Goal: Task Accomplishment & Management: Complete application form

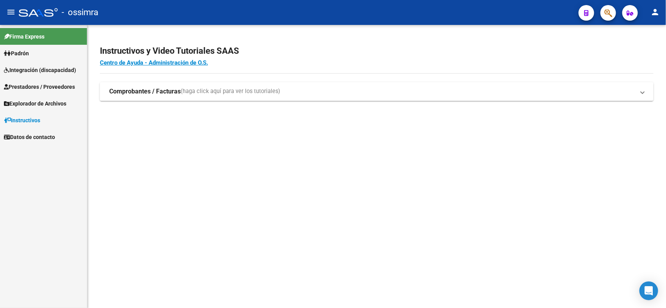
click at [60, 85] on span "Prestadores / Proveedores" at bounding box center [39, 87] width 71 height 9
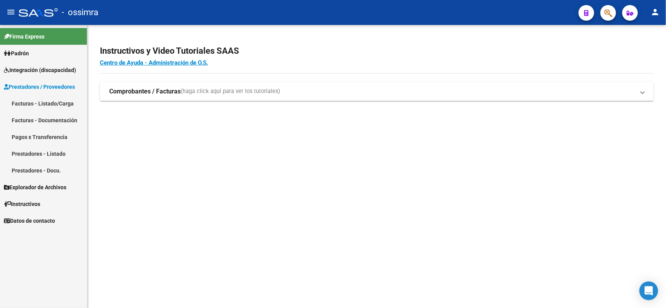
click at [57, 103] on link "Facturas - Listado/Carga" at bounding box center [43, 103] width 87 height 17
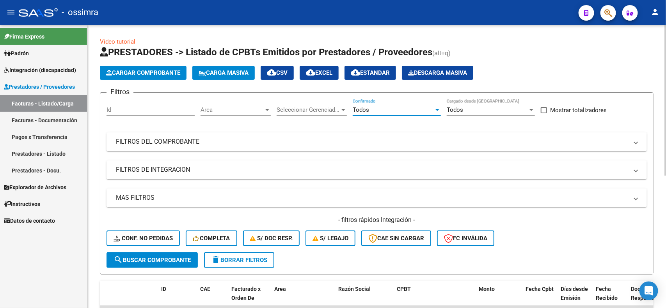
click at [402, 108] on div "Todos" at bounding box center [393, 109] width 81 height 7
click at [402, 108] on span "Todos" at bounding box center [397, 110] width 88 height 18
click at [236, 194] on mat-panel-title "MAS FILTROS" at bounding box center [372, 198] width 512 height 9
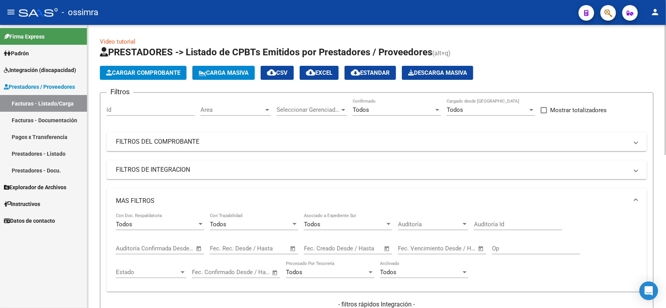
click at [293, 250] on span "Open calendar" at bounding box center [293, 249] width 19 height 19
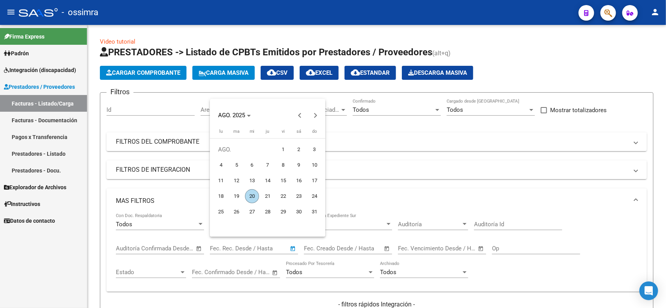
click at [284, 147] on span "1" at bounding box center [283, 150] width 14 height 14
type input "[DATE]"
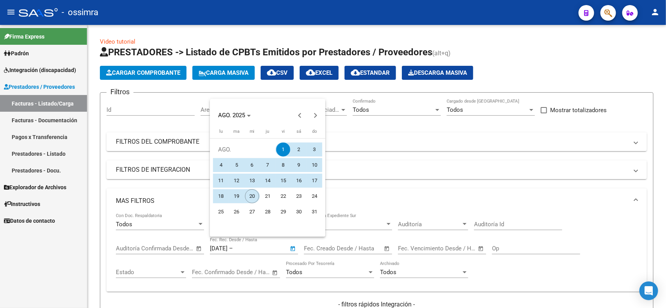
click at [252, 193] on span "20" at bounding box center [252, 197] width 14 height 14
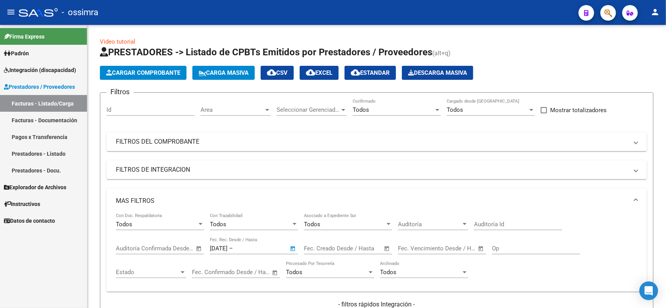
type input "20/8/2025"
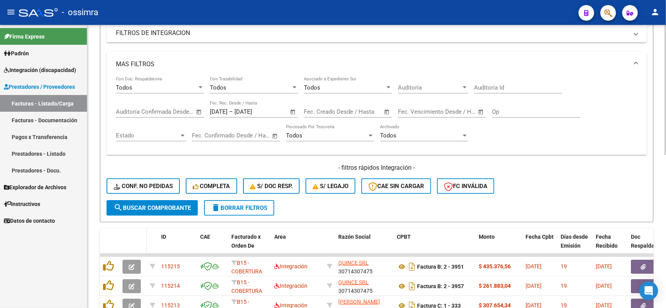
scroll to position [146, 0]
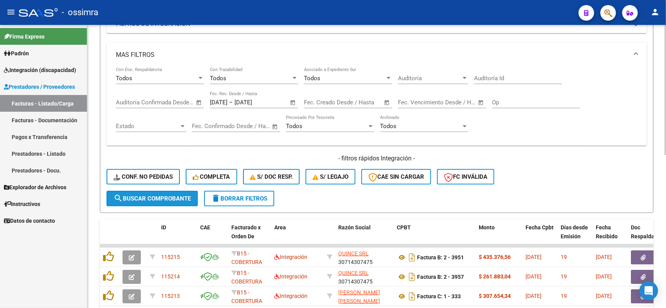
click at [136, 195] on span "search Buscar Comprobante" at bounding box center [151, 198] width 77 height 7
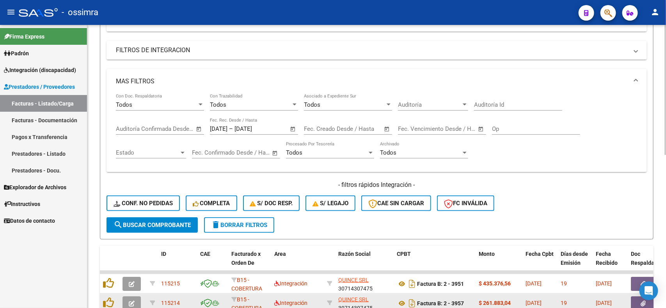
scroll to position [90, 0]
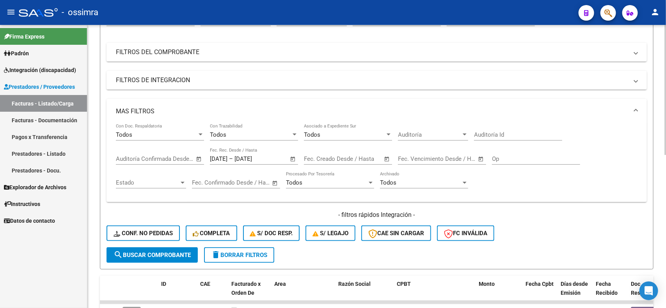
click at [143, 113] on mat-panel-title "MAS FILTROS" at bounding box center [372, 111] width 512 height 9
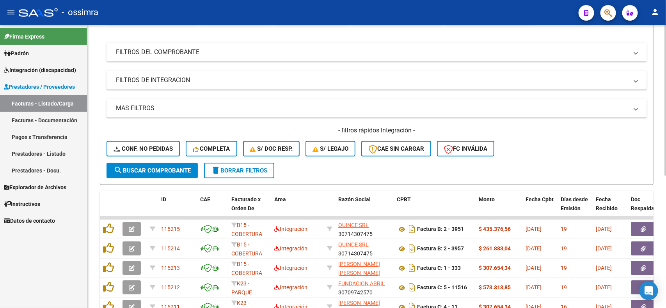
click at [178, 57] on mat-expansion-panel-header "FILTROS DEL COMPROBANTE" at bounding box center [376, 52] width 540 height 19
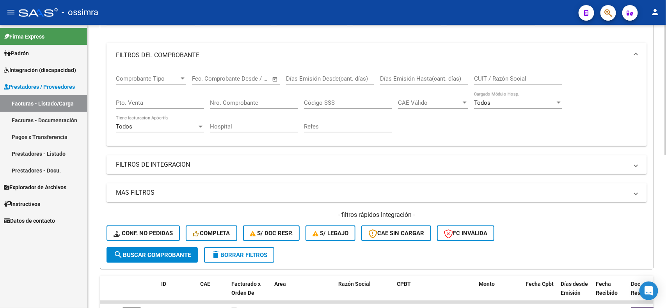
click at [241, 101] on input "Nro. Comprobante" at bounding box center [254, 102] width 88 height 7
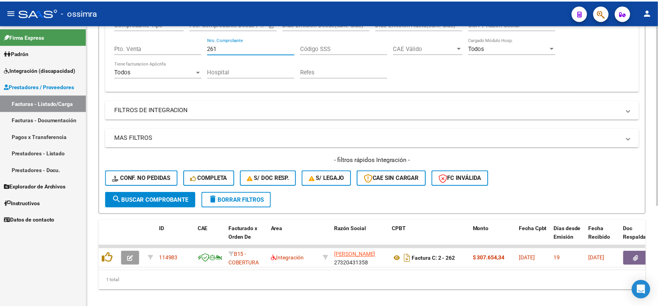
scroll to position [158, 0]
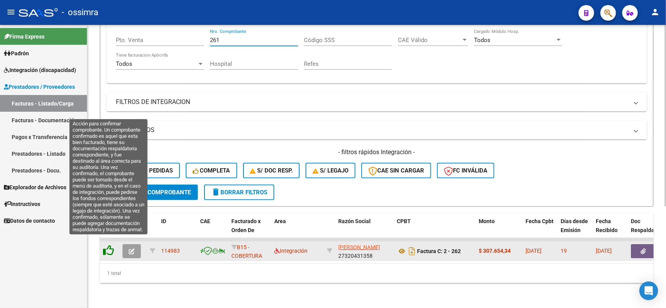
type input "261"
click at [108, 245] on icon at bounding box center [108, 250] width 11 height 11
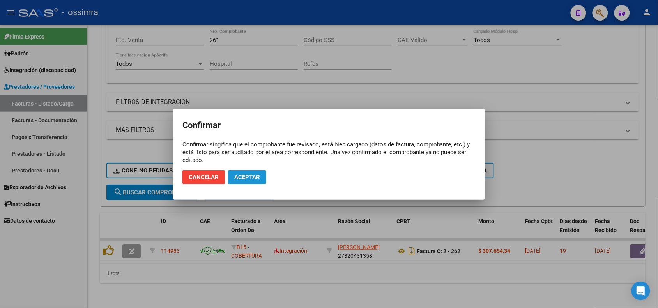
click at [259, 175] on span "Aceptar" at bounding box center [247, 177] width 26 height 7
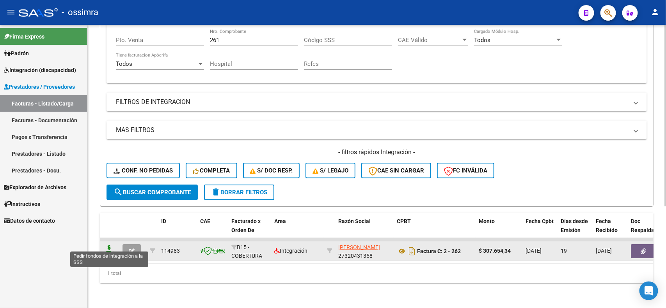
click at [106, 248] on icon at bounding box center [109, 250] width 12 height 11
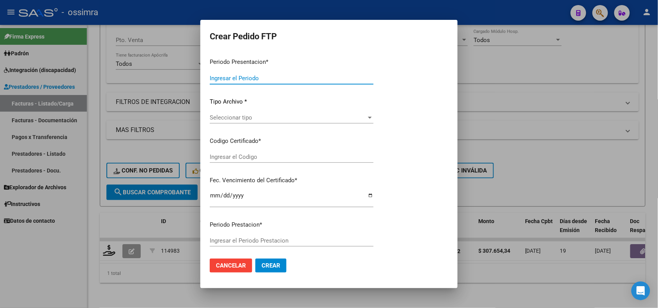
type input "202507"
type input "202506"
type input "$ 307.654,34"
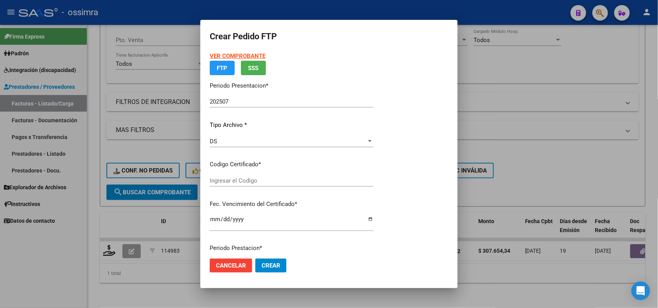
type input "ARG02000552221062021111020261110SAL123"
type input "2026-11-10"
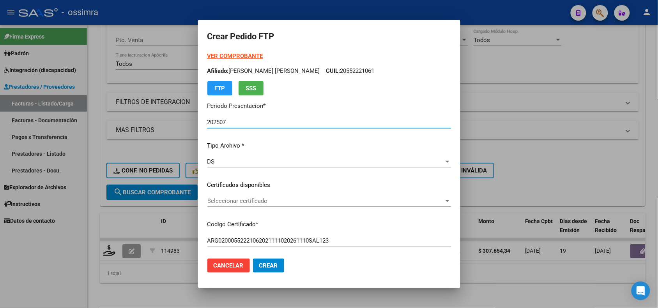
click at [219, 195] on div "Seleccionar certificado Seleccionar certificado" at bounding box center [329, 201] width 244 height 12
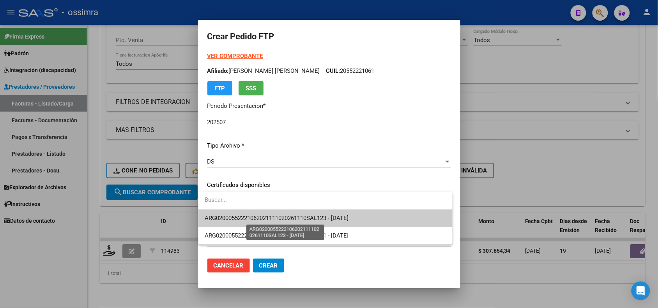
click at [232, 219] on span "ARG02000552221062021111020261110SAL123 - 2026-11-10" at bounding box center [277, 218] width 144 height 7
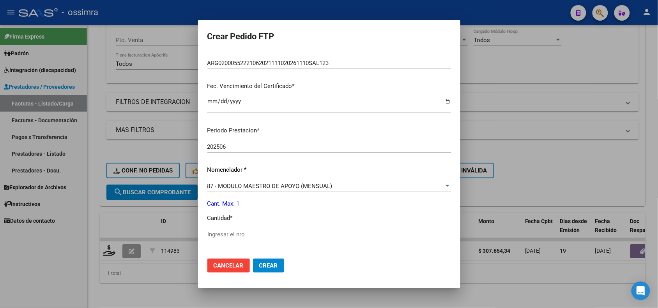
scroll to position [195, 0]
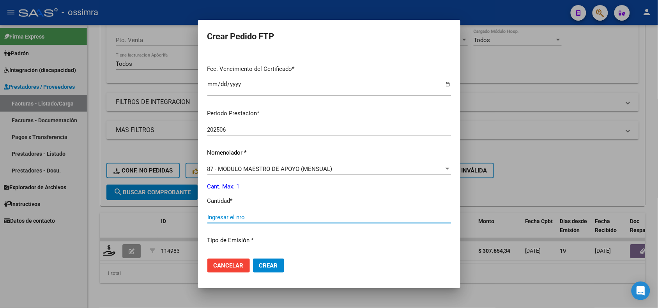
click at [232, 219] on input "Ingresar el nro" at bounding box center [329, 217] width 244 height 7
type input "1"
click at [273, 268] on span "Crear" at bounding box center [268, 265] width 19 height 7
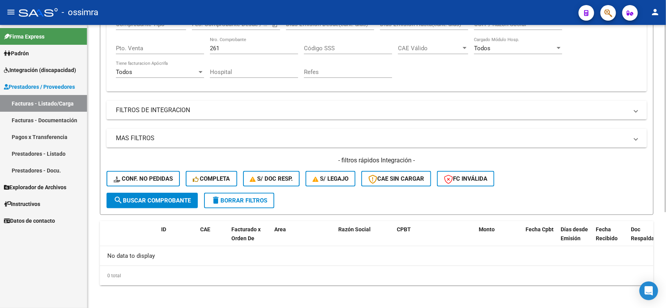
scroll to position [96, 0]
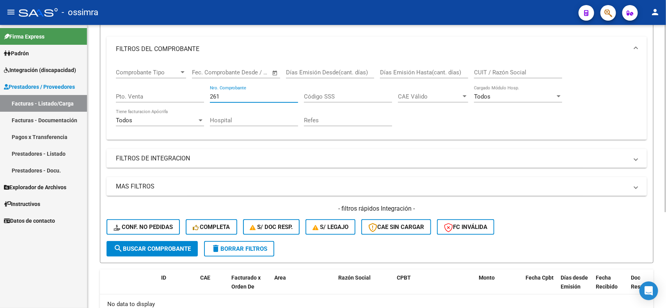
click at [215, 98] on input "261" at bounding box center [254, 96] width 88 height 7
drag, startPoint x: 222, startPoint y: 98, endPoint x: 203, endPoint y: 95, distance: 19.4
click at [203, 95] on div "Comprobante Tipo Comprobante Tipo Start date – End date Fec. Comprobante Desde …" at bounding box center [376, 98] width 521 height 72
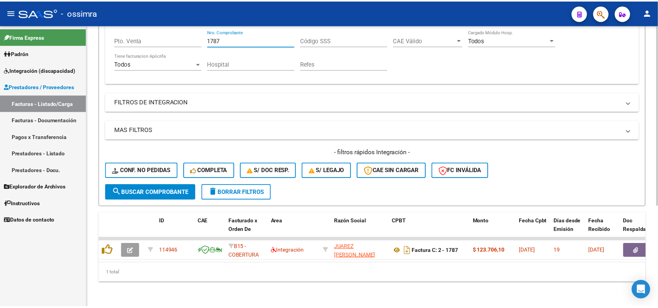
scroll to position [158, 0]
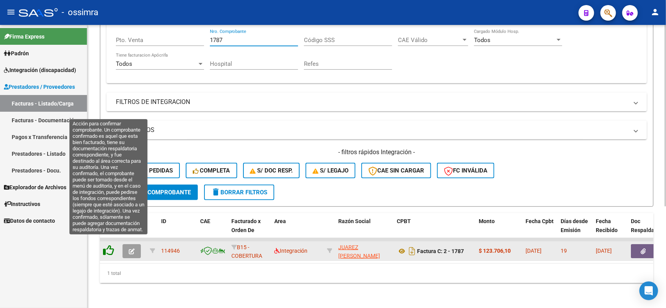
type input "1787"
click at [105, 245] on icon at bounding box center [108, 250] width 11 height 11
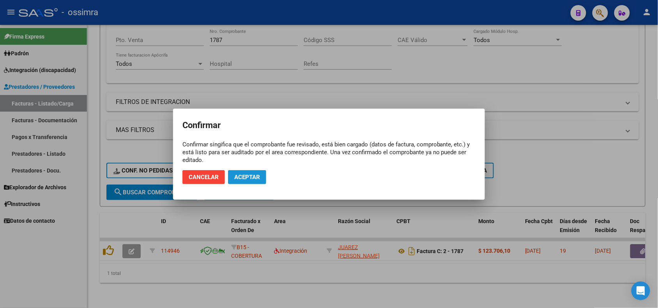
click at [237, 177] on span "Aceptar" at bounding box center [247, 177] width 26 height 7
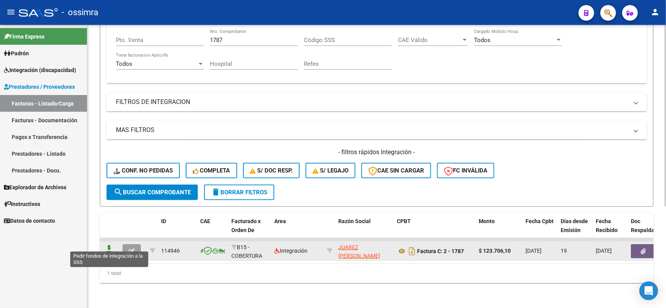
click at [106, 245] on icon at bounding box center [109, 250] width 12 height 11
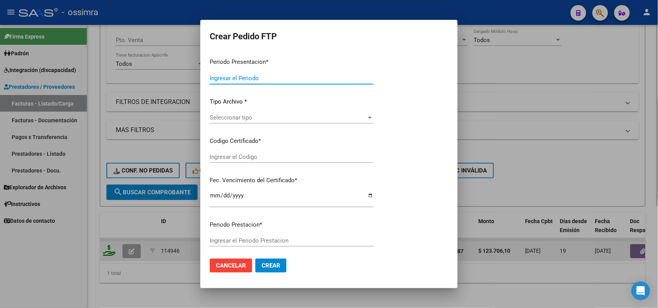
type input "202507"
type input "$ 123.706,10"
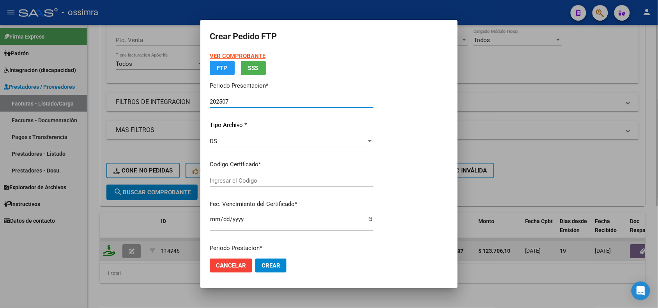
type input "ARG02000402169702013100720231007TUC138"
type input "2023-10-07"
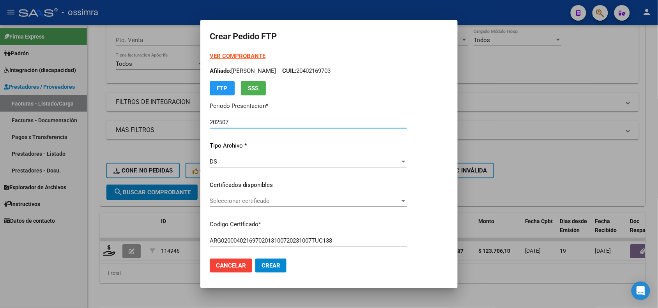
click at [273, 206] on div "Seleccionar certificado Seleccionar certificado" at bounding box center [308, 201] width 197 height 12
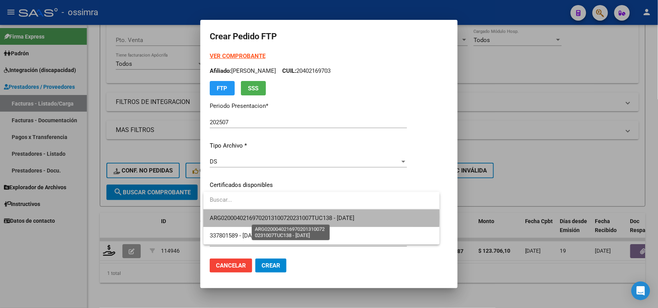
click at [278, 217] on span "ARG02000402169702013100720231007TUC138 - 2023-10-07" at bounding box center [282, 218] width 145 height 7
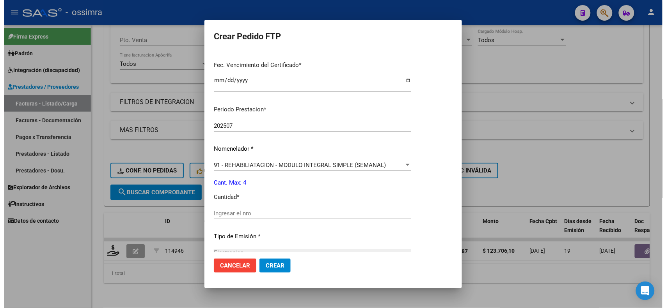
scroll to position [244, 0]
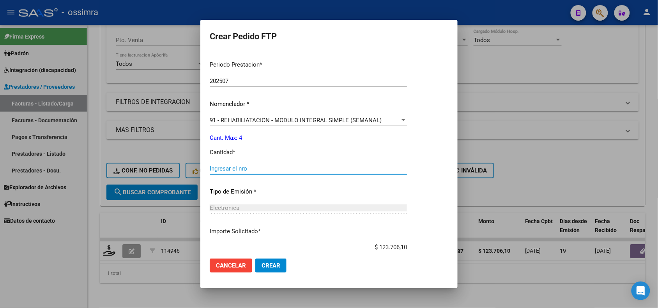
click at [237, 170] on input "Ingresar el nro" at bounding box center [308, 168] width 197 height 7
type input "4"
click at [281, 261] on button "Crear" at bounding box center [270, 266] width 31 height 14
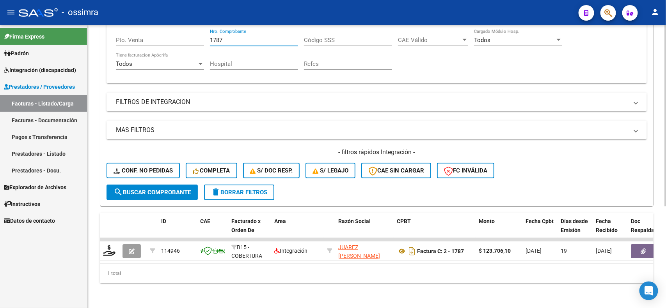
scroll to position [115, 0]
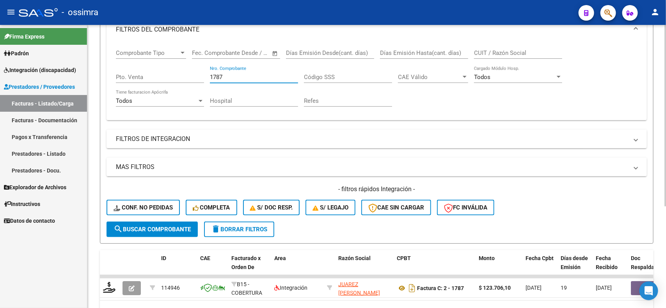
drag, startPoint x: 233, startPoint y: 30, endPoint x: 209, endPoint y: 32, distance: 23.9
click at [209, 32] on mat-expansion-panel "FILTROS DEL COMPROBANTE Comprobante Tipo Comprobante Tipo Start date – End date…" at bounding box center [376, 68] width 540 height 103
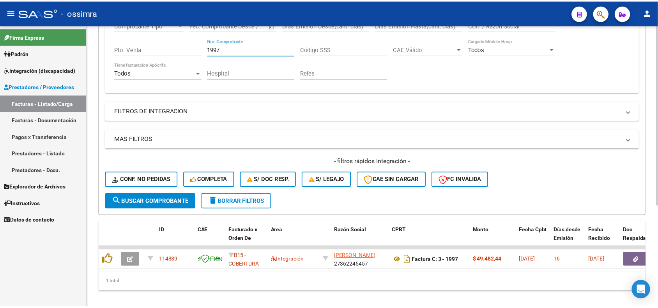
scroll to position [158, 0]
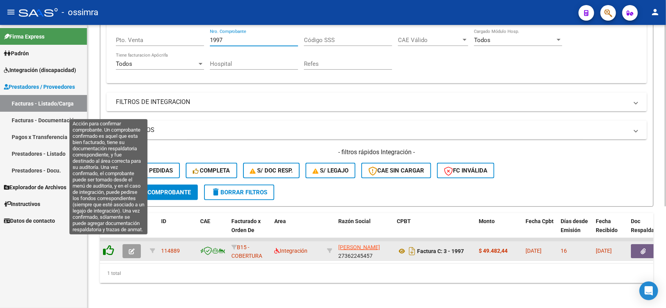
type input "1997"
click at [108, 245] on icon at bounding box center [108, 250] width 11 height 11
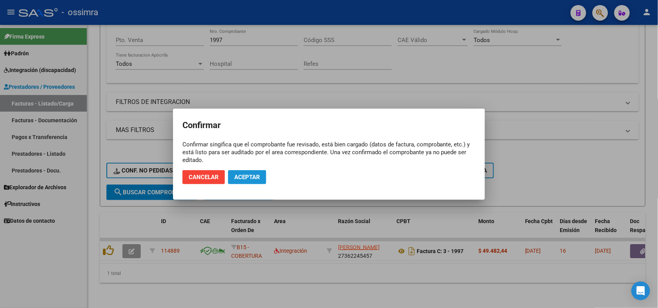
click at [243, 182] on button "Aceptar" at bounding box center [247, 177] width 38 height 14
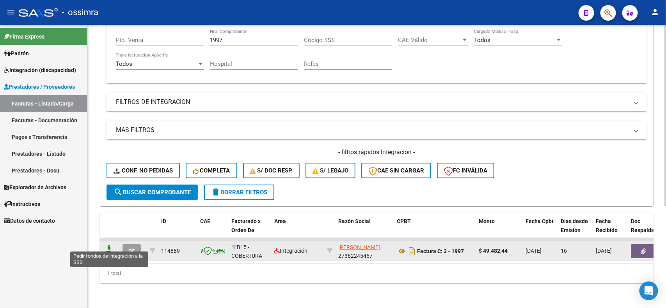
click at [110, 246] on icon at bounding box center [109, 250] width 12 height 11
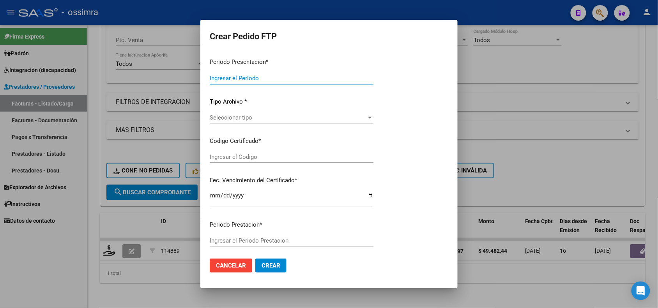
type input "202507"
type input "$ 49.482,44"
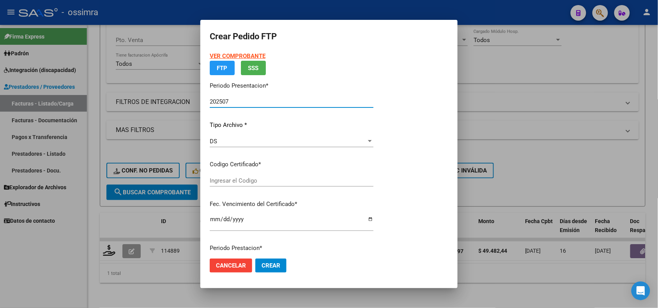
type input "ARG02000527342802022030820270308TUC138"
type input "2027-03-08"
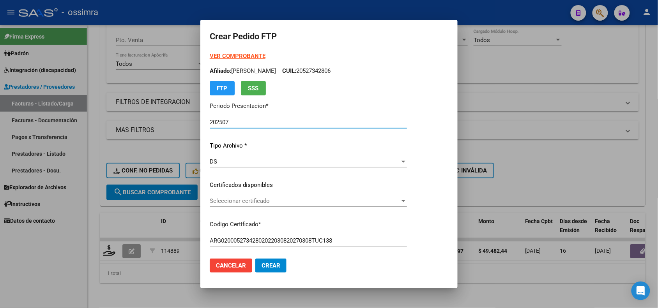
click at [239, 202] on span "Seleccionar certificado" at bounding box center [305, 201] width 190 height 7
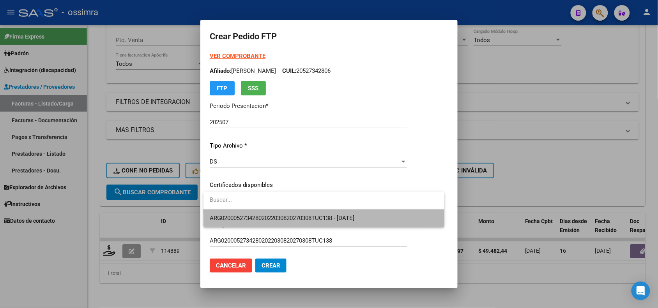
click at [237, 223] on span "ARG02000527342802022030820270308TUC138 - 2027-03-08" at bounding box center [324, 219] width 229 height 18
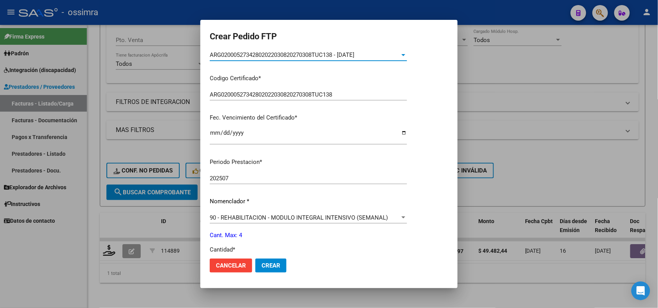
scroll to position [195, 0]
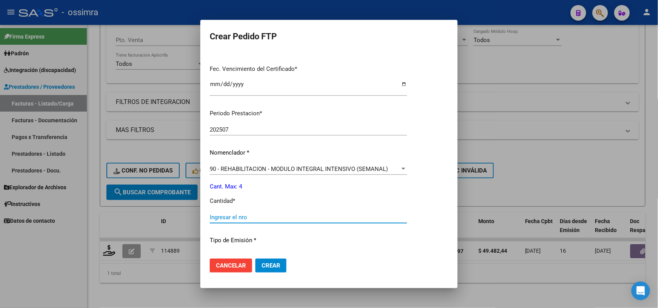
click at [237, 218] on input "Ingresar el nro" at bounding box center [308, 217] width 197 height 7
type input "4"
click at [272, 264] on span "Crear" at bounding box center [271, 265] width 19 height 7
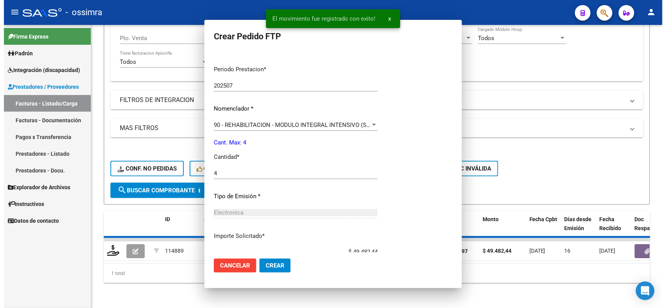
scroll to position [0, 0]
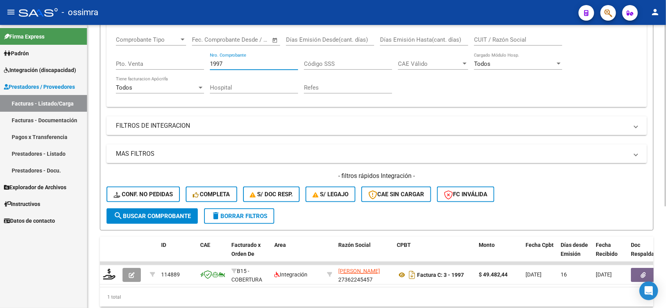
drag, startPoint x: 233, startPoint y: 30, endPoint x: 205, endPoint y: 31, distance: 28.1
click at [205, 31] on mat-expansion-panel "FILTROS DEL COMPROBANTE Comprobante Tipo Comprobante Tipo Start date – End date…" at bounding box center [376, 55] width 540 height 103
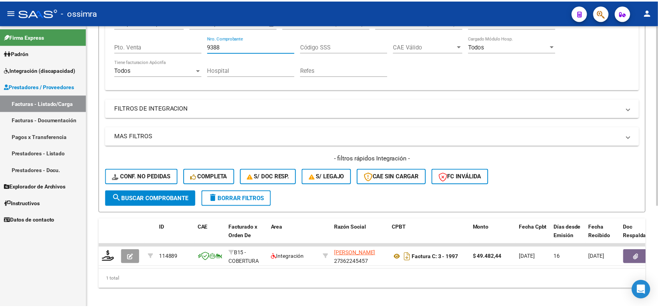
scroll to position [158, 0]
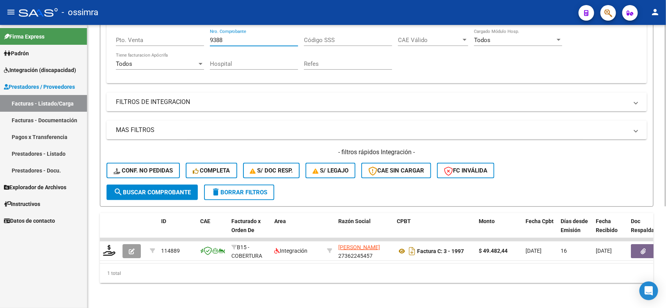
type input "9388"
click at [136, 189] on span "search Buscar Comprobante" at bounding box center [151, 192] width 77 height 7
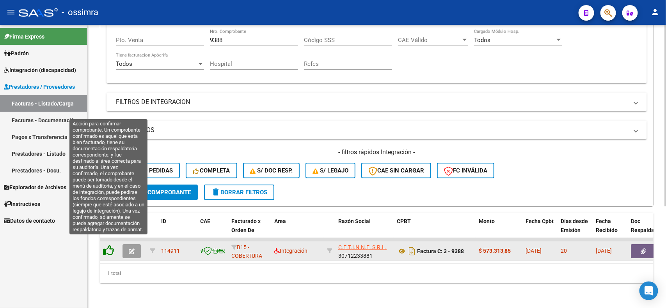
click at [110, 245] on icon at bounding box center [108, 250] width 11 height 11
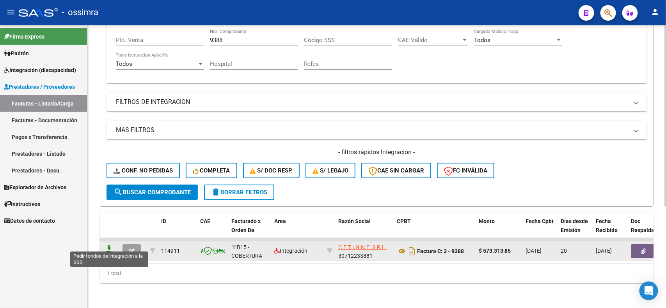
click at [106, 248] on icon at bounding box center [109, 250] width 12 height 11
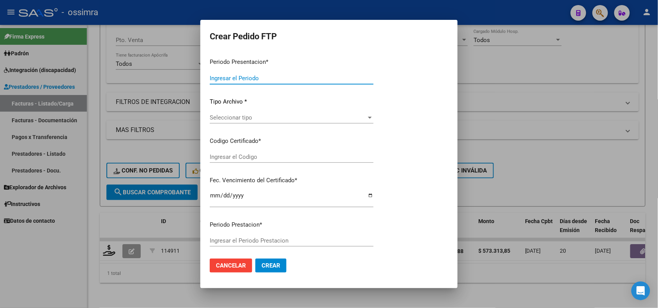
type input "202507"
type input "$ 573.313,85"
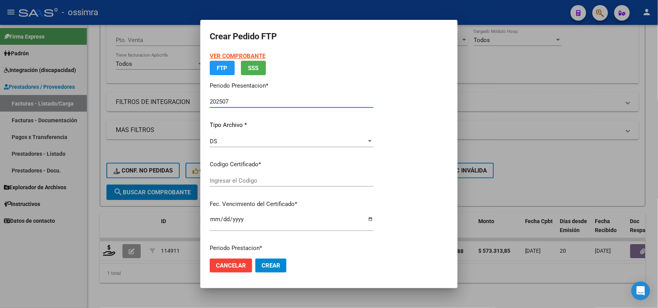
type input "ARG01000494431402021051820260518TUC138"
type input "2026-05-18"
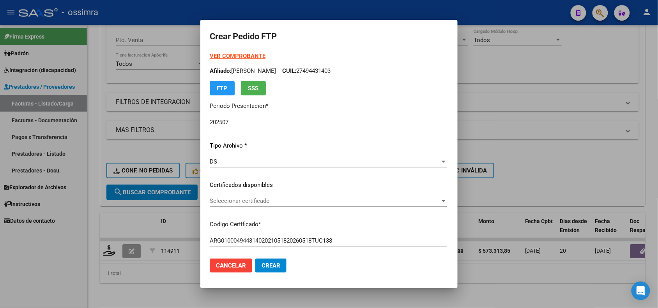
click at [250, 196] on div "Seleccionar certificado Seleccionar certificado" at bounding box center [329, 201] width 238 height 12
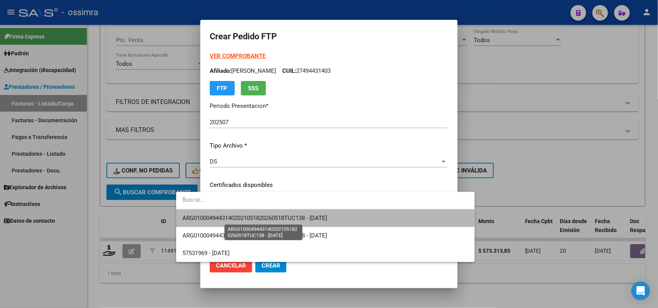
click at [243, 218] on span "ARG01000494431402021051820260518TUC138 - 2026-05-18" at bounding box center [255, 218] width 145 height 7
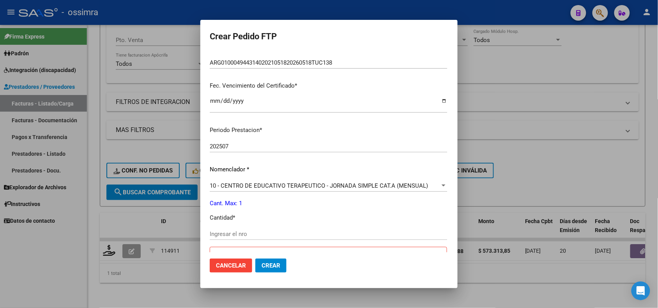
scroll to position [195, 0]
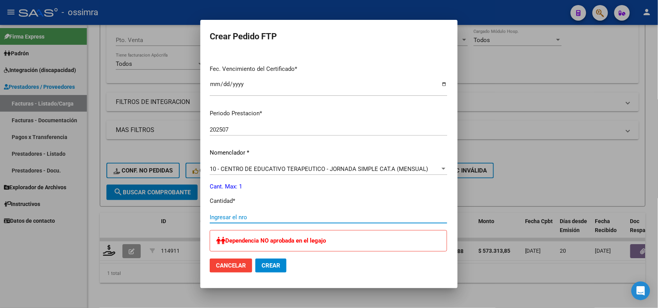
click at [243, 218] on input "Ingresar el nro" at bounding box center [329, 217] width 238 height 7
type input "1"
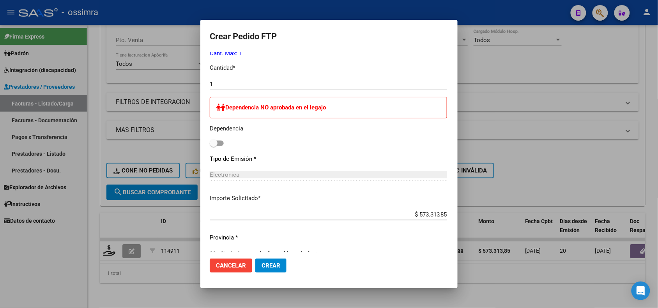
scroll to position [341, 0]
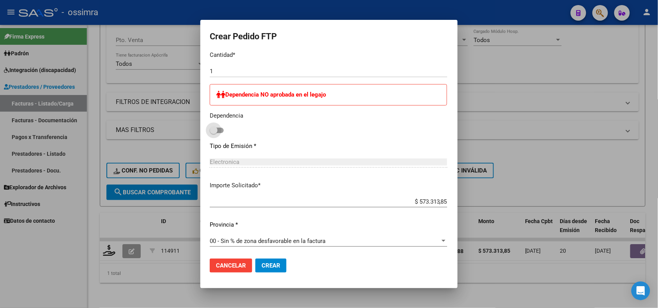
click at [210, 131] on span at bounding box center [217, 130] width 14 height 5
click at [213, 133] on input "checkbox" at bounding box center [213, 133] width 0 height 0
checkbox input "true"
click at [262, 266] on span "Crear" at bounding box center [271, 265] width 19 height 7
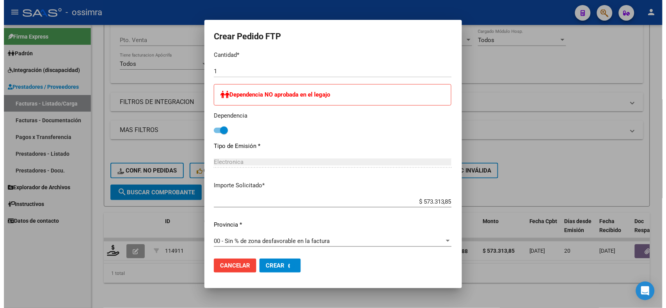
scroll to position [0, 0]
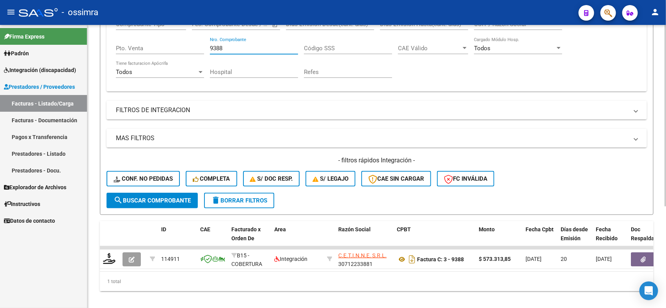
drag, startPoint x: 229, startPoint y: 34, endPoint x: 207, endPoint y: 34, distance: 21.1
click at [207, 34] on div "Comprobante Tipo Comprobante Tipo Start date – End date Fec. Comprobante Desde …" at bounding box center [376, 49] width 521 height 72
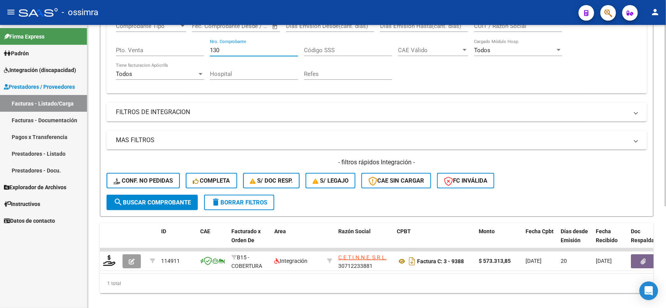
type input "130"
click at [137, 200] on span "search Buscar Comprobante" at bounding box center [151, 202] width 77 height 7
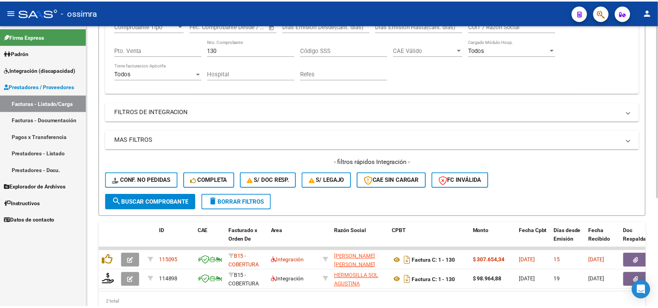
scroll to position [177, 0]
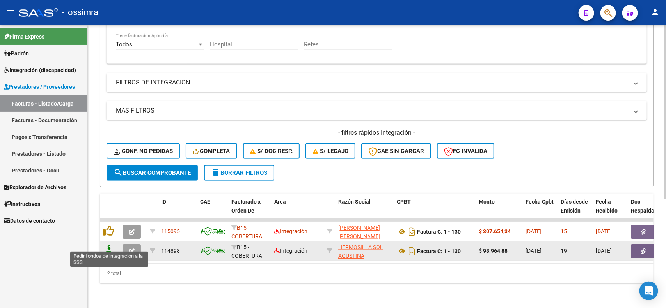
click at [112, 245] on icon at bounding box center [109, 250] width 12 height 11
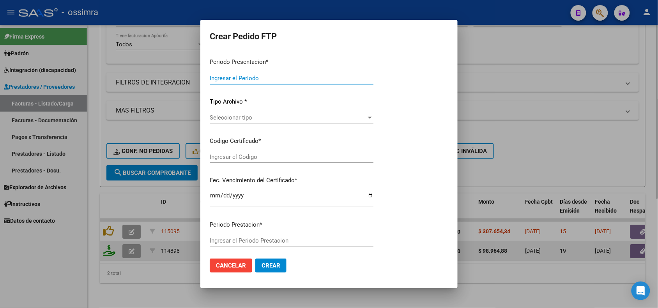
type input "202507"
type input "$ 98.964,88"
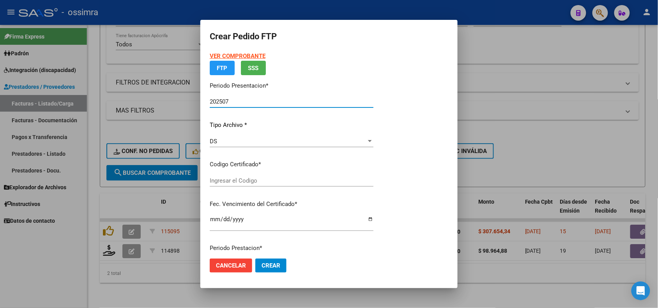
type input "ARG02000562280772023020120280201SAL124"
type input "2028-02-01"
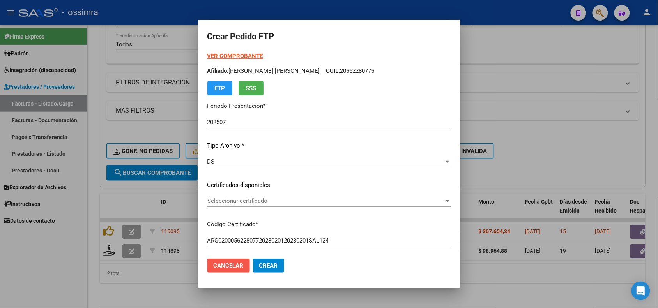
click at [215, 264] on span "Cancelar" at bounding box center [229, 265] width 30 height 7
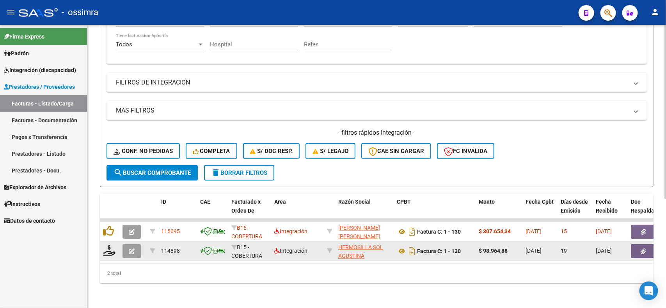
click at [137, 245] on button "button" at bounding box center [131, 252] width 18 height 14
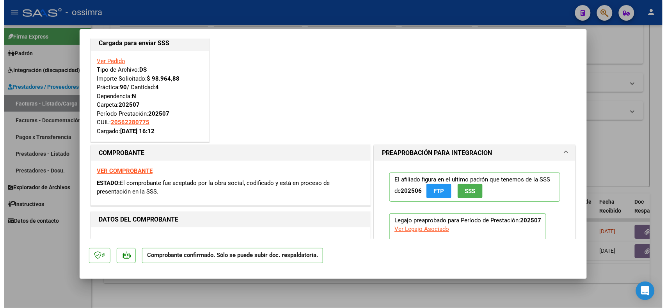
scroll to position [0, 0]
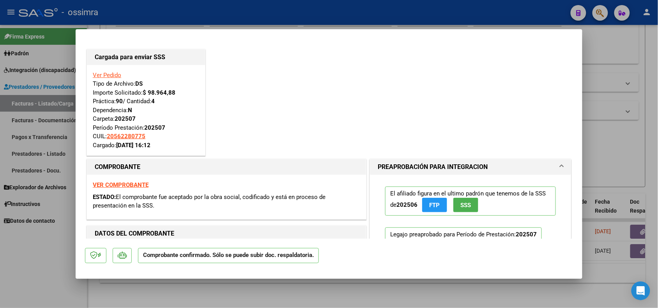
click at [231, 292] on div at bounding box center [329, 154] width 658 height 308
type input "$ 0,00"
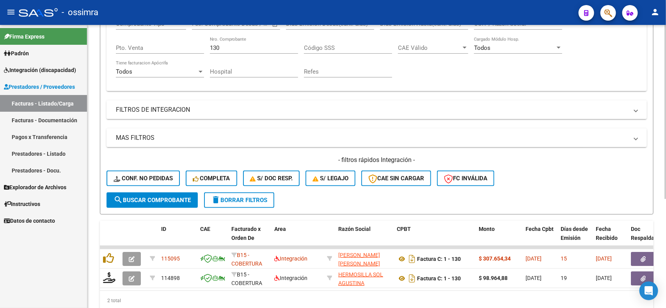
scroll to position [129, 0]
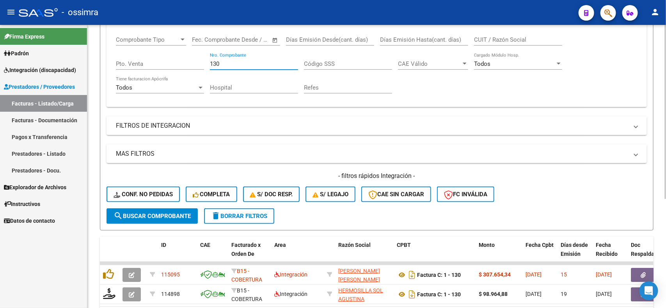
drag, startPoint x: 225, startPoint y: 63, endPoint x: 210, endPoint y: 60, distance: 15.1
click at [210, 60] on input "130" at bounding box center [254, 63] width 88 height 7
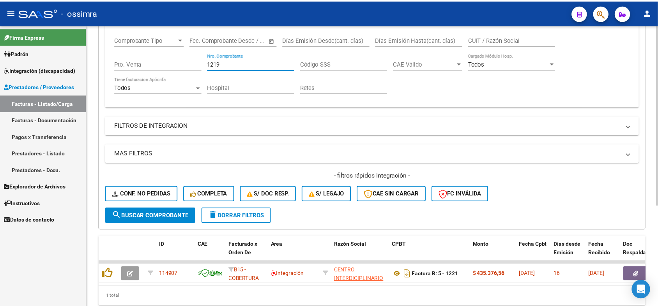
scroll to position [158, 0]
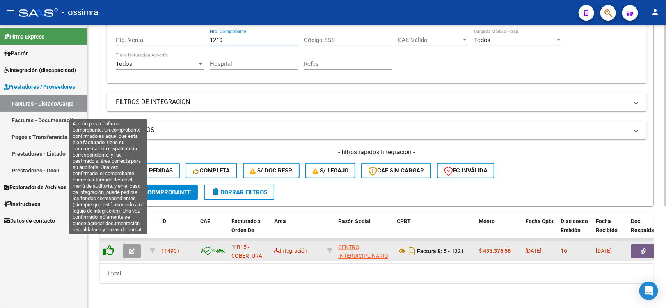
type input "1219"
click at [105, 245] on icon at bounding box center [108, 250] width 11 height 11
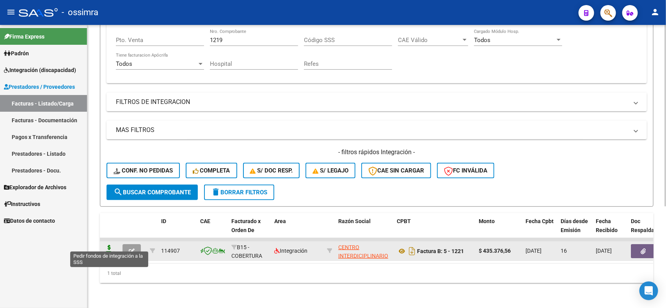
click at [107, 245] on icon at bounding box center [109, 250] width 12 height 11
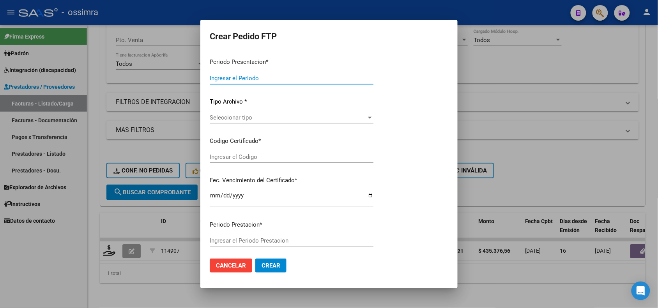
type input "202507"
type input "$ 435.376,56"
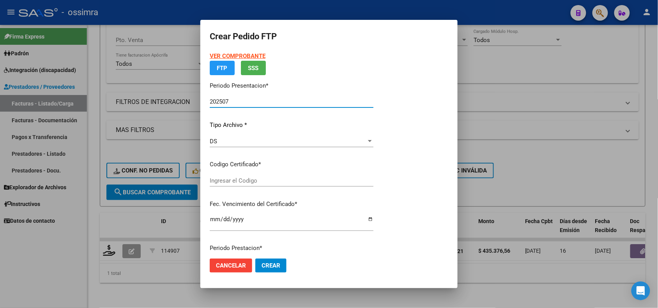
type input "ARG01000585048592021042820230428TUC137"
type input "2023-04-28"
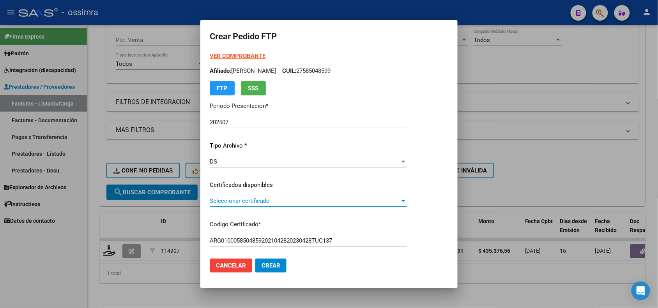
click at [264, 202] on span "Seleccionar certificado" at bounding box center [305, 201] width 190 height 7
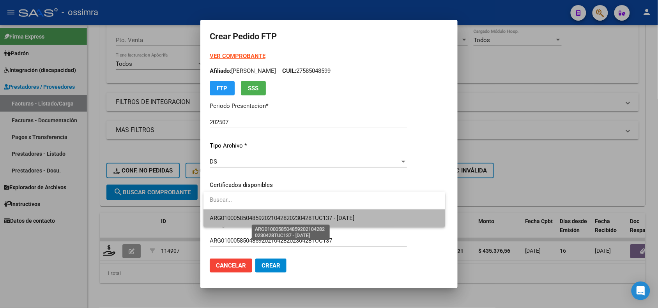
click at [271, 221] on span "ARG01000585048592021042820230428TUC137 - 2023-04-28" at bounding box center [282, 218] width 145 height 7
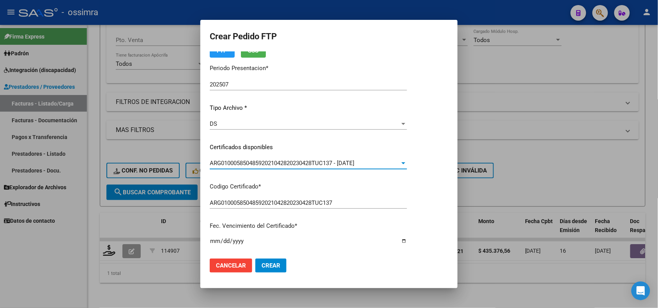
scroll to position [0, 0]
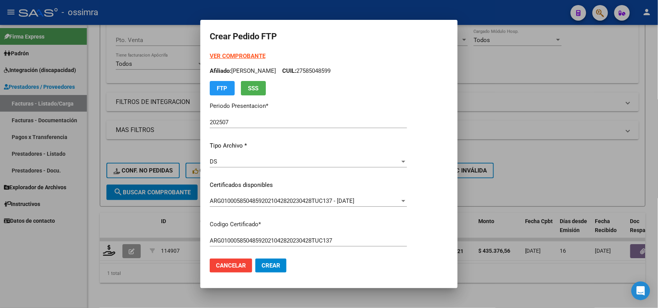
click at [225, 58] on strong "VER COMPROBANTE" at bounding box center [238, 56] width 56 height 7
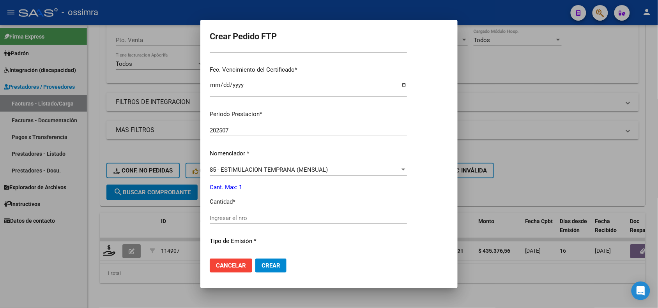
scroll to position [195, 0]
click at [400, 170] on div "85 - ESTIMULACION TEMPRANA (MENSUAL)" at bounding box center [305, 169] width 190 height 7
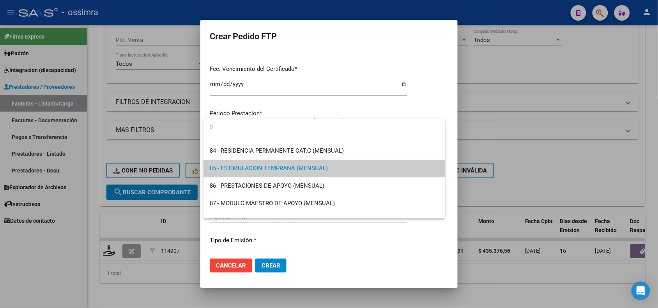
scroll to position [0, 0]
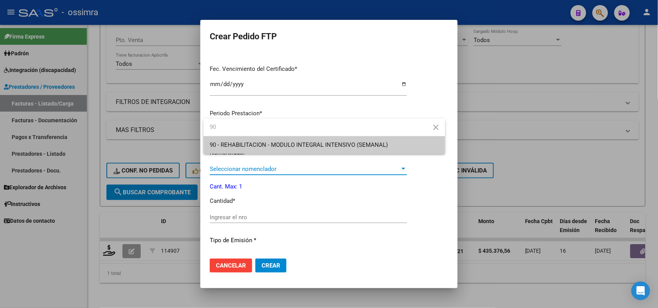
type input "90"
click at [370, 147] on span "90 - REHABILITACION - MODULO INTEGRAL INTENSIVO (SEMANAL)" at bounding box center [299, 145] width 178 height 7
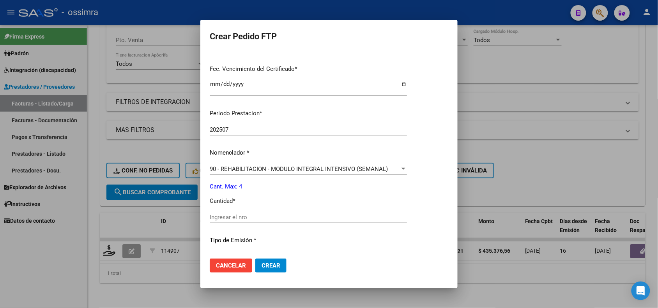
click at [242, 212] on div "Ingresar el nro" at bounding box center [308, 218] width 197 height 12
click at [239, 216] on input "Ingresar el nro" at bounding box center [308, 217] width 197 height 7
type input "4"
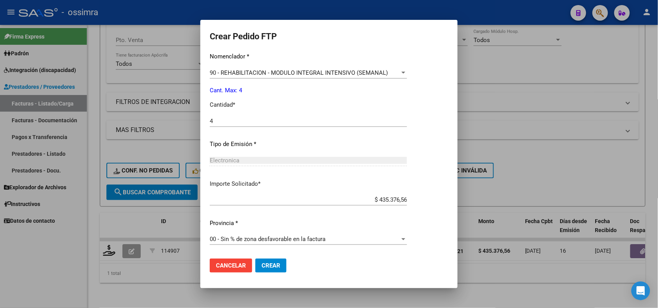
click at [266, 265] on span "Crear" at bounding box center [271, 265] width 19 height 7
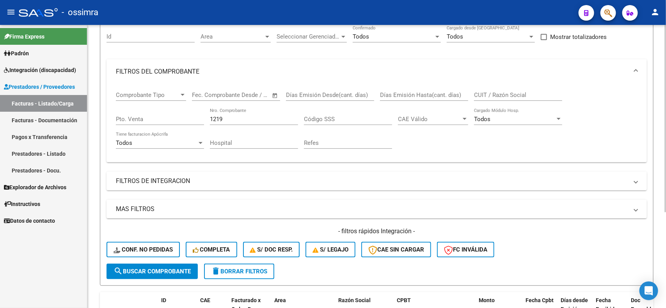
scroll to position [97, 0]
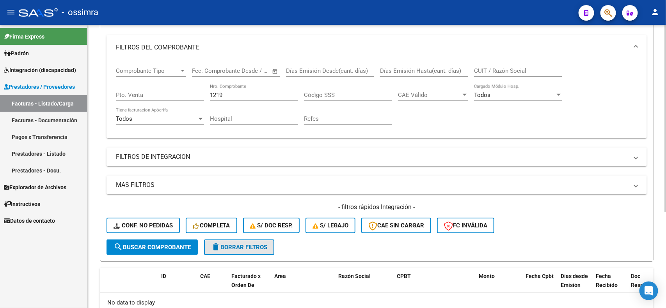
click at [244, 246] on span "delete Borrar Filtros" at bounding box center [239, 247] width 56 height 7
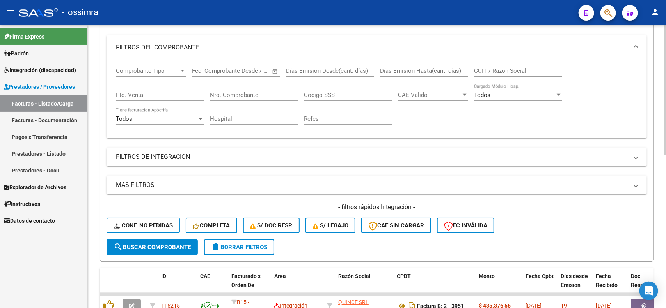
click at [255, 92] on input "Nro. Comprobante" at bounding box center [254, 95] width 88 height 7
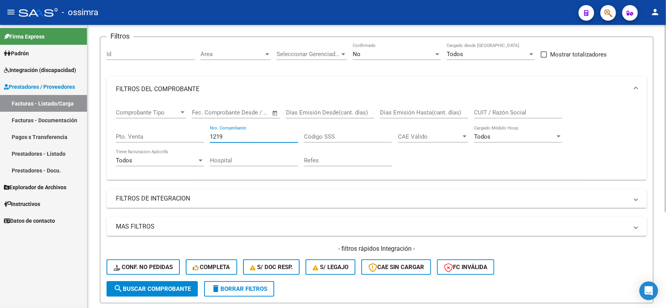
scroll to position [0, 0]
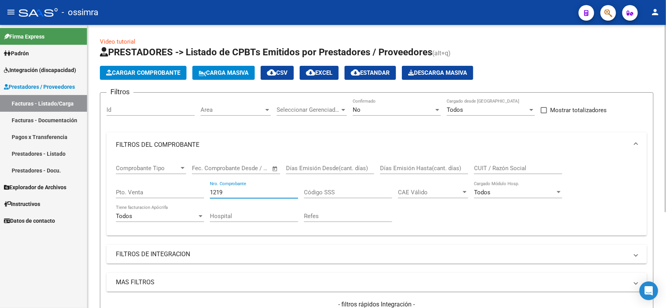
click at [418, 111] on div "No" at bounding box center [393, 109] width 81 height 7
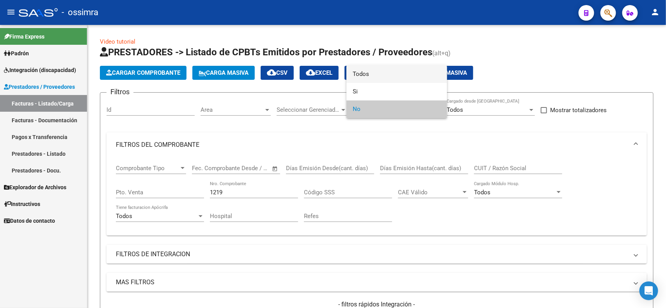
click at [379, 68] on span "Todos" at bounding box center [397, 75] width 88 height 18
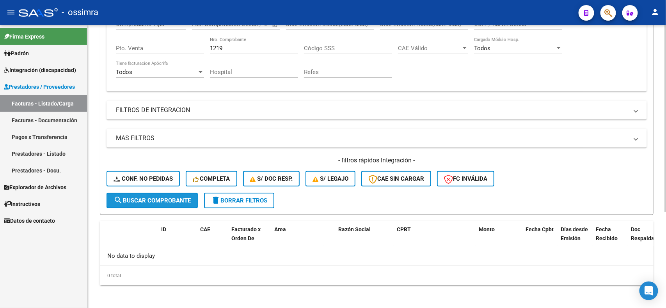
click at [167, 197] on span "search Buscar Comprobante" at bounding box center [151, 200] width 77 height 7
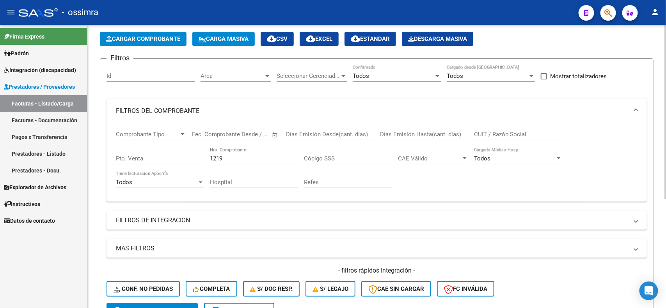
scroll to position [31, 0]
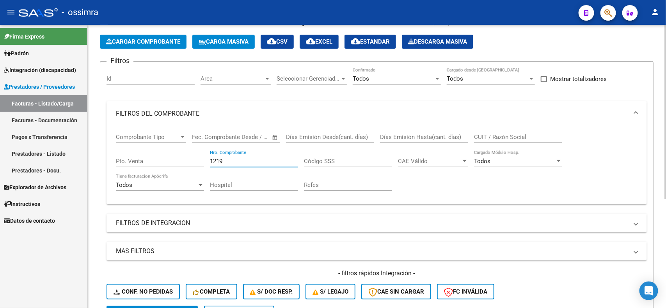
drag, startPoint x: 244, startPoint y: 161, endPoint x: 204, endPoint y: 160, distance: 40.2
click at [204, 160] on div "Comprobante Tipo Comprobante Tipo Start date – End date Fec. Comprobante Desde …" at bounding box center [376, 162] width 521 height 72
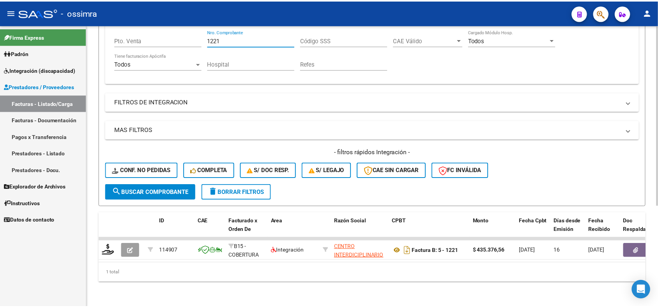
scroll to position [158, 0]
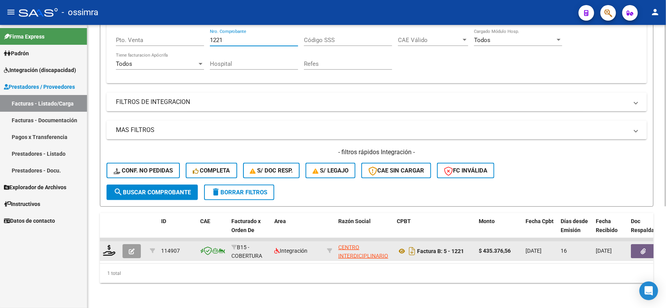
type input "1221"
click at [125, 246] on button "button" at bounding box center [131, 252] width 18 height 14
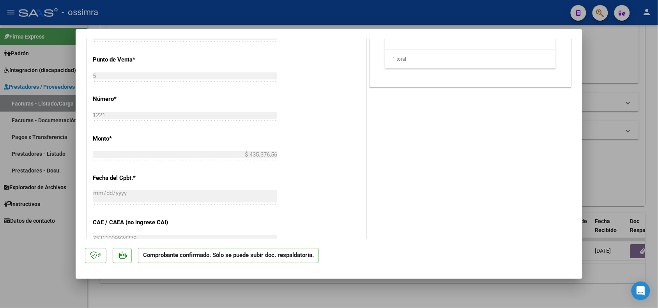
scroll to position [536, 0]
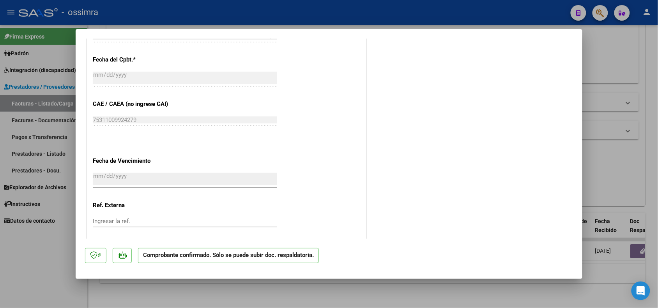
click at [220, 290] on div at bounding box center [329, 154] width 658 height 308
type input "$ 0,00"
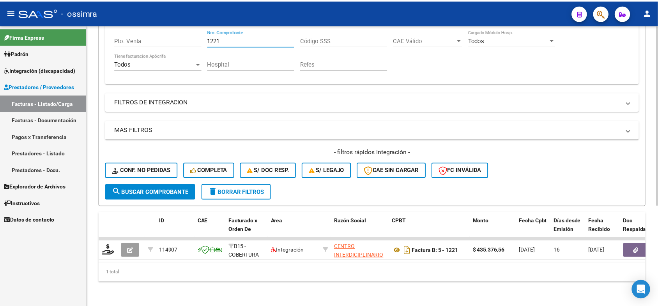
scroll to position [120, 0]
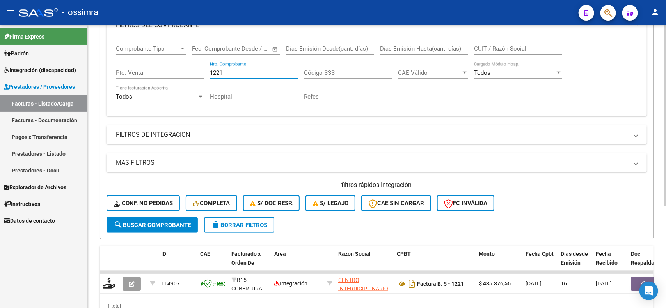
drag, startPoint x: 221, startPoint y: 31, endPoint x: 207, endPoint y: 32, distance: 14.1
click at [207, 32] on mat-expansion-panel "FILTROS DEL COMPROBANTE Comprobante Tipo Comprobante Tipo Start date – End date…" at bounding box center [376, 64] width 540 height 103
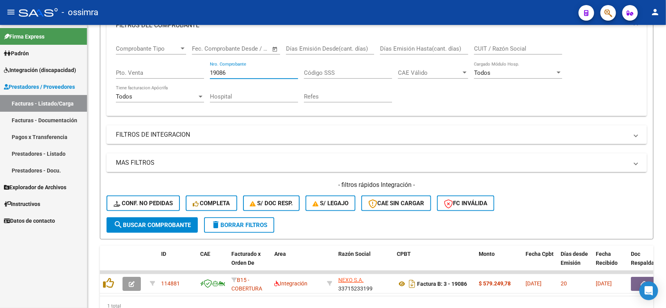
type input "19086"
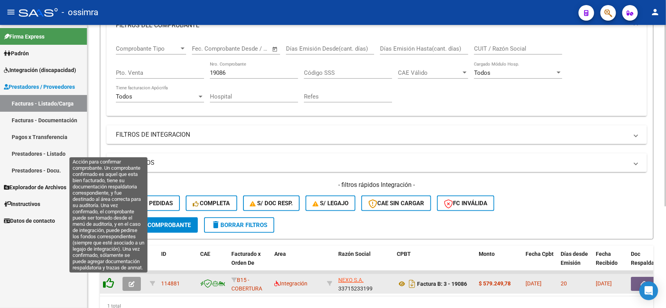
click at [111, 282] on icon at bounding box center [108, 283] width 11 height 11
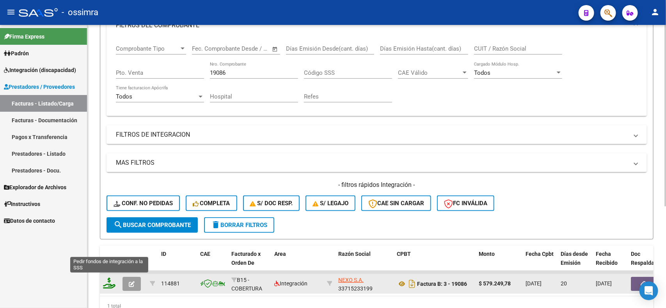
click at [110, 285] on icon at bounding box center [109, 283] width 12 height 11
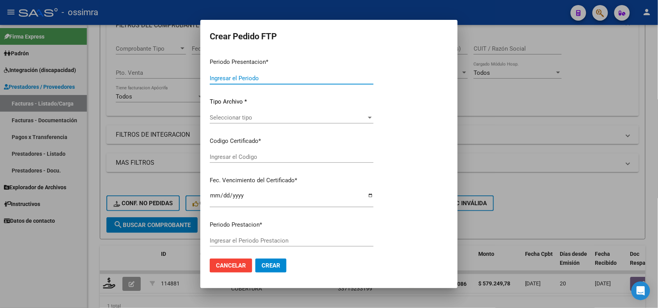
type input "202507"
type input "$ 579.249,78"
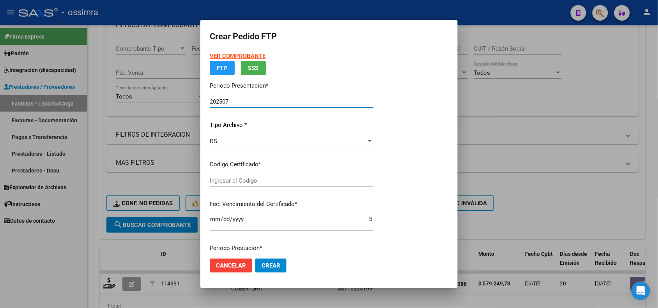
type input "ARG01000562271302024052220290522SAL123"
type input "2029-05-22"
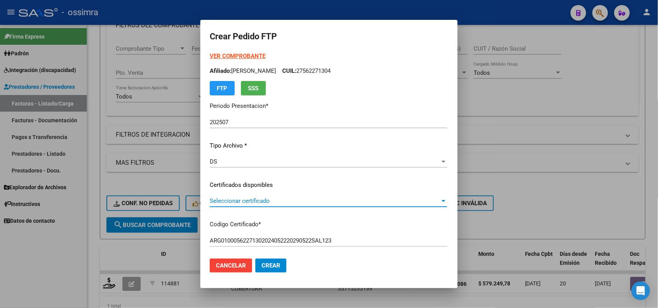
click at [259, 198] on span "Seleccionar certificado" at bounding box center [325, 201] width 230 height 7
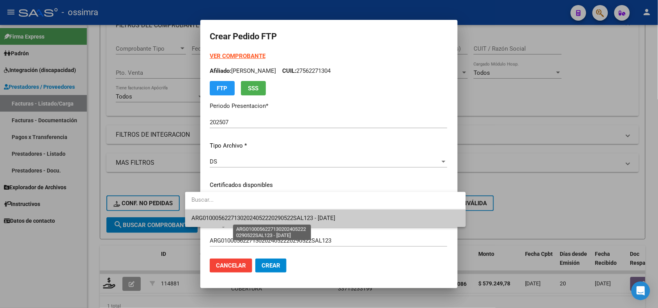
click at [252, 216] on span "ARG01000562271302024052220290522SAL123 - 2029-05-22" at bounding box center [263, 218] width 144 height 7
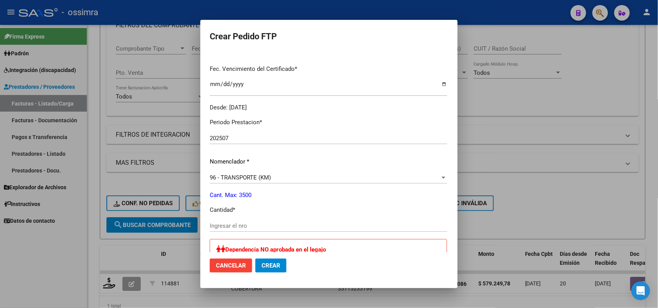
scroll to position [244, 0]
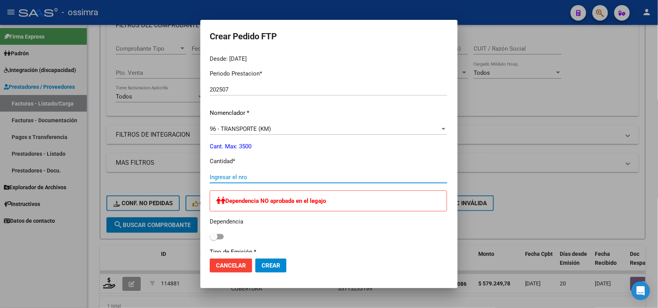
click at [236, 177] on input "Ingresar el nro" at bounding box center [329, 177] width 238 height 7
type input "264"
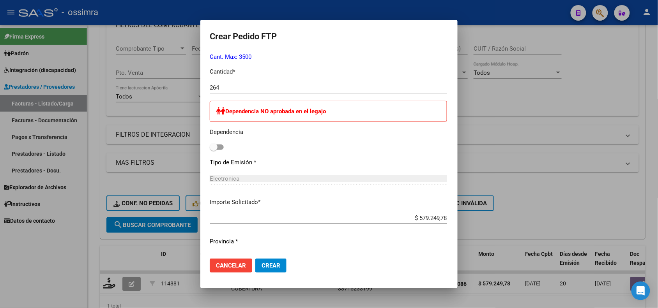
scroll to position [341, 0]
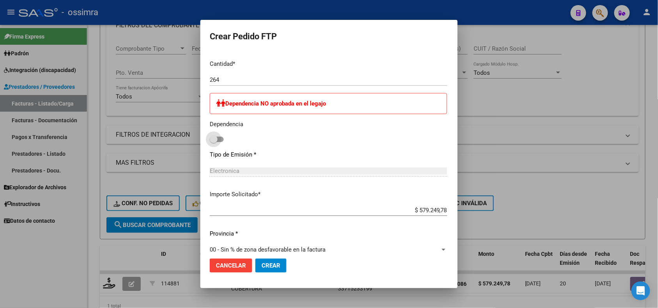
click at [210, 142] on span at bounding box center [217, 139] width 14 height 5
click at [213, 142] on input "checkbox" at bounding box center [213, 142] width 0 height 0
checkbox input "true"
click at [255, 270] on button "Crear" at bounding box center [270, 266] width 31 height 14
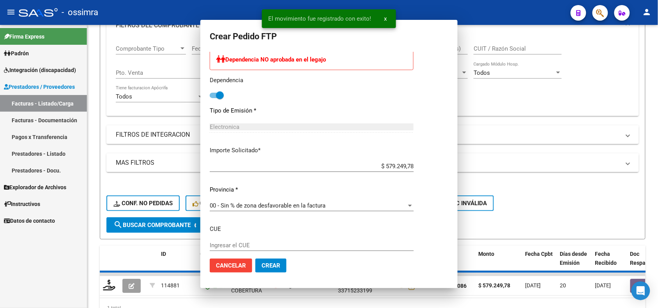
scroll to position [0, 0]
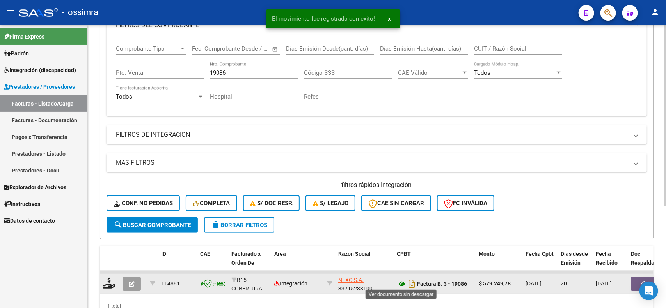
click at [401, 282] on icon at bounding box center [402, 284] width 10 height 9
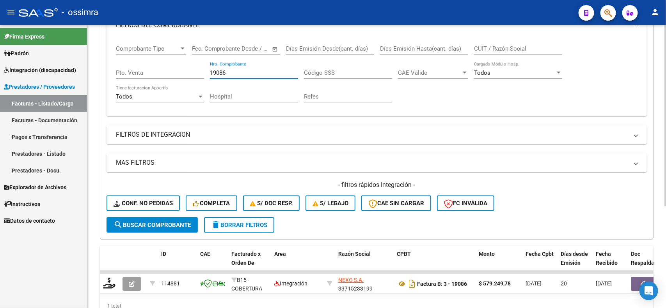
drag, startPoint x: 233, startPoint y: 69, endPoint x: 208, endPoint y: 71, distance: 25.4
click at [208, 71] on div "Comprobante Tipo Comprobante Tipo Start date – End date Fec. Comprobante Desde …" at bounding box center [376, 74] width 521 height 72
type input "344"
click at [152, 222] on span "search Buscar Comprobante" at bounding box center [151, 225] width 77 height 7
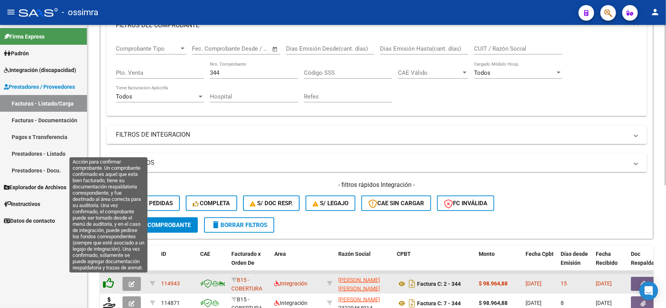
click at [112, 283] on icon at bounding box center [108, 283] width 11 height 11
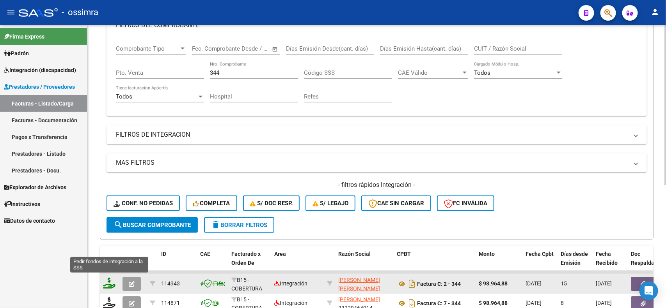
click at [112, 282] on icon at bounding box center [109, 283] width 12 height 11
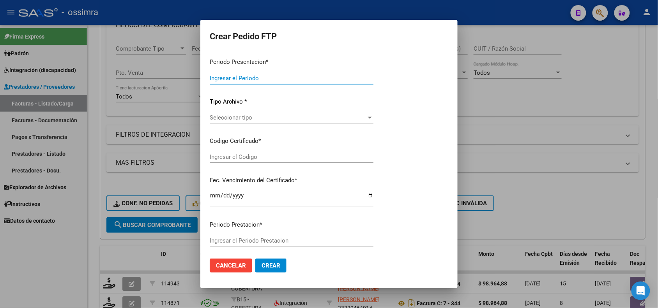
type input "202507"
type input "$ 98.964,88"
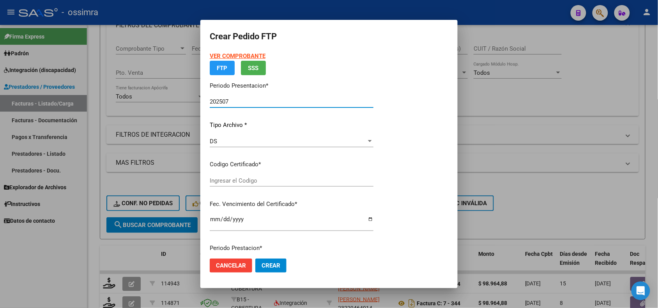
type input "ARG02000557247462020051220250512TUC136"
type input "2025-05-12"
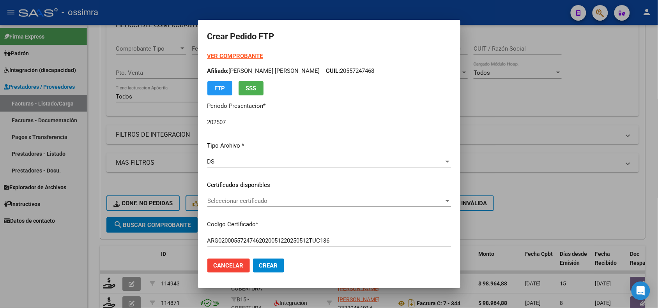
click at [254, 206] on div "Seleccionar certificado Seleccionar certificado" at bounding box center [329, 201] width 244 height 12
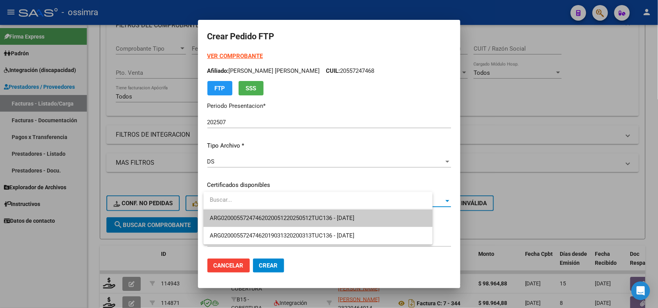
click at [253, 222] on span "ARG02000557247462020051220250512TUC136 - 2025-05-12" at bounding box center [318, 219] width 216 height 18
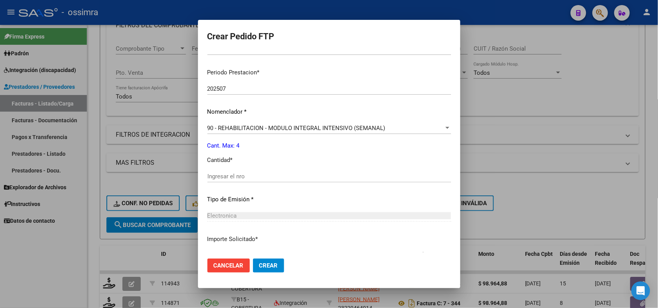
scroll to position [244, 0]
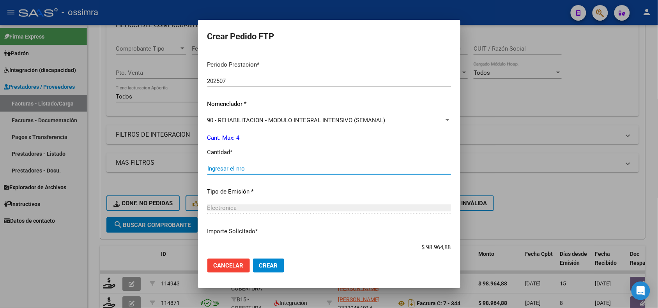
click at [256, 167] on input "Ingresar el nro" at bounding box center [329, 168] width 244 height 7
type input "4"
click at [264, 272] on button "Crear" at bounding box center [268, 266] width 31 height 14
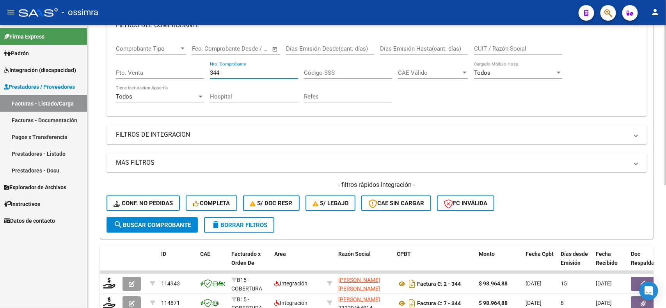
drag, startPoint x: 225, startPoint y: 71, endPoint x: 211, endPoint y: 71, distance: 13.6
click at [211, 71] on input "344" at bounding box center [254, 72] width 88 height 7
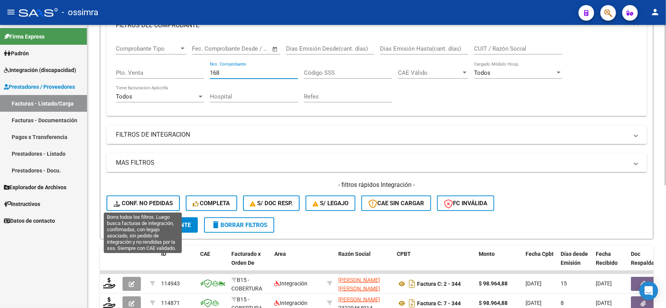
type input "168"
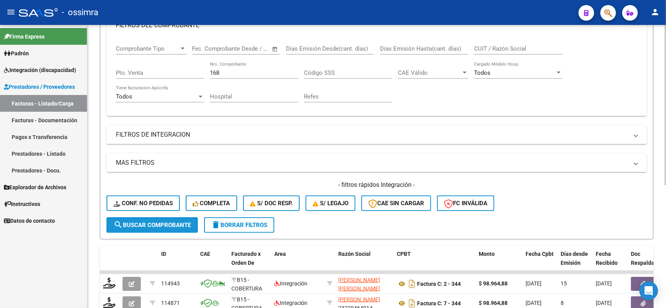
click at [160, 218] on button "search Buscar Comprobante" at bounding box center [151, 226] width 91 height 16
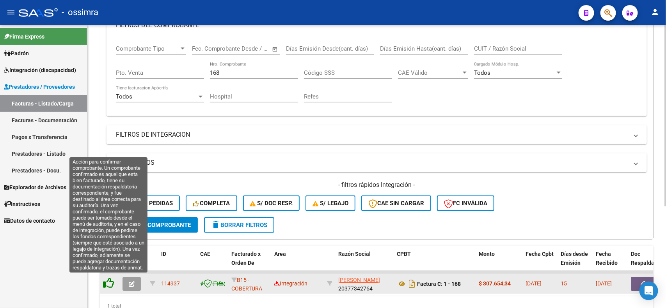
click at [111, 284] on icon at bounding box center [108, 283] width 11 height 11
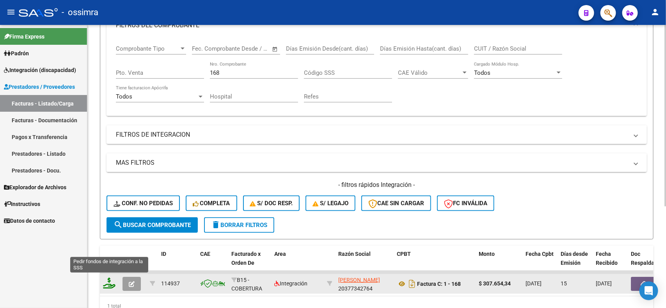
click at [112, 283] on icon at bounding box center [109, 283] width 12 height 11
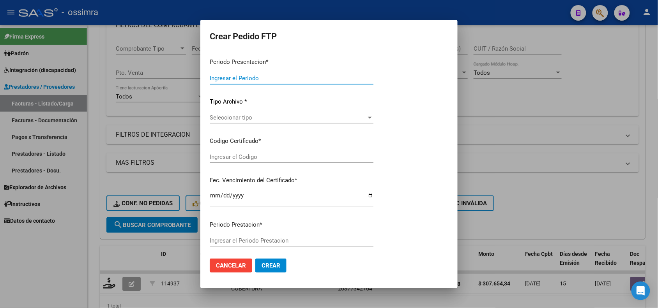
type input "202507"
type input "$ 307.654,34"
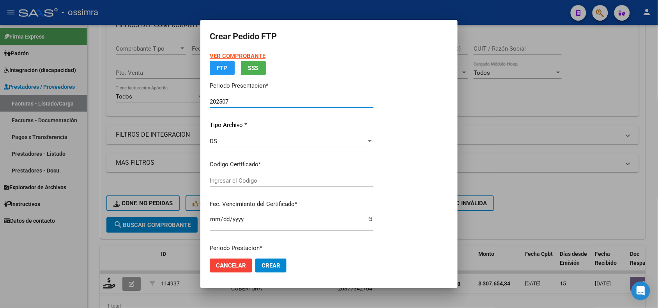
type input "ARG02000529707062022070420250704SGO117"
type input "2025-07-04"
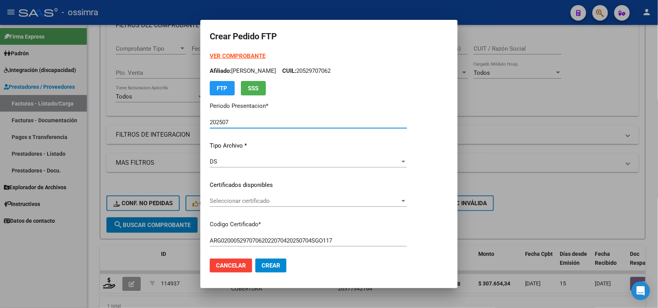
click at [240, 206] on div "Seleccionar certificado Seleccionar certificado" at bounding box center [308, 201] width 197 height 12
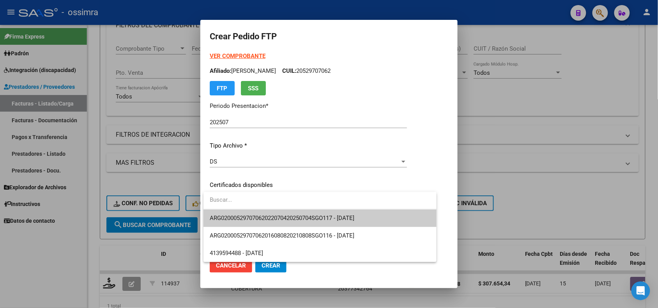
click at [238, 214] on span "ARG02000529707062022070420250704SGO117 - 2025-07-04" at bounding box center [320, 219] width 221 height 18
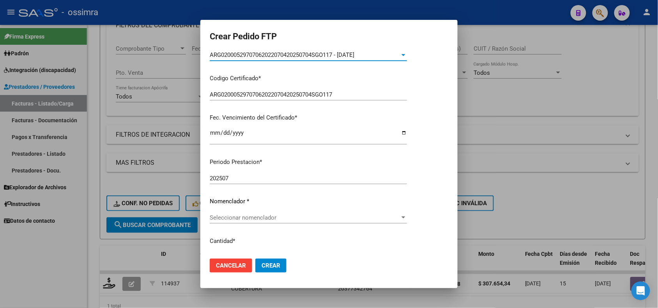
scroll to position [195, 0]
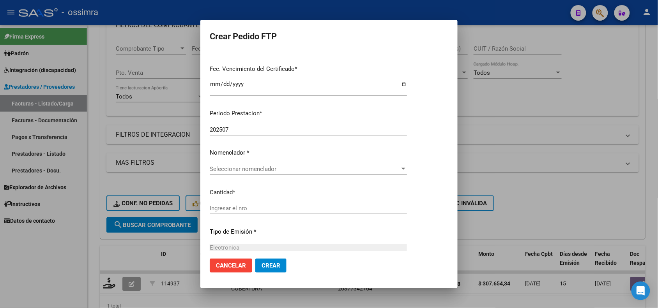
click at [245, 170] on span "Seleccionar nomenclador" at bounding box center [305, 169] width 190 height 7
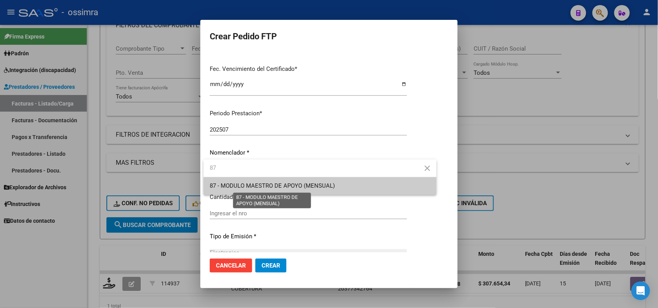
type input "87"
click at [255, 188] on span "87 - MODULO MAESTRO DE APOYO (MENSUAL)" at bounding box center [272, 186] width 125 height 7
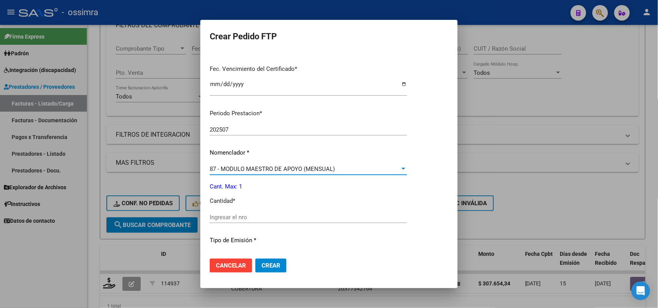
click at [235, 221] on div "Ingresar el nro" at bounding box center [308, 218] width 197 height 12
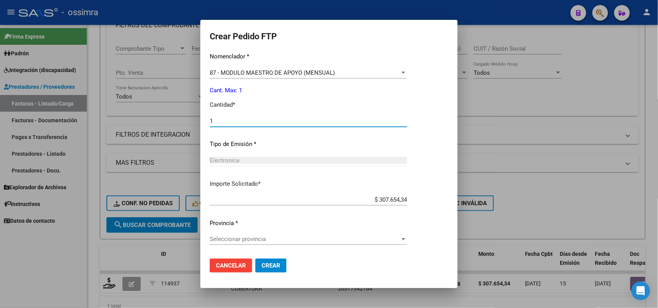
type input "1"
click at [234, 219] on p "Provincia *" at bounding box center [308, 223] width 197 height 9
click at [238, 238] on span "Seleccionar provincia" at bounding box center [305, 239] width 190 height 7
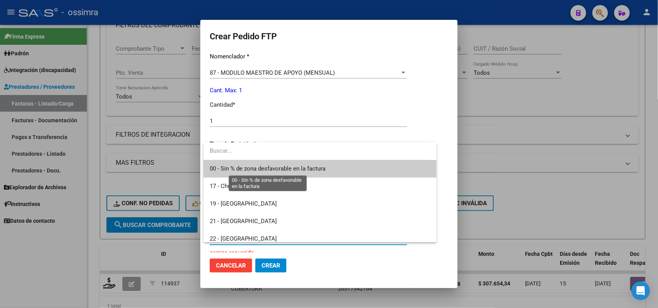
click at [252, 171] on span "00 - Sin % de zona desfavorable en la factura" at bounding box center [268, 168] width 116 height 7
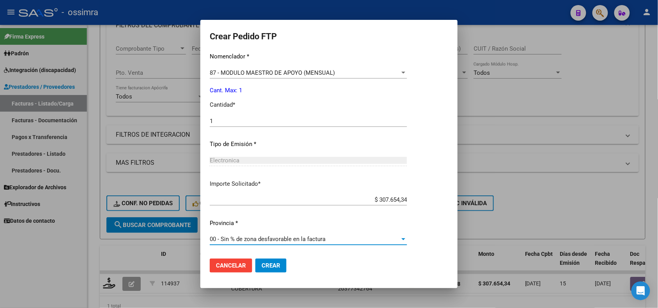
click at [271, 266] on span "Crear" at bounding box center [271, 265] width 19 height 7
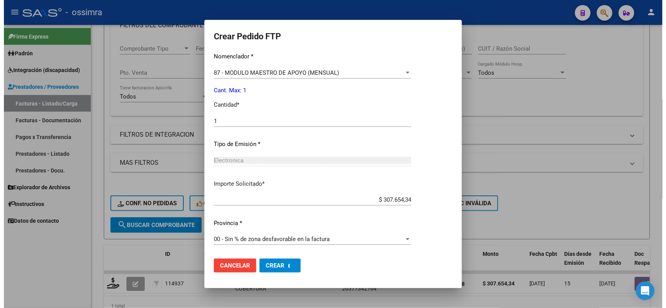
scroll to position [0, 0]
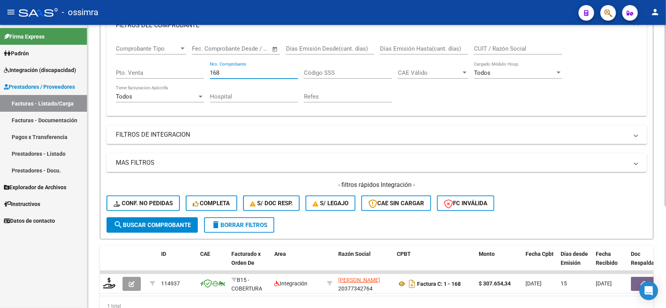
drag, startPoint x: 223, startPoint y: 72, endPoint x: 211, endPoint y: 71, distance: 12.1
click at [211, 71] on input "168" at bounding box center [254, 72] width 88 height 7
type input "431"
click at [158, 218] on button "search Buscar Comprobante" at bounding box center [151, 226] width 91 height 16
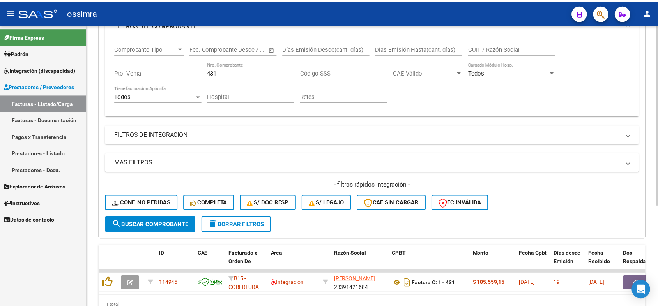
scroll to position [158, 0]
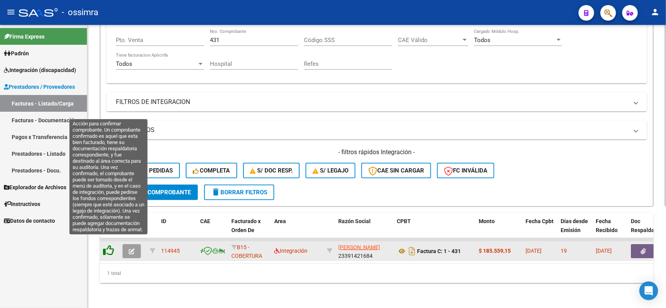
click at [106, 246] on icon at bounding box center [108, 250] width 11 height 11
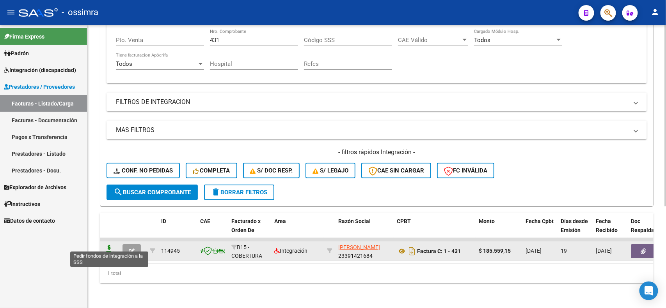
click at [106, 246] on icon at bounding box center [109, 250] width 12 height 11
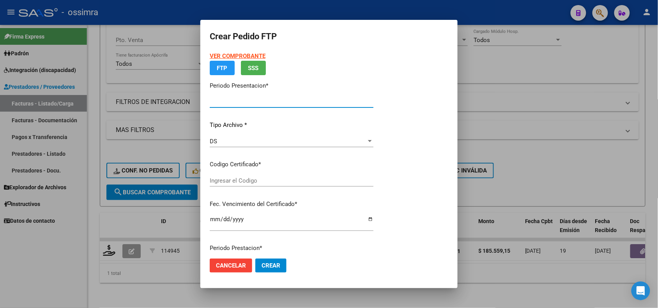
type input "202507"
type input "$ 185.559,15"
type input "ARG02000484183342019052020240520TUC136"
type input "2024-05-20"
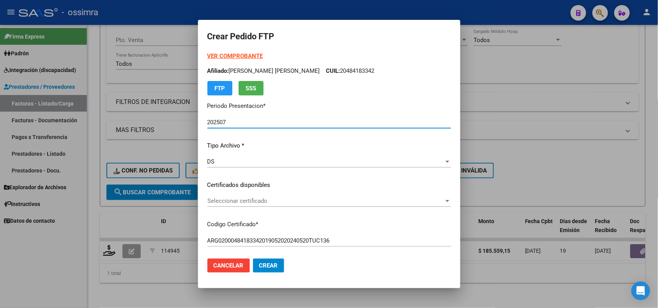
click at [250, 199] on span "Seleccionar certificado" at bounding box center [325, 201] width 237 height 7
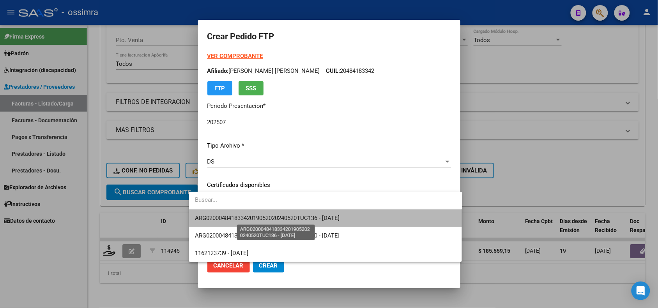
click at [252, 218] on span "ARG02000484183342019052020240520TUC136 - 2024-05-20" at bounding box center [267, 218] width 145 height 7
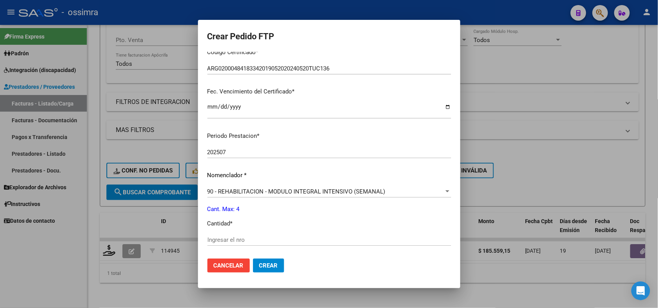
scroll to position [195, 0]
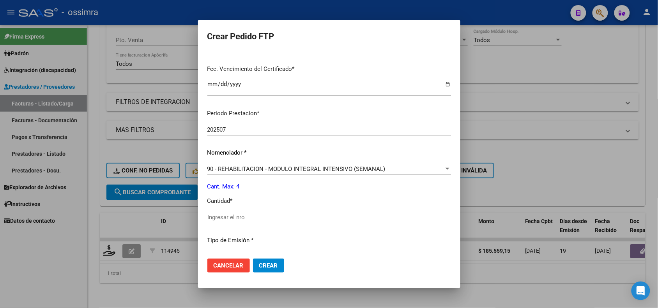
click at [252, 217] on input "Ingresar el nro" at bounding box center [329, 217] width 244 height 7
type input "4"
click at [259, 268] on span "Crear" at bounding box center [268, 265] width 19 height 7
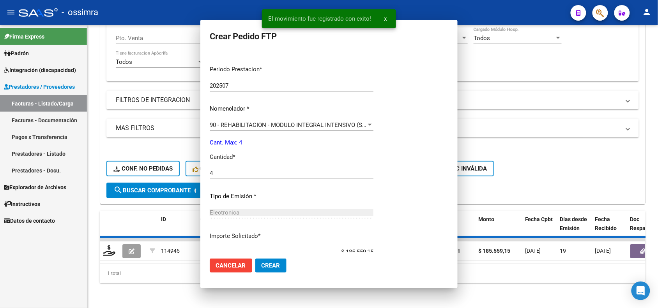
scroll to position [0, 0]
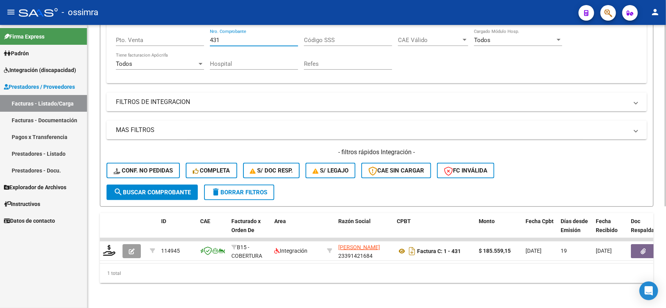
drag, startPoint x: 222, startPoint y: 35, endPoint x: 207, endPoint y: 35, distance: 14.0
click at [207, 34] on div "Comprobante Tipo Comprobante Tipo Start date – End date Fec. Comprobante Desde …" at bounding box center [376, 41] width 521 height 72
type input "9436"
click at [154, 189] on span "search Buscar Comprobante" at bounding box center [151, 192] width 77 height 7
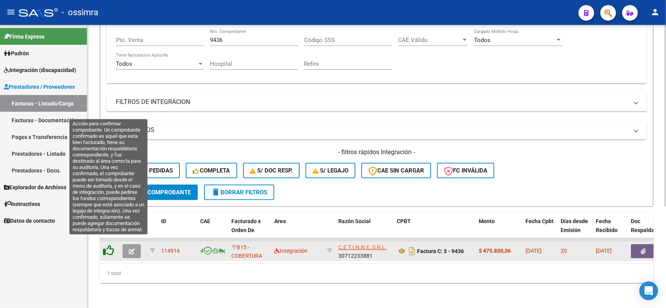
click at [111, 245] on icon at bounding box center [108, 250] width 11 height 11
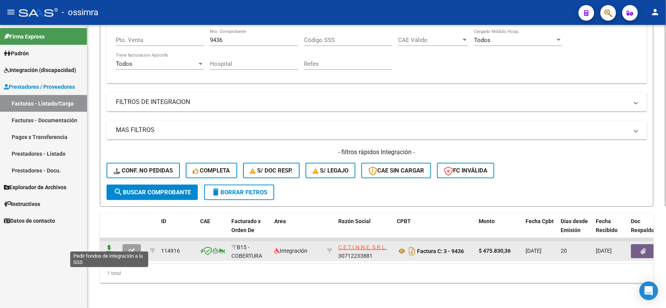
click at [107, 245] on icon at bounding box center [109, 250] width 12 height 11
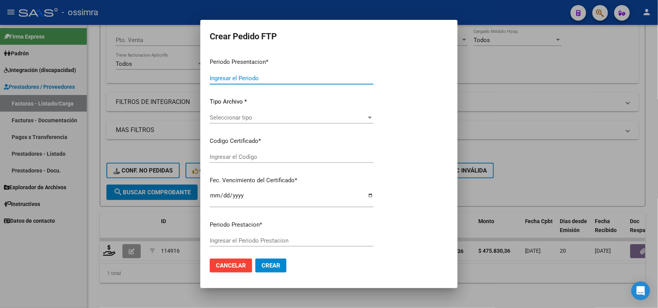
type input "202507"
type input "$ 475.830,36"
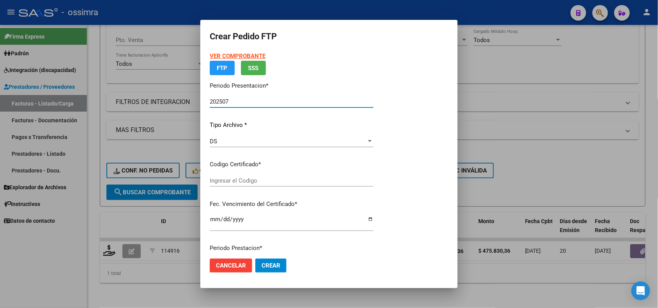
type input "ARG02000553530652021080420260804TUC139"
type input "2026-08-04"
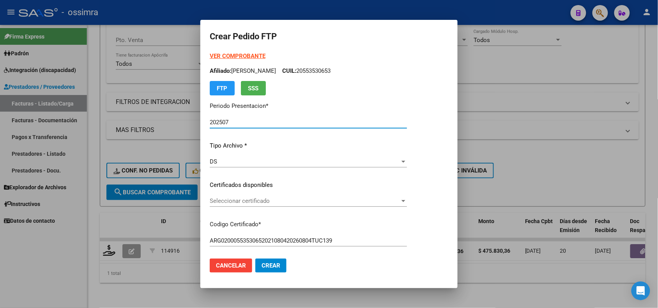
click at [226, 206] on div "Seleccionar certificado Seleccionar certificado" at bounding box center [308, 201] width 197 height 12
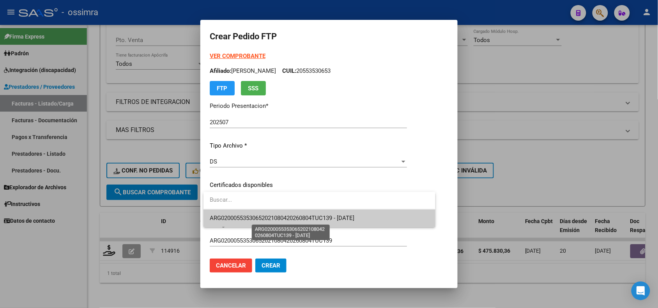
click at [229, 218] on span "ARG02000553530652021080420260804TUC139 - 2026-08-04" at bounding box center [282, 218] width 145 height 7
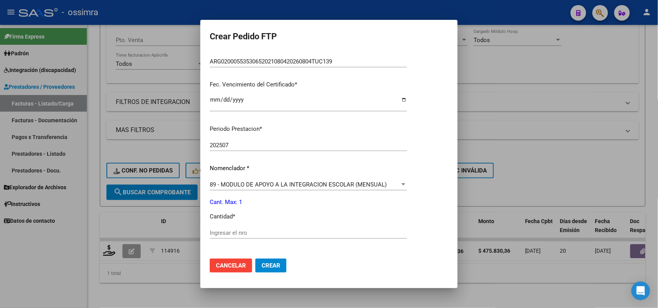
scroll to position [195, 0]
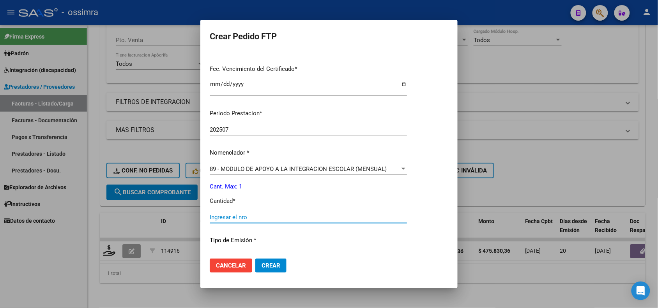
click at [229, 218] on input "Ingresar el nro" at bounding box center [308, 217] width 197 height 7
type input "1"
click at [273, 269] on span "Crear" at bounding box center [271, 265] width 19 height 7
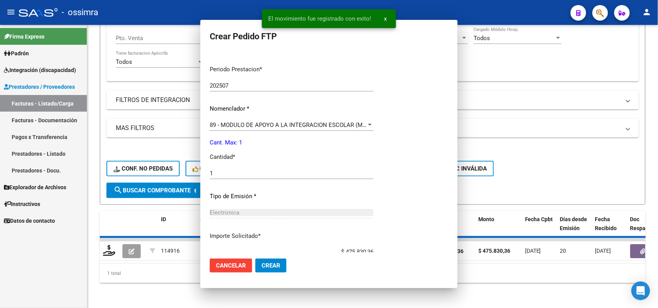
scroll to position [201, 0]
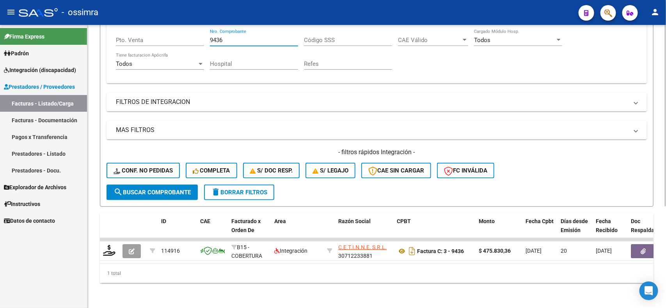
drag, startPoint x: 229, startPoint y: 35, endPoint x: 208, endPoint y: 35, distance: 21.1
click at [208, 35] on div "Comprobante Tipo Comprobante Tipo Start date – End date Fec. Comprobante Desde …" at bounding box center [376, 41] width 521 height 72
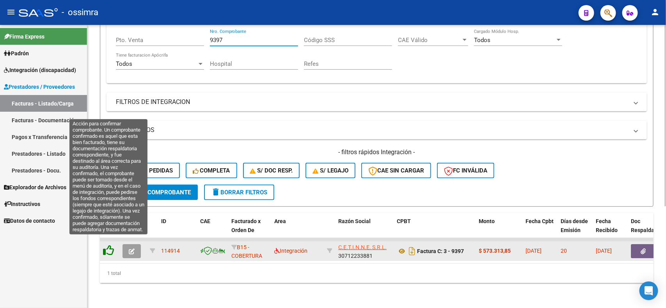
type input "9397"
click at [109, 245] on icon at bounding box center [108, 250] width 11 height 11
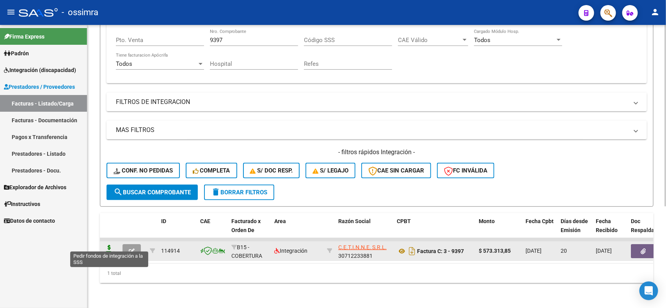
click at [108, 247] on icon at bounding box center [109, 250] width 12 height 11
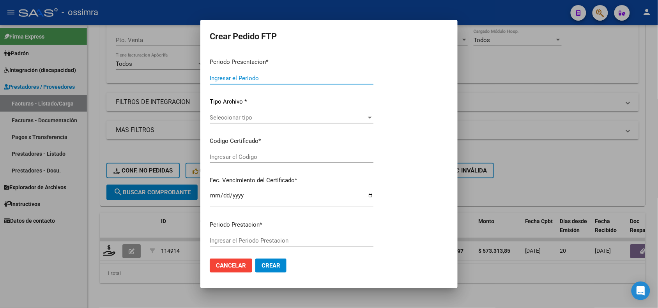
type input "202507"
type input "$ 573.313,85"
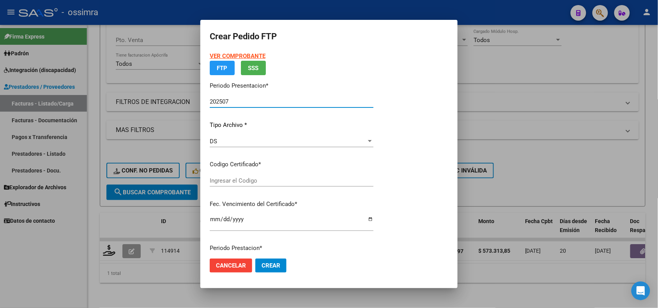
type input "ARG01000539378992019050820240508TUC136"
type input "2024-05-08"
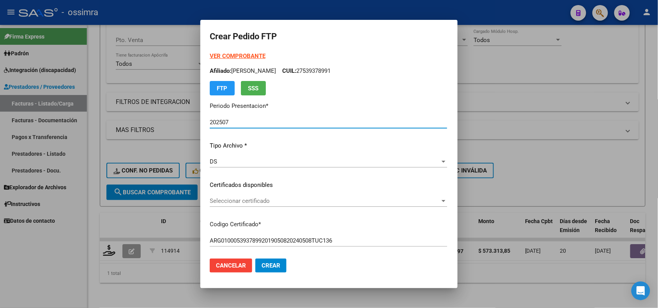
click at [246, 196] on div "Seleccionar certificado Seleccionar certificado" at bounding box center [329, 201] width 238 height 12
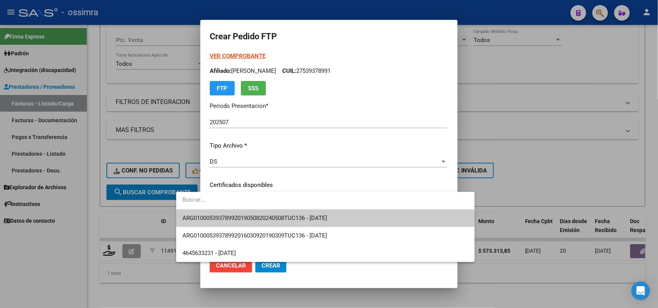
click at [246, 212] on span "ARG01000539378992019050820240508TUC136 - 2024-05-08" at bounding box center [326, 219] width 286 height 18
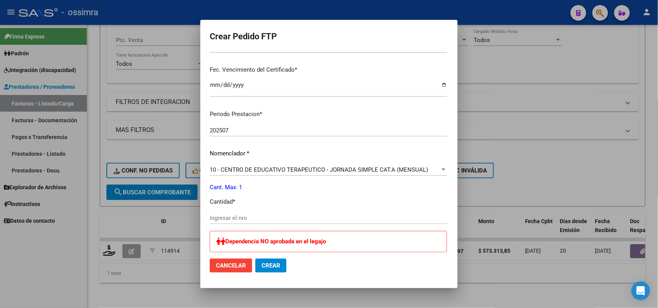
scroll to position [195, 0]
click at [240, 223] on div "Ingresar el nro" at bounding box center [329, 221] width 238 height 19
click at [241, 216] on input "Ingresar el nro" at bounding box center [329, 217] width 238 height 7
type input "1"
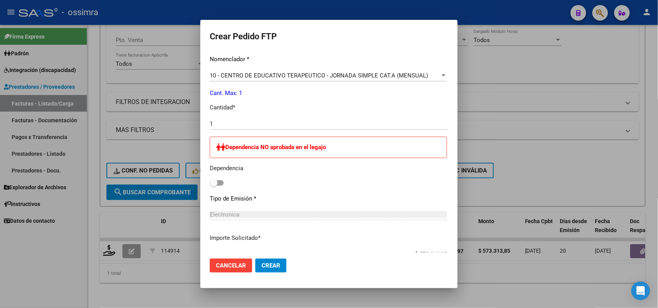
scroll to position [292, 0]
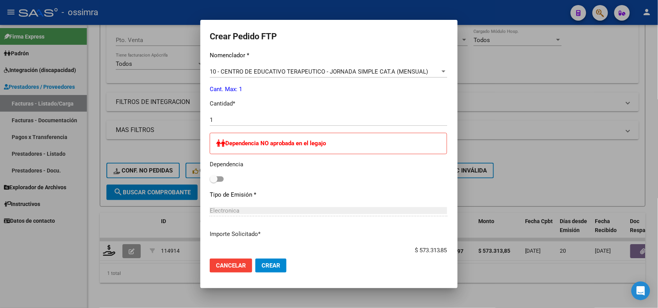
click at [210, 182] on label at bounding box center [217, 179] width 14 height 9
click at [213, 182] on input "checkbox" at bounding box center [213, 182] width 0 height 0
checkbox input "true"
click at [262, 265] on span "Crear" at bounding box center [271, 265] width 19 height 7
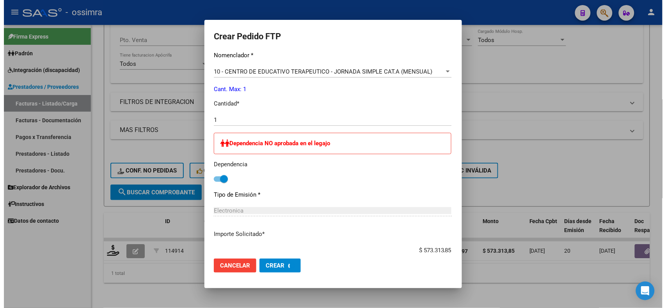
scroll to position [0, 0]
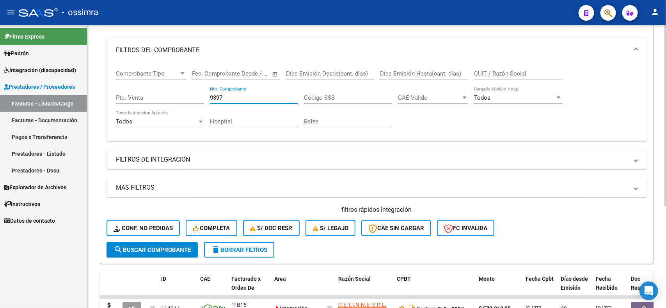
drag, startPoint x: 227, startPoint y: 31, endPoint x: 212, endPoint y: 32, distance: 15.6
click at [212, 32] on div "Filtros Id Area Area Seleccionar Gerenciador Seleccionar Gerenciador Todos Conf…" at bounding box center [376, 123] width 540 height 238
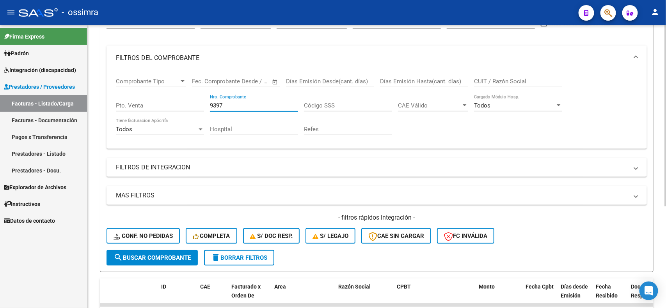
click at [229, 102] on input "9397" at bounding box center [254, 105] width 88 height 7
click at [230, 106] on input "9397" at bounding box center [254, 105] width 88 height 7
click at [255, 99] on div "9397 Nro. Comprobante" at bounding box center [254, 103] width 88 height 17
click at [249, 63] on mat-expansion-panel-header "FILTROS DEL COMPROBANTE" at bounding box center [376, 58] width 540 height 25
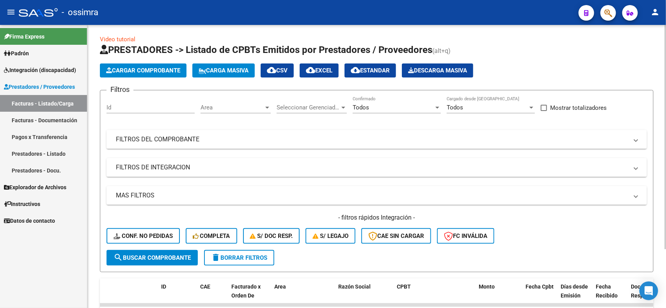
scroll to position [0, 0]
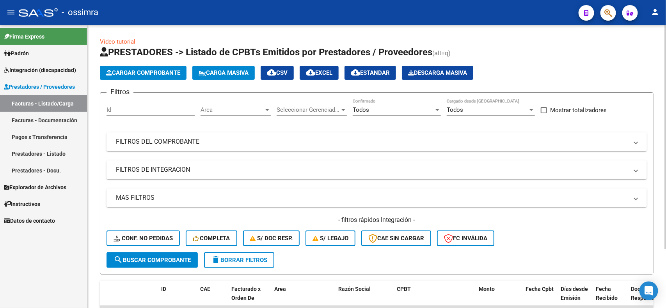
click at [207, 141] on mat-panel-title "FILTROS DEL COMPROBANTE" at bounding box center [372, 142] width 512 height 9
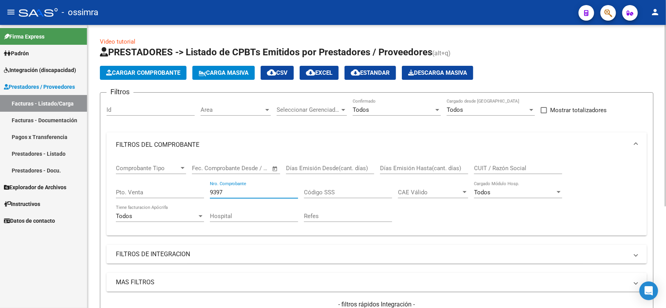
drag, startPoint x: 223, startPoint y: 192, endPoint x: 209, endPoint y: 192, distance: 13.3
click at [210, 192] on input "9397" at bounding box center [254, 192] width 88 height 7
type input "19036"
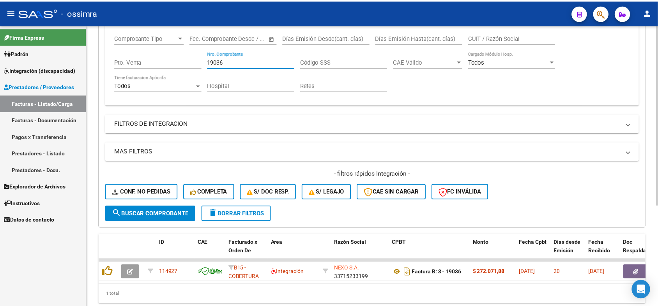
scroll to position [146, 0]
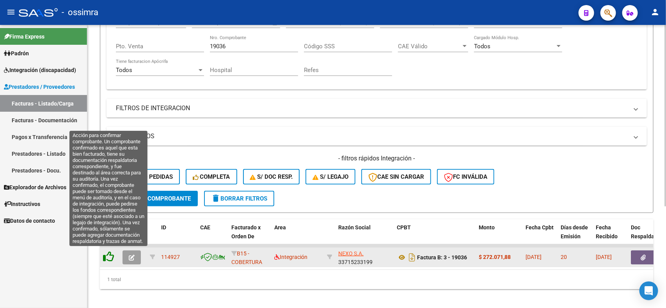
click at [105, 260] on icon at bounding box center [108, 257] width 11 height 11
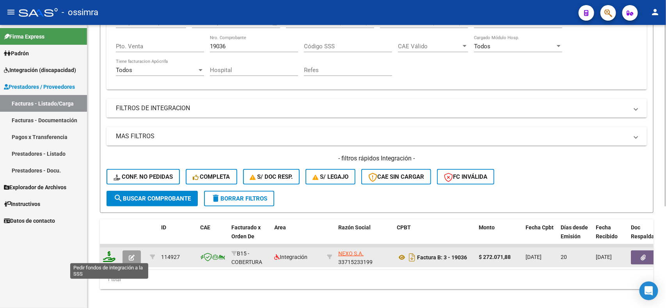
click at [110, 257] on icon at bounding box center [109, 257] width 12 height 11
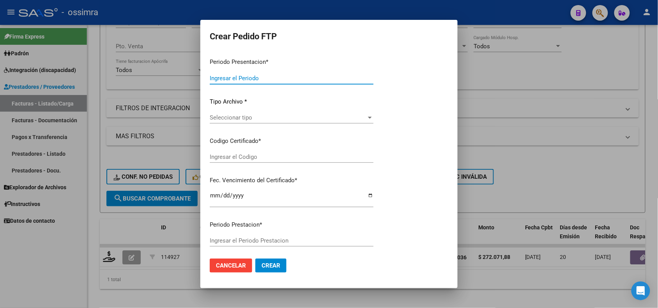
type input "202507"
type input "$ 272.071,88"
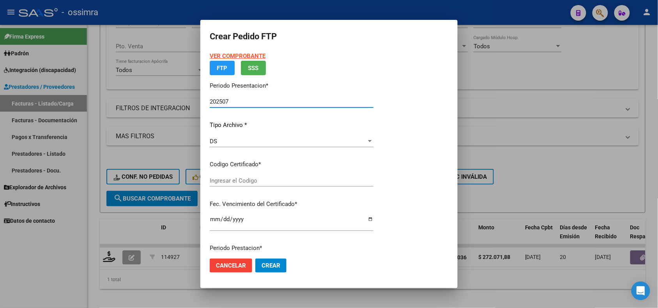
type input "ARG01000549800912024012520290125TUC139"
type input "2029-01-30"
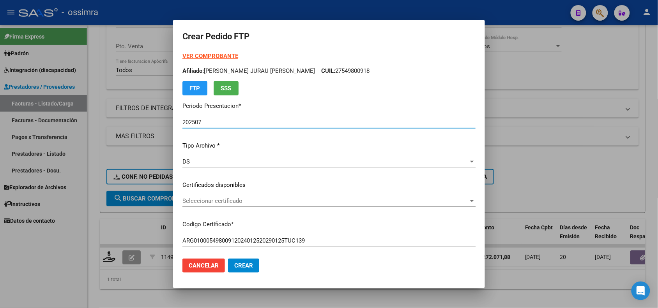
click at [280, 159] on div "DS" at bounding box center [326, 161] width 286 height 7
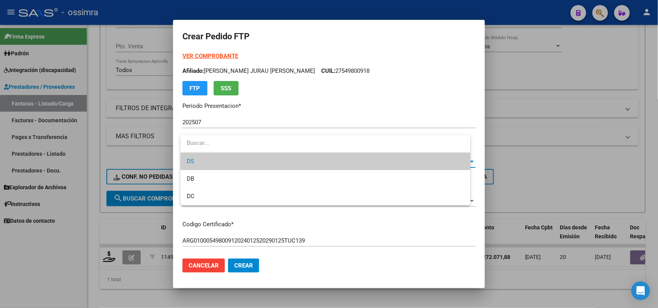
click at [264, 229] on div at bounding box center [329, 154] width 658 height 308
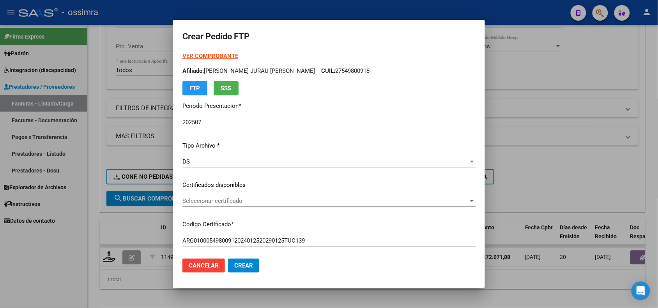
click at [268, 208] on div "Seleccionar certificado Seleccionar certificado" at bounding box center [329, 204] width 293 height 19
click at [265, 201] on span "Seleccionar certificado" at bounding box center [326, 201] width 286 height 7
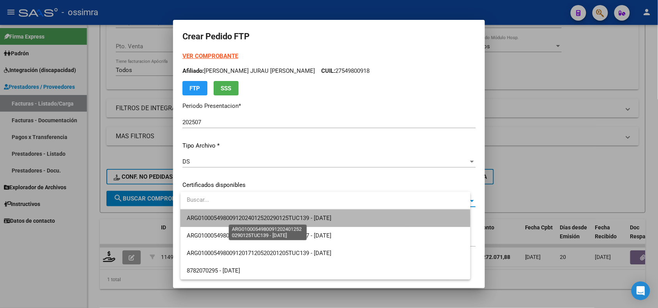
click at [241, 222] on span "ARG01000549800912024012520290125TUC139 - 2029-01-30" at bounding box center [259, 218] width 145 height 7
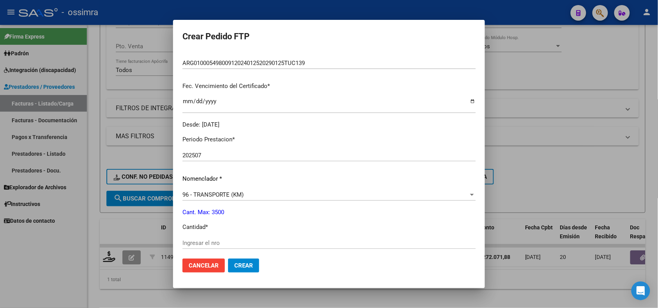
scroll to position [195, 0]
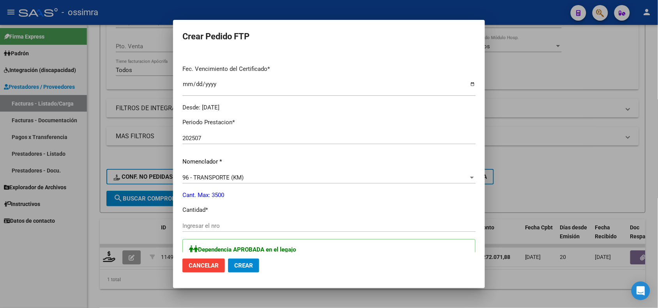
click at [239, 226] on input "Ingresar el nro" at bounding box center [329, 226] width 293 height 7
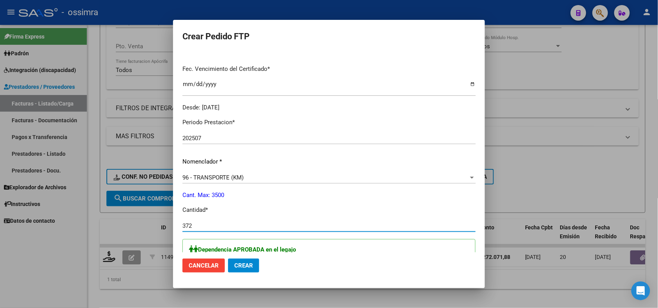
type input "372"
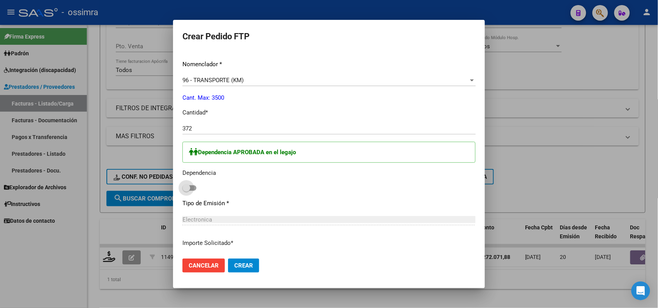
click at [197, 188] on span at bounding box center [190, 188] width 14 height 5
click at [186, 191] on input "checkbox" at bounding box center [186, 191] width 0 height 0
checkbox input "true"
click at [244, 265] on span "Crear" at bounding box center [243, 265] width 19 height 7
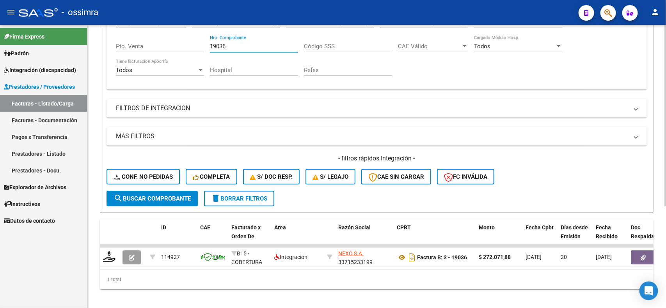
drag, startPoint x: 229, startPoint y: 47, endPoint x: 207, endPoint y: 47, distance: 22.2
click at [207, 47] on div "Comprobante Tipo Comprobante Tipo Start date – End date Fec. Comprobante Desde …" at bounding box center [376, 47] width 521 height 72
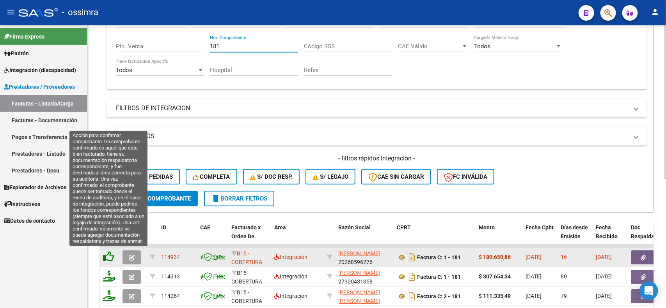
type input "181"
click at [110, 253] on icon at bounding box center [108, 257] width 11 height 11
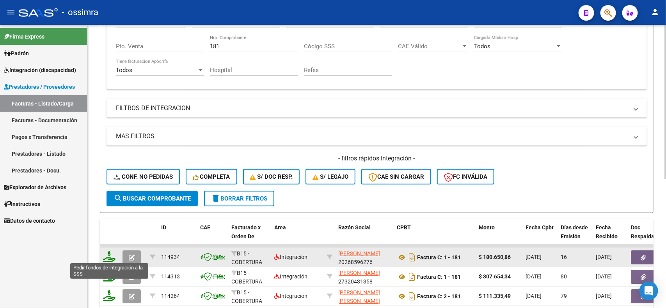
click at [111, 257] on icon at bounding box center [109, 257] width 12 height 11
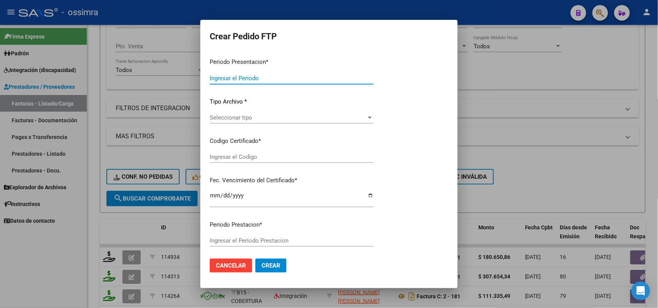
type input "202507"
type input "$ 180.650,86"
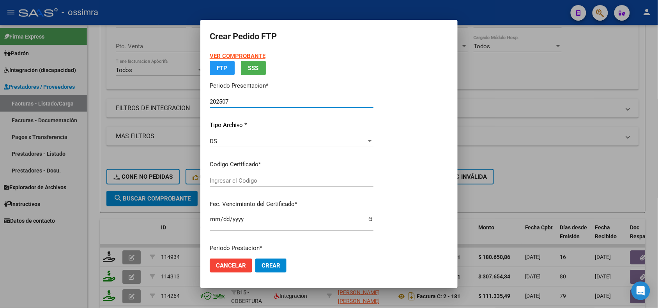
type input "ARG02000555606082020011320240113TUC137"
type input "2024-01-13"
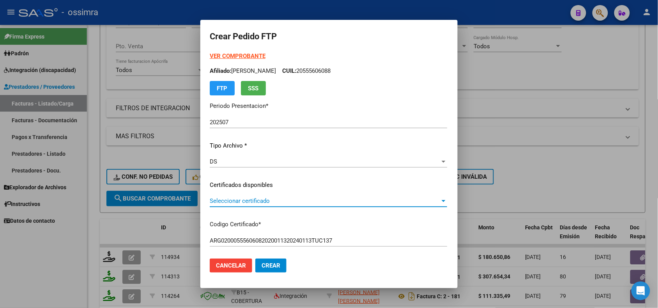
click at [254, 199] on span "Seleccionar certificado" at bounding box center [325, 201] width 230 height 7
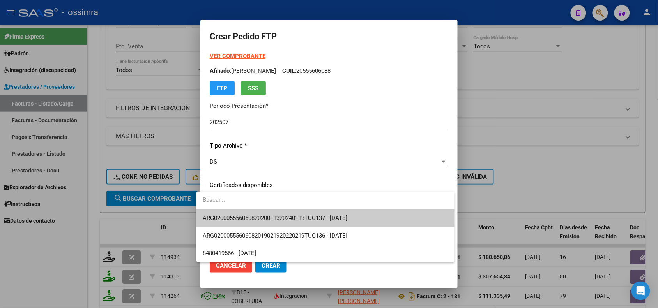
click at [249, 220] on span "ARG02000555606082020011320240113TUC137 - 2024-01-13" at bounding box center [275, 218] width 145 height 7
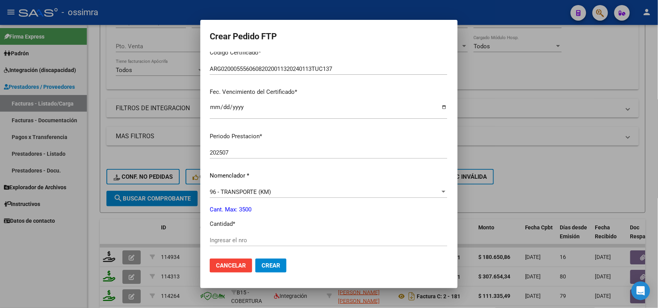
scroll to position [195, 0]
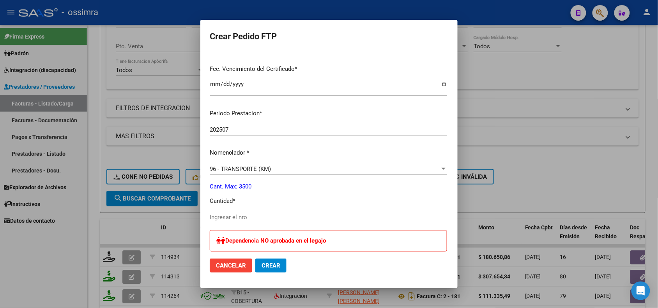
click at [246, 217] on input "Ingresar el nro" at bounding box center [329, 217] width 238 height 7
type input "247"
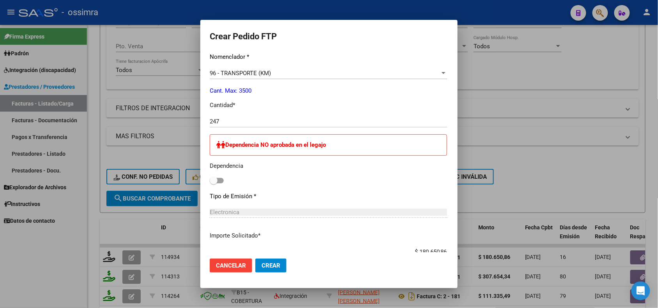
scroll to position [292, 0]
click at [212, 182] on label at bounding box center [217, 179] width 14 height 9
click at [213, 182] on input "checkbox" at bounding box center [213, 182] width 0 height 0
checkbox input "true"
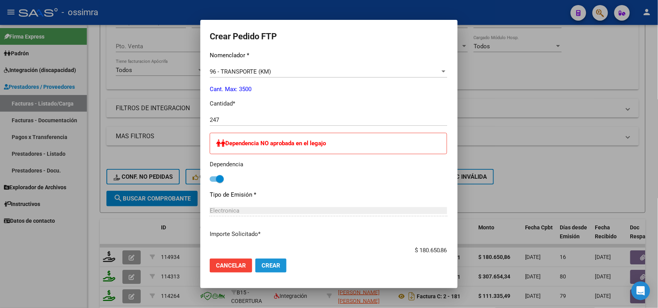
click at [262, 267] on span "Crear" at bounding box center [271, 265] width 19 height 7
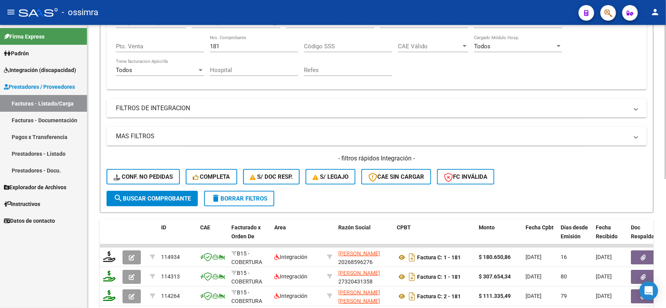
drag, startPoint x: 223, startPoint y: 40, endPoint x: 206, endPoint y: 40, distance: 17.9
click at [206, 40] on div "Comprobante Tipo Comprobante Tipo Start date – End date Fec. Comprobante Desde …" at bounding box center [376, 47] width 521 height 72
click at [218, 41] on div "181 Nro. Comprobante" at bounding box center [254, 43] width 88 height 17
drag, startPoint x: 222, startPoint y: 47, endPoint x: 207, endPoint y: 47, distance: 14.0
click at [207, 47] on div "Comprobante Tipo Comprobante Tipo Start date – End date Fec. Comprobante Desde …" at bounding box center [376, 47] width 521 height 72
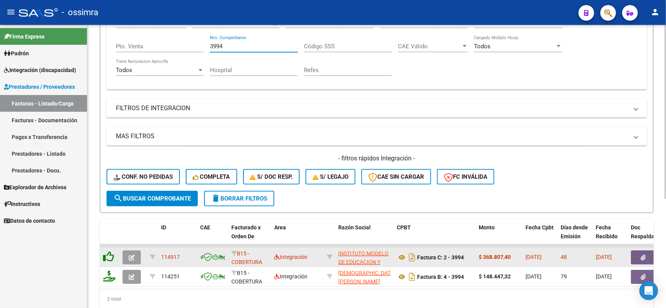
type input "3994"
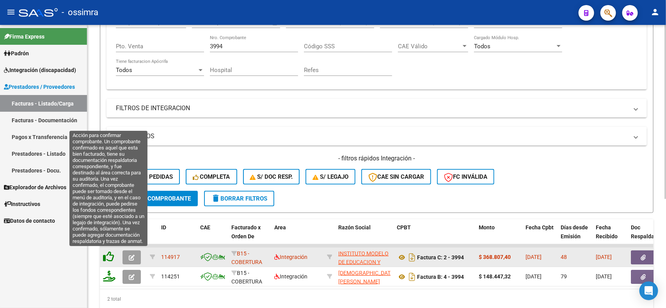
click at [111, 257] on icon at bounding box center [108, 257] width 11 height 11
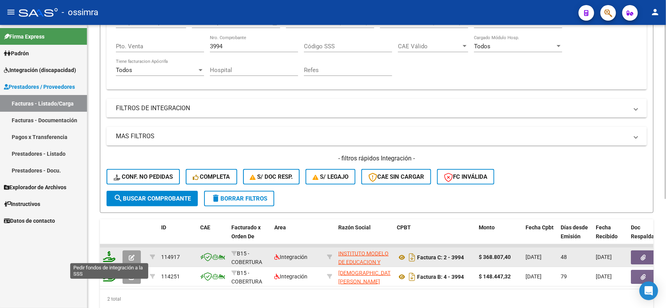
click at [110, 256] on icon at bounding box center [109, 257] width 12 height 11
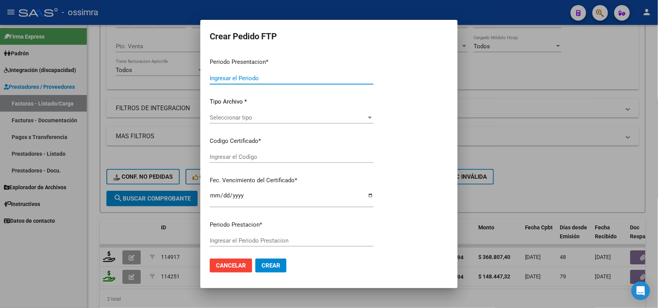
type input "202507"
type input "202506"
type input "$ 368.807,40"
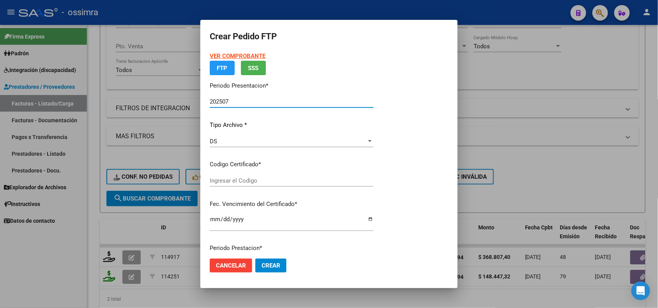
type input "ARG01000532562602017071920220719TUC136"
type input "2022-07-19"
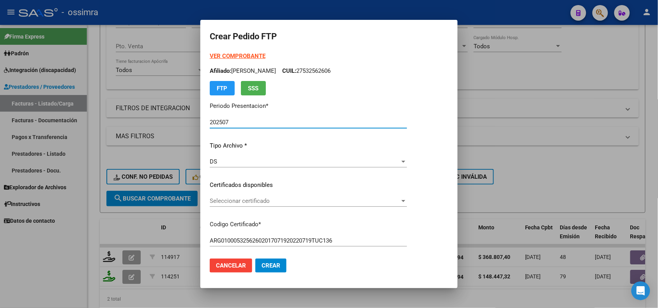
click at [244, 200] on span "Seleccionar certificado" at bounding box center [305, 201] width 190 height 7
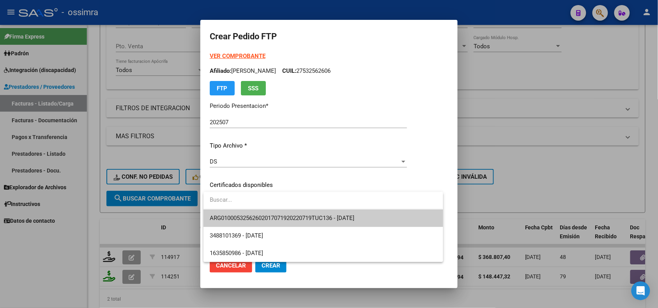
click at [246, 216] on span "ARG01000532562602017071920220719TUC136 - 2022-07-19" at bounding box center [282, 218] width 145 height 7
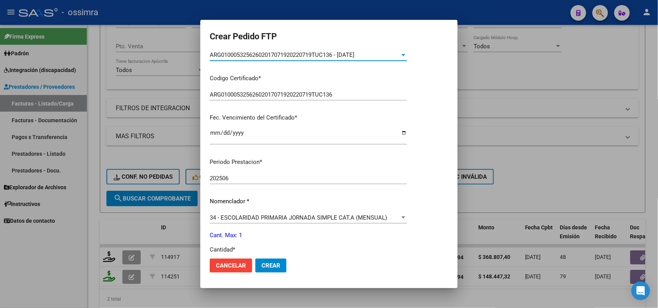
scroll to position [195, 0]
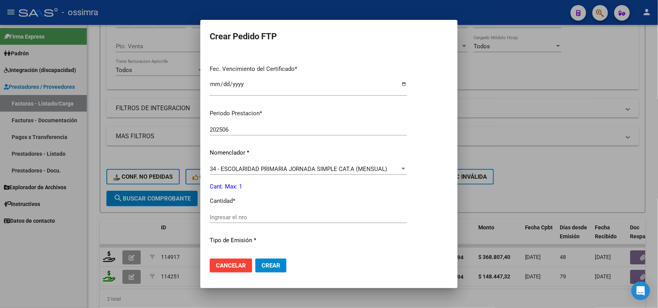
click at [246, 216] on input "Ingresar el nro" at bounding box center [308, 217] width 197 height 7
type input "1"
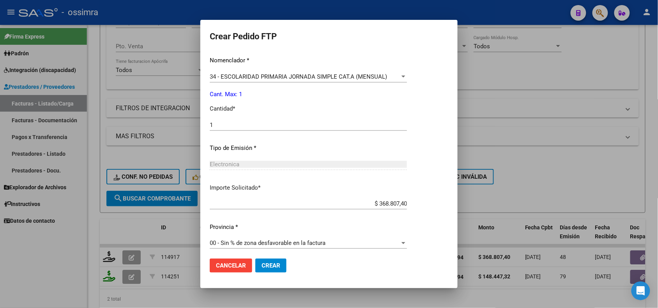
scroll to position [291, 0]
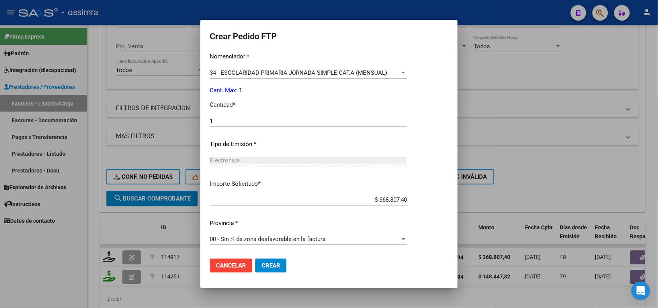
click at [266, 264] on span "Crear" at bounding box center [271, 265] width 19 height 7
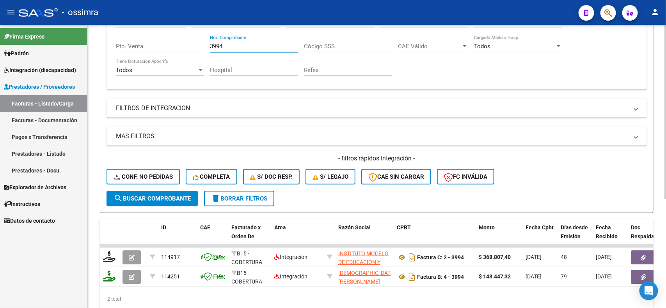
drag, startPoint x: 225, startPoint y: 45, endPoint x: 209, endPoint y: 45, distance: 15.6
click at [209, 45] on div "Comprobante Tipo Comprobante Tipo Start date – End date Fec. Comprobante Desde …" at bounding box center [376, 47] width 521 height 72
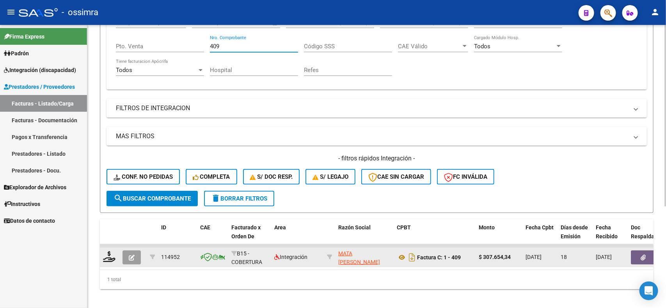
type input "409"
click at [127, 258] on button "button" at bounding box center [131, 258] width 18 height 14
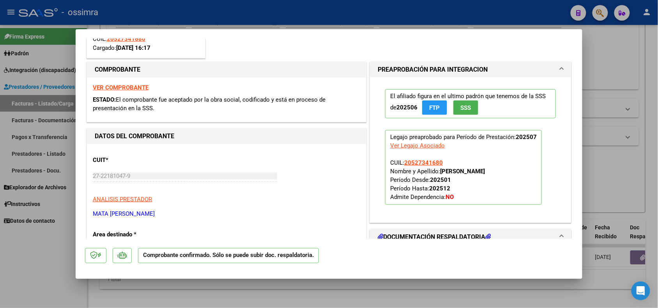
scroll to position [195, 0]
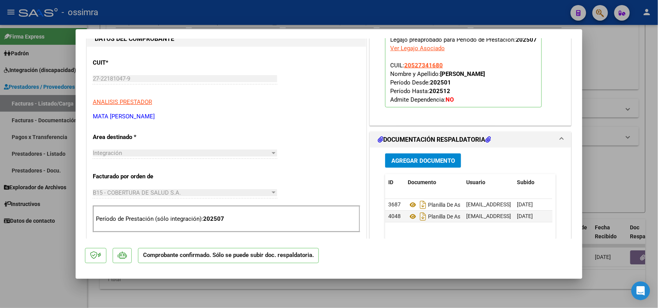
click at [199, 293] on div at bounding box center [329, 154] width 658 height 308
type input "$ 0,00"
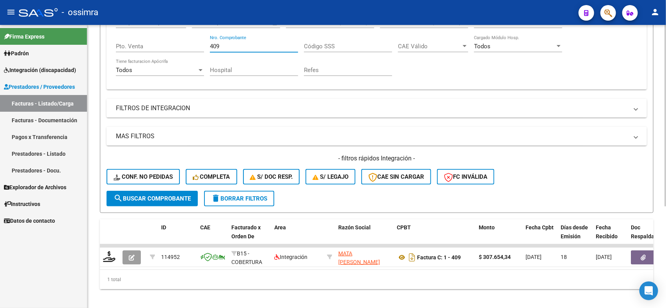
drag, startPoint x: 222, startPoint y: 48, endPoint x: 208, endPoint y: 47, distance: 14.4
click at [208, 47] on div "Comprobante Tipo Comprobante Tipo Start date – End date Fec. Comprobante Desde …" at bounding box center [376, 47] width 521 height 72
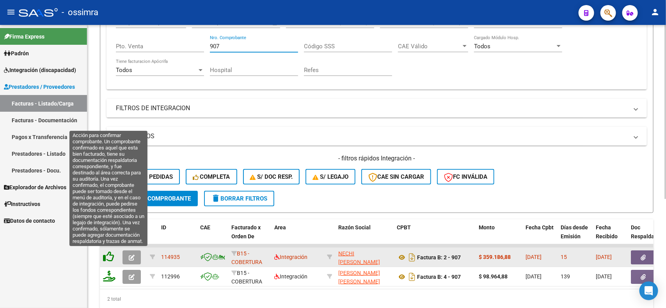
type input "907"
click at [110, 254] on icon at bounding box center [108, 257] width 11 height 11
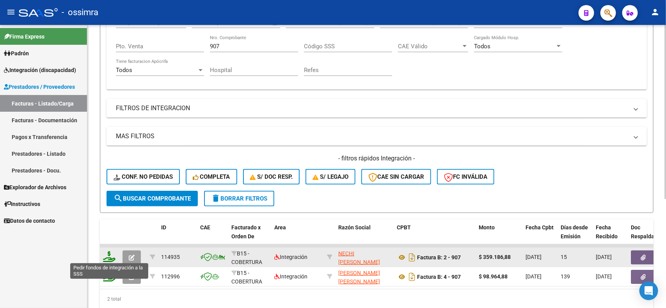
click at [106, 255] on icon at bounding box center [109, 257] width 12 height 11
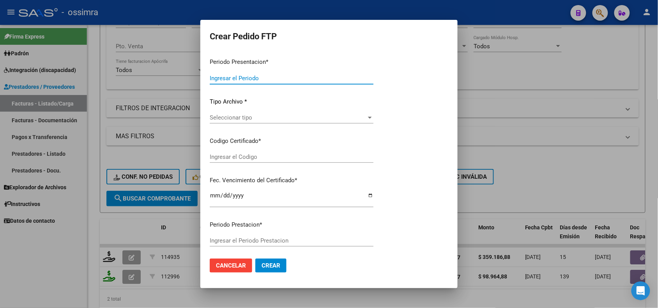
type input "202507"
type input "$ 359.186,88"
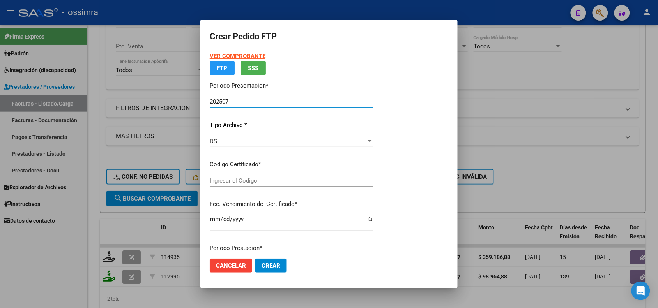
type input "ARG02000551718592021090720240907SJN9543"
type input "2024-09-07"
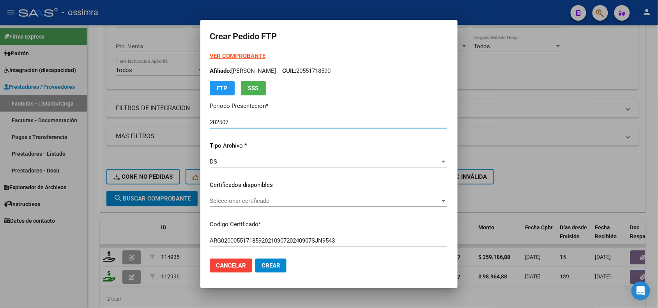
click at [210, 203] on span "Seleccionar certificado" at bounding box center [325, 201] width 230 height 7
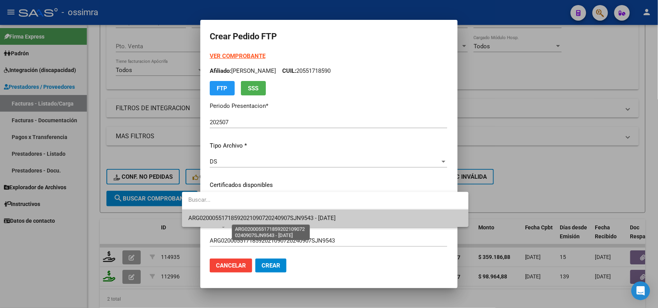
click at [209, 219] on span "ARG02000551718592021090720240907SJN9543 - 2024-09-07" at bounding box center [261, 218] width 147 height 7
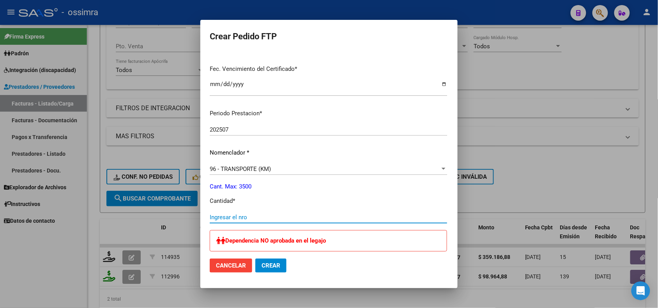
click at [210, 220] on input "Ingresar el nro" at bounding box center [329, 217] width 238 height 7
type input "663"
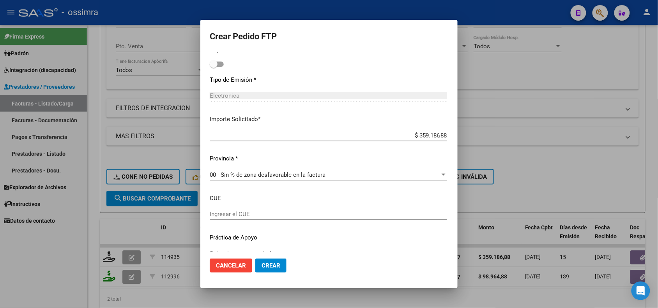
scroll to position [422, 0]
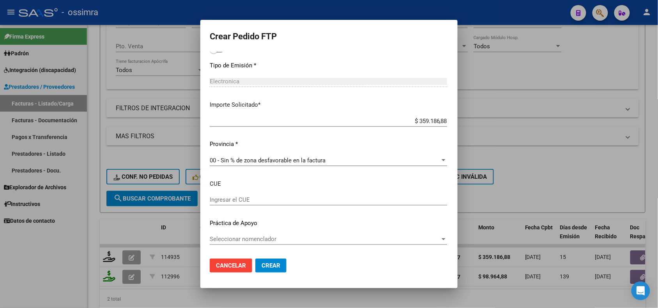
click at [262, 262] on span "Crear" at bounding box center [271, 265] width 19 height 7
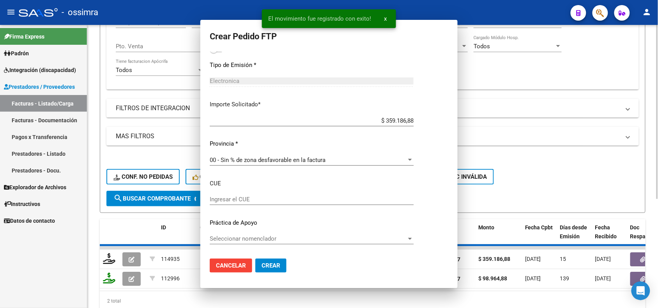
scroll to position [0, 0]
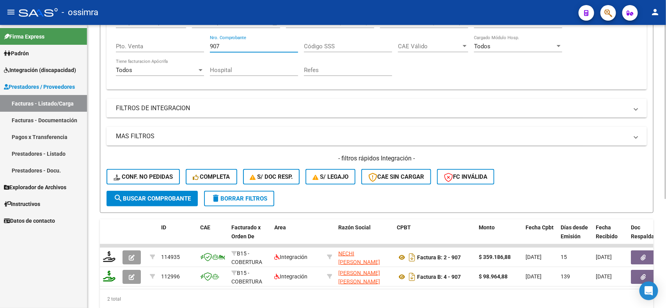
drag, startPoint x: 225, startPoint y: 47, endPoint x: 209, endPoint y: 47, distance: 15.6
click at [210, 47] on input "907" at bounding box center [254, 46] width 88 height 7
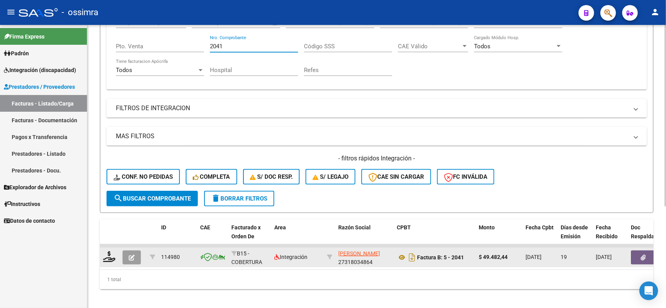
type input "2041"
click at [128, 252] on button "button" at bounding box center [131, 258] width 18 height 14
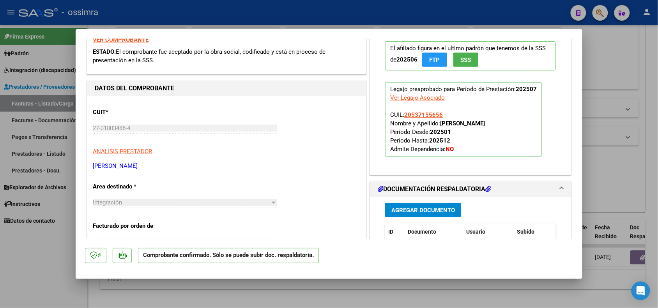
scroll to position [146, 0]
click at [246, 285] on div at bounding box center [329, 154] width 658 height 308
type input "$ 0,00"
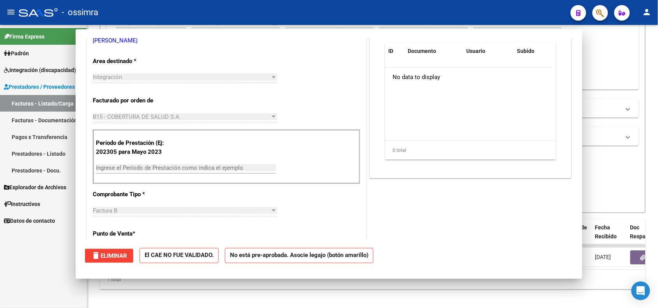
scroll to position [0, 0]
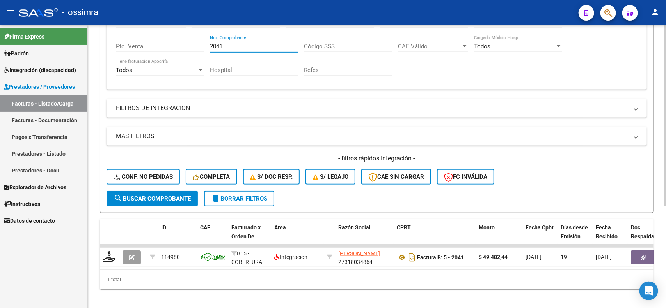
drag, startPoint x: 222, startPoint y: 45, endPoint x: 203, endPoint y: 46, distance: 18.3
click at [203, 46] on div "Comprobante Tipo Comprobante Tipo Start date – End date Fec. Comprobante Desde …" at bounding box center [376, 47] width 521 height 72
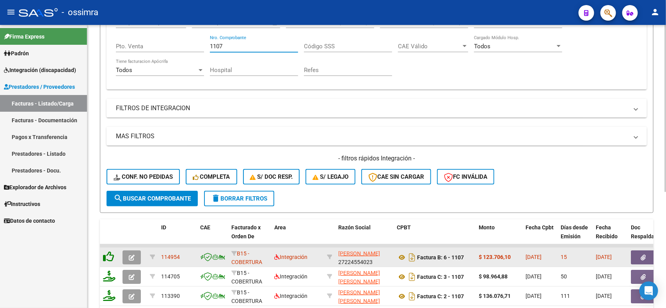
type input "1107"
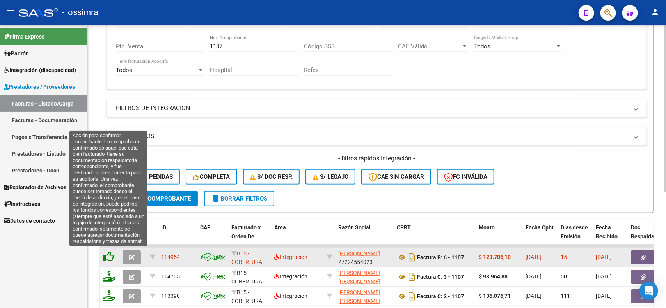
click at [112, 254] on icon at bounding box center [108, 257] width 11 height 11
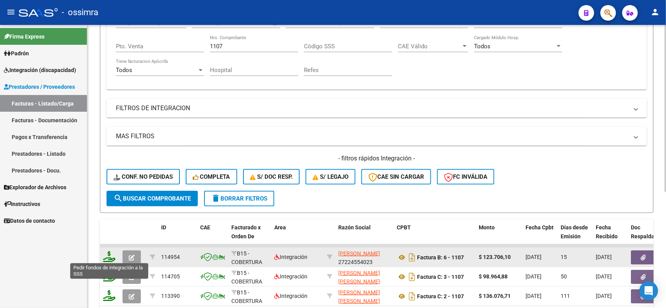
click at [112, 254] on icon at bounding box center [109, 257] width 12 height 11
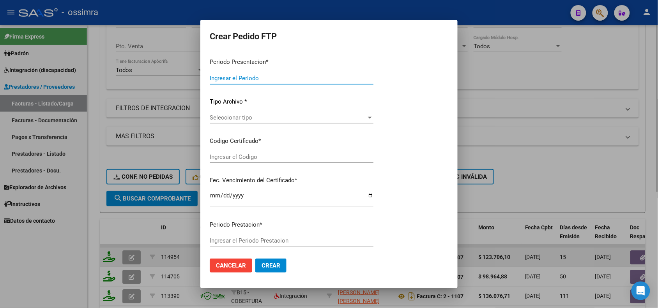
type input "202507"
type input "$ 123.706,10"
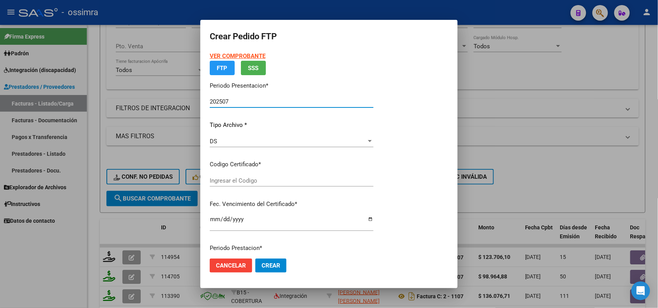
type input "ARG02000562280772023020120280201SAL124"
type input "2028-02-01"
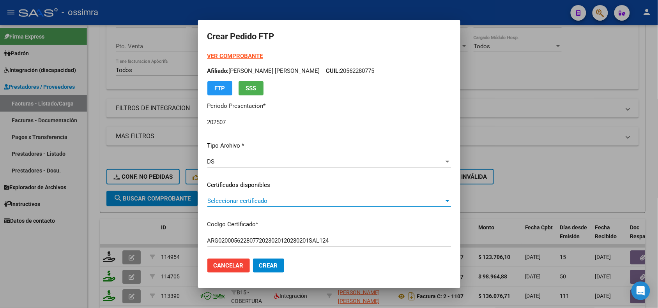
click at [249, 199] on span "Seleccionar certificado" at bounding box center [325, 201] width 237 height 7
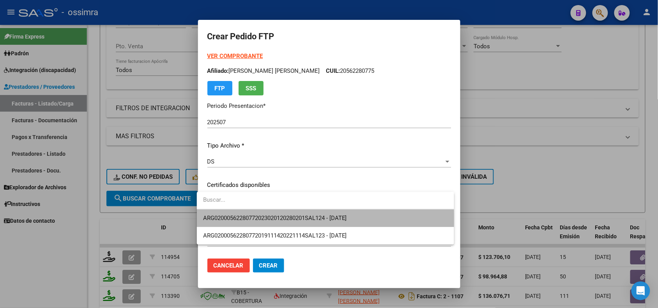
click at [250, 223] on span "ARG02000562280772023020120280201SAL124 - 2028-02-01" at bounding box center [325, 219] width 245 height 18
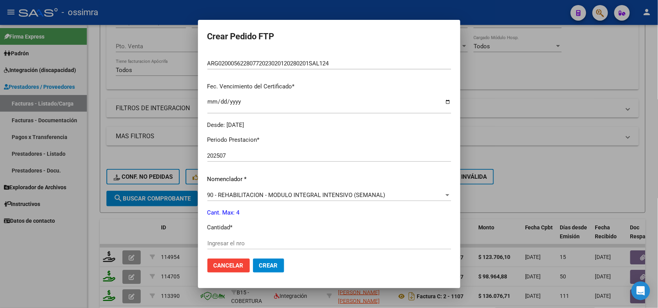
scroll to position [195, 0]
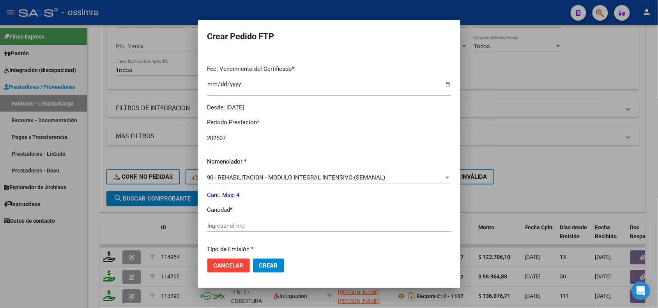
click at [250, 223] on input "Ingresar el nro" at bounding box center [329, 226] width 244 height 7
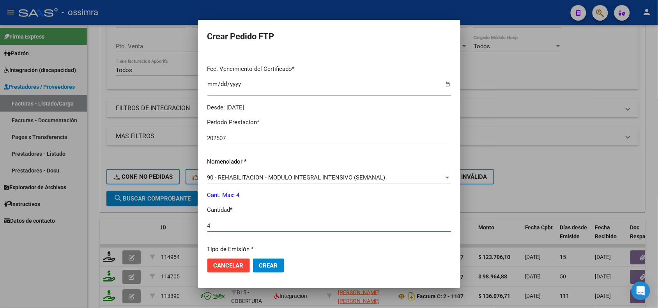
type input "4"
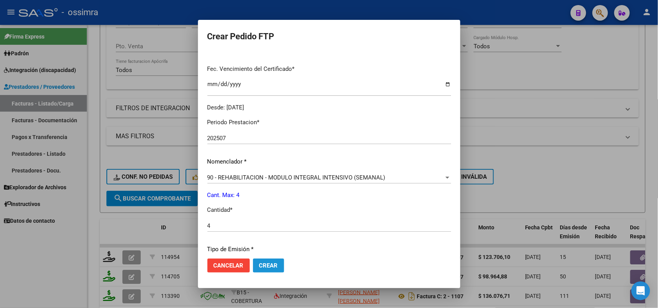
click at [269, 268] on span "Crear" at bounding box center [268, 265] width 19 height 7
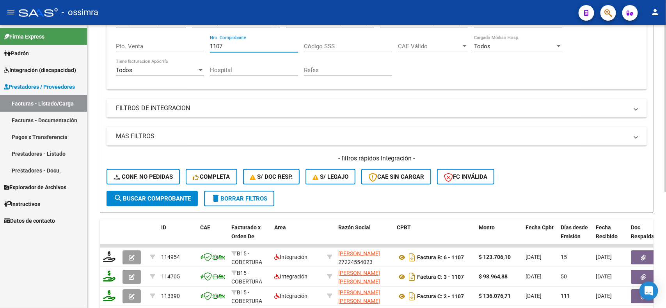
drag, startPoint x: 226, startPoint y: 43, endPoint x: 210, endPoint y: 43, distance: 16.4
click at [210, 43] on input "1107" at bounding box center [254, 46] width 88 height 7
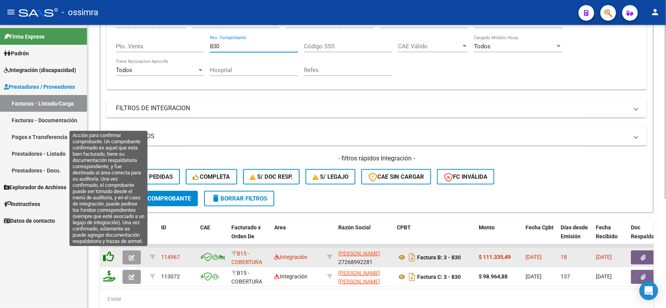
type input "830"
click at [109, 255] on icon at bounding box center [108, 257] width 11 height 11
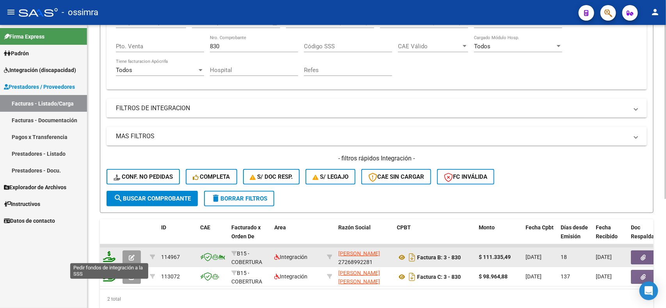
click at [110, 259] on icon at bounding box center [109, 257] width 12 height 11
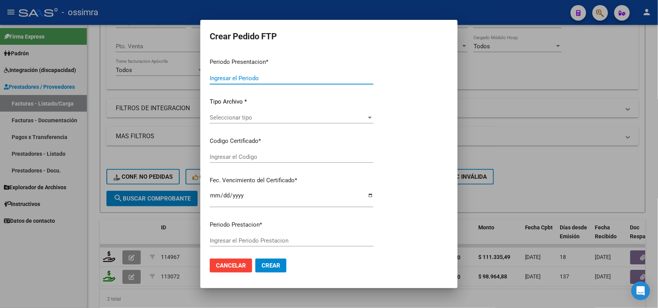
type input "202507"
type input "$ 111.335,49"
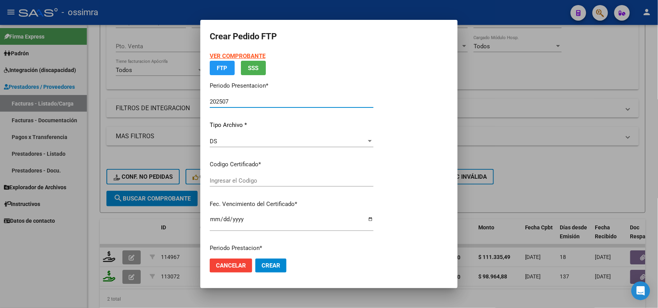
type input "ARG02000562280772023020120280201SAL124"
type input "2028-02-01"
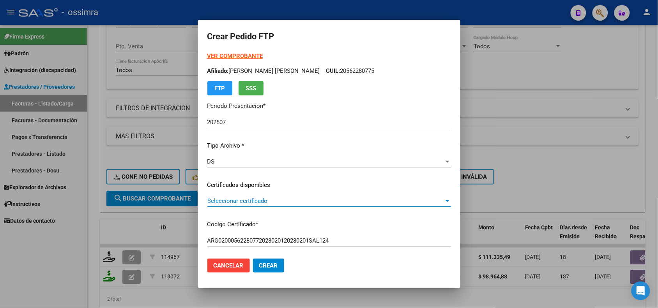
click at [238, 201] on span "Seleccionar certificado" at bounding box center [325, 201] width 237 height 7
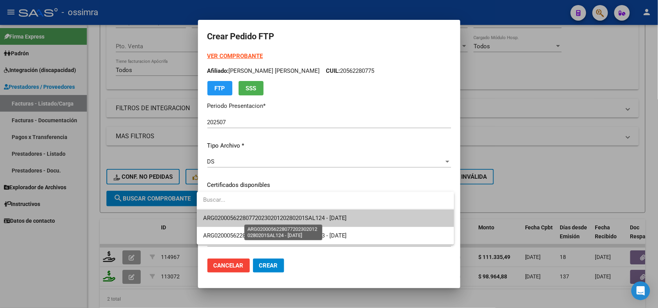
click at [240, 223] on span "ARG02000562280772023020120280201SAL124 - 2028-02-01" at bounding box center [325, 219] width 245 height 18
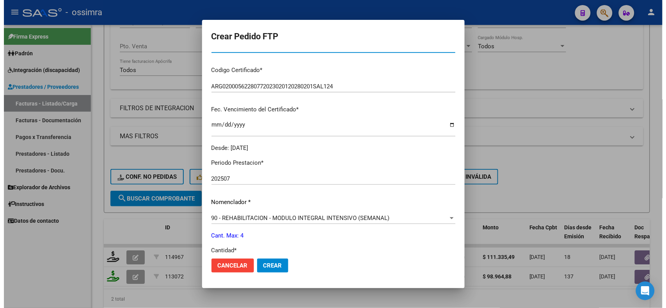
scroll to position [195, 0]
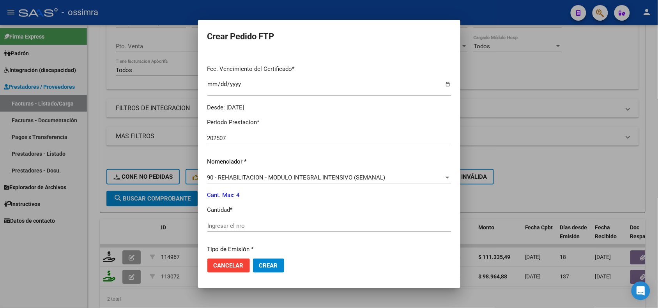
click at [240, 222] on div "Ingresar el nro" at bounding box center [329, 226] width 244 height 12
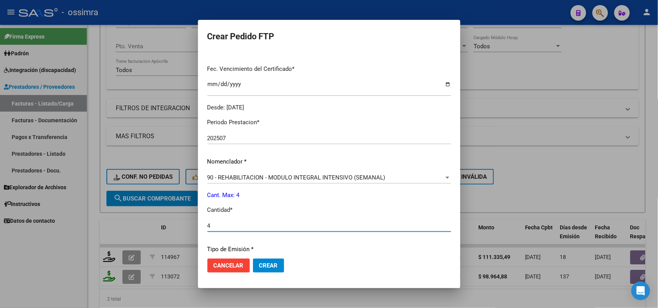
type input "4"
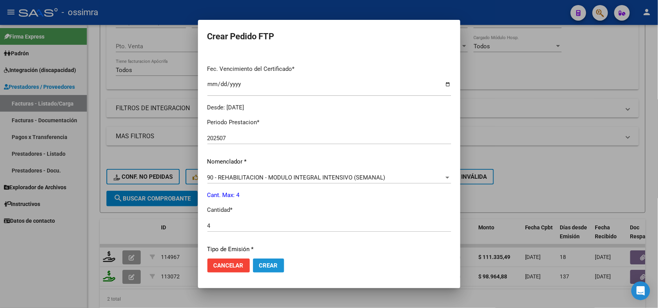
click at [266, 268] on span "Crear" at bounding box center [268, 265] width 19 height 7
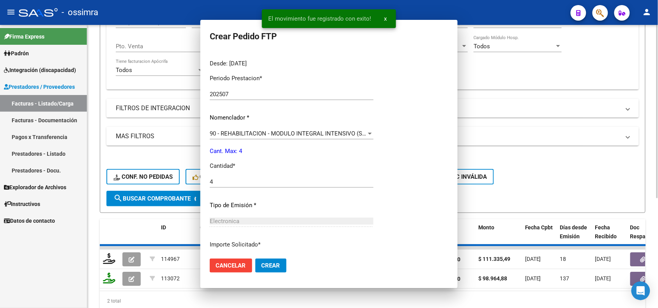
scroll to position [0, 0]
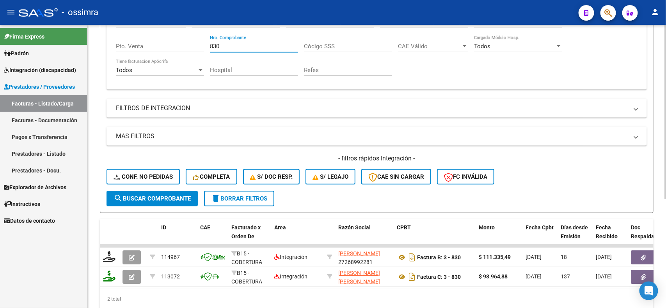
drag, startPoint x: 220, startPoint y: 45, endPoint x: 210, endPoint y: 44, distance: 9.8
click at [210, 44] on input "830" at bounding box center [254, 46] width 88 height 7
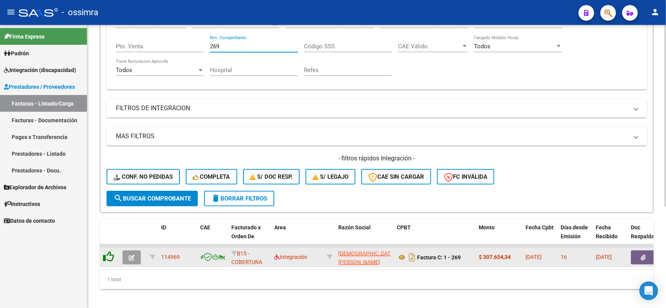
type input "269"
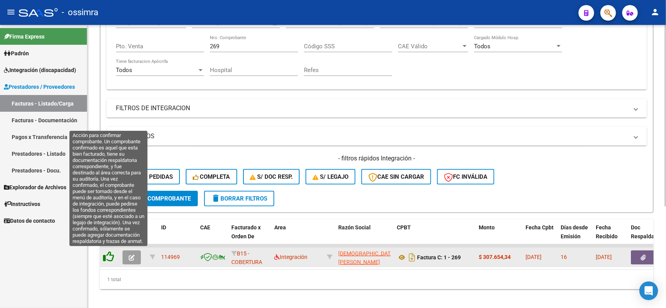
click at [105, 257] on icon at bounding box center [108, 257] width 11 height 11
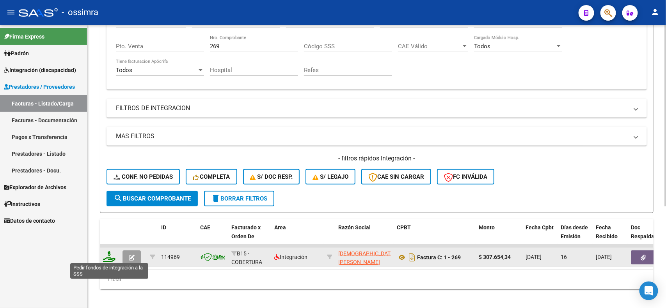
click at [105, 256] on icon at bounding box center [109, 257] width 12 height 11
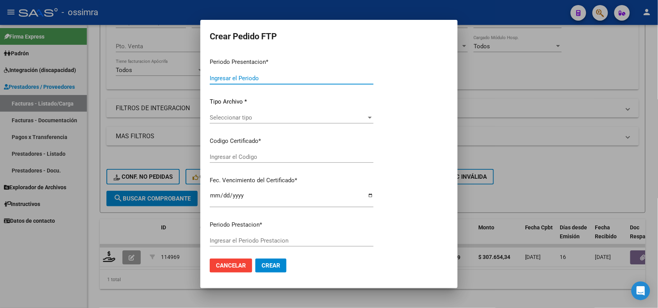
type input "202507"
type input "$ 307.654,34"
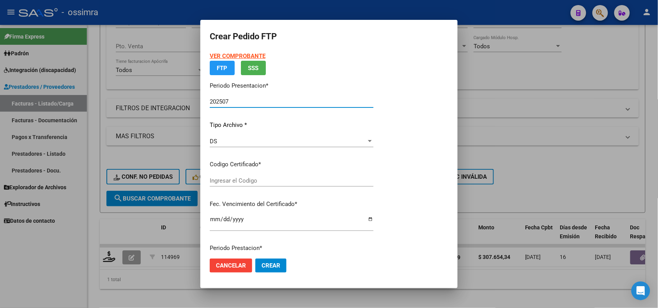
type input "ARG02000537155652021070220260702SAL122"
type input "2026-07-02"
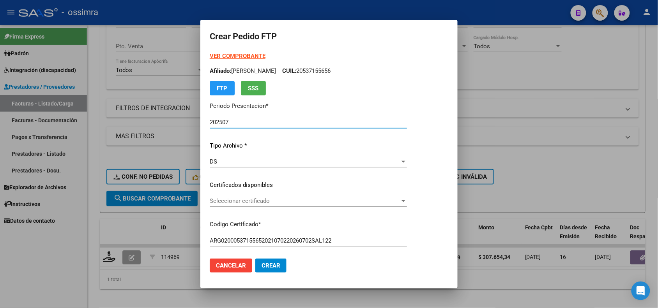
click at [230, 199] on span "Seleccionar certificado" at bounding box center [305, 201] width 190 height 7
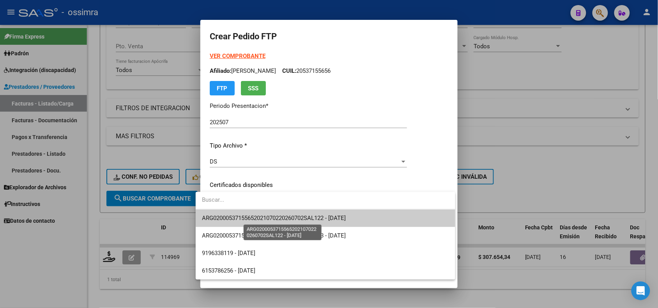
click at [238, 220] on span "ARG02000537155652021070220260702SAL122 - 2026-07-02" at bounding box center [274, 218] width 144 height 7
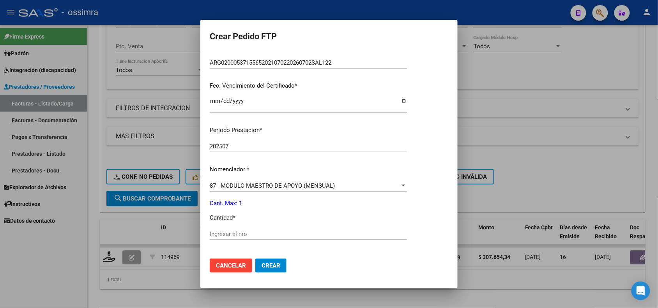
scroll to position [195, 0]
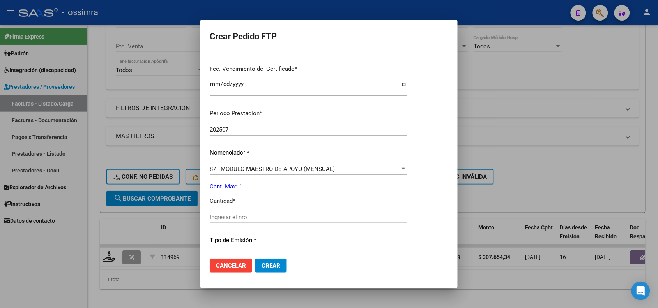
click at [238, 220] on input "Ingresar el nro" at bounding box center [308, 217] width 197 height 7
type input "1"
click at [268, 264] on span "Crear" at bounding box center [271, 265] width 19 height 7
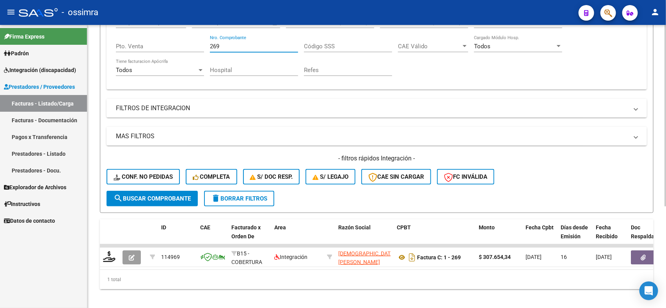
drag, startPoint x: 223, startPoint y: 44, endPoint x: 211, endPoint y: 44, distance: 12.5
click at [211, 44] on input "269" at bounding box center [254, 46] width 88 height 7
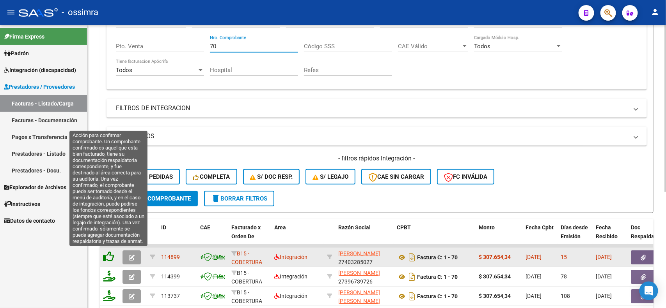
type input "70"
click at [110, 257] on icon at bounding box center [108, 257] width 11 height 11
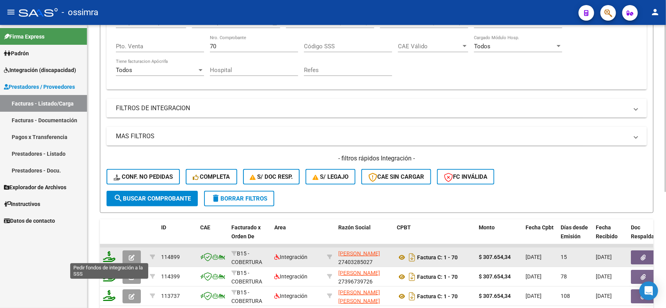
click at [110, 257] on icon at bounding box center [109, 257] width 12 height 11
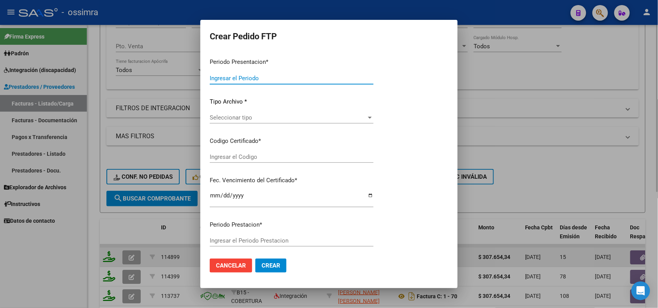
type input "202507"
type input "$ 307.654,34"
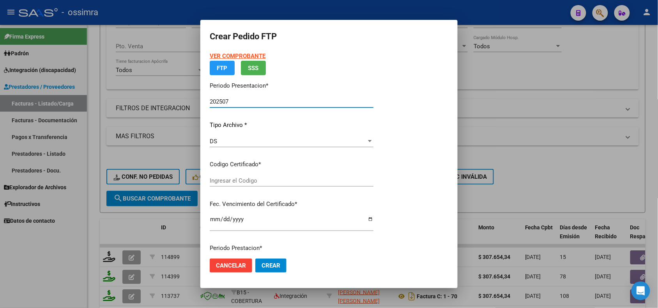
type input "ARG02000497827202018100120231001SAL121"
type input "2023-10-01"
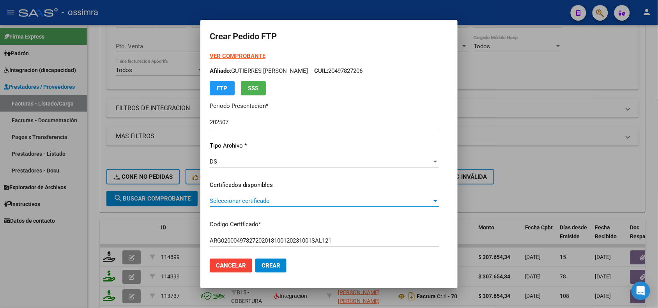
click at [272, 198] on span "Seleccionar certificado" at bounding box center [321, 201] width 222 height 7
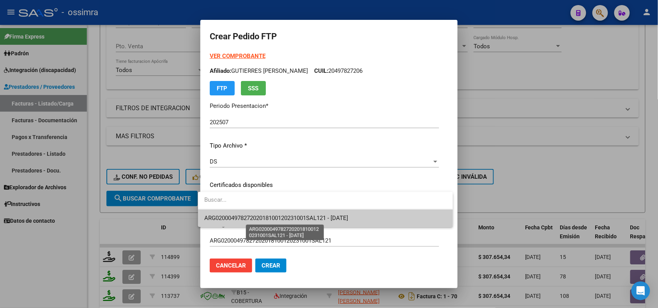
click at [271, 222] on span "ARG02000497827202018100120231001SAL121 - 2023-10-01" at bounding box center [276, 218] width 144 height 7
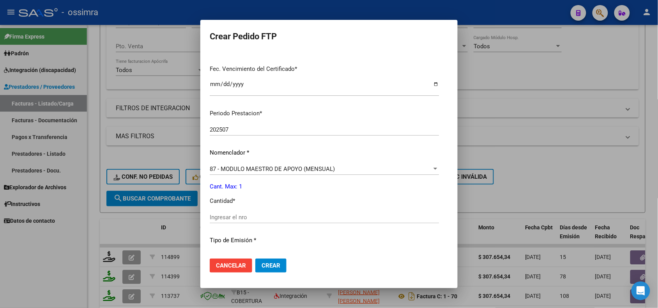
click at [271, 222] on div "Ingresar el nro" at bounding box center [324, 218] width 229 height 12
click at [272, 213] on div "Ingresar el nro" at bounding box center [324, 218] width 229 height 12
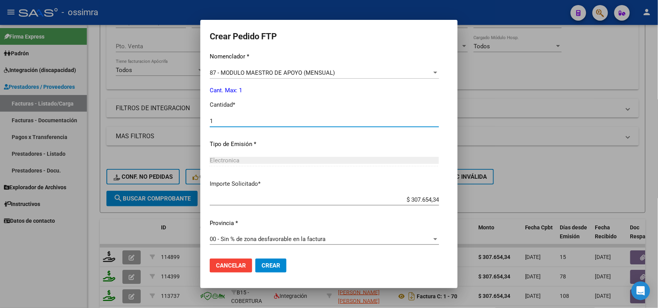
type input "1"
click at [265, 263] on span "Crear" at bounding box center [271, 265] width 19 height 7
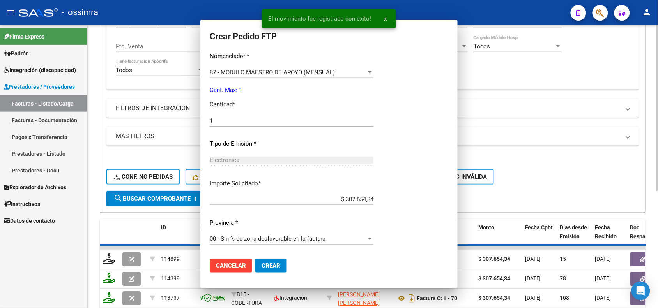
scroll to position [0, 0]
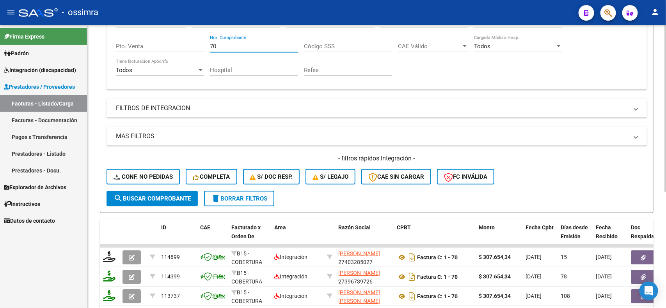
drag, startPoint x: 220, startPoint y: 46, endPoint x: 206, endPoint y: 45, distance: 14.5
click at [206, 45] on div "Comprobante Tipo Comprobante Tipo Start date – End date Fec. Comprobante Desde …" at bounding box center [376, 47] width 521 height 72
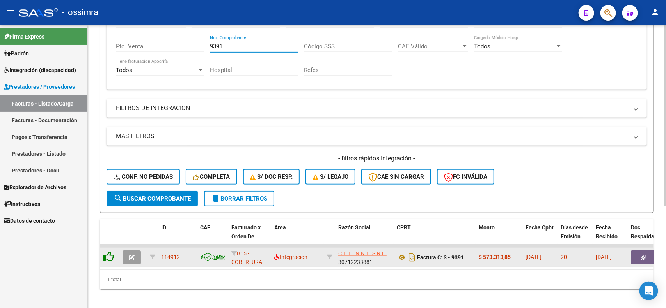
type input "9391"
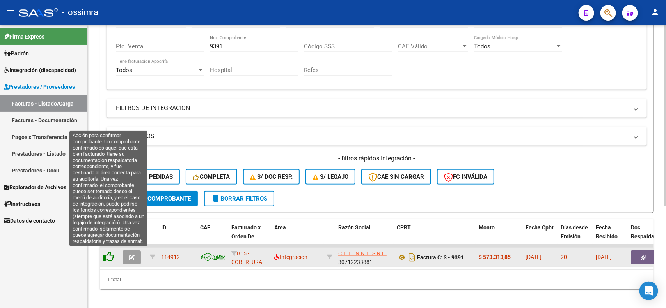
click at [106, 255] on icon at bounding box center [108, 257] width 11 height 11
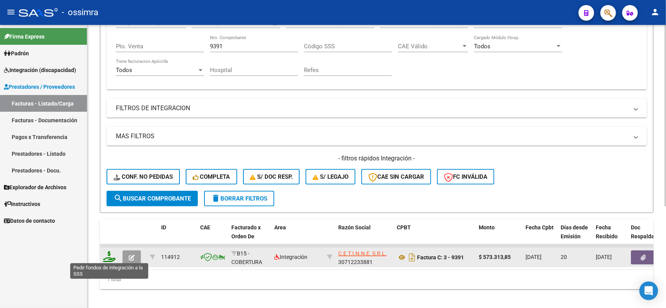
click at [110, 253] on icon at bounding box center [109, 257] width 12 height 11
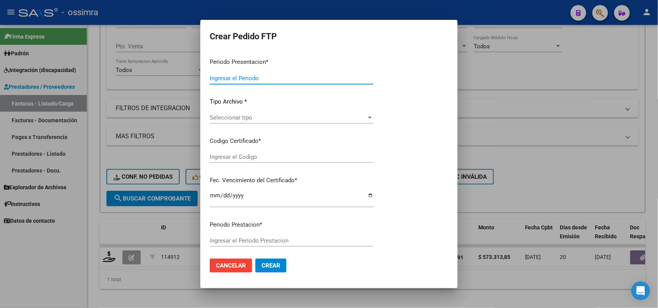
type input "202507"
type input "$ 573.313,85"
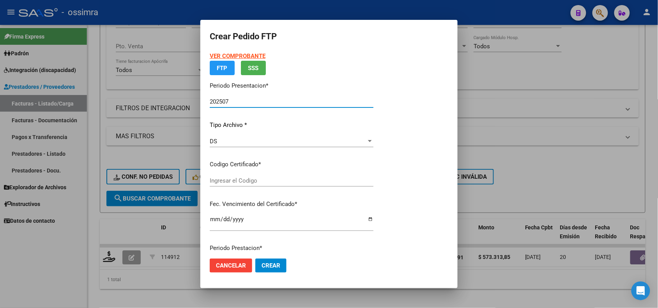
type input "ARG02000449786312020082620250826TUC138"
type input "2025-08-25"
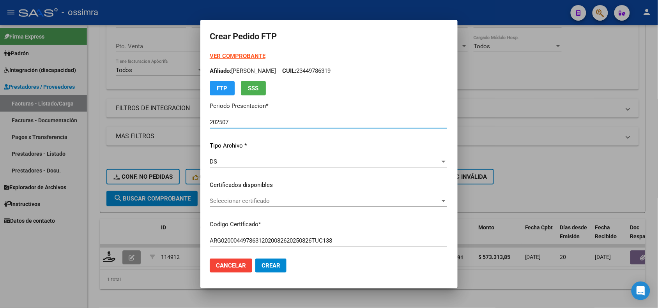
click at [250, 200] on span "Seleccionar certificado" at bounding box center [325, 201] width 230 height 7
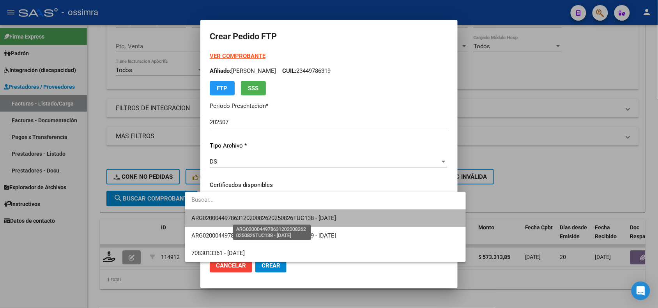
click at [257, 218] on span "ARG02000449786312020082620250826TUC138 - 2025-08-25" at bounding box center [263, 218] width 145 height 7
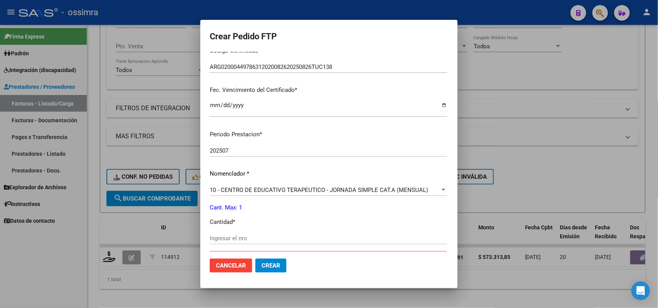
scroll to position [195, 0]
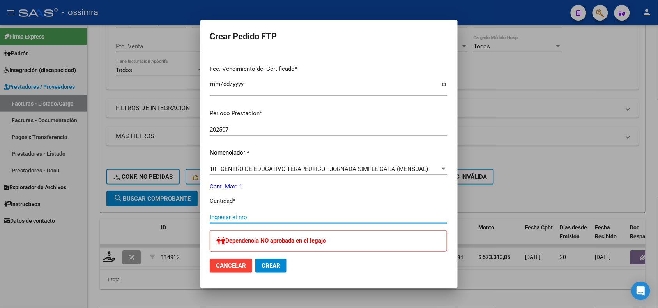
click at [232, 218] on input "Ingresar el nro" at bounding box center [329, 217] width 238 height 7
type input "1"
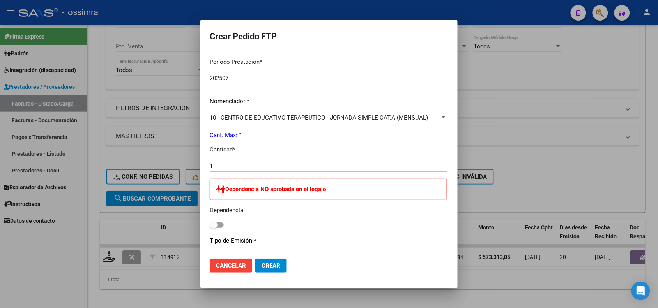
scroll to position [292, 0]
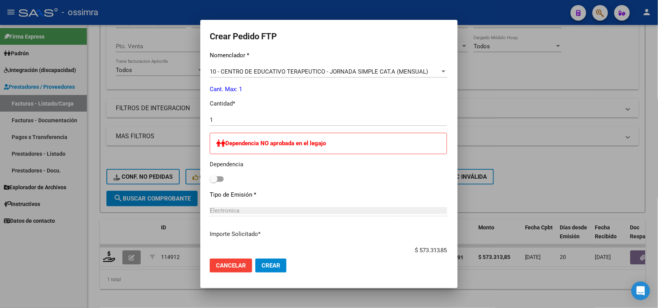
click at [210, 180] on span at bounding box center [217, 179] width 14 height 5
click at [213, 182] on input "checkbox" at bounding box center [213, 182] width 0 height 0
checkbox input "true"
click at [262, 267] on span "Crear" at bounding box center [271, 265] width 19 height 7
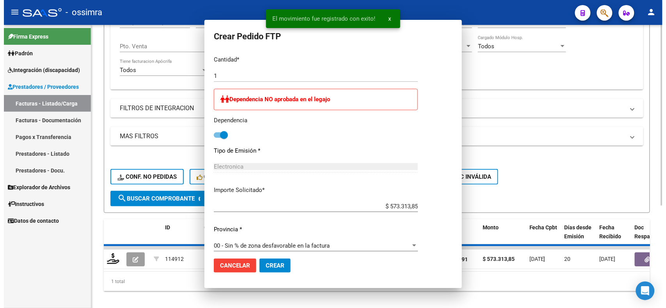
scroll to position [0, 0]
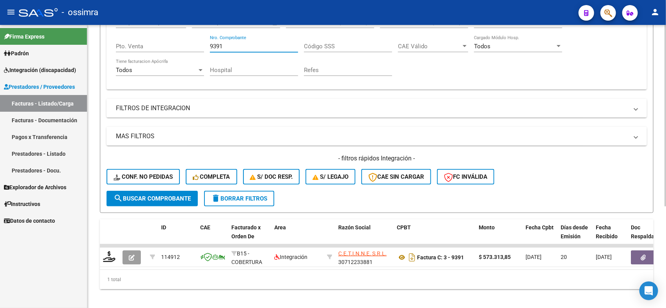
drag, startPoint x: 230, startPoint y: 44, endPoint x: 210, endPoint y: 44, distance: 20.7
click at [210, 44] on input "9391" at bounding box center [254, 46] width 88 height 7
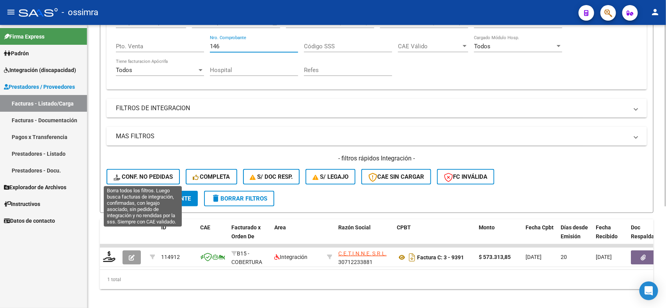
type input "146"
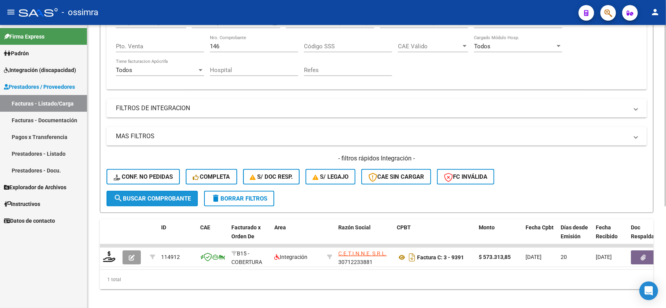
click at [139, 196] on span "search Buscar Comprobante" at bounding box center [151, 198] width 77 height 7
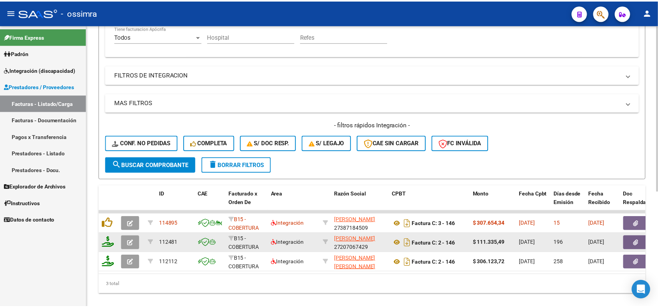
scroll to position [195, 0]
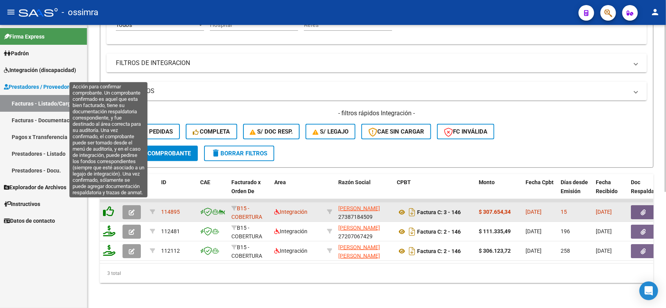
click at [108, 206] on icon at bounding box center [108, 211] width 11 height 11
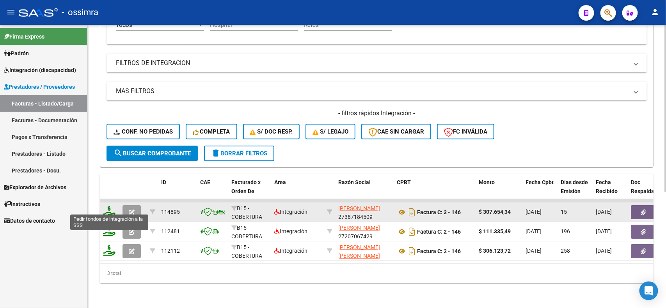
click at [108, 206] on icon at bounding box center [109, 211] width 12 height 11
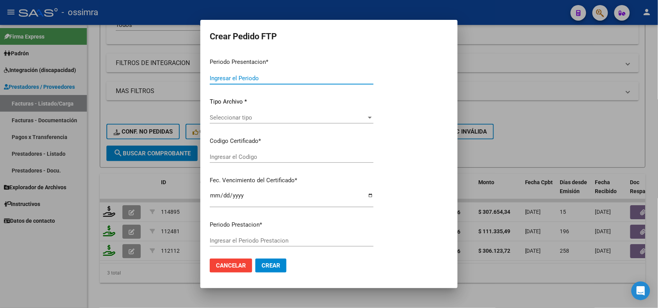
type input "202507"
type input "$ 307.654,34"
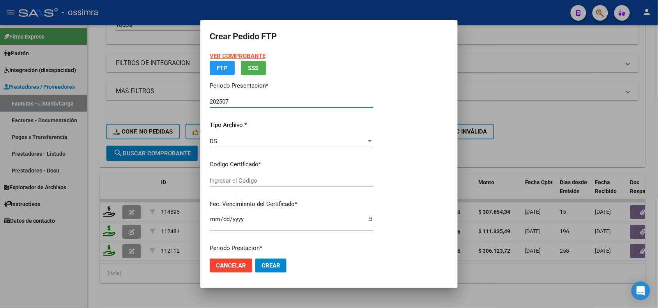
type input "ARG02000565178562022100520271005SGO116"
type input "2027-10-05"
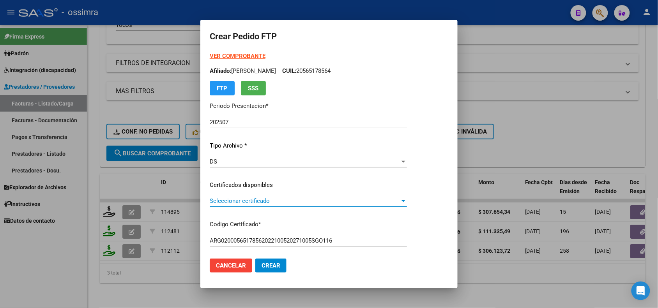
click at [242, 203] on span "Seleccionar certificado" at bounding box center [305, 201] width 190 height 7
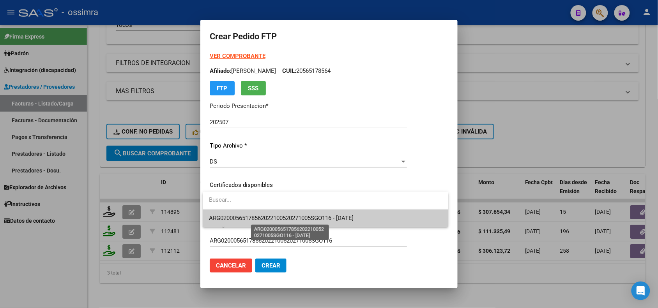
click at [241, 221] on span "ARG02000565178562022100520271005SGO116 - 2027-10-05" at bounding box center [281, 218] width 145 height 7
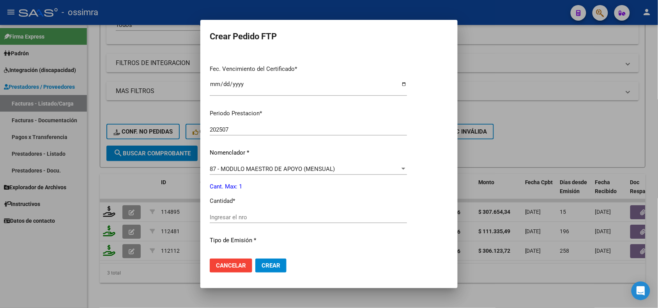
click at [242, 221] on div "Ingresar el nro" at bounding box center [308, 218] width 197 height 12
type input "1"
click at [264, 262] on span "Crear" at bounding box center [271, 265] width 19 height 7
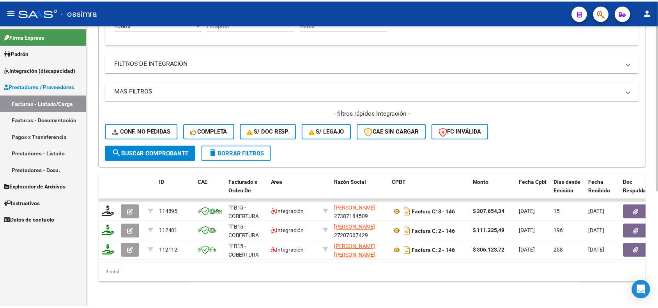
scroll to position [146, 0]
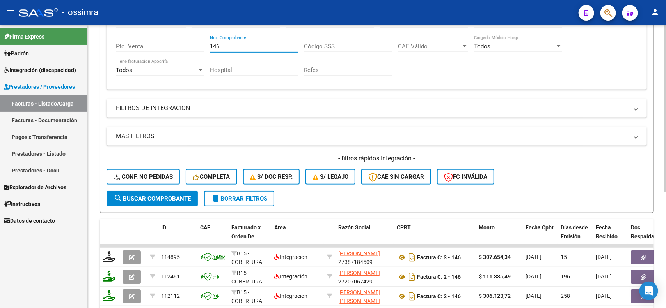
drag, startPoint x: 223, startPoint y: 48, endPoint x: 205, endPoint y: 45, distance: 17.7
click at [205, 45] on div "Comprobante Tipo Comprobante Tipo Start date – End date Fec. Comprobante Desde …" at bounding box center [376, 47] width 521 height 72
type input "1149"
click at [158, 195] on span "search Buscar Comprobante" at bounding box center [151, 198] width 77 height 7
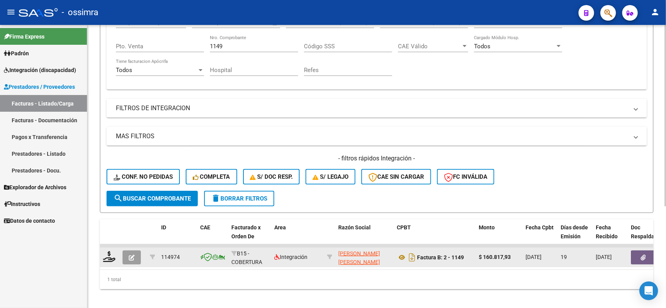
click at [124, 257] on button "button" at bounding box center [131, 258] width 18 height 14
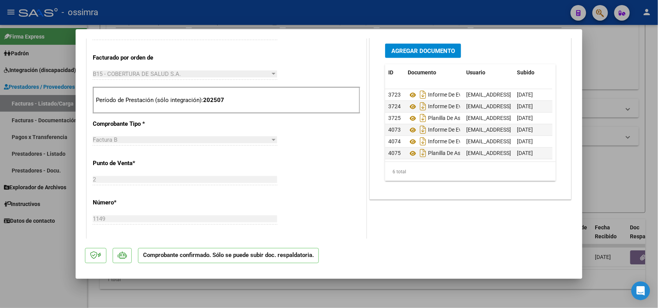
scroll to position [0, 0]
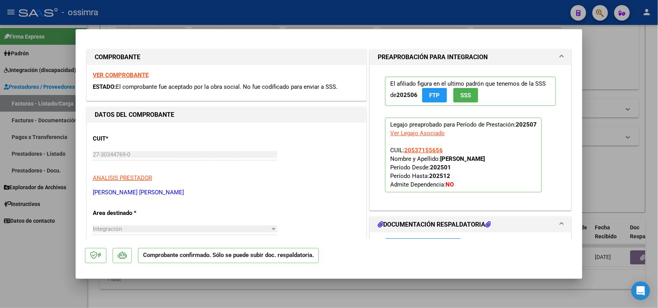
click at [172, 279] on div at bounding box center [329, 154] width 658 height 308
type input "$ 0,00"
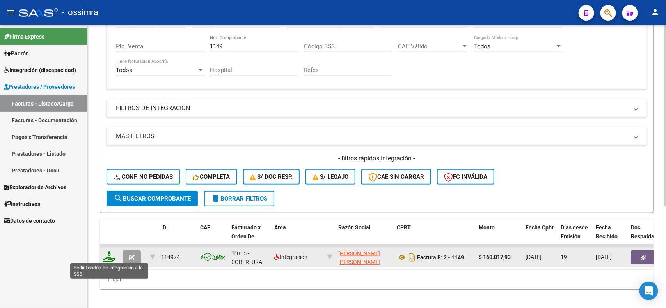
click at [108, 252] on icon at bounding box center [109, 257] width 12 height 11
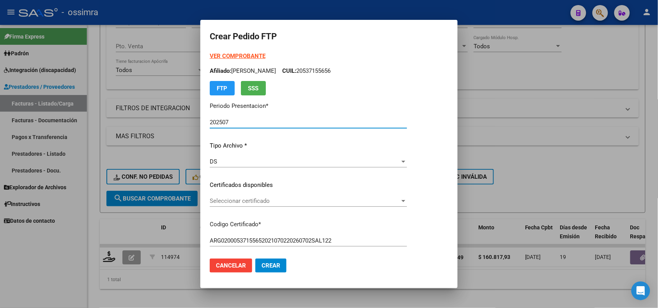
click at [217, 197] on div "Seleccionar certificado Seleccionar certificado" at bounding box center [308, 201] width 197 height 12
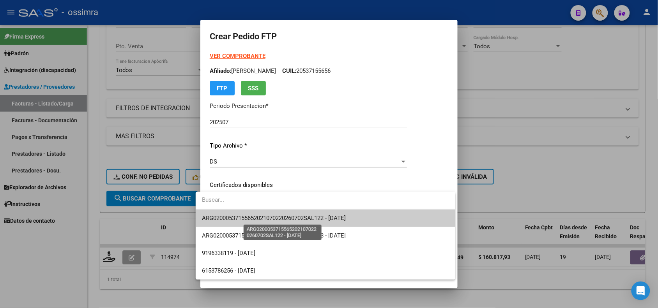
click at [225, 220] on span "ARG02000537155652021070220260702SAL122 - 2026-07-02" at bounding box center [274, 218] width 144 height 7
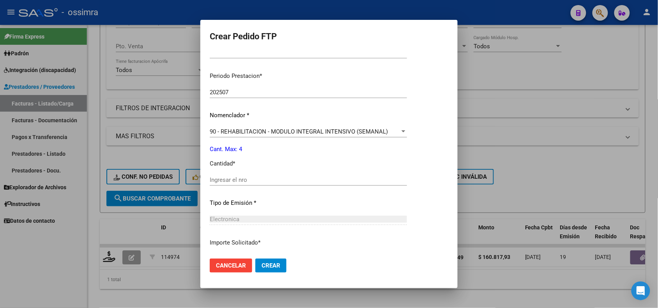
scroll to position [244, 0]
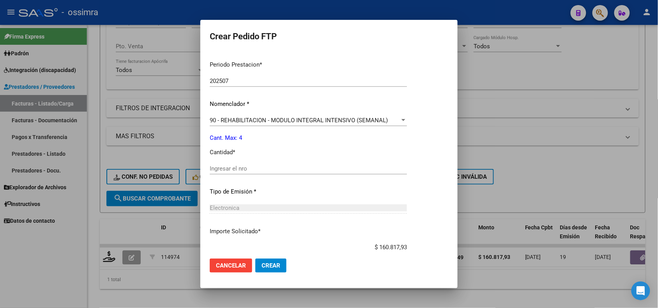
click at [232, 172] on div "Ingresar el nro" at bounding box center [308, 169] width 197 height 12
click at [262, 265] on span "Crear" at bounding box center [271, 265] width 19 height 7
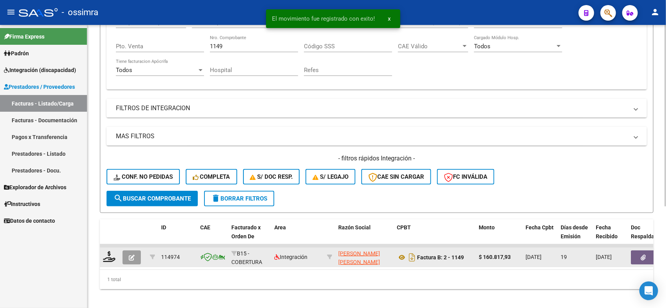
click at [131, 260] on button "button" at bounding box center [131, 258] width 18 height 14
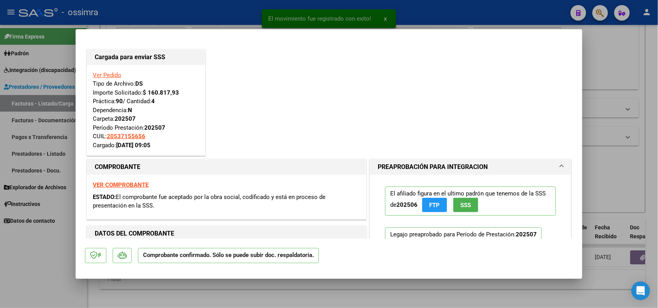
click at [176, 293] on div at bounding box center [329, 154] width 658 height 308
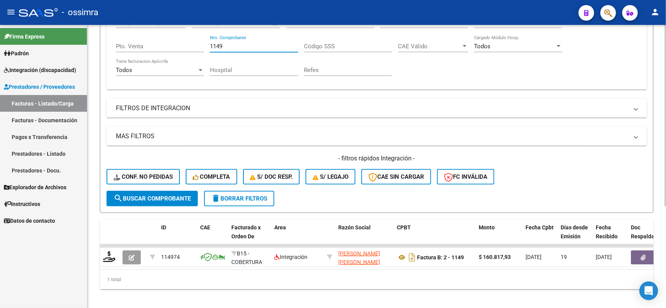
drag, startPoint x: 223, startPoint y: 44, endPoint x: 207, endPoint y: 44, distance: 16.0
click at [207, 44] on div "Comprobante Tipo Comprobante Tipo Start date – End date Fec. Comprobante Desde …" at bounding box center [376, 47] width 521 height 72
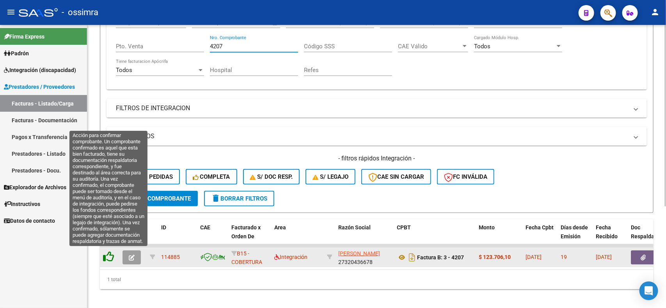
click at [109, 254] on icon at bounding box center [108, 257] width 11 height 11
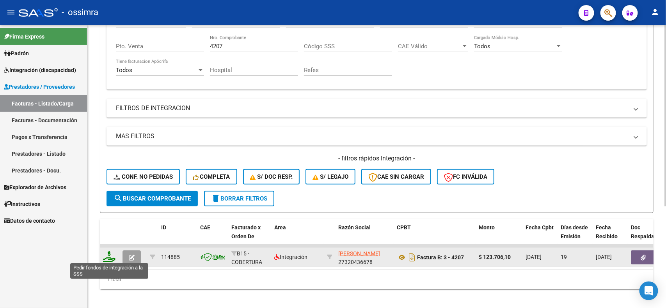
click at [108, 253] on icon at bounding box center [109, 257] width 12 height 11
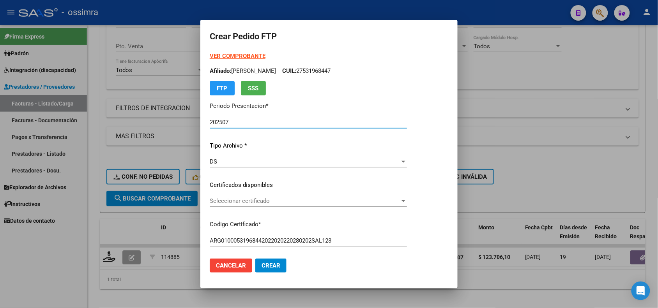
click at [246, 194] on div "VER COMPROBANTE ARCA Padrón Afiliado: GOMEZ ALTAMIRANO MARIA SOL CUIL: 27531968…" at bounding box center [308, 175] width 197 height 246
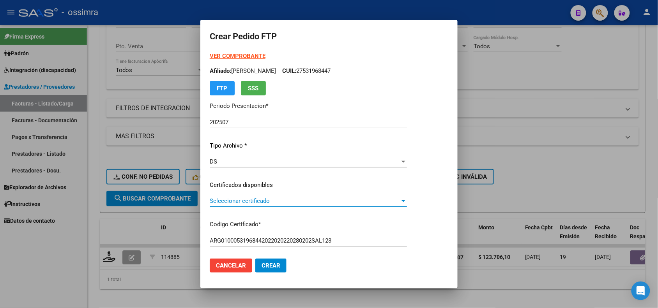
click at [245, 201] on span "Seleccionar certificado" at bounding box center [305, 201] width 190 height 7
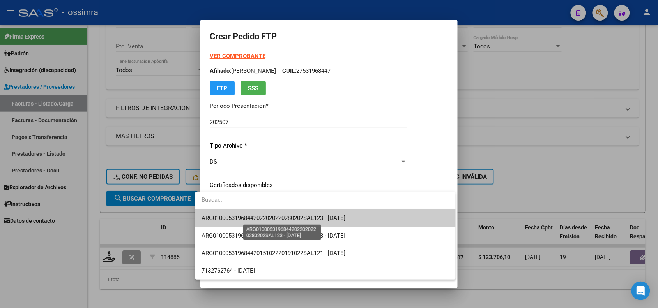
click at [246, 217] on span "ARG01000531968442022020220280202SAL123 - 2028-02-02" at bounding box center [274, 218] width 144 height 7
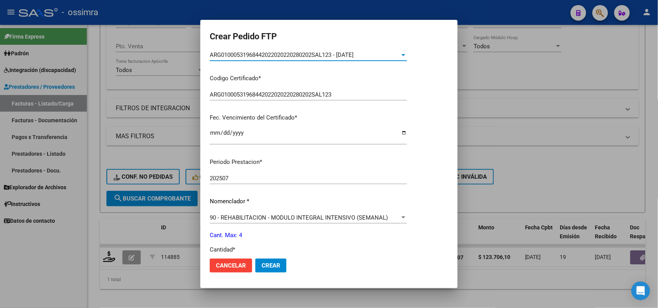
scroll to position [195, 0]
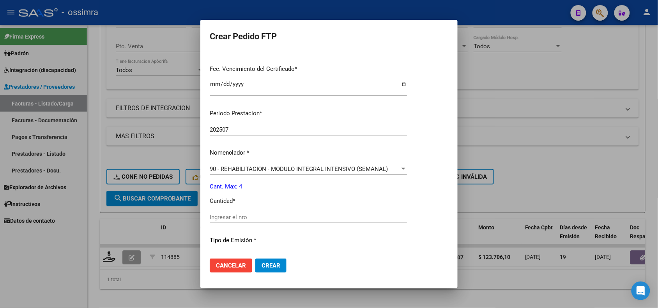
click at [246, 217] on input "Ingresar el nro" at bounding box center [308, 217] width 197 height 7
click at [262, 262] on span "Crear" at bounding box center [271, 265] width 19 height 7
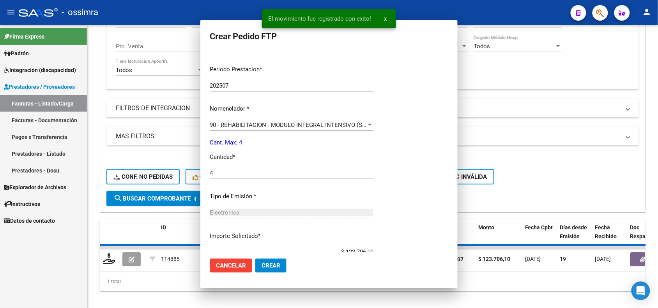
scroll to position [201, 0]
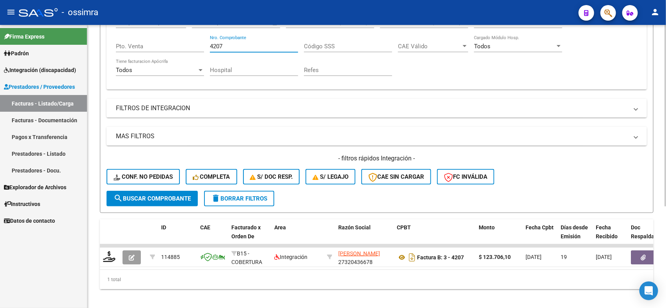
drag, startPoint x: 224, startPoint y: 42, endPoint x: 207, endPoint y: 43, distance: 16.8
click at [207, 43] on div "Comprobante Tipo Comprobante Tipo Start date – End date Fec. Comprobante Desde …" at bounding box center [376, 47] width 521 height 72
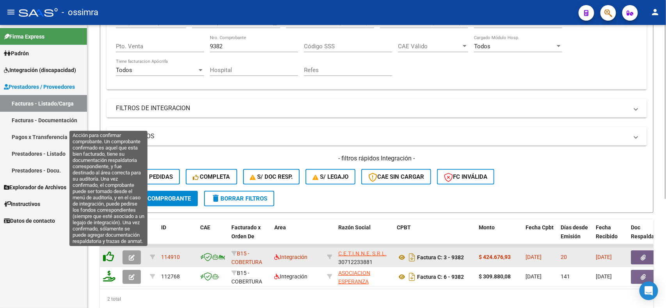
click at [112, 256] on icon at bounding box center [108, 257] width 11 height 11
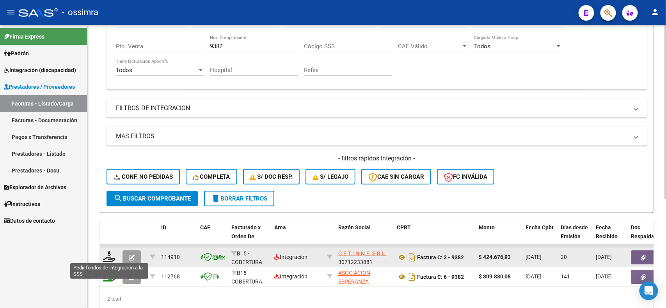
click at [112, 256] on icon at bounding box center [109, 257] width 12 height 11
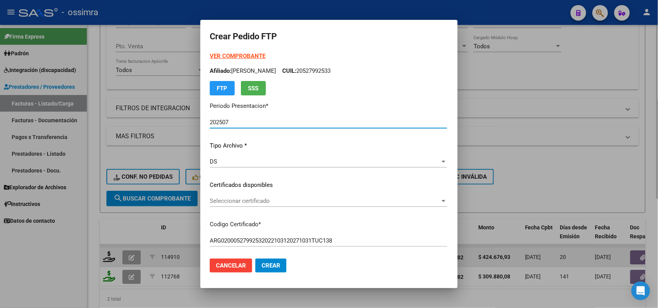
click at [223, 206] on div "Seleccionar certificado Seleccionar certificado" at bounding box center [329, 201] width 238 height 12
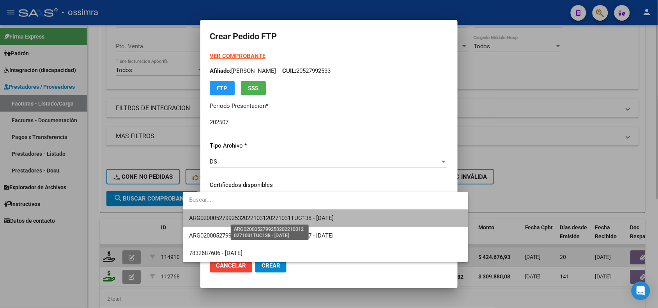
click at [219, 222] on span "ARG02000527992532022103120271031TUC138 - 2027-10-31" at bounding box center [261, 218] width 145 height 7
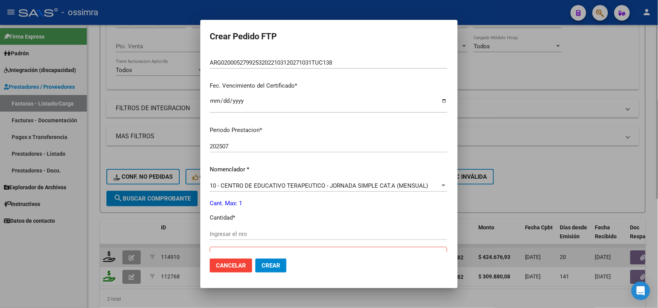
scroll to position [195, 0]
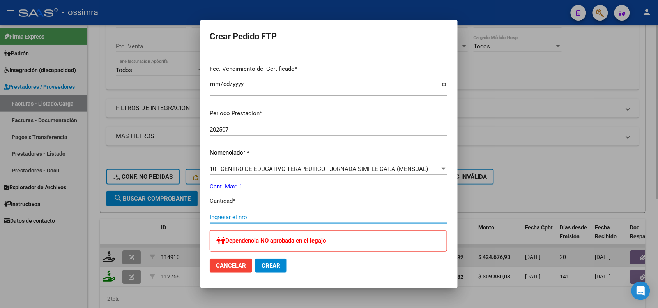
click at [211, 218] on input "Ingresar el nro" at bounding box center [329, 217] width 238 height 7
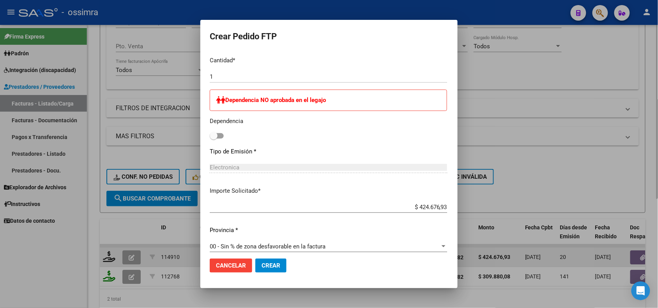
scroll to position [341, 0]
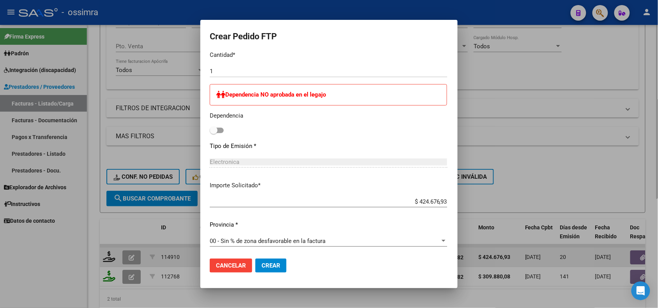
click at [255, 268] on button "Crear" at bounding box center [270, 266] width 31 height 14
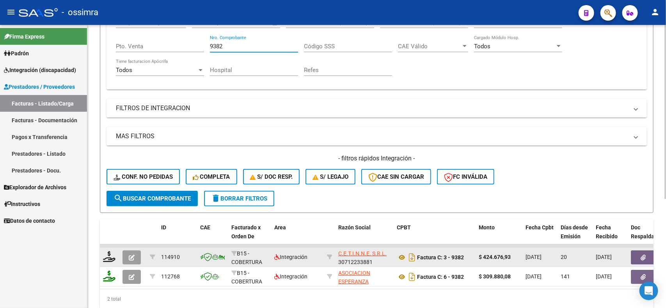
drag, startPoint x: 225, startPoint y: 47, endPoint x: 206, endPoint y: 46, distance: 18.7
click at [206, 46] on div "Comprobante Tipo Comprobante Tipo Start date – End date Fec. Comprobante Desde …" at bounding box center [376, 47] width 521 height 72
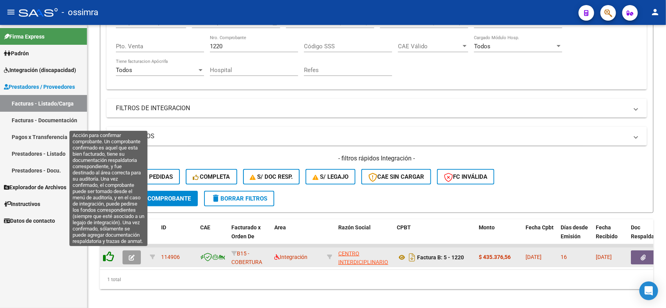
click at [107, 256] on icon at bounding box center [108, 257] width 11 height 11
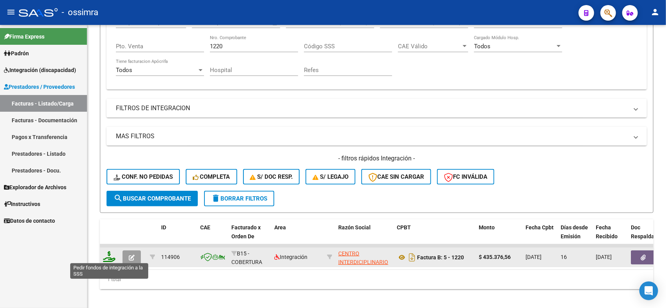
click at [111, 255] on icon at bounding box center [109, 257] width 12 height 11
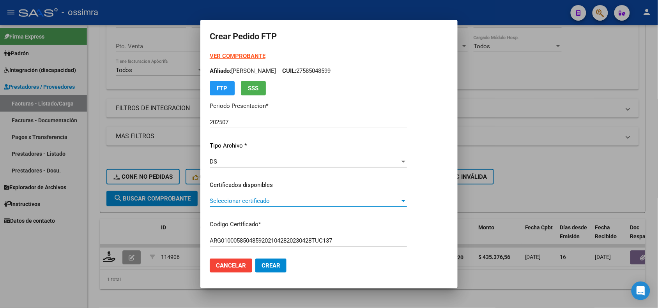
click at [227, 199] on span "Seleccionar certificado" at bounding box center [305, 201] width 190 height 7
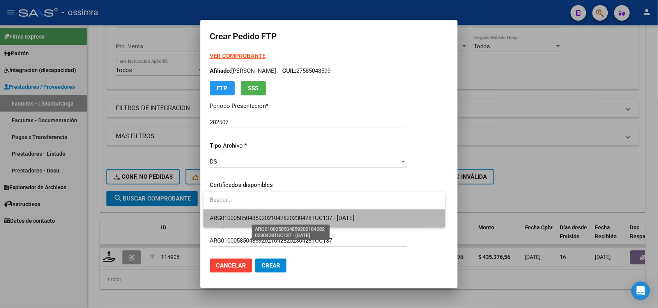
click at [235, 220] on span "ARG01000585048592021042820230428TUC137 - 2023-04-28" at bounding box center [282, 218] width 145 height 7
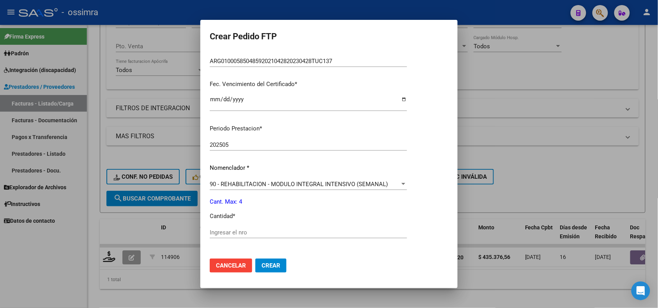
scroll to position [195, 0]
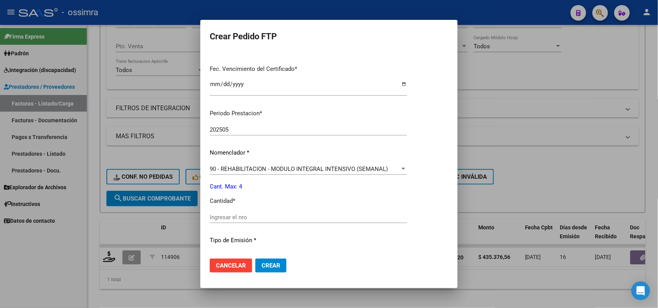
click at [235, 220] on input "Ingresar el nro" at bounding box center [308, 217] width 197 height 7
click at [269, 264] on span "Crear" at bounding box center [271, 265] width 19 height 7
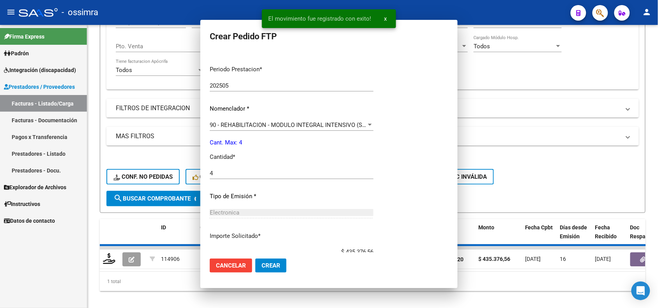
scroll to position [0, 0]
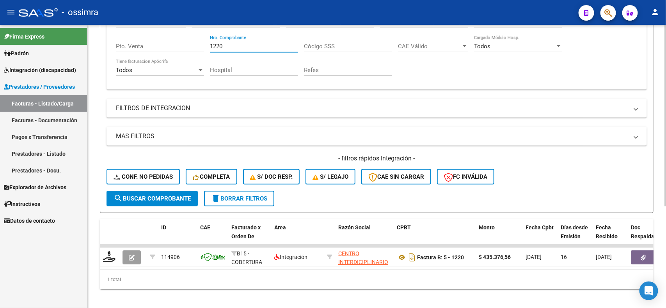
drag, startPoint x: 236, startPoint y: 45, endPoint x: 209, endPoint y: 44, distance: 26.5
click at [210, 44] on input "1220" at bounding box center [254, 46] width 88 height 7
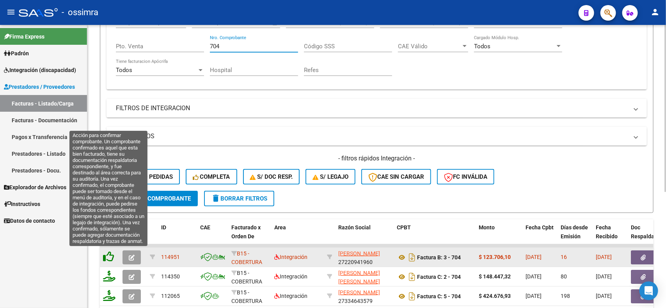
click at [108, 254] on icon at bounding box center [108, 257] width 11 height 11
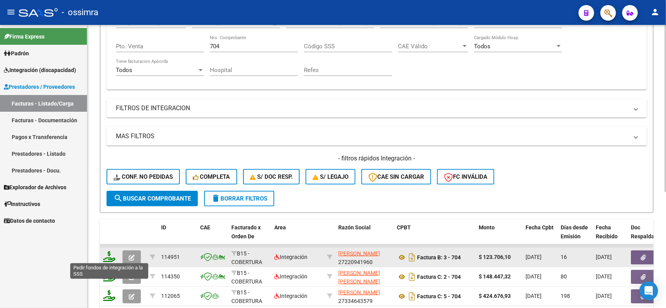
click at [108, 253] on icon at bounding box center [109, 257] width 12 height 11
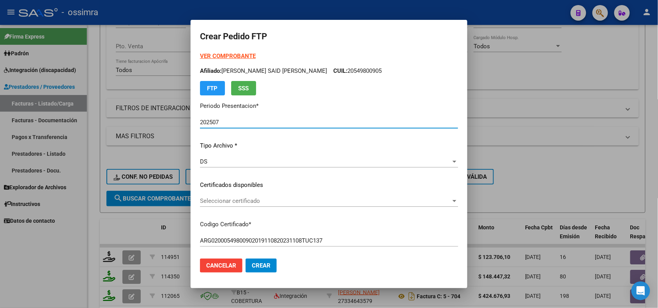
click at [249, 199] on span "Seleccionar certificado" at bounding box center [325, 201] width 251 height 7
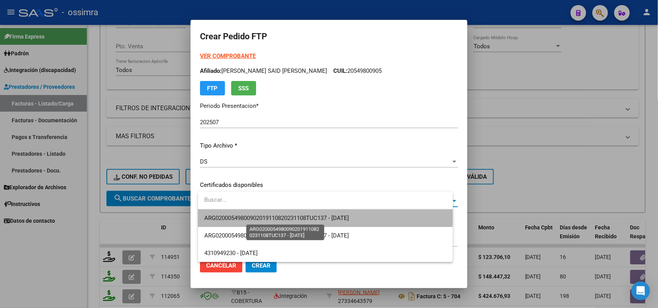
click at [250, 217] on span "ARG02000549800902019110820231108TUC137 - 2023-11-08" at bounding box center [276, 218] width 145 height 7
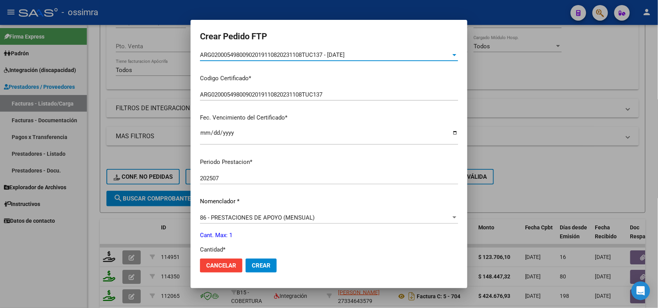
scroll to position [195, 0]
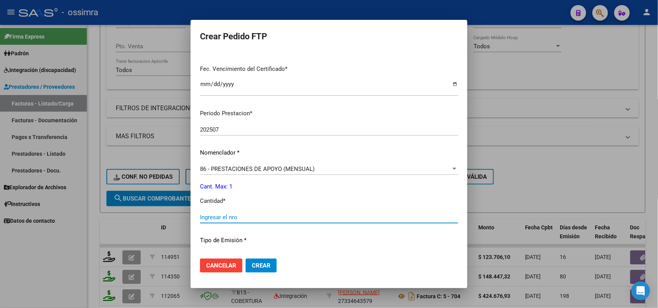
click at [248, 215] on input "Ingresar el nro" at bounding box center [329, 217] width 258 height 7
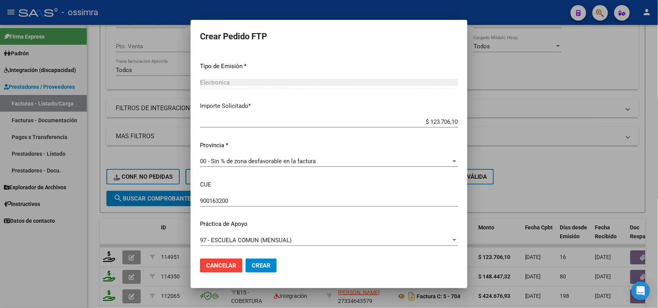
scroll to position [370, 0]
click at [268, 271] on button "Crear" at bounding box center [261, 266] width 31 height 14
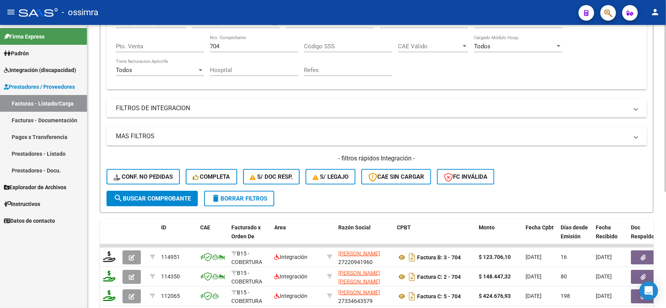
drag, startPoint x: 219, startPoint y: 40, endPoint x: 211, endPoint y: 40, distance: 8.2
click at [208, 40] on div "Comprobante Tipo Comprobante Tipo Start date – End date Fec. Comprobante Desde …" at bounding box center [376, 47] width 521 height 72
drag, startPoint x: 220, startPoint y: 43, endPoint x: 210, endPoint y: 43, distance: 9.8
click at [210, 43] on input "704" at bounding box center [254, 46] width 88 height 7
click at [152, 195] on span "search Buscar Comprobante" at bounding box center [151, 198] width 77 height 7
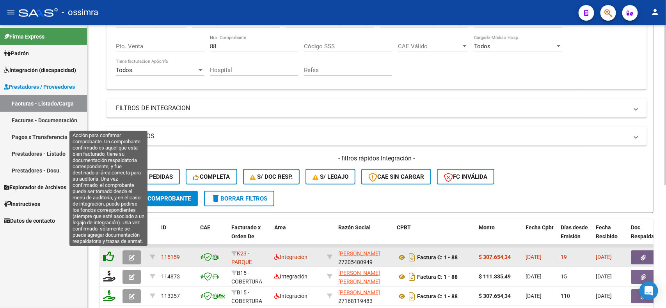
click at [108, 254] on icon at bounding box center [108, 257] width 11 height 11
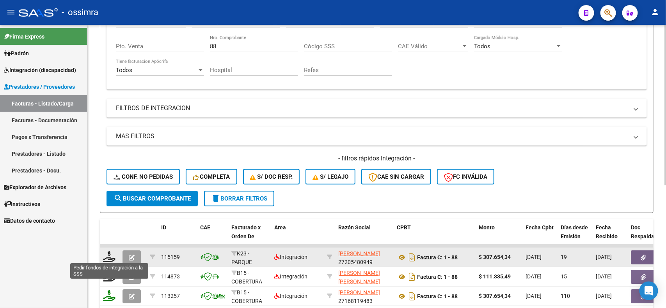
click at [108, 254] on icon at bounding box center [109, 257] width 12 height 11
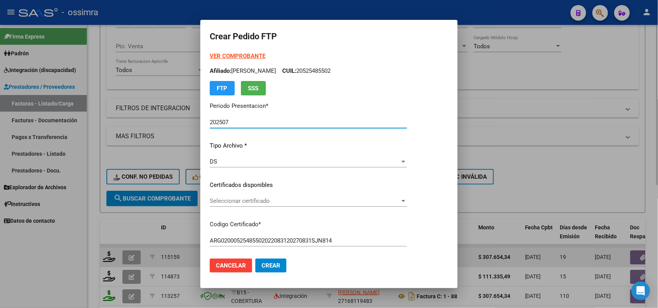
click at [254, 204] on span "Seleccionar certificado" at bounding box center [305, 201] width 190 height 7
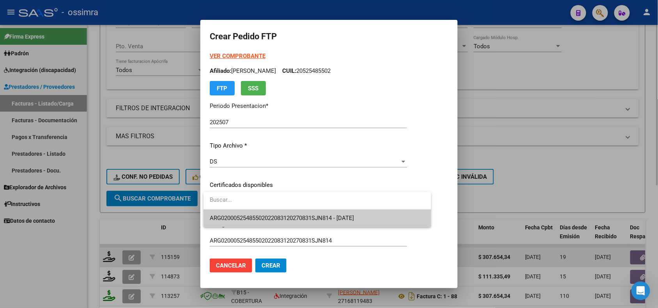
click at [255, 209] on div at bounding box center [318, 201] width 228 height 18
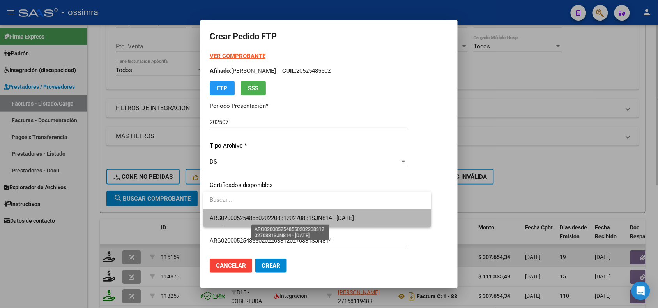
click at [254, 217] on span "ARG02000525485502022083120270831SJN814 - 2027-08-31" at bounding box center [282, 218] width 144 height 7
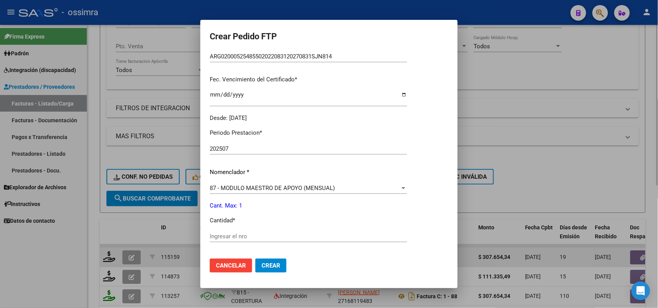
scroll to position [244, 0]
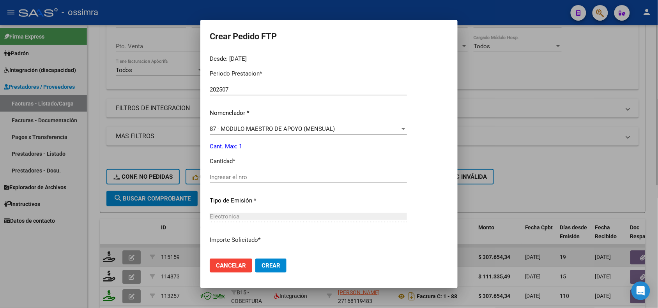
click at [238, 176] on input "Ingresar el nro" at bounding box center [308, 177] width 197 height 7
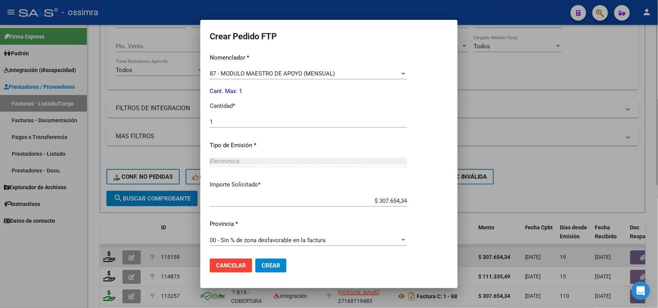
scroll to position [300, 0]
click at [267, 266] on span "Crear" at bounding box center [271, 265] width 19 height 7
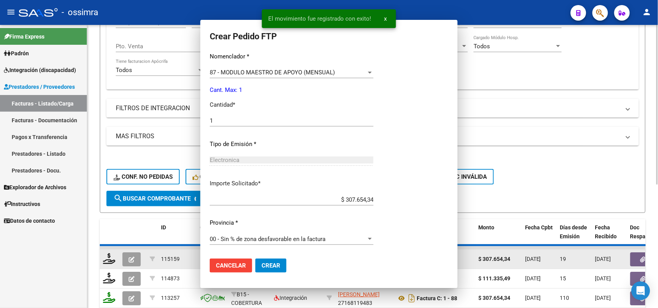
scroll to position [0, 0]
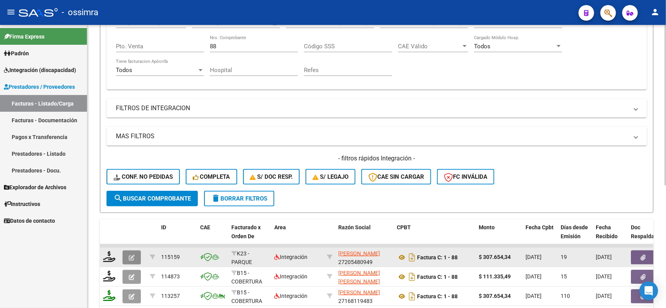
click at [134, 255] on icon "button" at bounding box center [132, 258] width 6 height 6
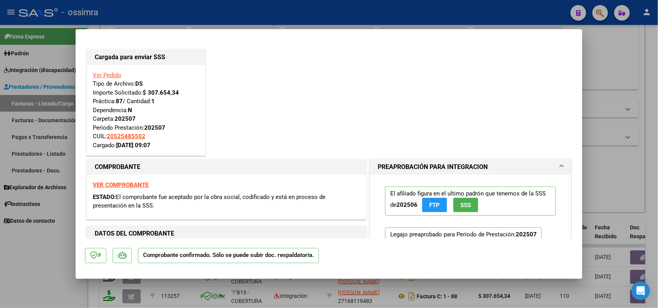
click at [617, 164] on div at bounding box center [329, 154] width 658 height 308
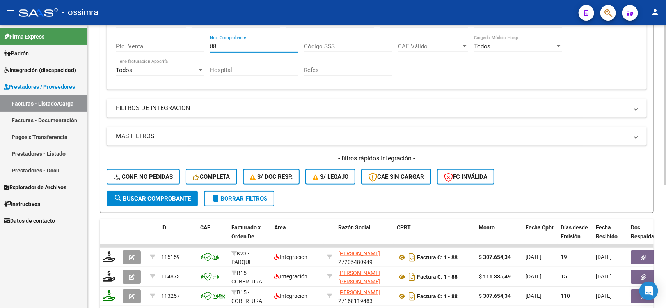
drag, startPoint x: 217, startPoint y: 42, endPoint x: 205, endPoint y: 45, distance: 12.4
click at [205, 45] on div "Comprobante Tipo Comprobante Tipo Start date – End date Fec. Comprobante Desde …" at bounding box center [376, 47] width 521 height 72
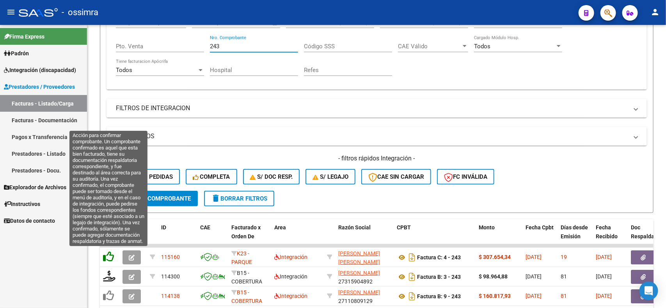
click at [106, 253] on icon at bounding box center [108, 257] width 11 height 11
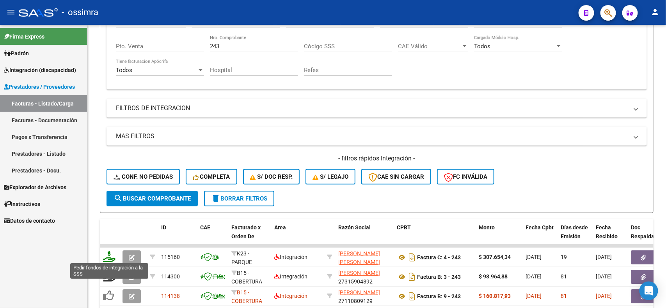
click at [110, 259] on icon at bounding box center [109, 257] width 12 height 11
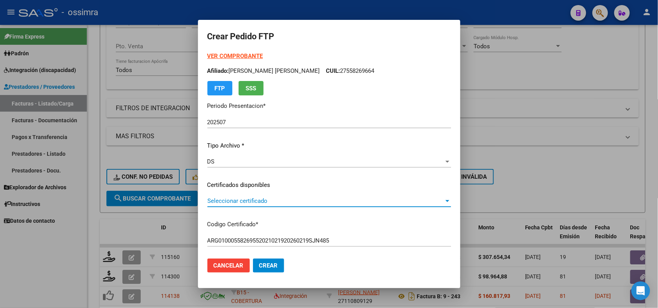
click at [239, 202] on span "Seleccionar certificado" at bounding box center [325, 201] width 237 height 7
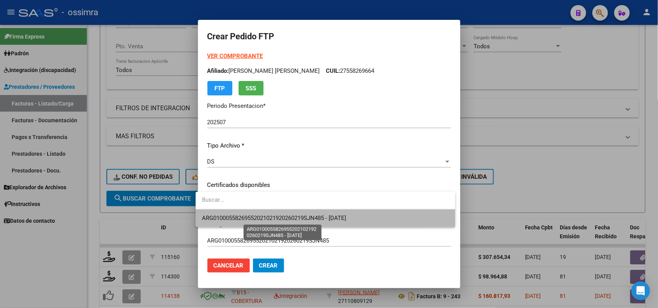
click at [240, 217] on span "ARG01000558269552021021920260219SJN485 - 2026-02-19" at bounding box center [274, 218] width 144 height 7
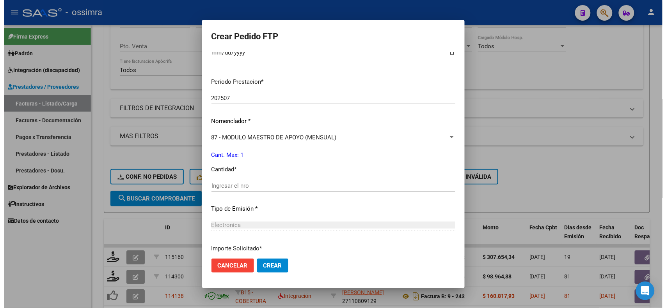
scroll to position [244, 0]
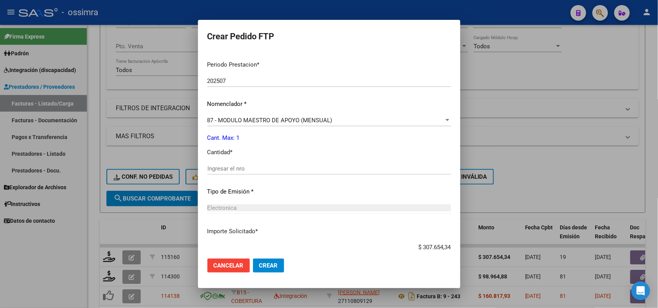
click at [242, 168] on input "Ingresar el nro" at bounding box center [329, 168] width 244 height 7
click at [267, 267] on span "Crear" at bounding box center [268, 265] width 19 height 7
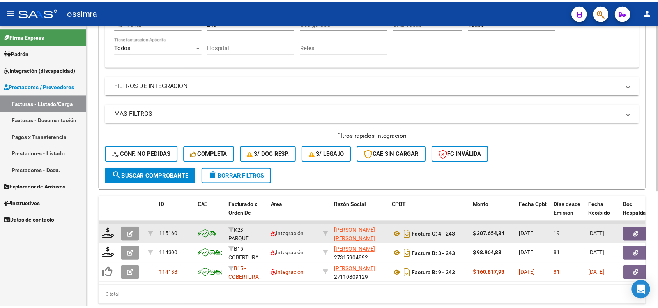
scroll to position [197, 0]
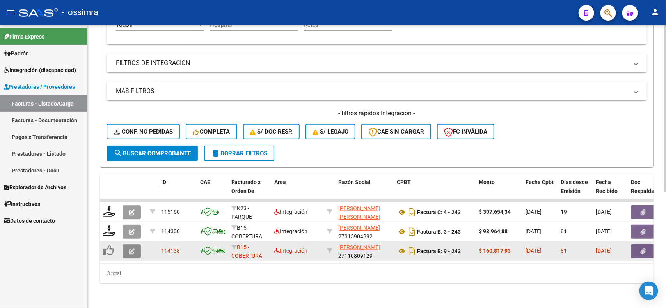
click at [125, 245] on button "button" at bounding box center [131, 252] width 18 height 14
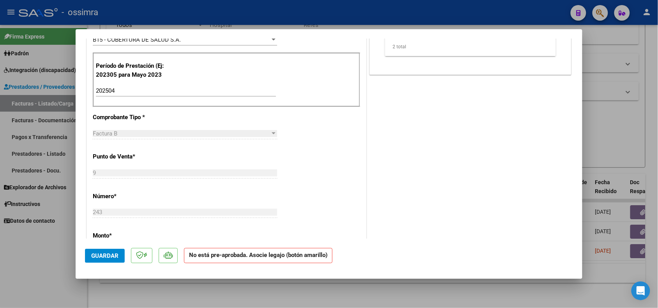
scroll to position [244, 0]
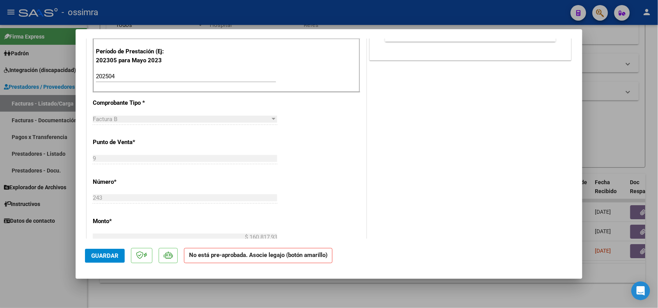
click at [47, 273] on div at bounding box center [329, 154] width 658 height 308
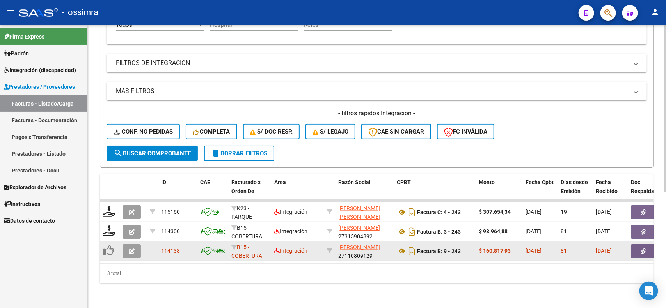
click at [131, 249] on icon "button" at bounding box center [132, 252] width 6 height 6
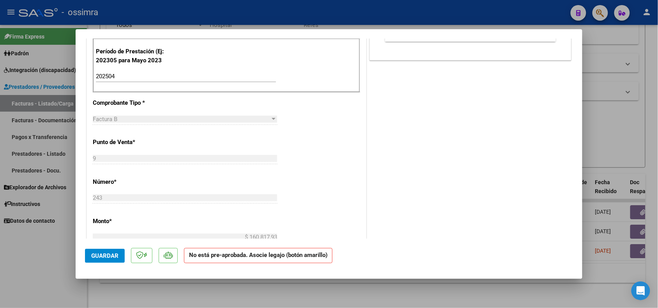
scroll to position [146, 0]
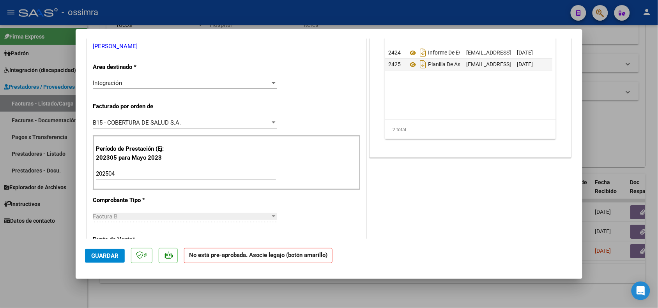
click at [227, 123] on div "B15 - COBERTURA DE SALUD S.A." at bounding box center [181, 122] width 177 height 7
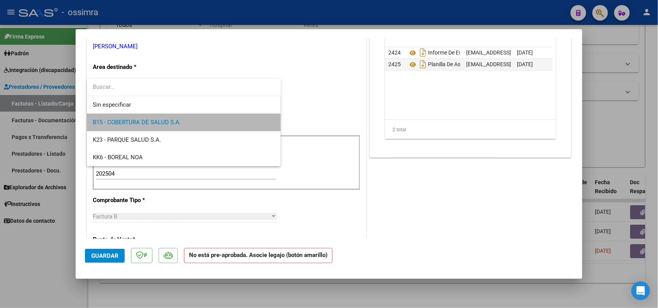
click at [227, 123] on span "B15 - COBERTURA DE SALUD S.A." at bounding box center [184, 123] width 182 height 18
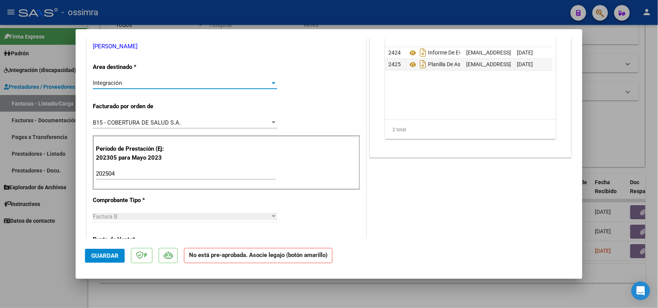
click at [233, 81] on div "Integración" at bounding box center [181, 83] width 177 height 7
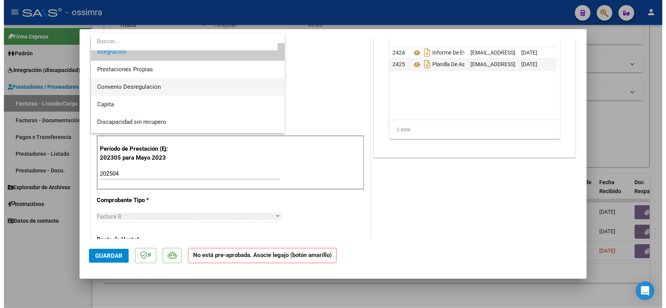
scroll to position [75, 0]
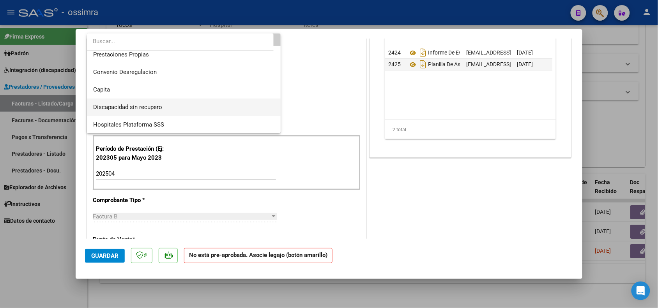
click at [170, 105] on span "Discapacidad sin recupero" at bounding box center [184, 108] width 182 height 18
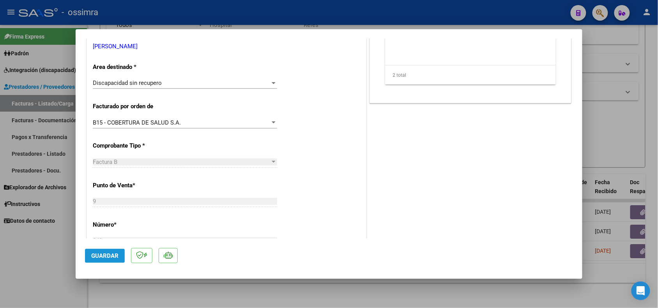
click at [102, 254] on span "Guardar" at bounding box center [104, 256] width 27 height 7
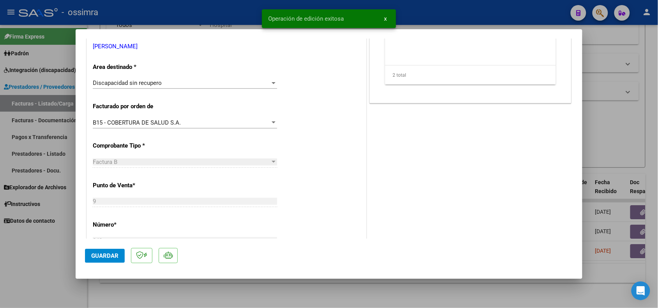
click at [57, 253] on div at bounding box center [329, 154] width 658 height 308
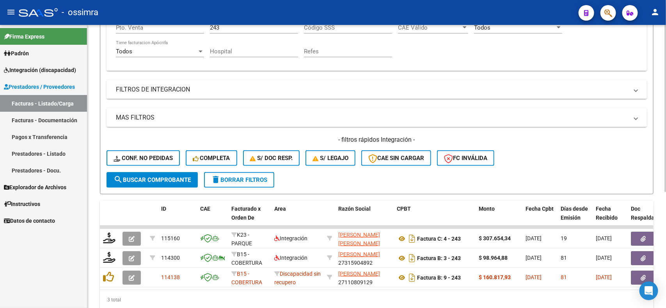
scroll to position [148, 0]
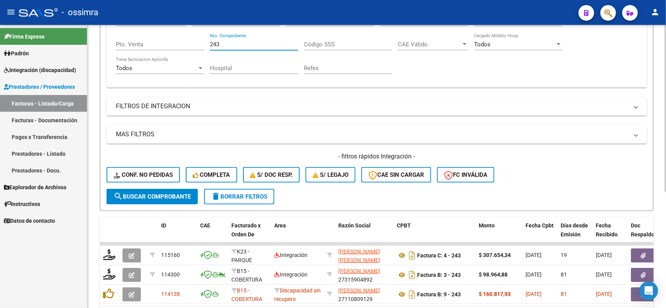
drag, startPoint x: 224, startPoint y: 43, endPoint x: 213, endPoint y: 44, distance: 11.7
click at [213, 44] on input "243" at bounding box center [254, 44] width 88 height 7
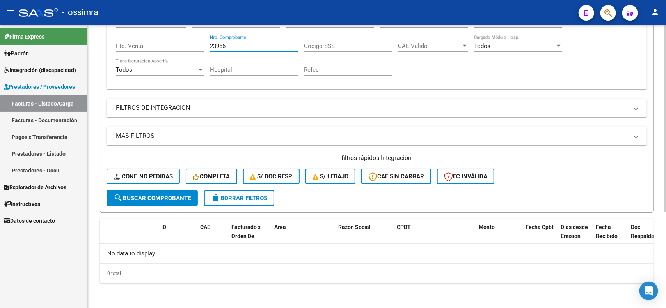
scroll to position [144, 0]
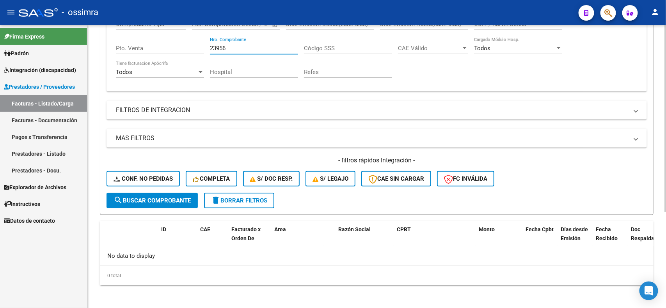
click at [213, 45] on input "23956" at bounding box center [254, 48] width 88 height 7
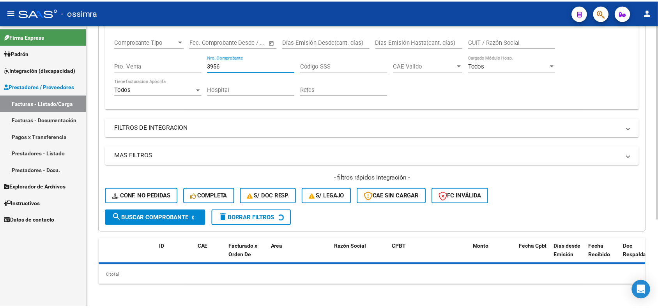
scroll to position [148, 0]
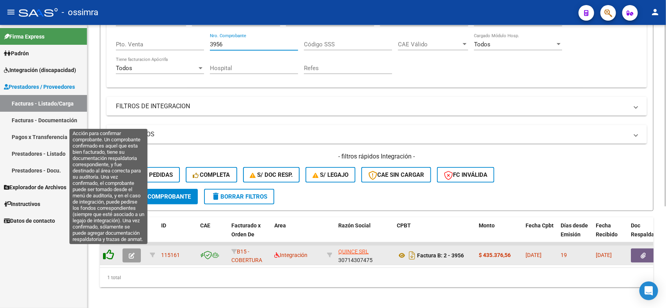
click at [106, 253] on icon at bounding box center [108, 255] width 11 height 11
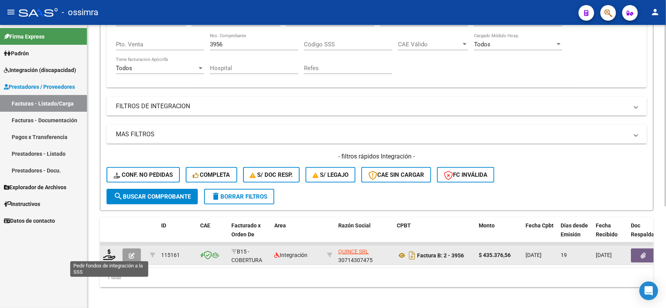
click at [106, 253] on icon at bounding box center [109, 255] width 12 height 11
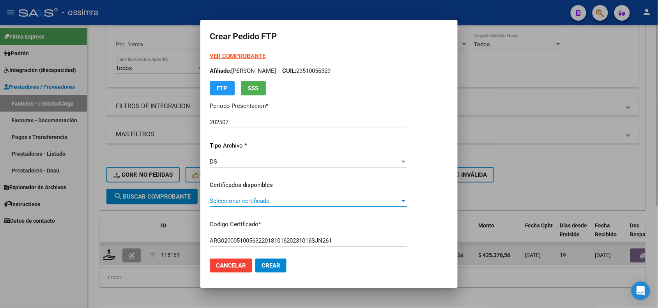
click at [273, 199] on span "Seleccionar certificado" at bounding box center [305, 201] width 190 height 7
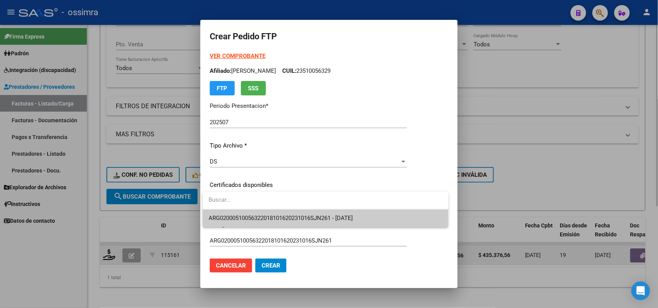
click at [273, 212] on span "ARG02000510056322018101620231016SJN261 - 2023-10-16" at bounding box center [326, 219] width 234 height 18
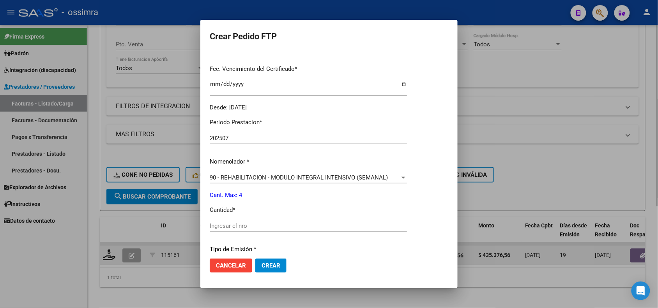
scroll to position [244, 0]
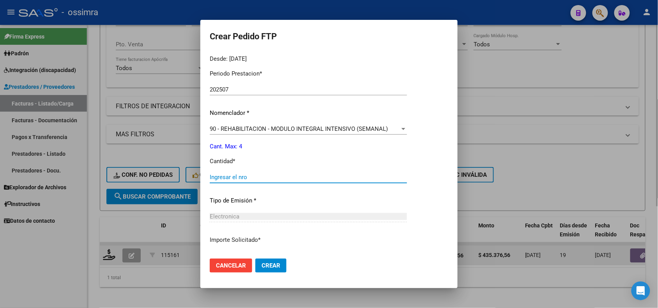
click at [255, 175] on input "Ingresar el nro" at bounding box center [308, 177] width 197 height 7
click at [277, 269] on span "Crear" at bounding box center [271, 265] width 19 height 7
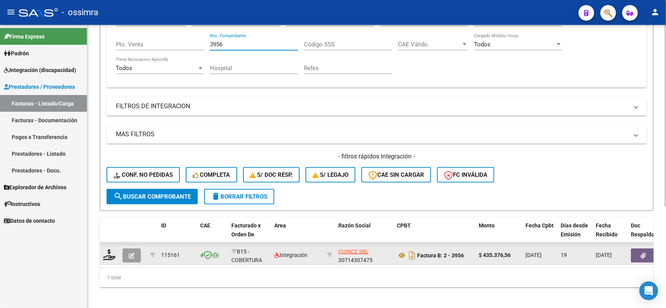
drag, startPoint x: 231, startPoint y: 43, endPoint x: 215, endPoint y: 44, distance: 16.0
click at [215, 44] on input "3956" at bounding box center [254, 44] width 88 height 7
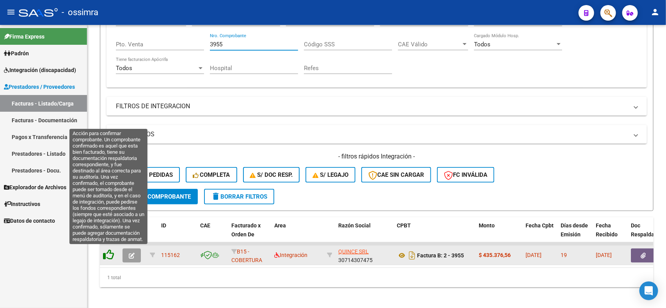
drag, startPoint x: 106, startPoint y: 257, endPoint x: 122, endPoint y: 246, distance: 18.6
click at [107, 257] on icon at bounding box center [108, 255] width 11 height 11
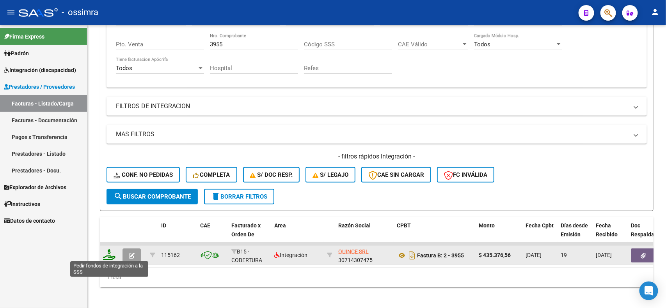
click at [110, 257] on icon at bounding box center [109, 255] width 12 height 11
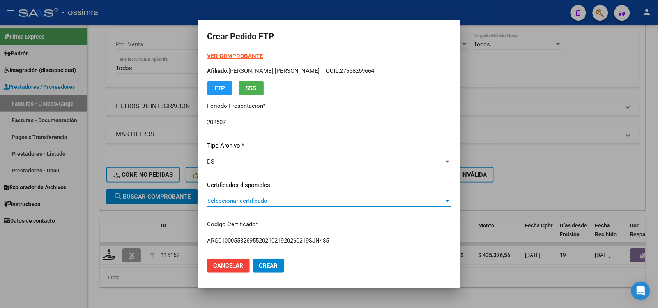
click at [254, 199] on span "Seleccionar certificado" at bounding box center [325, 201] width 237 height 7
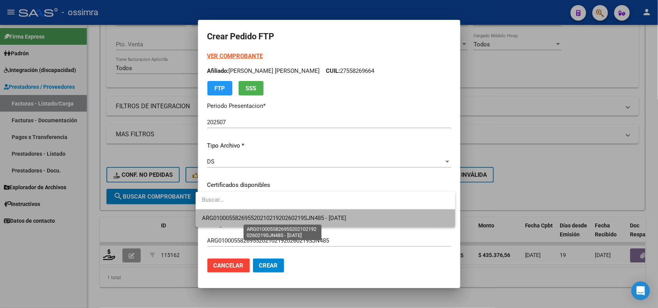
click at [250, 215] on span "ARG01000558269552021021920260219SJN485 - 2026-02-19" at bounding box center [274, 218] width 144 height 7
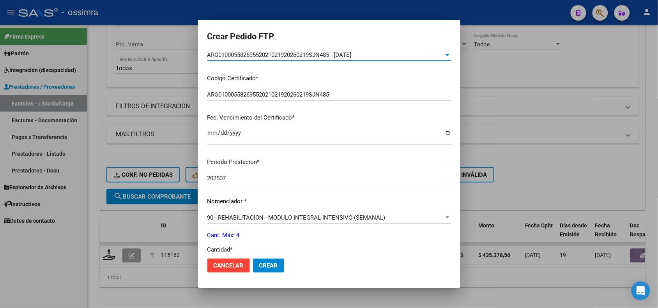
scroll to position [195, 0]
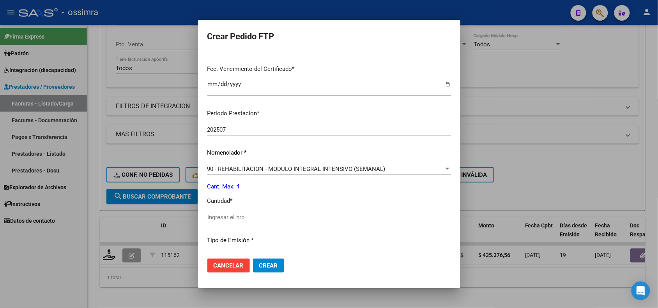
click at [246, 223] on div "Ingresar el nro" at bounding box center [329, 218] width 244 height 12
click at [245, 218] on input "Ingresar el nro" at bounding box center [329, 217] width 244 height 7
click at [265, 260] on button "Crear" at bounding box center [268, 266] width 31 height 14
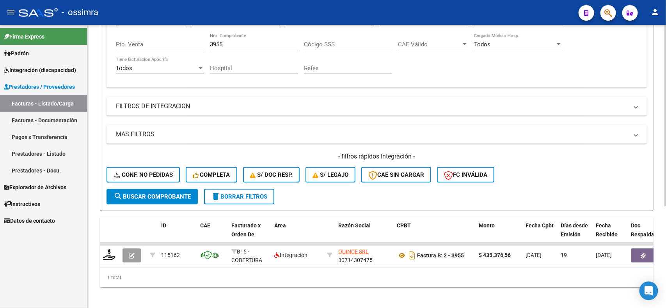
click at [235, 41] on input "3955" at bounding box center [254, 44] width 88 height 7
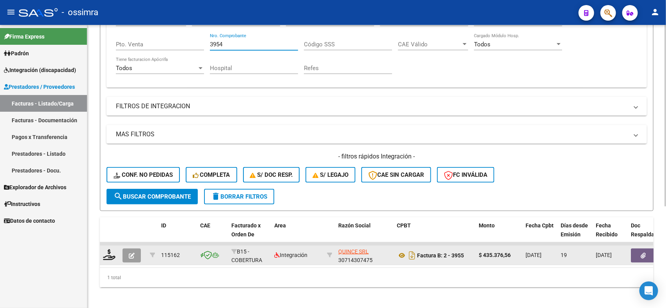
click at [129, 254] on icon "button" at bounding box center [132, 256] width 6 height 6
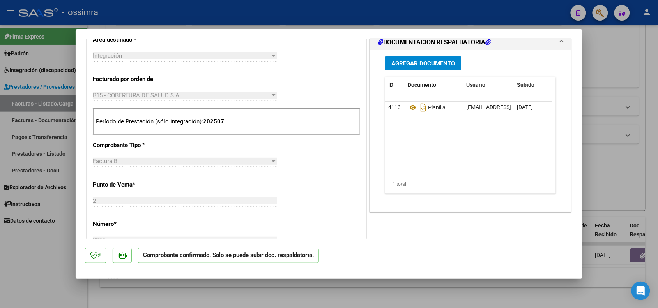
scroll to position [341, 0]
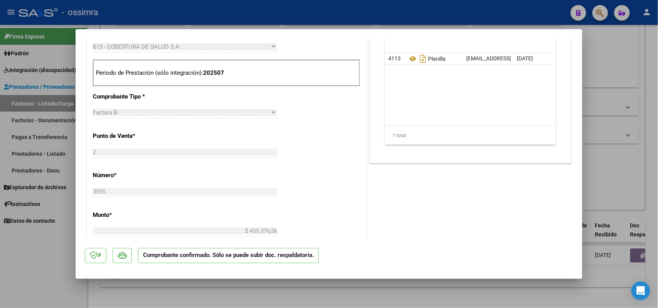
click at [58, 245] on div at bounding box center [329, 154] width 658 height 308
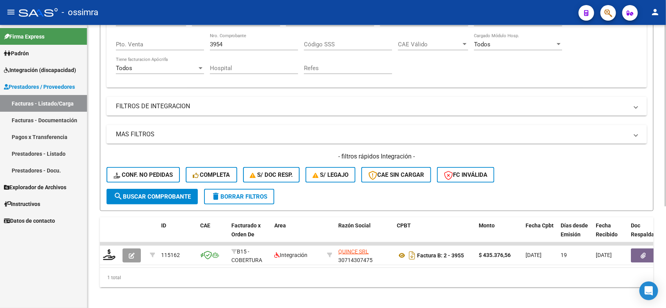
click at [129, 193] on span "search Buscar Comprobante" at bounding box center [151, 196] width 77 height 7
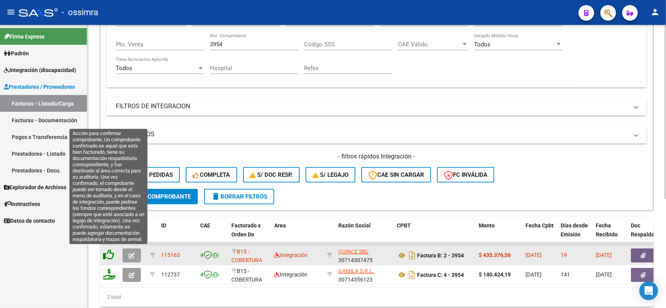
click at [109, 254] on icon at bounding box center [108, 255] width 11 height 11
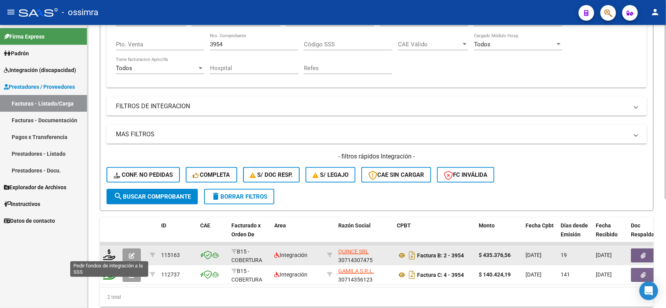
click at [109, 254] on icon at bounding box center [109, 255] width 12 height 11
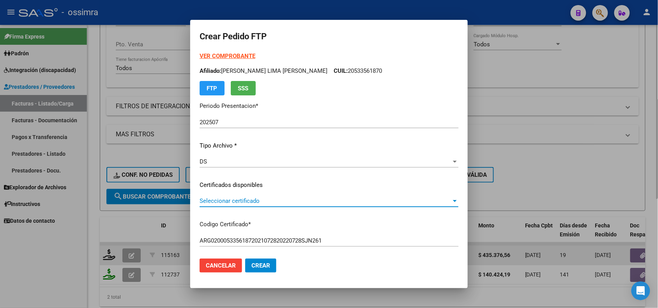
click at [242, 198] on span "Seleccionar certificado" at bounding box center [326, 201] width 252 height 7
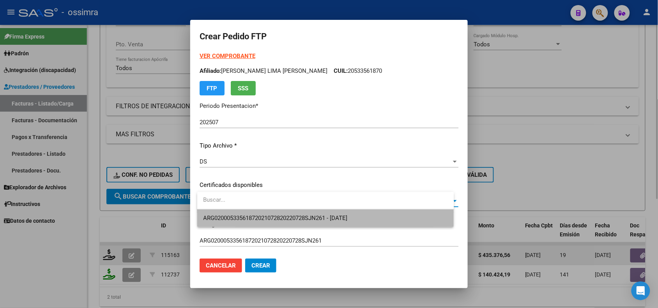
click at [246, 224] on span "ARG02000533561872021072820220728SJN261 - 2022-07-28" at bounding box center [326, 219] width 245 height 18
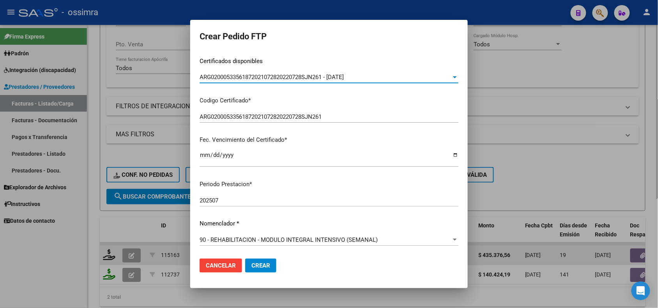
scroll to position [195, 0]
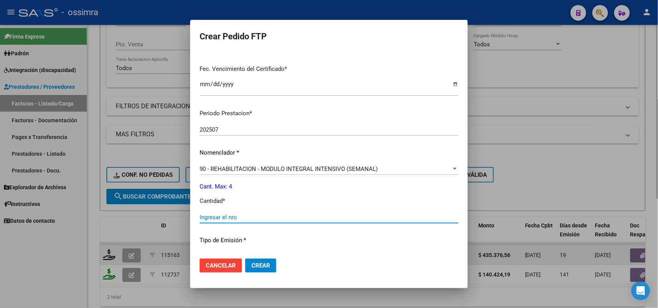
click at [243, 216] on input "Ingresar el nro" at bounding box center [329, 217] width 259 height 7
click at [268, 268] on span "Crear" at bounding box center [261, 265] width 19 height 7
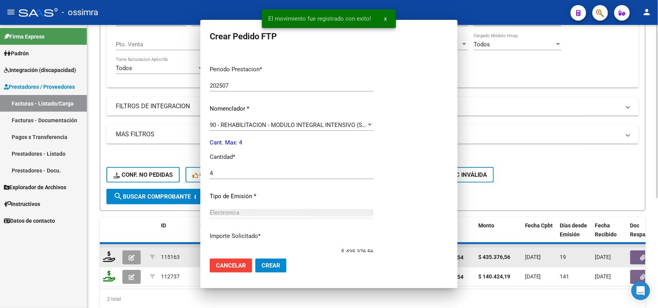
scroll to position [151, 0]
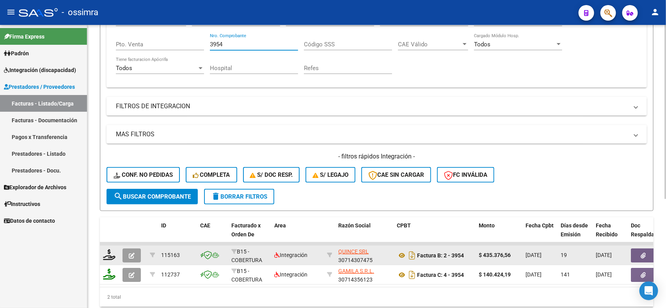
click at [230, 42] on input "3954" at bounding box center [254, 44] width 88 height 7
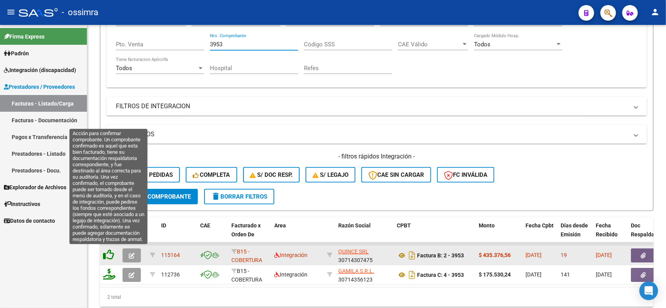
click at [113, 252] on icon at bounding box center [108, 255] width 11 height 11
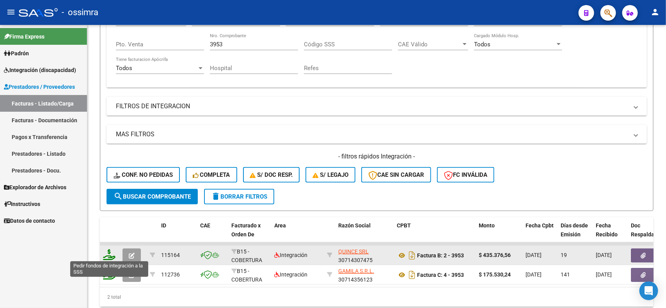
click at [110, 254] on icon at bounding box center [109, 255] width 12 height 11
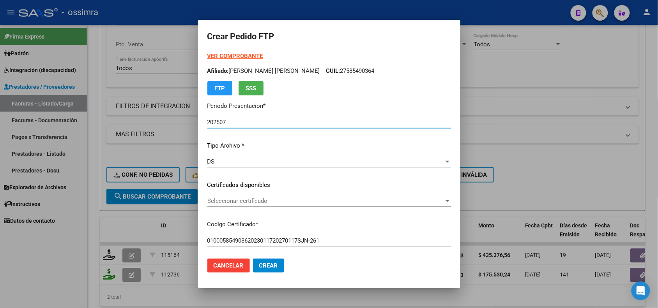
click at [262, 200] on span "Seleccionar certificado" at bounding box center [325, 201] width 237 height 7
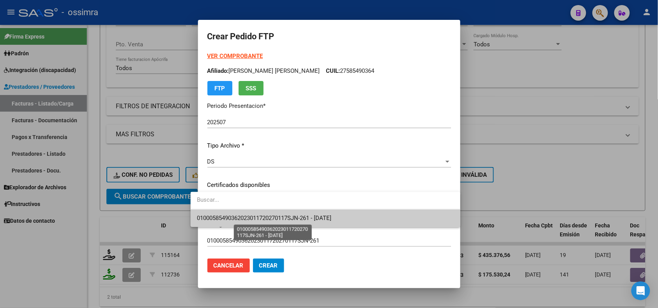
click at [262, 219] on span "01000585490362023011720270117SJN-261 - 2027-01-17" at bounding box center [264, 218] width 135 height 7
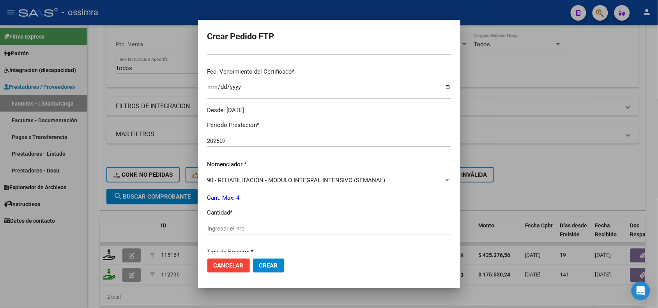
scroll to position [195, 0]
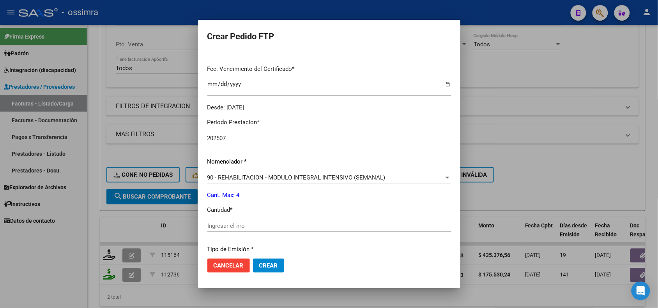
click at [260, 223] on input "Ingresar el nro" at bounding box center [329, 226] width 244 height 7
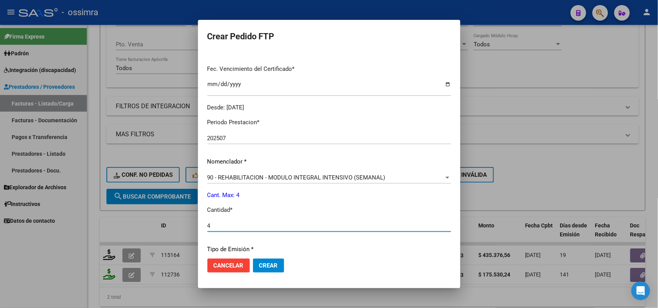
click at [262, 265] on span "Crear" at bounding box center [268, 265] width 19 height 7
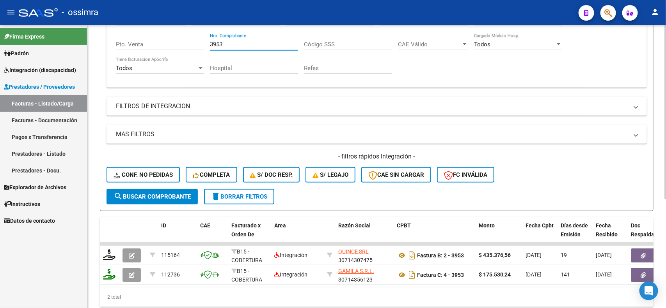
click at [225, 45] on input "3953" at bounding box center [254, 44] width 88 height 7
click at [126, 193] on span "search Buscar Comprobante" at bounding box center [151, 196] width 77 height 7
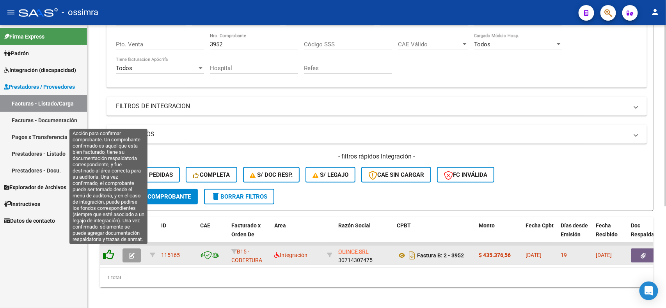
click at [108, 253] on icon at bounding box center [108, 255] width 11 height 11
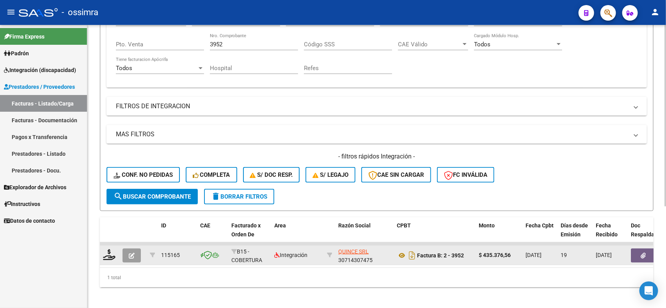
click at [129, 255] on icon "button" at bounding box center [132, 256] width 6 height 6
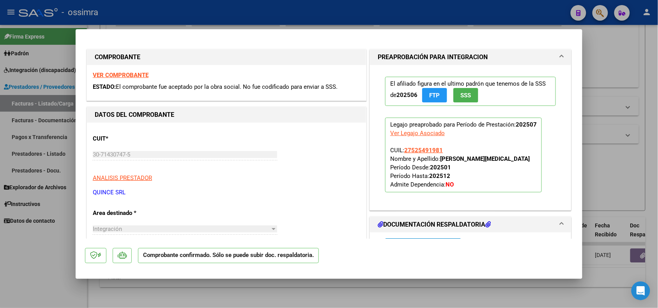
click at [134, 297] on div at bounding box center [329, 154] width 658 height 308
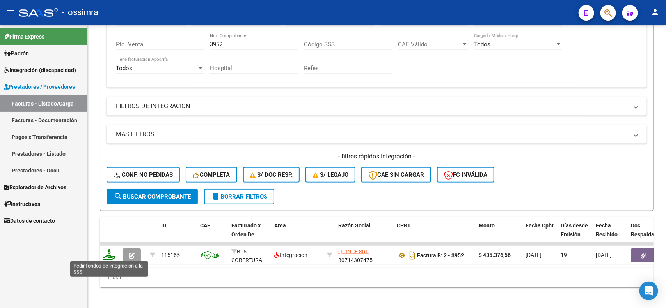
click at [112, 257] on icon at bounding box center [109, 255] width 12 height 11
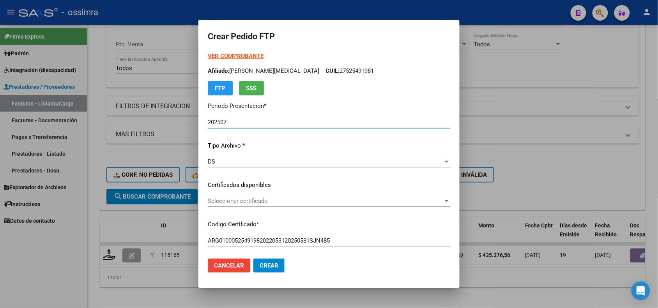
click at [238, 205] on div "Seleccionar certificado Seleccionar certificado" at bounding box center [329, 201] width 243 height 12
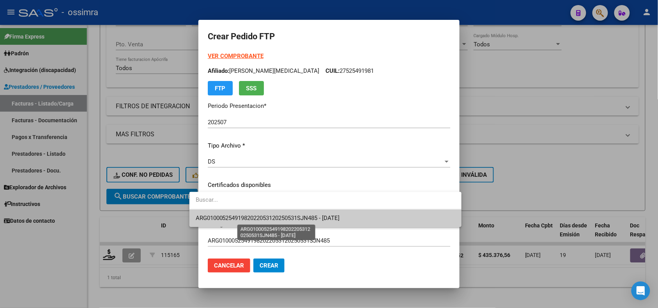
click at [240, 218] on span "ARG01000525491982022053120250531SJN485 - 2025-05-31" at bounding box center [268, 218] width 144 height 7
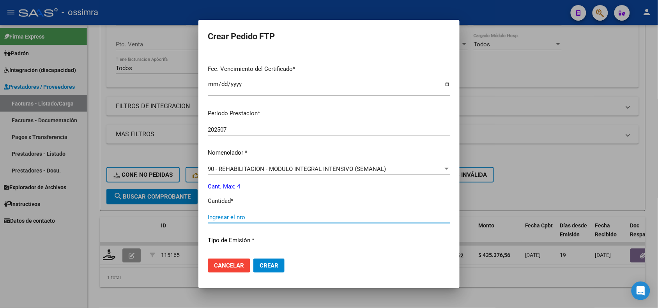
click at [240, 218] on input "Ingresar el nro" at bounding box center [329, 217] width 243 height 7
click at [260, 264] on span "Crear" at bounding box center [269, 265] width 19 height 7
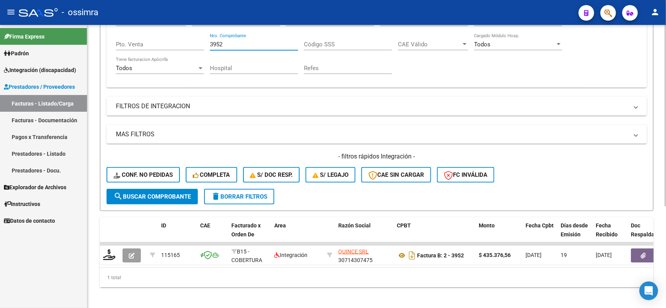
drag, startPoint x: 223, startPoint y: 45, endPoint x: 211, endPoint y: 45, distance: 12.1
click at [211, 45] on input "3952" at bounding box center [254, 44] width 88 height 7
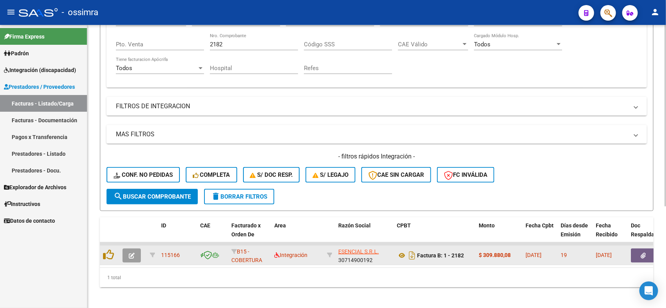
click at [110, 259] on div at bounding box center [109, 256] width 13 height 12
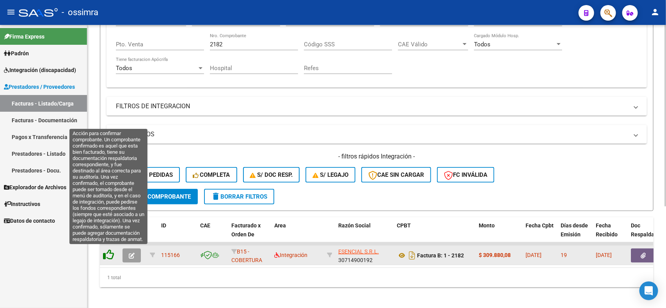
click at [109, 253] on icon at bounding box center [108, 255] width 11 height 11
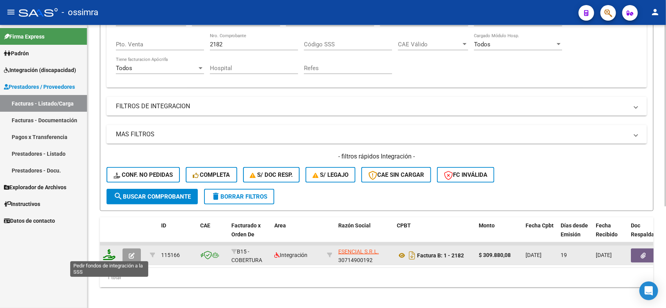
click at [108, 255] on icon at bounding box center [109, 255] width 12 height 11
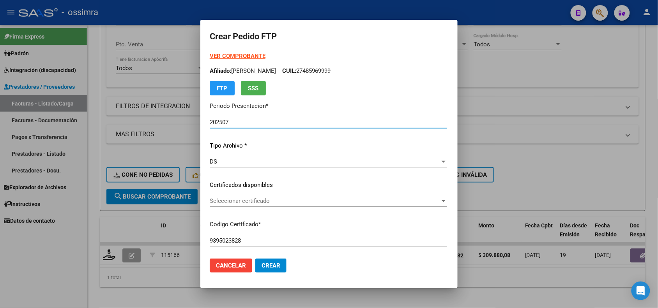
click at [225, 204] on span "Seleccionar certificado" at bounding box center [325, 201] width 230 height 7
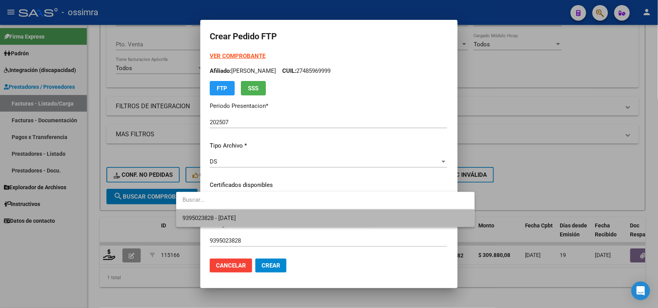
click at [227, 222] on span "9395023828 - 2019-03-05" at bounding box center [326, 219] width 286 height 18
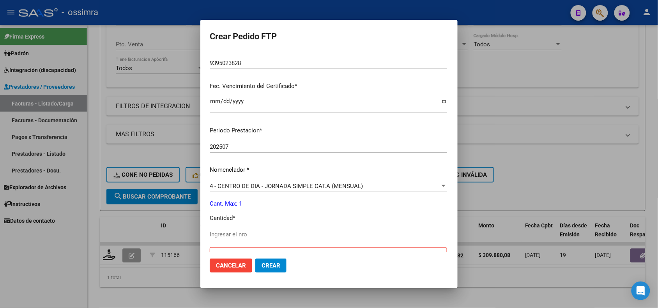
scroll to position [195, 0]
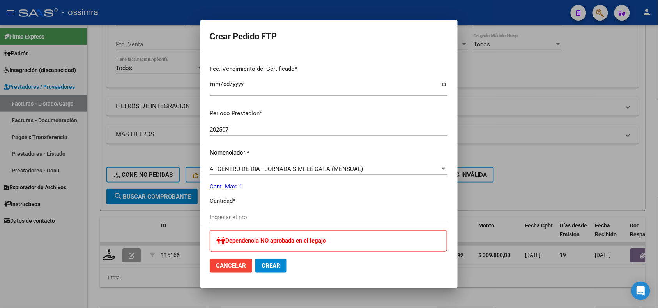
click at [228, 223] on div "Ingresar el nro" at bounding box center [329, 221] width 238 height 19
click at [226, 216] on input "Ingresar el nro" at bounding box center [329, 217] width 238 height 7
click at [262, 264] on span "Crear" at bounding box center [271, 265] width 19 height 7
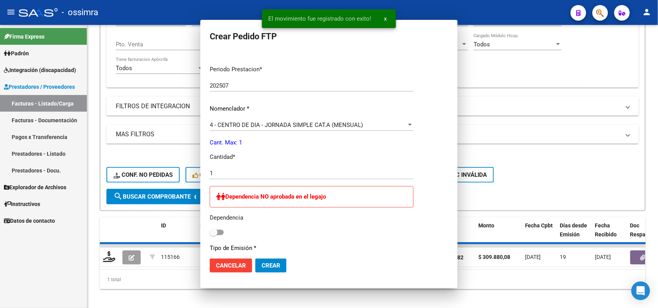
scroll to position [0, 0]
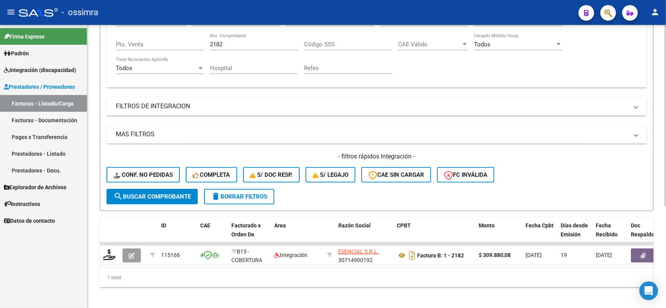
click at [225, 47] on div "2182 Nro. Comprobante" at bounding box center [254, 42] width 88 height 17
drag, startPoint x: 224, startPoint y: 42, endPoint x: 205, endPoint y: 42, distance: 19.1
click at [205, 42] on div "Comprobante Tipo Comprobante Tipo Start date – End date Fec. Comprobante Desde …" at bounding box center [376, 45] width 521 height 72
click at [160, 193] on span "search Buscar Comprobante" at bounding box center [151, 196] width 77 height 7
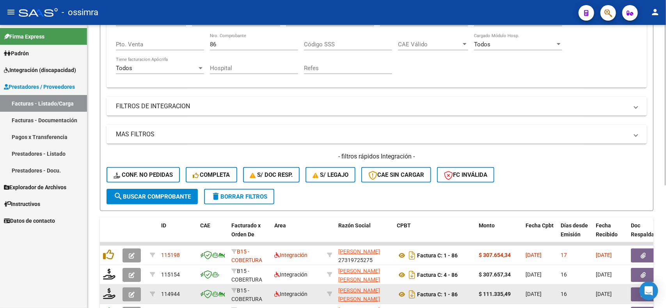
click at [129, 292] on icon "button" at bounding box center [132, 295] width 6 height 6
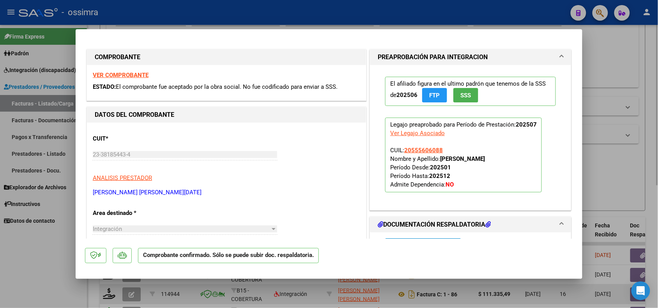
click at [120, 294] on div at bounding box center [329, 154] width 658 height 308
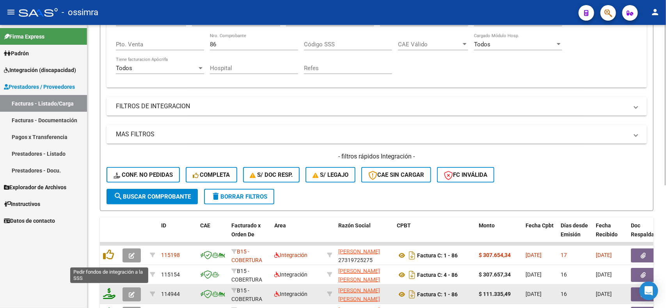
click at [108, 292] on icon at bounding box center [109, 294] width 12 height 11
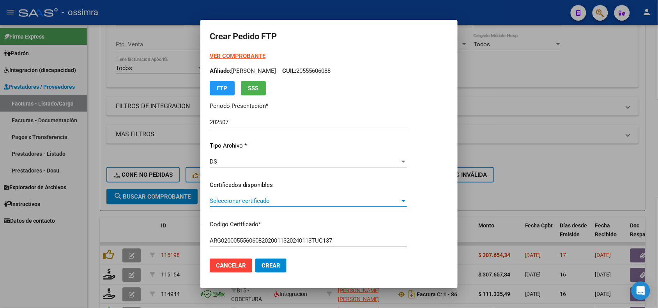
click at [256, 203] on span "Seleccionar certificado" at bounding box center [305, 201] width 190 height 7
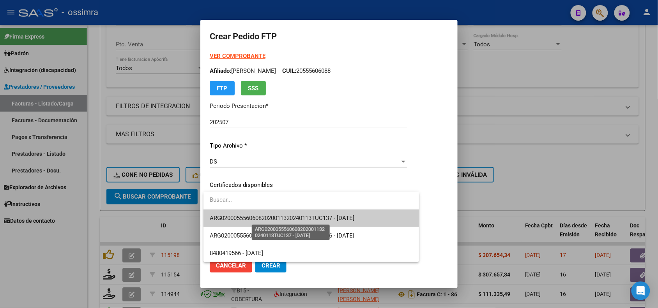
click at [256, 216] on span "ARG02000555606082020011320240113TUC137 - 2024-01-13" at bounding box center [282, 218] width 145 height 7
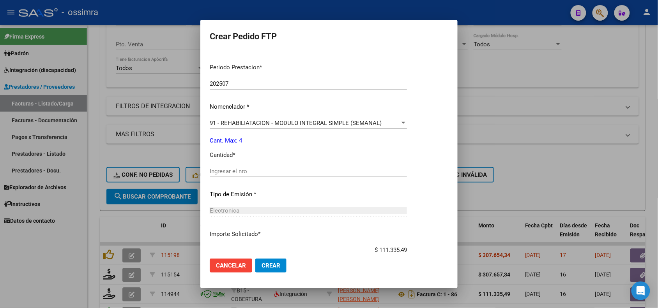
scroll to position [244, 0]
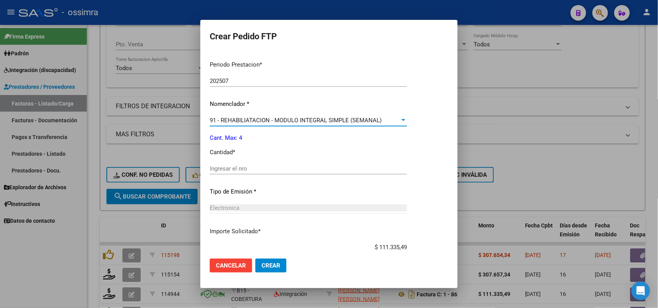
click at [406, 119] on div at bounding box center [404, 120] width 4 height 2
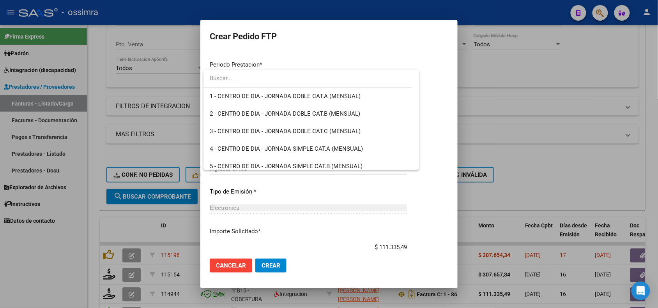
scroll to position [1556, 0]
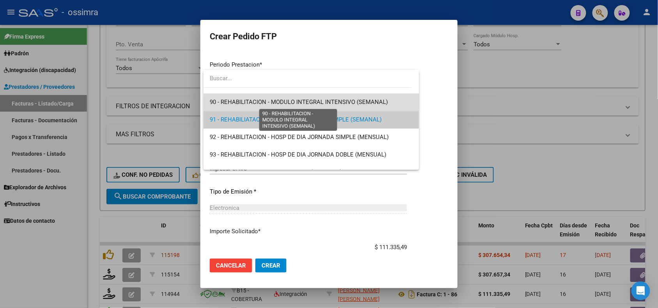
click at [365, 100] on span "90 - REHABILITACION - MODULO INTEGRAL INTENSIVO (SEMANAL)" at bounding box center [299, 102] width 178 height 7
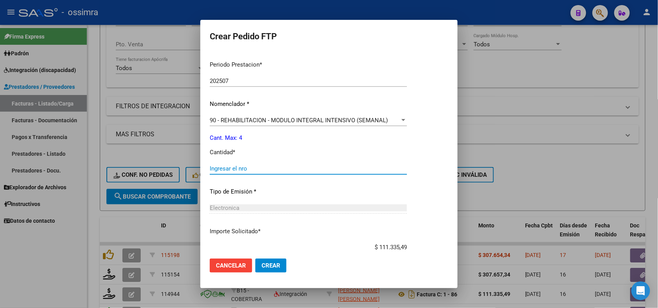
click at [235, 168] on input "Ingresar el nro" at bounding box center [308, 168] width 197 height 7
click at [265, 267] on span "Crear" at bounding box center [271, 265] width 19 height 7
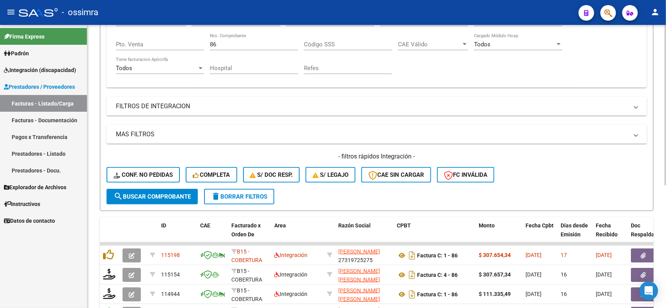
drag, startPoint x: 256, startPoint y: 57, endPoint x: 219, endPoint y: 43, distance: 39.5
click at [223, 55] on div "Comprobante Tipo Comprobante Tipo Start date – End date Fec. Comprobante Desde …" at bounding box center [376, 45] width 521 height 72
drag, startPoint x: 219, startPoint y: 43, endPoint x: 207, endPoint y: 43, distance: 12.1
click at [207, 43] on div "Comprobante Tipo Comprobante Tipo Start date – End date Fec. Comprobante Desde …" at bounding box center [376, 45] width 521 height 72
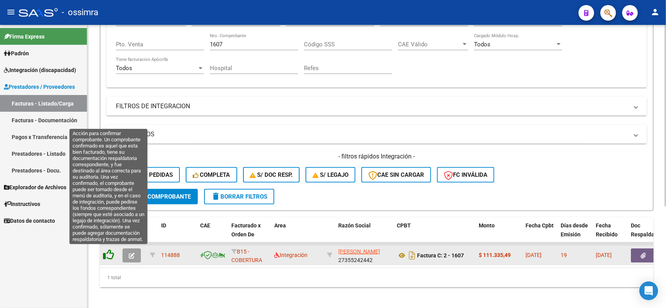
click at [108, 253] on icon at bounding box center [108, 255] width 11 height 11
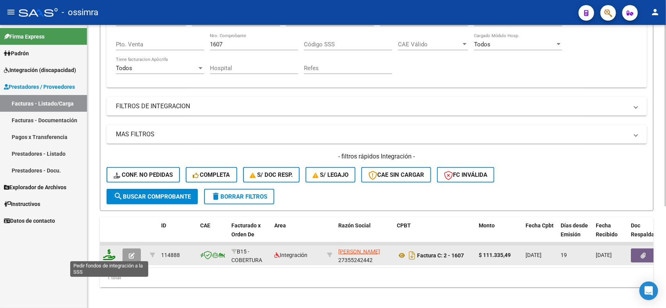
click at [104, 258] on icon at bounding box center [109, 255] width 12 height 11
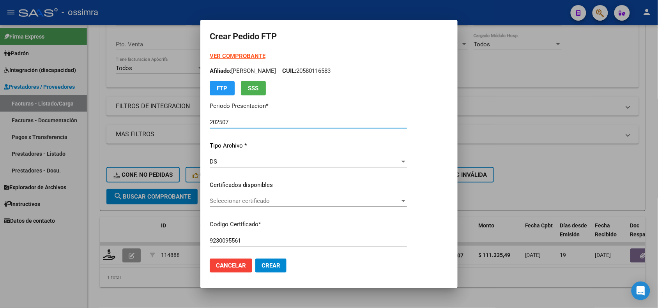
click at [272, 199] on span "Seleccionar certificado" at bounding box center [305, 201] width 190 height 7
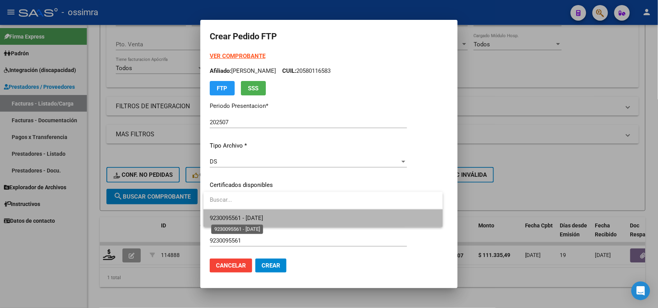
click at [263, 216] on span "9230095561 - 2025-03-29" at bounding box center [236, 218] width 53 height 7
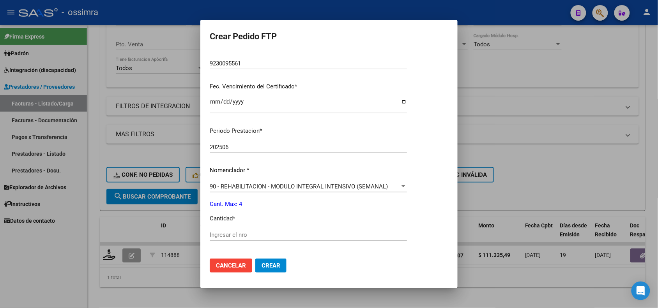
scroll to position [195, 0]
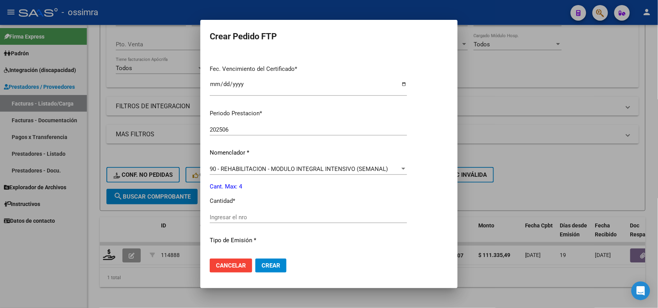
click at [252, 216] on input "Ingresar el nro" at bounding box center [308, 217] width 197 height 7
click at [266, 266] on span "Crear" at bounding box center [271, 265] width 19 height 7
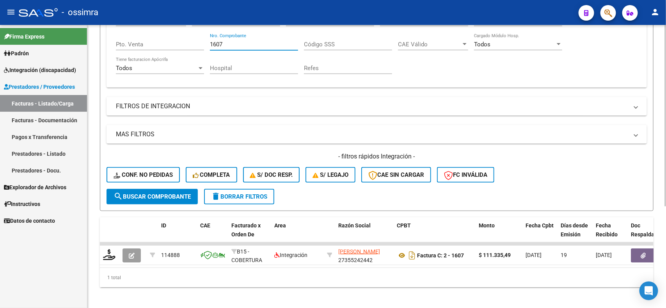
drag, startPoint x: 230, startPoint y: 42, endPoint x: 202, endPoint y: 42, distance: 28.5
click at [202, 42] on div "Comprobante Tipo Comprobante Tipo Start date – End date Fec. Comprobante Desde …" at bounding box center [376, 45] width 521 height 72
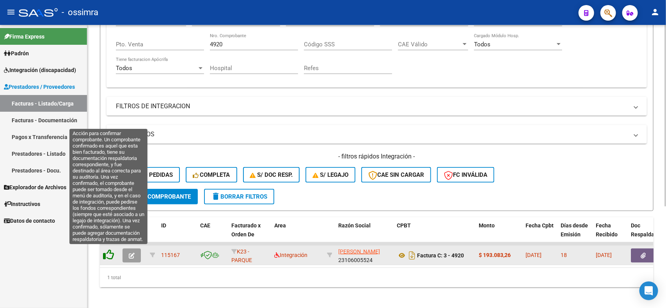
click at [107, 251] on icon at bounding box center [108, 255] width 11 height 11
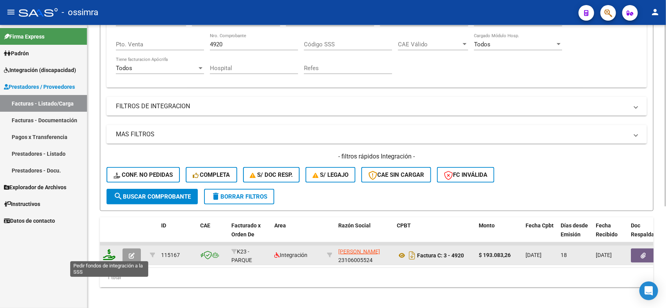
click at [110, 252] on icon at bounding box center [109, 255] width 12 height 11
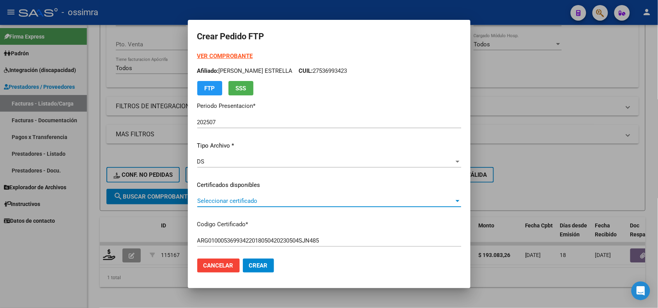
click at [298, 199] on span "Seleccionar certificado" at bounding box center [325, 201] width 257 height 7
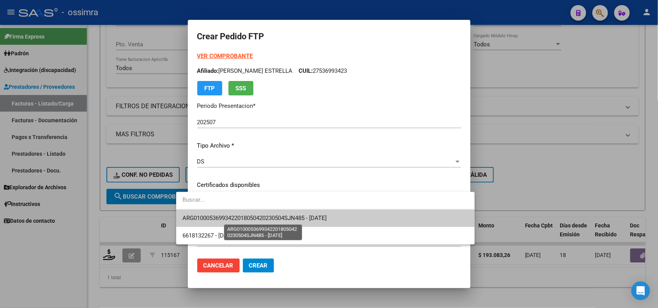
click at [291, 217] on span "ARG01000536993422018050420230504SJN485 - 2023-05-04" at bounding box center [255, 218] width 144 height 7
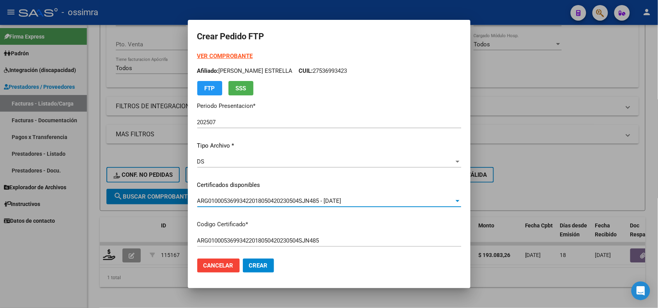
click at [213, 58] on strong "VER COMPROBANTE" at bounding box center [225, 56] width 56 height 7
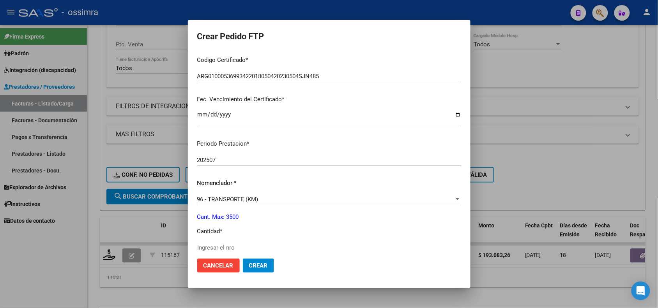
scroll to position [195, 0]
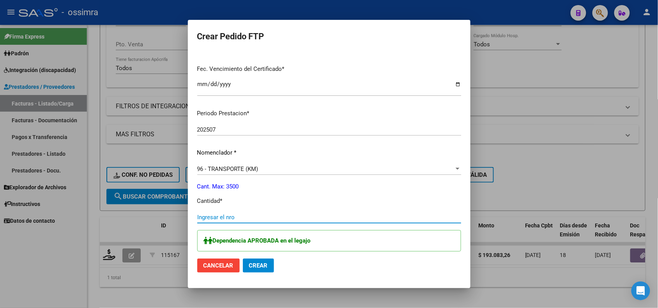
click at [213, 219] on input "Ingresar el nro" at bounding box center [329, 217] width 264 height 7
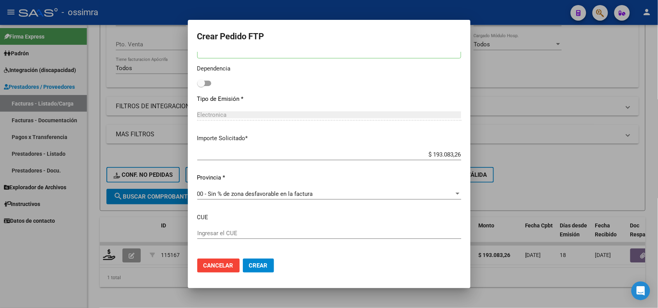
scroll to position [390, 0]
click at [197, 84] on label at bounding box center [204, 81] width 14 height 9
click at [201, 85] on input "checkbox" at bounding box center [201, 85] width 0 height 0
click at [249, 268] on span "Crear" at bounding box center [258, 265] width 19 height 7
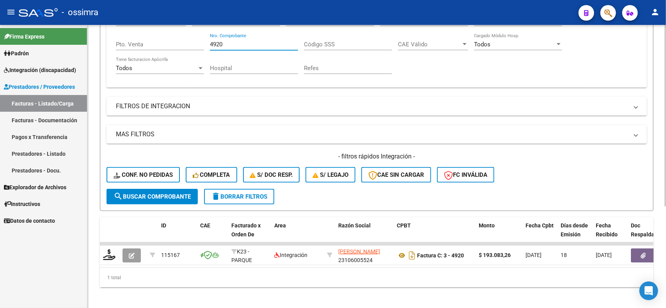
drag, startPoint x: 223, startPoint y: 44, endPoint x: 207, endPoint y: 44, distance: 16.4
click at [207, 44] on div "Comprobante Tipo Comprobante Tipo Start date – End date Fec. Comprobante Desde …" at bounding box center [376, 45] width 521 height 72
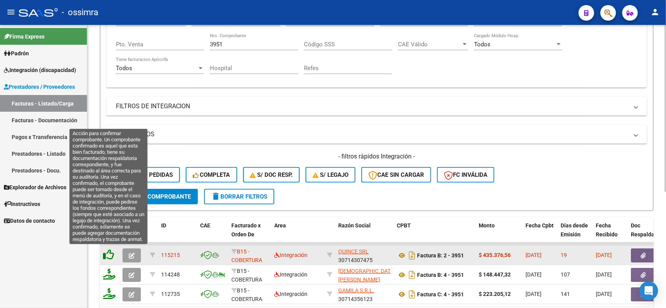
click at [107, 252] on icon at bounding box center [108, 255] width 11 height 11
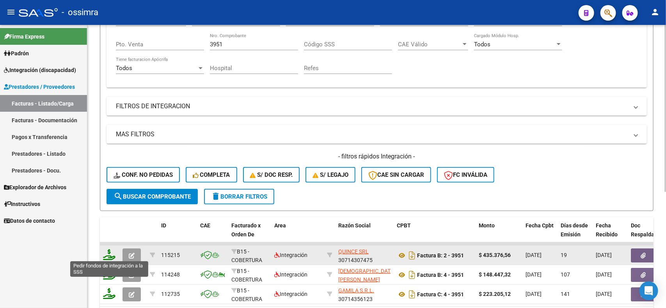
click at [108, 254] on icon at bounding box center [109, 255] width 12 height 11
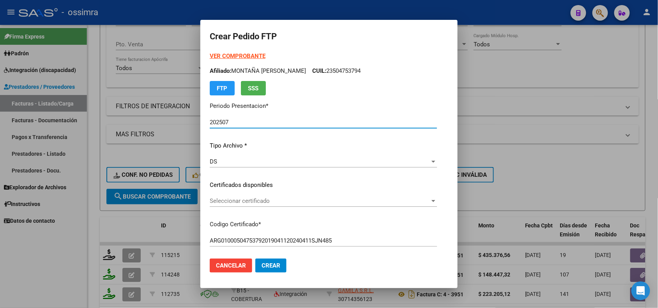
click at [276, 204] on span "Seleccionar certificado" at bounding box center [320, 201] width 220 height 7
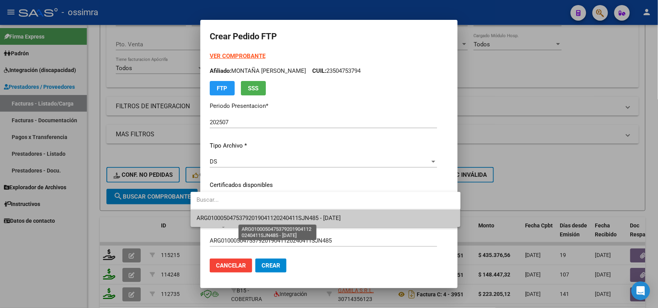
click at [271, 221] on span "ARG01000504753792019041120240411SJN485 - 2024-04-11" at bounding box center [269, 218] width 144 height 7
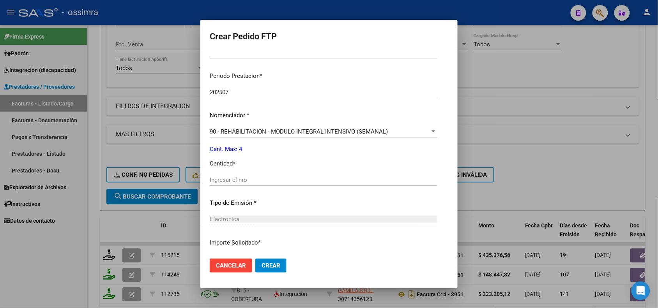
scroll to position [244, 0]
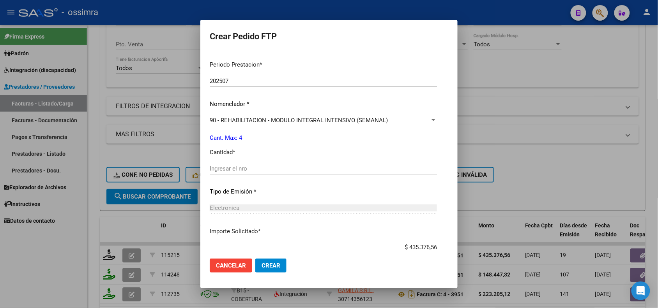
click at [250, 161] on div "Periodo Prestacion * 202507 Ingresar el Periodo Prestacion Nomenclador * 90 - R…" at bounding box center [323, 178] width 227 height 246
click at [248, 170] on input "Ingresar el nro" at bounding box center [323, 168] width 227 height 7
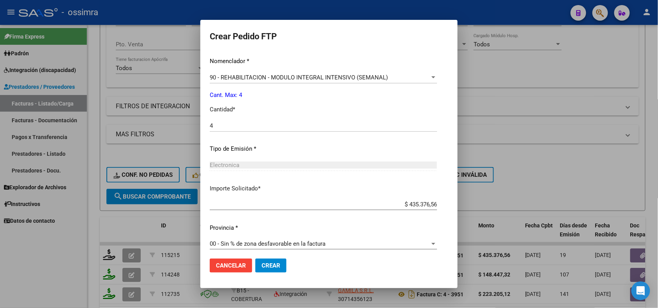
scroll to position [291, 0]
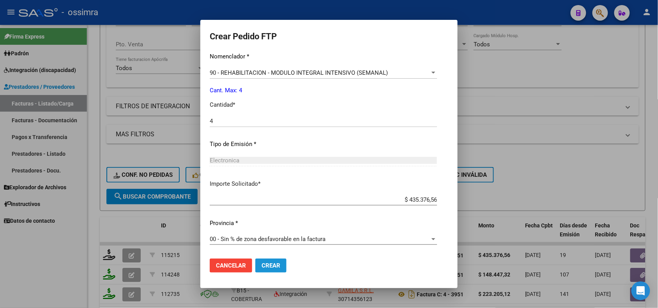
click at [262, 267] on span "Crear" at bounding box center [271, 265] width 19 height 7
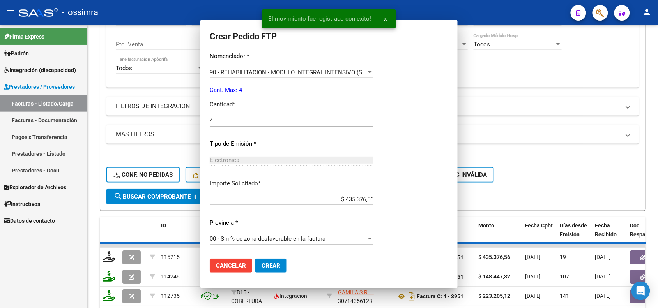
scroll to position [248, 0]
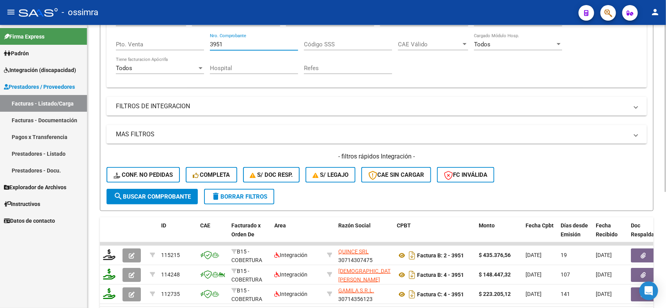
click at [227, 41] on input "3951" at bounding box center [254, 44] width 88 height 7
click at [148, 194] on span "search Buscar Comprobante" at bounding box center [151, 196] width 77 height 7
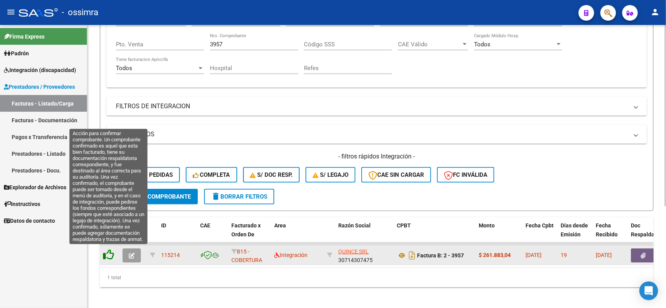
click at [108, 252] on icon at bounding box center [108, 255] width 11 height 11
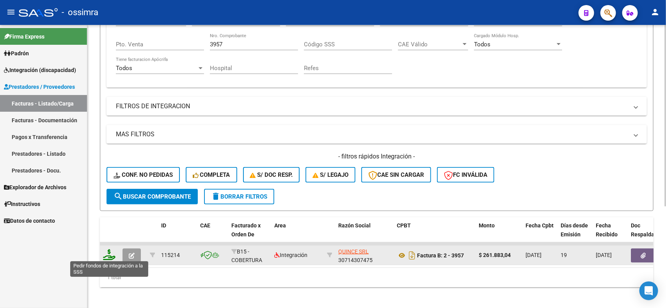
click at [108, 253] on icon at bounding box center [109, 255] width 12 height 11
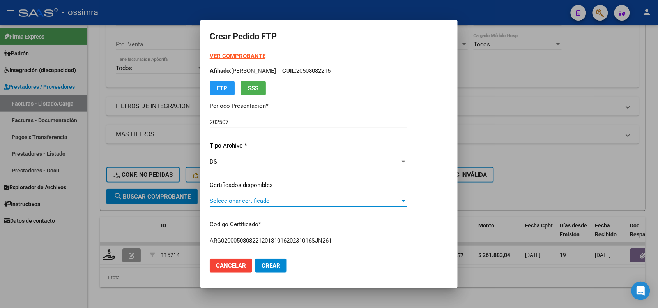
click at [264, 201] on span "Seleccionar certificado" at bounding box center [305, 201] width 190 height 7
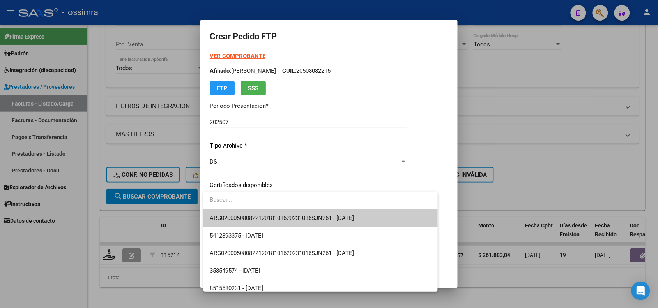
click at [264, 220] on span "ARG02000508082212018101620231016SJN261 - 2023-10-16" at bounding box center [282, 218] width 144 height 7
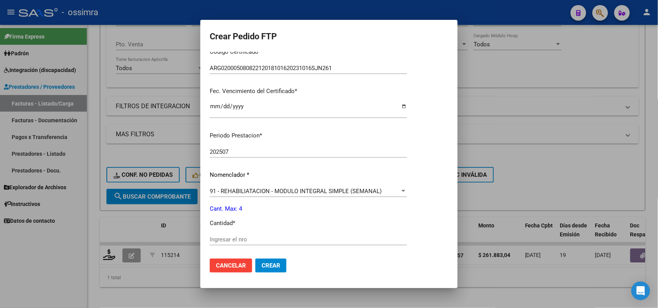
scroll to position [244, 0]
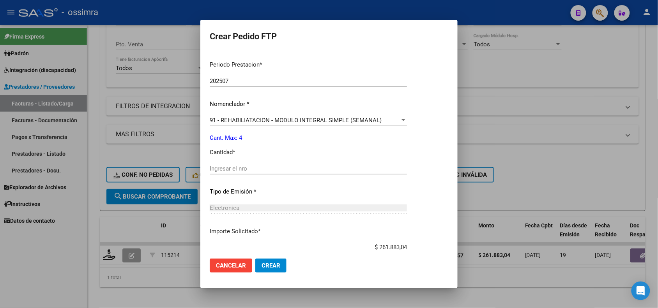
click at [236, 170] on input "Ingresar el nro" at bounding box center [308, 168] width 197 height 7
click at [269, 261] on button "Crear" at bounding box center [270, 266] width 31 height 14
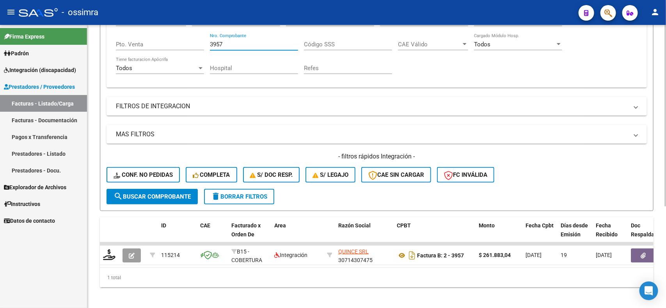
drag, startPoint x: 227, startPoint y: 42, endPoint x: 206, endPoint y: 42, distance: 21.1
click at [206, 42] on div "Comprobante Tipo Comprobante Tipo Start date – End date Fec. Comprobante Desde …" at bounding box center [376, 45] width 521 height 72
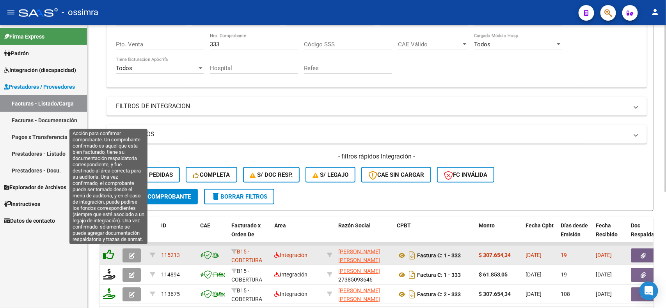
click at [110, 255] on icon at bounding box center [108, 255] width 11 height 11
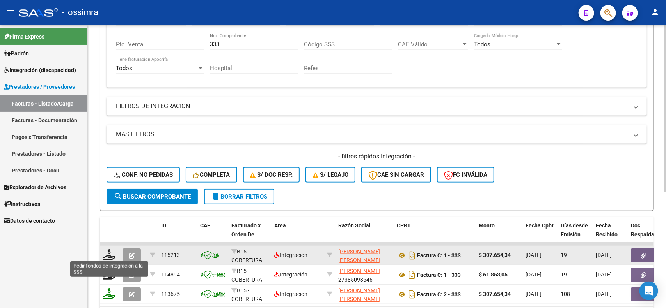
click at [110, 255] on icon at bounding box center [109, 255] width 12 height 11
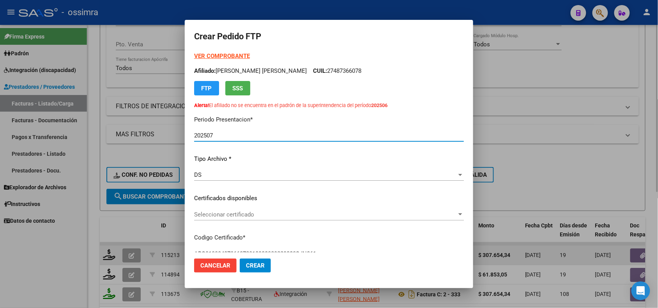
click at [262, 182] on div "DS Seleccionar tipo" at bounding box center [329, 178] width 270 height 19
click at [257, 213] on span "Seleccionar certificado" at bounding box center [325, 214] width 263 height 7
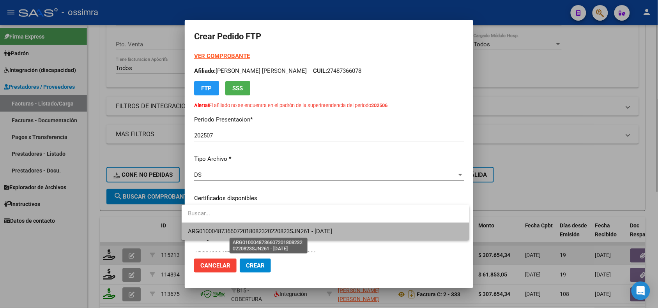
click at [260, 233] on span "ARG01000487366072018082320220823SJN261 - 2022-08-23" at bounding box center [260, 231] width 144 height 7
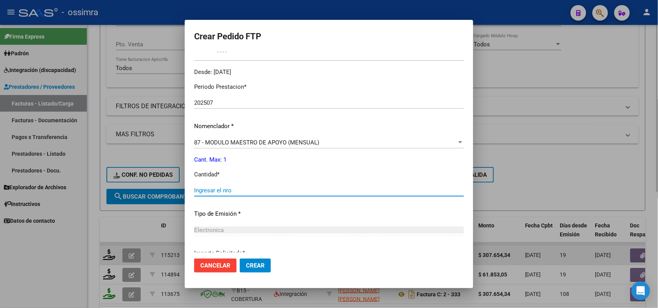
click at [224, 190] on input "Ingresar el nro" at bounding box center [329, 190] width 270 height 7
click at [246, 264] on span "Crear" at bounding box center [255, 265] width 19 height 7
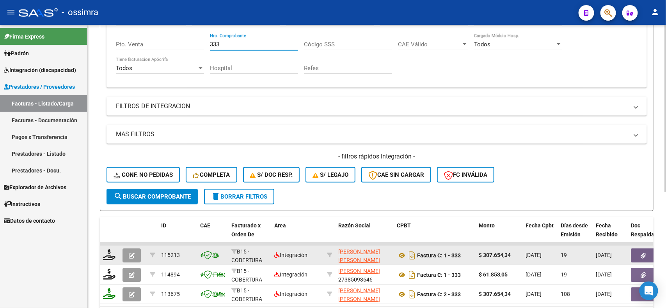
drag, startPoint x: 223, startPoint y: 39, endPoint x: 209, endPoint y: 39, distance: 14.0
click at [209, 39] on div "Comprobante Tipo Comprobante Tipo Start date – End date Fec. Comprobante Desde …" at bounding box center [376, 45] width 521 height 72
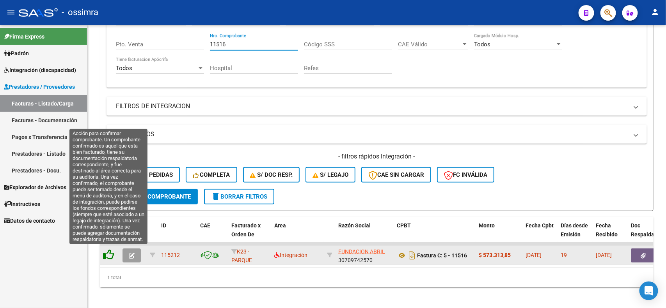
click at [106, 256] on icon at bounding box center [108, 255] width 11 height 11
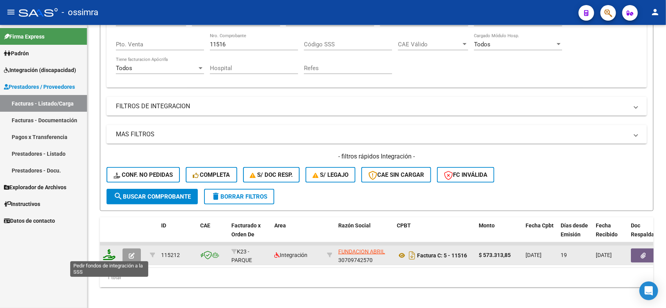
click at [108, 255] on icon at bounding box center [109, 255] width 12 height 11
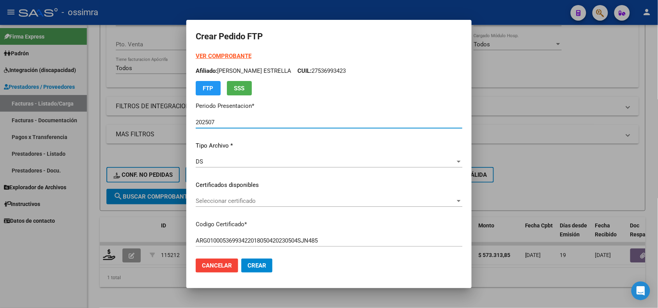
click at [230, 203] on span "Seleccionar certificado" at bounding box center [326, 201] width 260 height 7
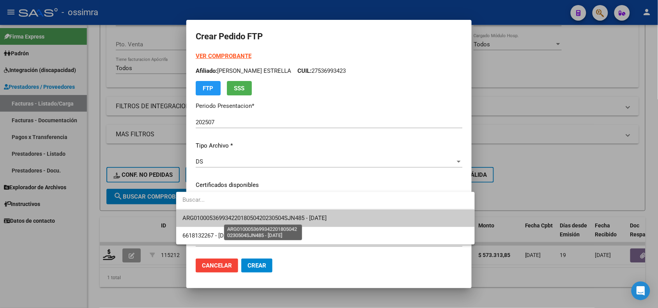
click at [244, 217] on span "ARG01000536993422018050420230504SJN485 - 2023-05-04" at bounding box center [255, 218] width 144 height 7
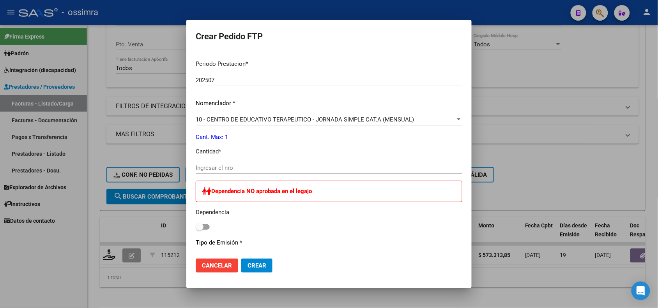
scroll to position [292, 0]
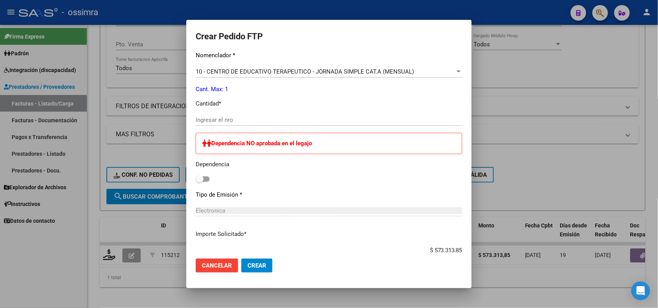
click at [241, 118] on input "Ingresar el nro" at bounding box center [329, 120] width 267 height 7
click at [196, 180] on span at bounding box center [203, 179] width 14 height 5
click at [199, 182] on input "checkbox" at bounding box center [199, 182] width 0 height 0
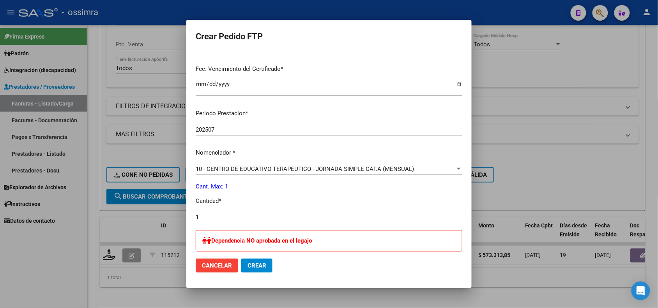
scroll to position [341, 0]
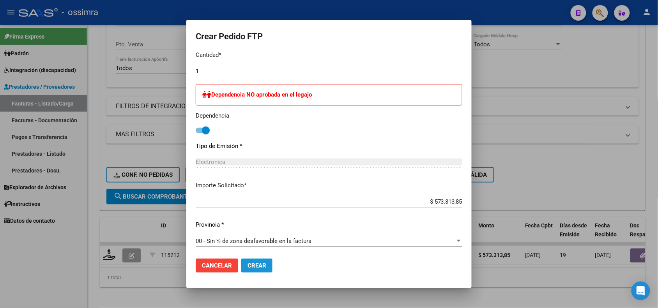
click at [248, 262] on span "Crear" at bounding box center [257, 265] width 19 height 7
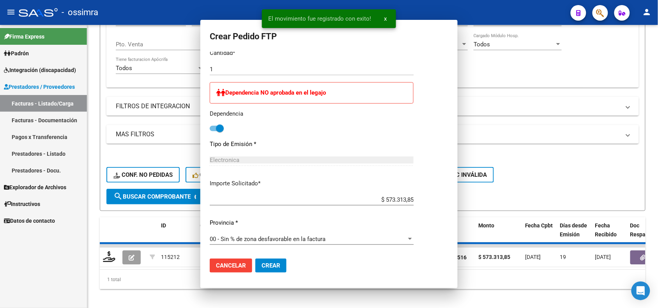
scroll to position [297, 0]
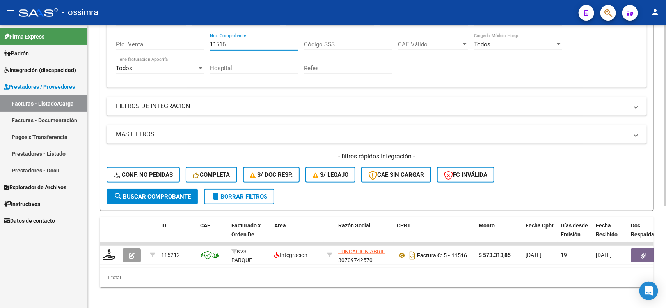
drag, startPoint x: 259, startPoint y: 40, endPoint x: 248, endPoint y: 39, distance: 11.3
click at [250, 39] on div "11516 Nro. Comprobante" at bounding box center [254, 42] width 88 height 17
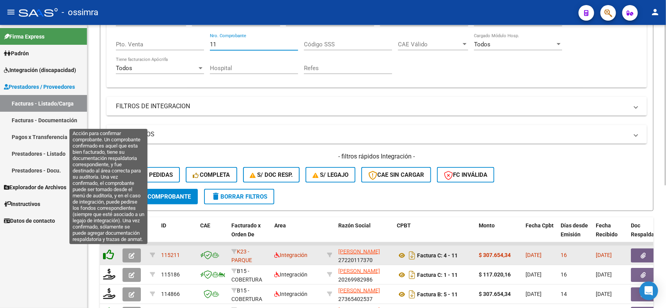
click at [110, 253] on icon at bounding box center [108, 255] width 11 height 11
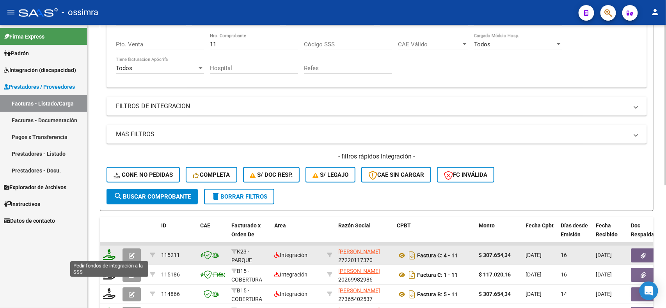
click at [112, 256] on icon at bounding box center [109, 255] width 12 height 11
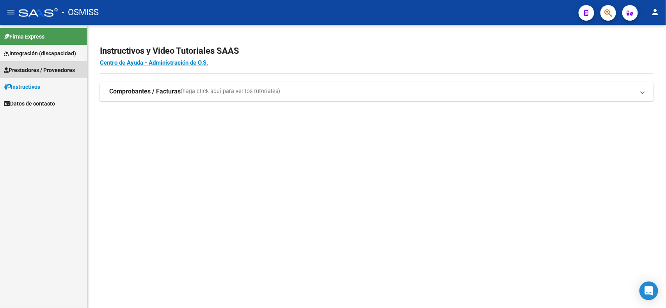
click at [30, 72] on span "Prestadores / Proveedores" at bounding box center [39, 70] width 71 height 9
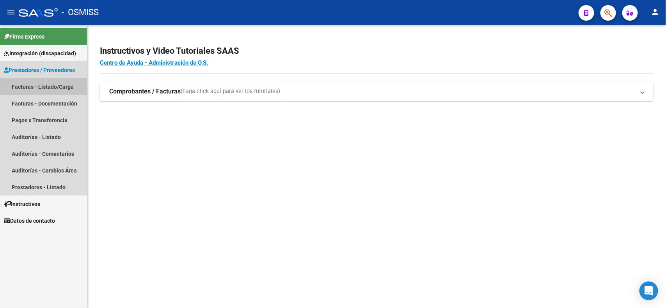
click at [27, 88] on link "Facturas - Listado/Carga" at bounding box center [43, 86] width 87 height 17
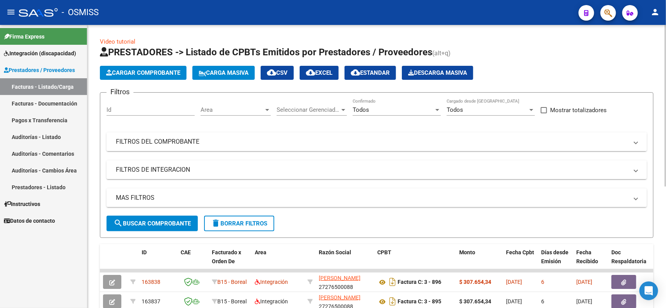
click at [171, 141] on mat-panel-title "FILTROS DEL COMPROBANTE" at bounding box center [372, 142] width 512 height 9
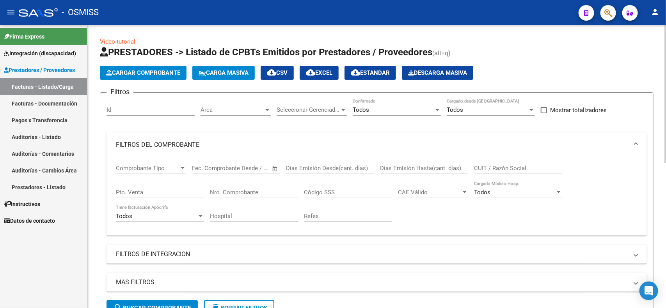
click at [497, 165] on input "CUIT / Razón Social" at bounding box center [518, 168] width 88 height 7
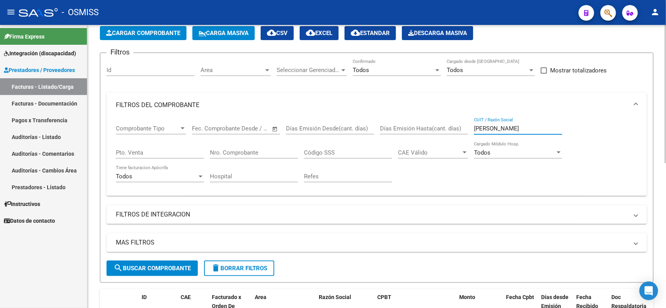
scroll to position [97, 0]
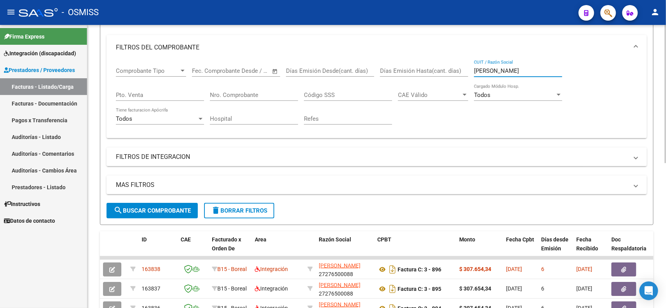
type input "romero joaquin"
click at [172, 203] on button "search Buscar Comprobante" at bounding box center [151, 211] width 91 height 16
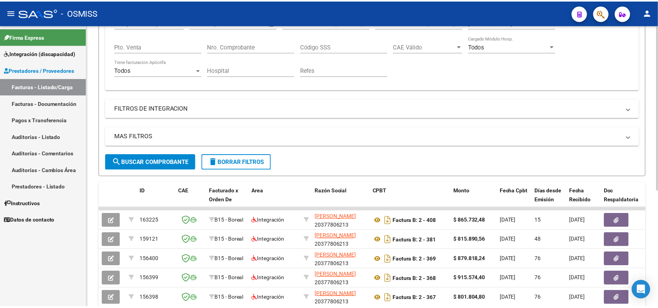
scroll to position [200, 0]
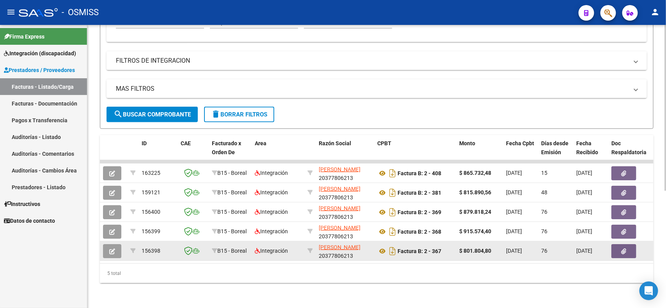
click at [113, 249] on icon "button" at bounding box center [112, 252] width 6 height 6
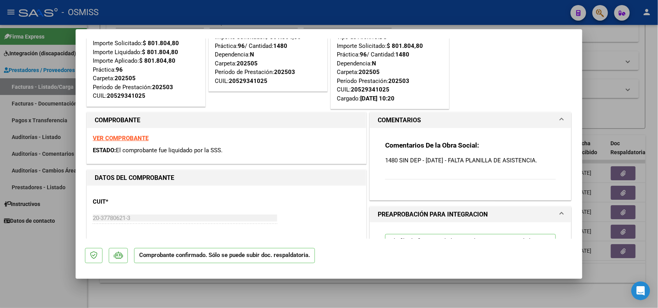
scroll to position [0, 0]
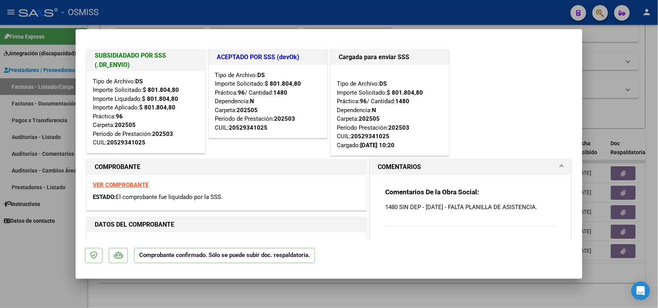
click at [136, 184] on strong "VER COMPROBANTE" at bounding box center [121, 185] width 56 height 7
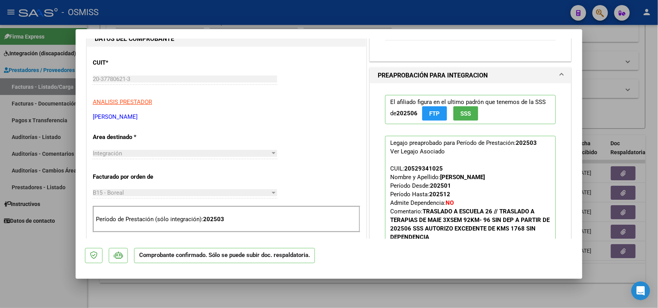
scroll to position [195, 0]
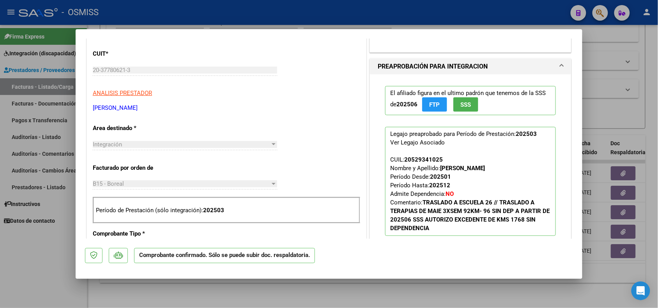
click at [455, 16] on div at bounding box center [329, 154] width 658 height 308
type input "$ 0,00"
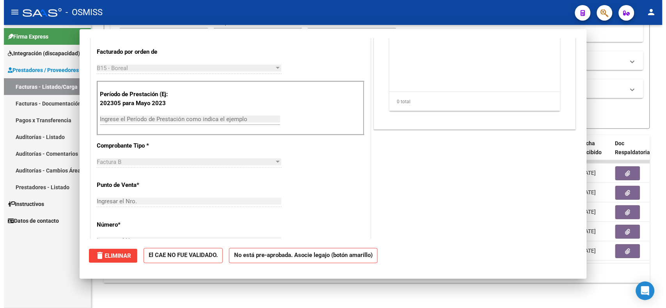
scroll to position [0, 0]
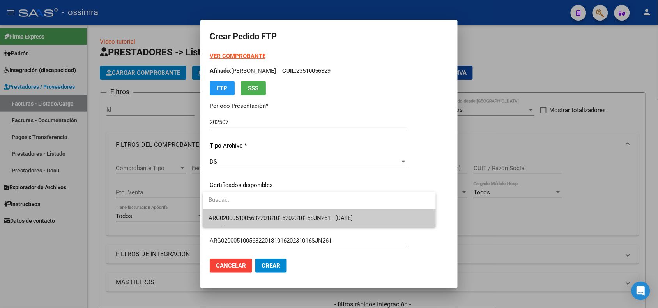
scroll to position [148, 0]
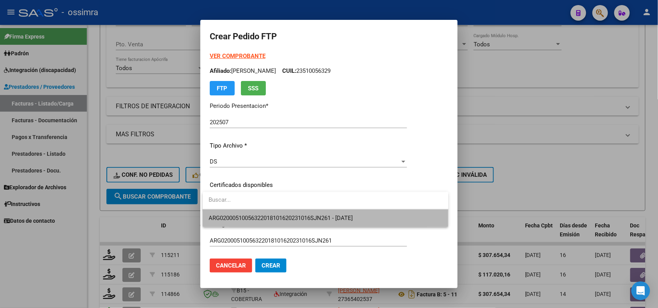
click at [240, 222] on span "ARG02000510056322018101620231016SJN261 - 2023-10-16" at bounding box center [326, 219] width 234 height 18
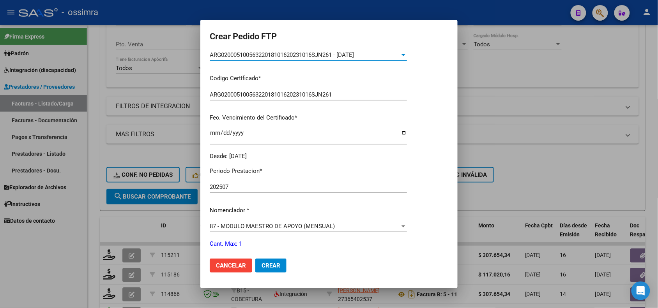
scroll to position [195, 0]
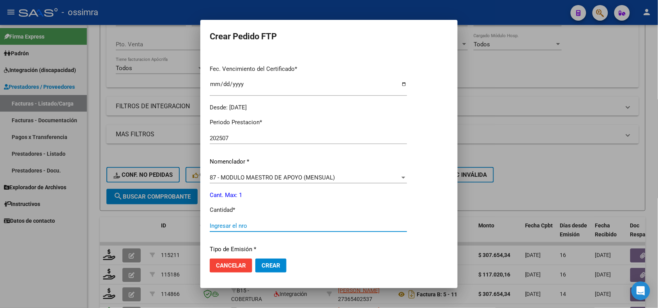
click at [237, 223] on input "Ingresar el nro" at bounding box center [308, 226] width 197 height 7
type input "1"
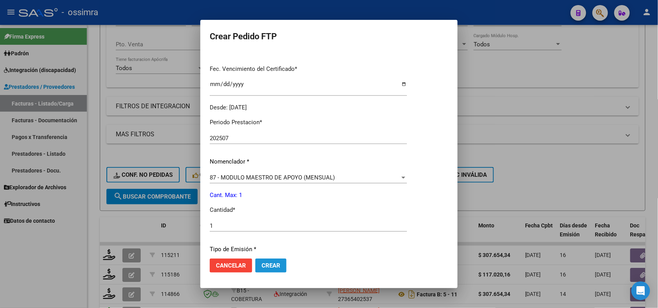
click at [273, 271] on button "Crear" at bounding box center [270, 266] width 31 height 14
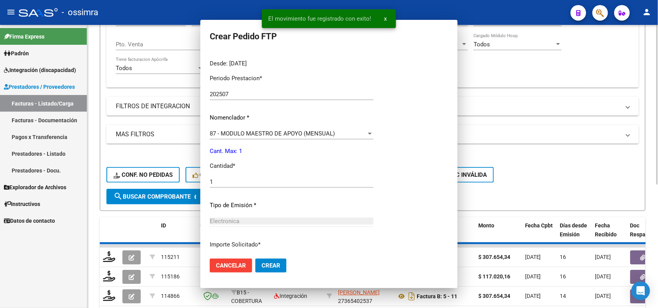
scroll to position [151, 0]
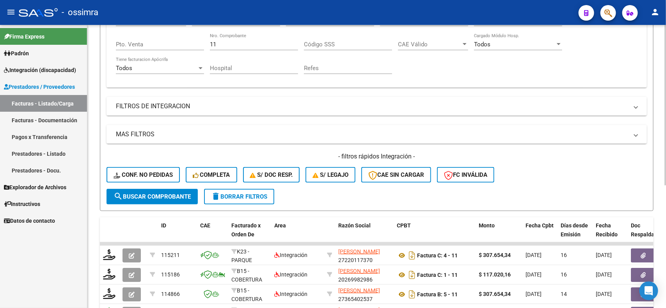
drag, startPoint x: 222, startPoint y: 38, endPoint x: 210, endPoint y: 38, distance: 11.7
click at [210, 38] on div "11 Nro. Comprobante" at bounding box center [254, 42] width 88 height 17
drag, startPoint x: 217, startPoint y: 41, endPoint x: 207, endPoint y: 41, distance: 10.1
click at [207, 41] on div "Comprobante Tipo Comprobante Tipo Start date – End date Fec. Comprobante Desde …" at bounding box center [376, 45] width 521 height 72
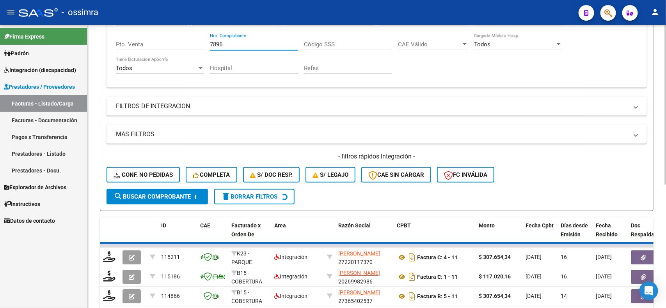
type input "7896"
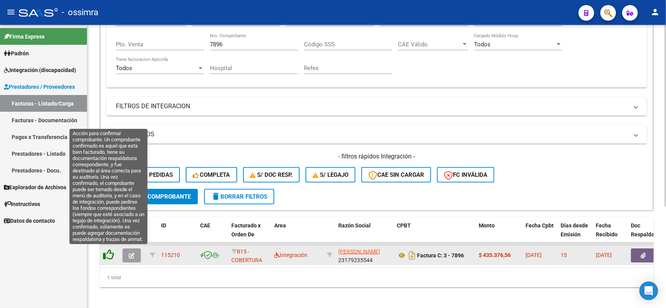
click at [108, 252] on icon at bounding box center [108, 255] width 11 height 11
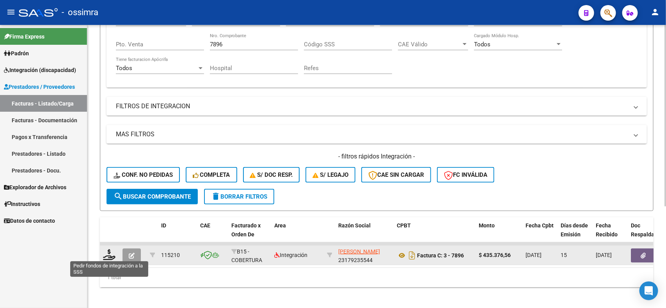
click at [108, 252] on icon at bounding box center [109, 255] width 12 height 11
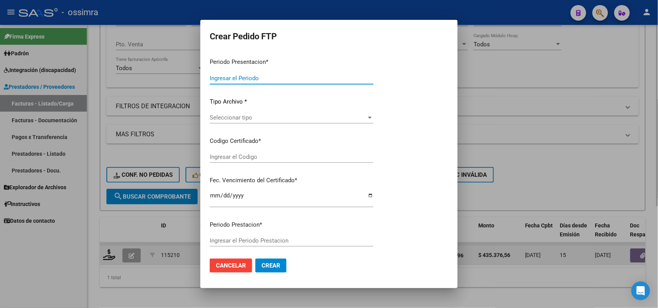
type input "202507"
type input "$ 435.376,56"
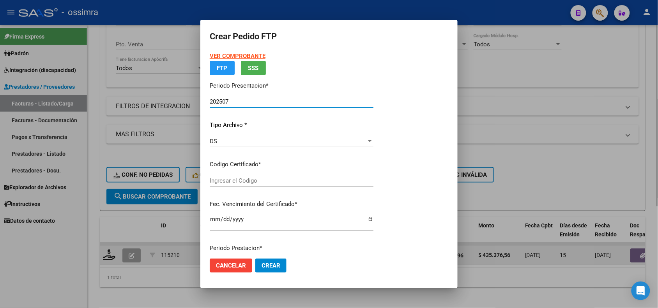
type input "ARG02000543712262023051720280517SJN814"
type input "2028-05-17"
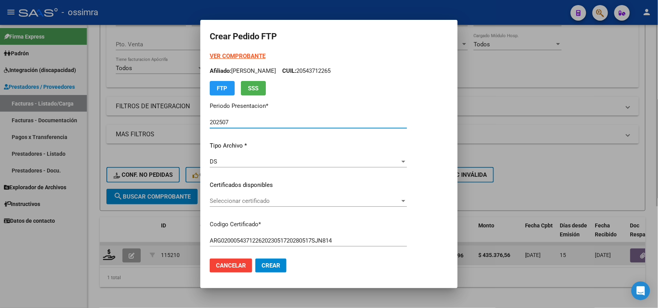
click at [261, 201] on span "Seleccionar certificado" at bounding box center [305, 201] width 190 height 7
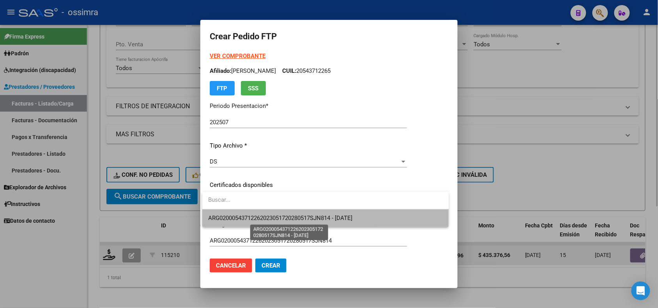
click at [264, 216] on span "ARG02000543712262023051720280517SJN814 - 2028-05-17" at bounding box center [281, 218] width 144 height 7
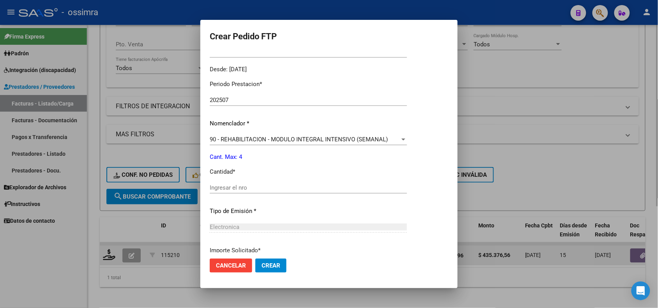
scroll to position [244, 0]
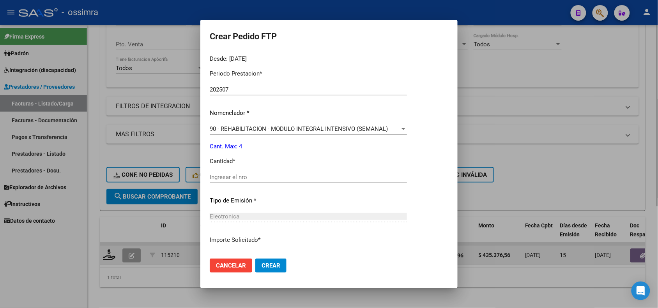
click at [262, 182] on div "Ingresar el nro" at bounding box center [308, 178] width 197 height 12
click at [262, 175] on input "Ingresar el nro" at bounding box center [308, 177] width 197 height 7
type input "4"
click at [258, 265] on button "Crear" at bounding box center [270, 266] width 31 height 14
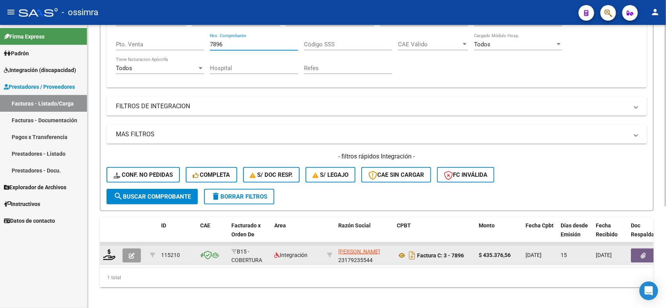
drag, startPoint x: 233, startPoint y: 44, endPoint x: 209, endPoint y: 44, distance: 24.2
click at [209, 44] on div "Comprobante Tipo Comprobante Tipo Start date – End date Fec. Comprobante Desde …" at bounding box center [376, 45] width 521 height 72
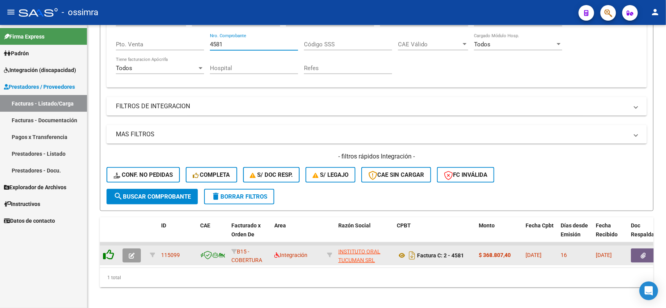
type input "4581"
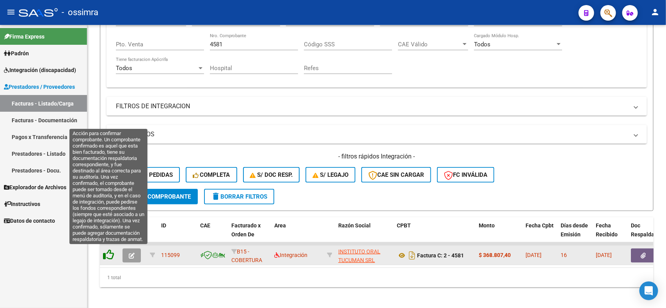
click at [108, 254] on icon at bounding box center [108, 255] width 11 height 11
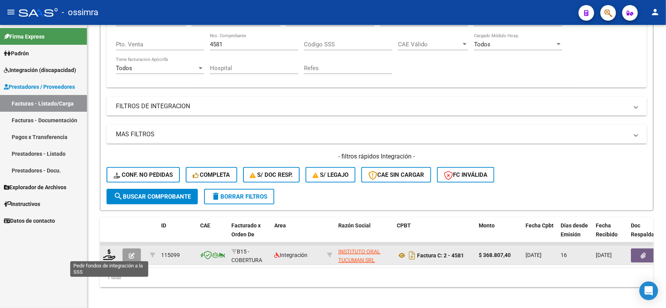
click at [108, 254] on icon at bounding box center [109, 255] width 12 height 11
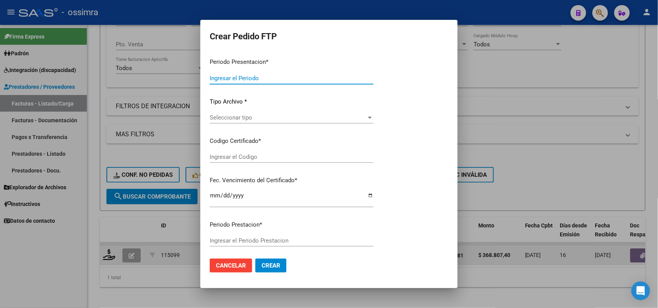
type input "202507"
type input "$ 368.807,40"
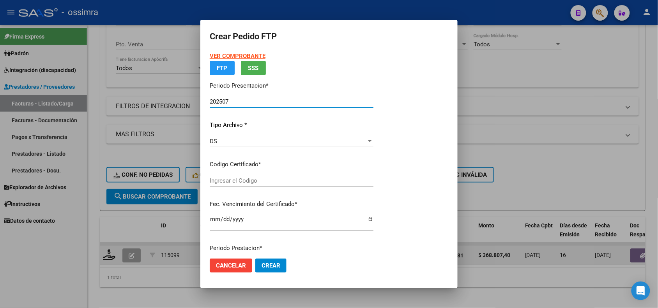
type input "ARG02000575997882021053120230531TUC137"
type input "2023-05-31"
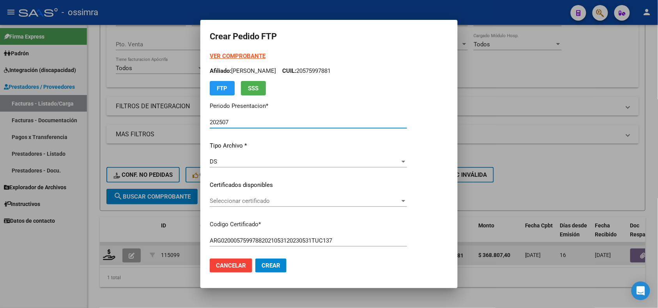
click at [253, 204] on span "Seleccionar certificado" at bounding box center [305, 201] width 190 height 7
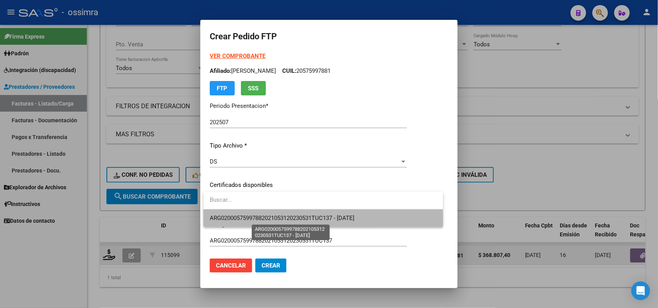
click at [259, 217] on span "ARG02000575997882021053120230531TUC137 - 2023-05-31" at bounding box center [282, 218] width 145 height 7
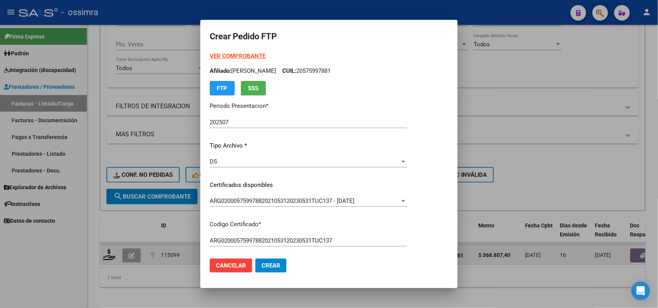
click at [231, 55] on strong "VER COMPROBANTE" at bounding box center [238, 56] width 56 height 7
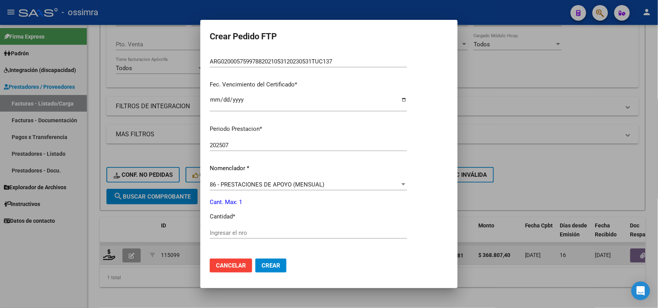
scroll to position [195, 0]
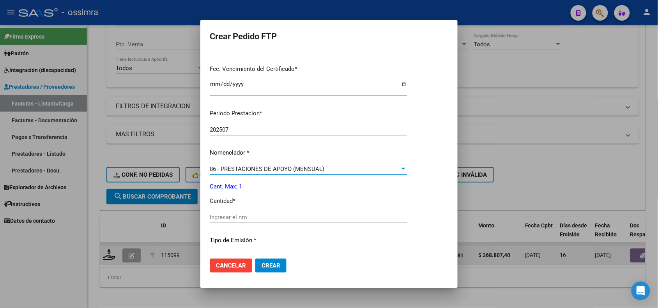
click at [218, 166] on span "86 - PRESTACIONES DE APOYO (MENSUAL)" at bounding box center [267, 169] width 115 height 7
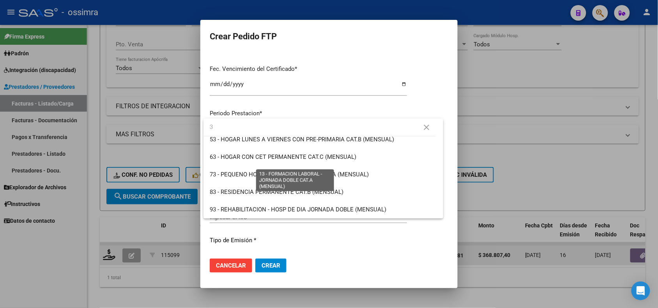
scroll to position [0, 0]
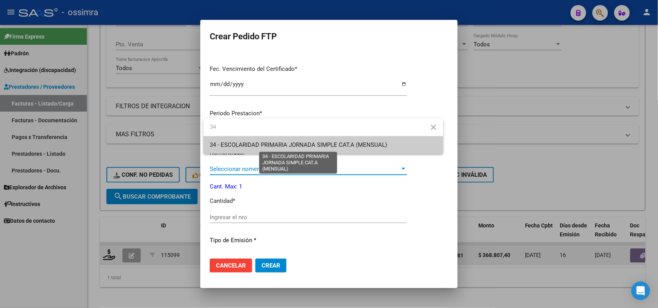
type input "34"
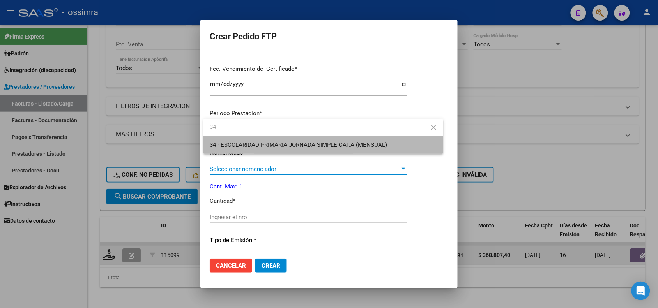
click at [249, 141] on span "34 - ESCOLARIDAD PRIMARIA JORNADA SIMPLE CAT.A (MENSUAL)" at bounding box center [323, 145] width 227 height 18
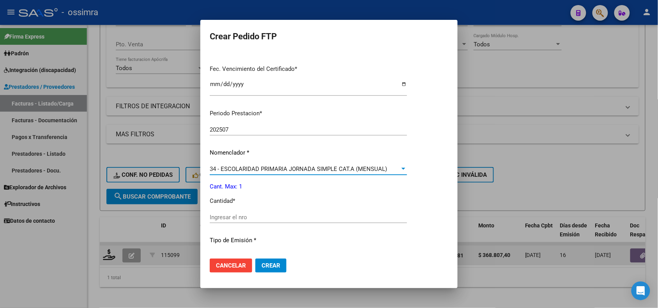
click at [227, 216] on input "Ingresar el nro" at bounding box center [308, 217] width 197 height 7
type input "1"
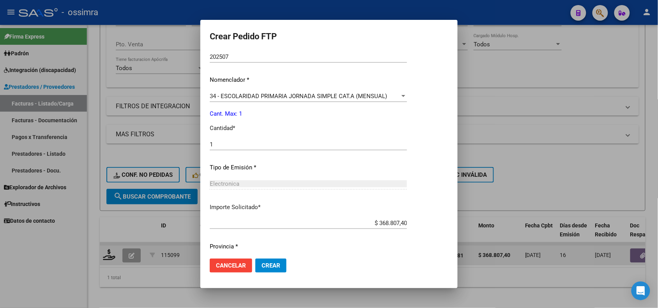
scroll to position [291, 0]
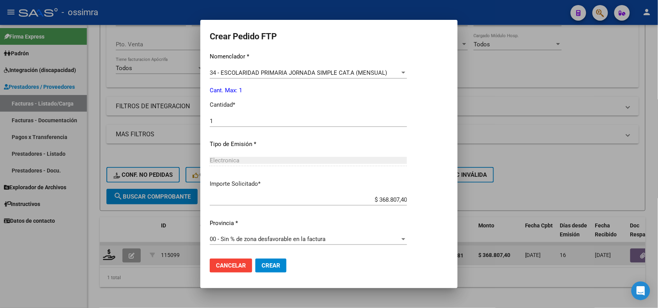
click at [264, 264] on span "Crear" at bounding box center [271, 265] width 19 height 7
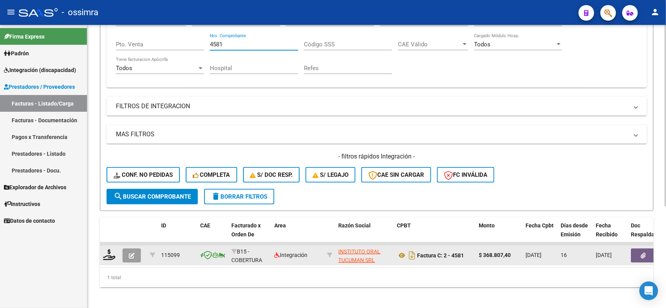
drag, startPoint x: 229, startPoint y: 39, endPoint x: 203, endPoint y: 42, distance: 26.6
click at [203, 42] on div "Comprobante Tipo Comprobante Tipo Start date – End date Fec. Comprobante Desde …" at bounding box center [376, 45] width 521 height 72
type input "4206"
click at [131, 253] on icon "button" at bounding box center [132, 256] width 6 height 6
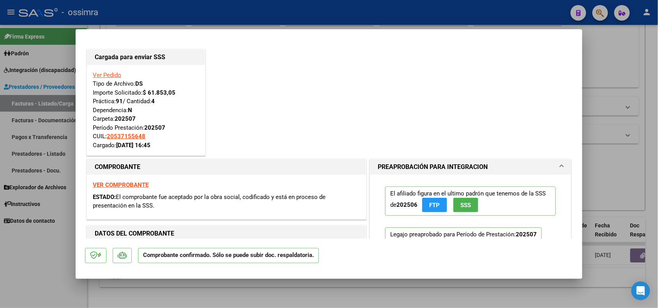
click at [217, 289] on div at bounding box center [329, 154] width 658 height 308
type input "$ 0,00"
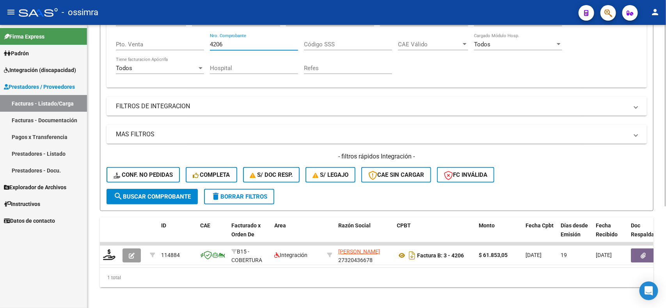
drag, startPoint x: 228, startPoint y: 40, endPoint x: 207, endPoint y: 40, distance: 20.7
click at [207, 40] on div "Comprobante Tipo Comprobante Tipo Start date – End date Fec. Comprobante Desde …" at bounding box center [376, 45] width 521 height 72
type input "5491"
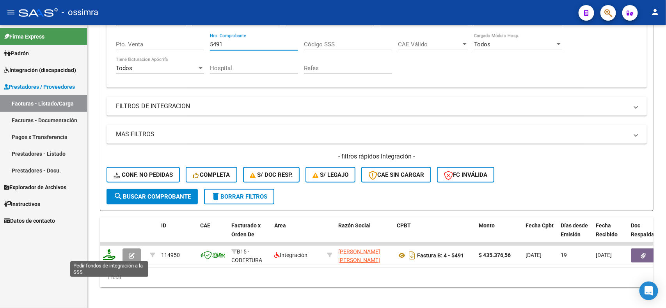
click at [106, 254] on icon at bounding box center [109, 255] width 12 height 11
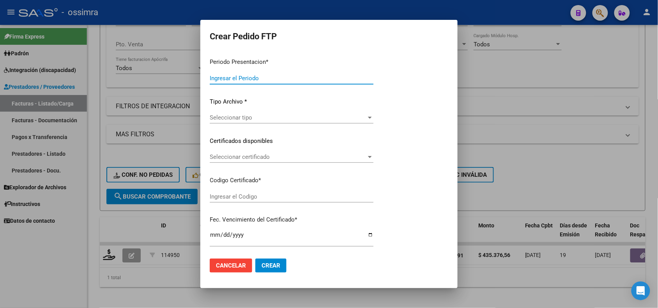
type input "202507"
type input "$ 435.376,56"
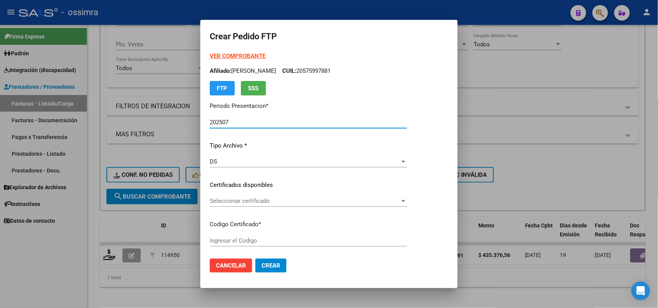
type input "ARG01000224143752021060220310602TUC137"
type input "2031-06-02"
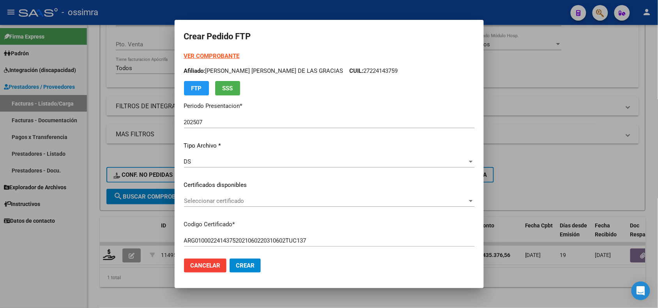
click at [158, 288] on div at bounding box center [329, 154] width 658 height 308
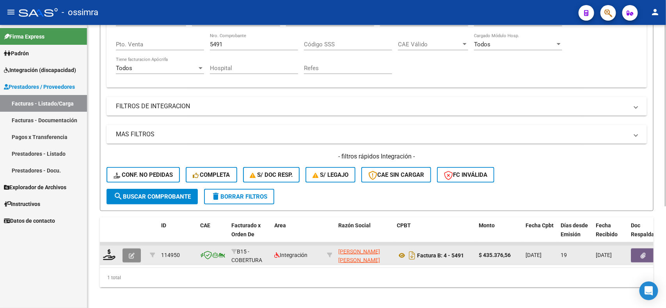
click at [124, 249] on button "button" at bounding box center [131, 256] width 18 height 14
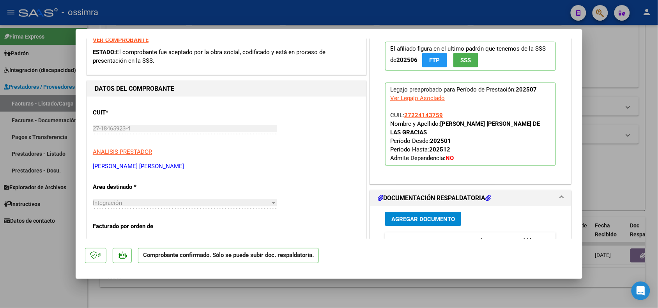
scroll to position [146, 0]
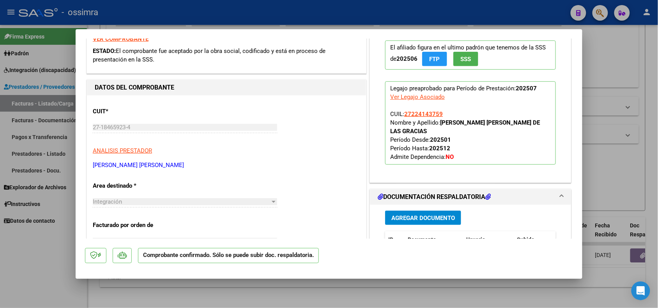
click at [195, 291] on div at bounding box center [329, 154] width 658 height 308
type input "$ 0,00"
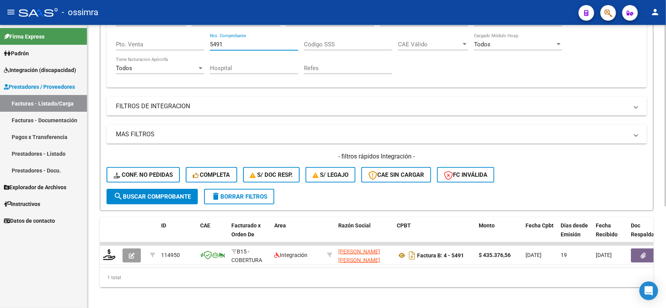
drag, startPoint x: 227, startPoint y: 41, endPoint x: 202, endPoint y: 41, distance: 25.7
click at [202, 41] on div "Comprobante Tipo Comprobante Tipo Start date – End date Fec. Comprobante Desde …" at bounding box center [376, 45] width 521 height 72
type input "37"
click at [137, 195] on span "search Buscar Comprobante" at bounding box center [151, 196] width 77 height 7
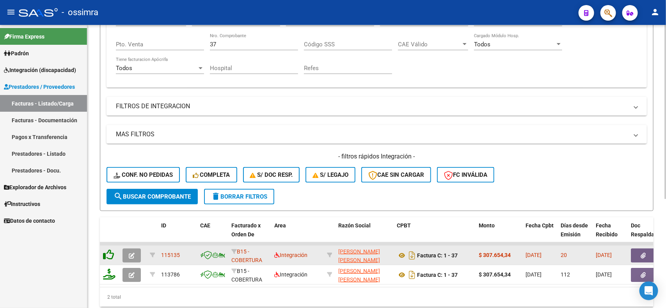
click at [106, 250] on icon at bounding box center [108, 255] width 11 height 11
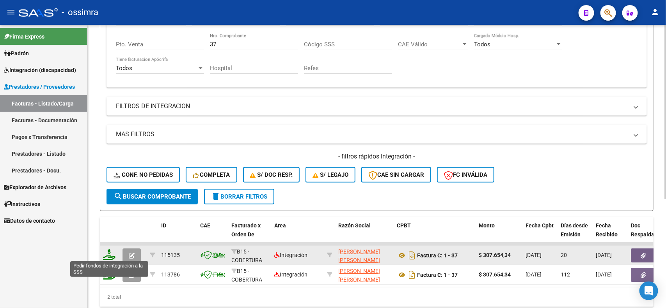
click at [110, 252] on icon at bounding box center [109, 255] width 12 height 11
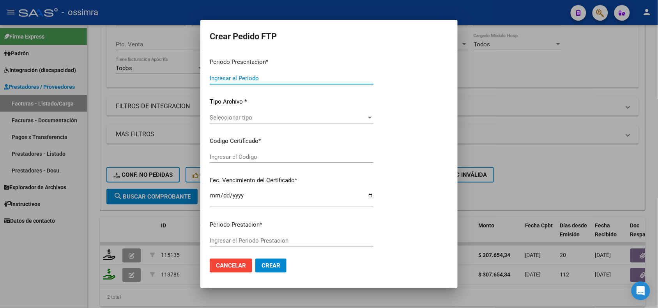
type input "202507"
type input "$ 307.654,34"
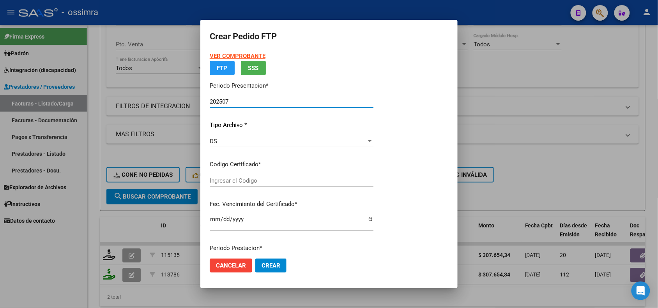
type input "ARG01000540870872022101120271011SAL122"
type input "2027-10-11"
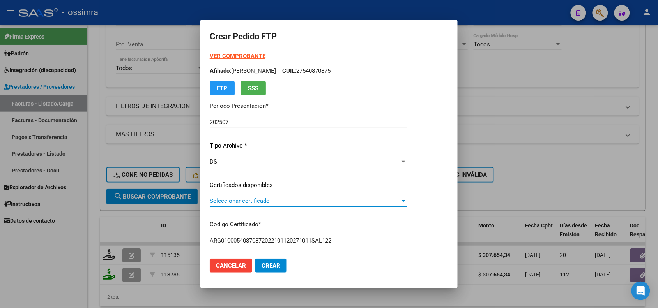
click at [236, 199] on span "Seleccionar certificado" at bounding box center [305, 201] width 190 height 7
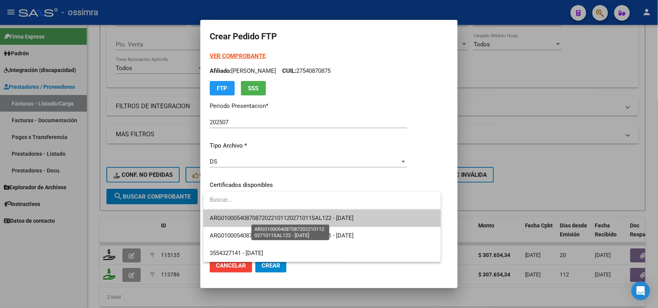
click at [243, 217] on span "ARG01000540870872022101120271011SAL122 - 2027-10-11" at bounding box center [282, 218] width 144 height 7
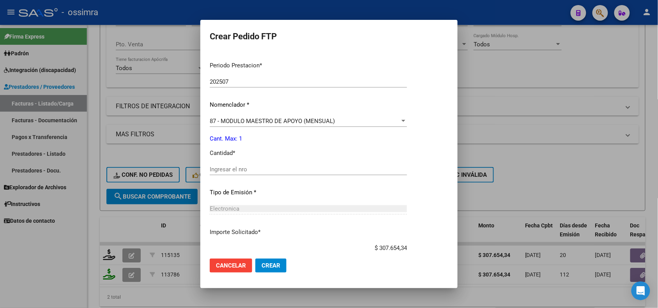
scroll to position [244, 0]
click at [240, 164] on div "Ingresar el nro" at bounding box center [308, 169] width 197 height 12
type input "1"
click at [277, 267] on span "Crear" at bounding box center [271, 265] width 19 height 7
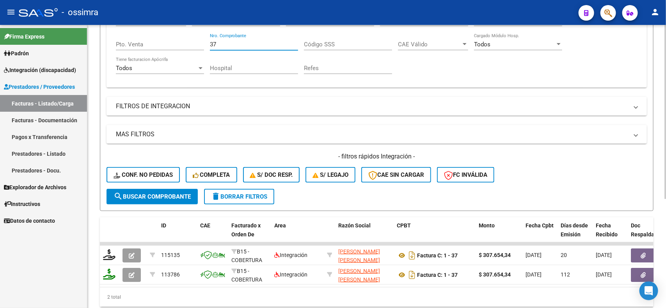
drag, startPoint x: 221, startPoint y: 46, endPoint x: 211, endPoint y: 45, distance: 10.1
click at [211, 45] on input "37" at bounding box center [254, 44] width 88 height 7
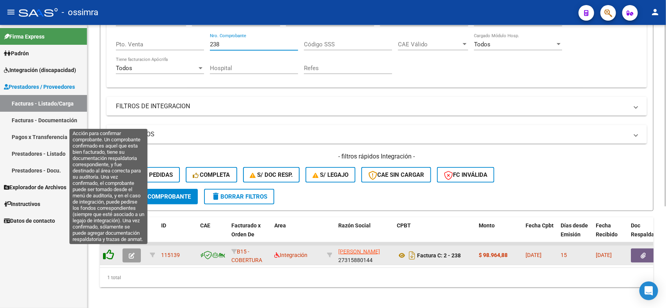
type input "238"
click at [113, 256] on icon at bounding box center [108, 255] width 11 height 11
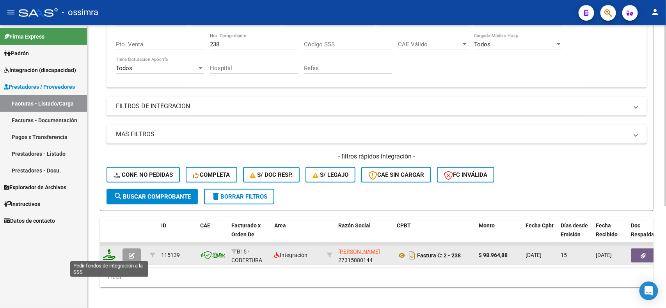
click at [104, 256] on icon at bounding box center [109, 255] width 12 height 11
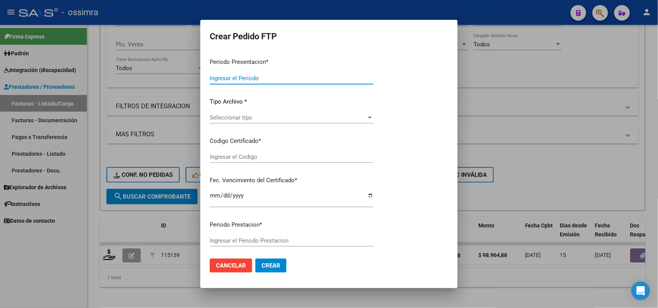
type input "202507"
type input "202505"
type input "$ 98.964,88"
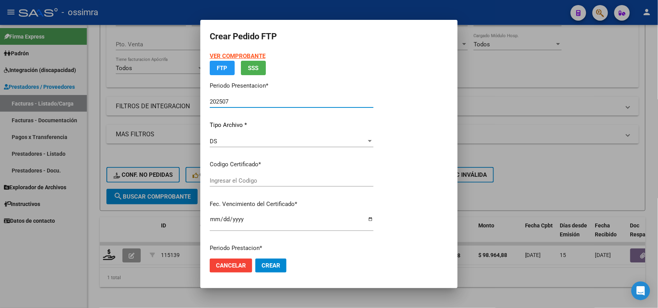
type input "ARG02000500043222018061220230612TUC136"
type input "2023-06-12"
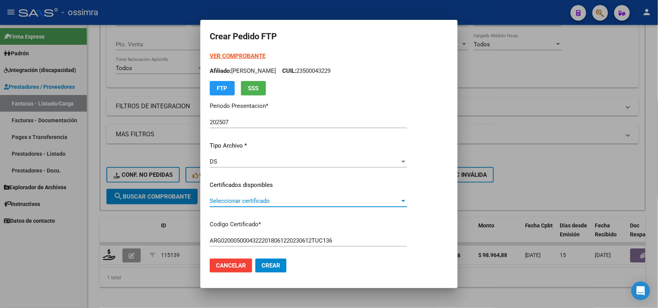
click at [262, 203] on span "Seleccionar certificado" at bounding box center [305, 201] width 190 height 7
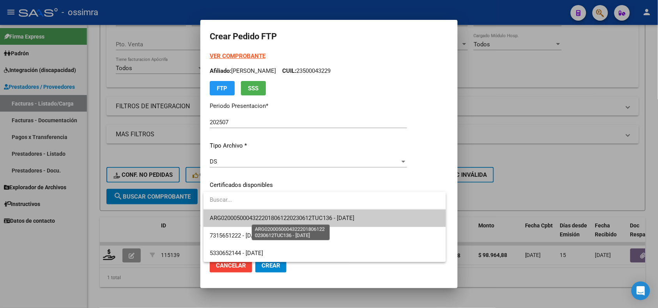
click at [270, 223] on span "ARG02000500043222018061220230612TUC136 - 2023-06-12" at bounding box center [325, 219] width 230 height 18
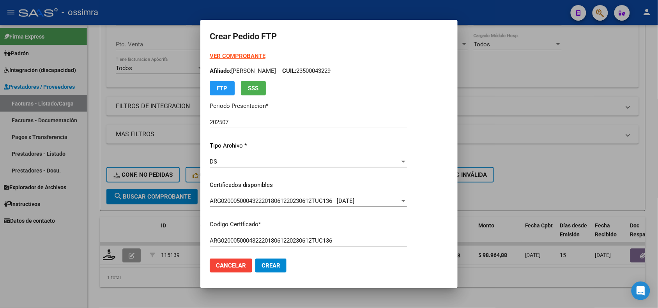
click at [250, 58] on strong "VER COMPROBANTE" at bounding box center [238, 56] width 56 height 7
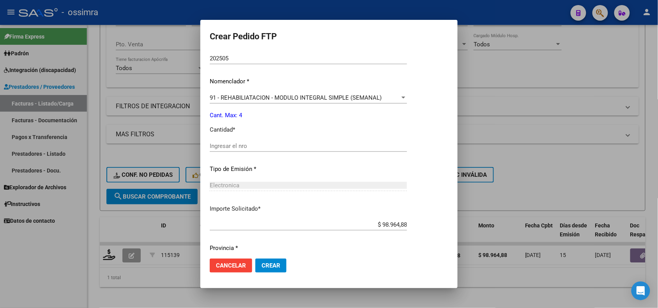
scroll to position [243, 0]
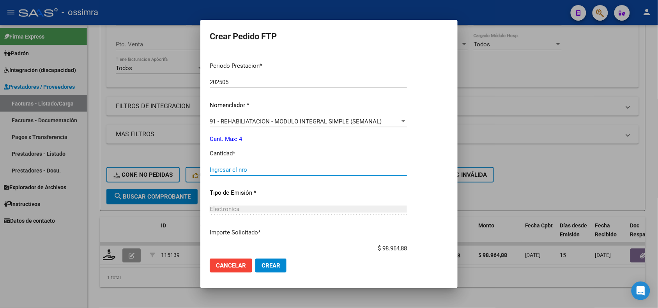
click at [238, 172] on input "Ingresar el nro" at bounding box center [308, 170] width 197 height 7
type input "4"
click at [274, 266] on span "Crear" at bounding box center [271, 265] width 19 height 7
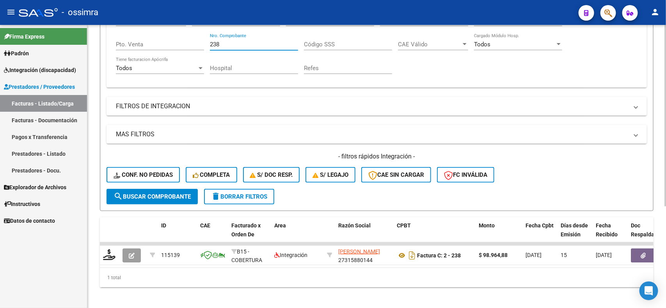
drag, startPoint x: 230, startPoint y: 43, endPoint x: 207, endPoint y: 43, distance: 23.0
click at [207, 43] on div "Comprobante Tipo Comprobante Tipo Start date – End date Fec. Comprobante Desde …" at bounding box center [376, 45] width 521 height 72
type input "99"
click at [139, 198] on button "search Buscar Comprobante" at bounding box center [151, 197] width 91 height 16
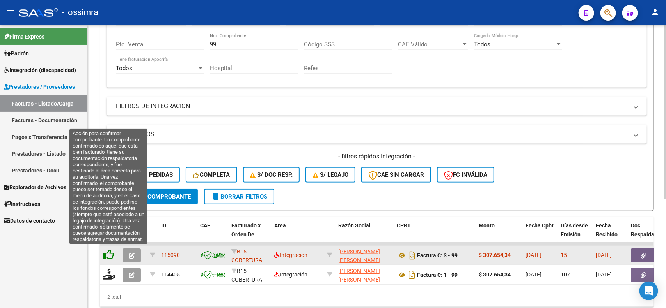
click at [108, 255] on icon at bounding box center [108, 255] width 11 height 11
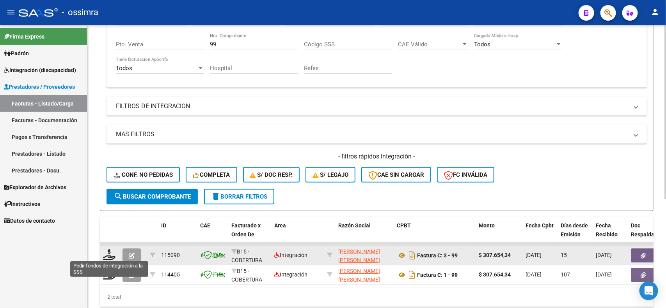
click at [108, 255] on icon at bounding box center [109, 255] width 12 height 11
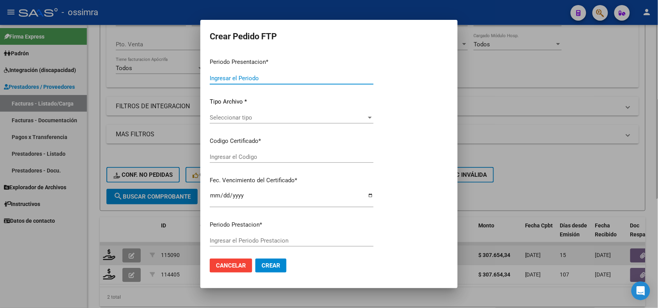
type input "202507"
type input "$ 307.654,34"
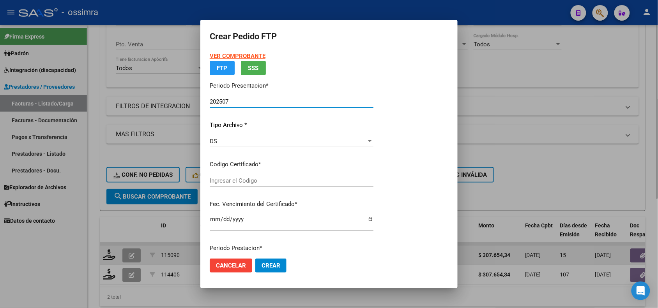
type input "ARG01000503380912018082320240823SAL123"
type input "2024-08-23"
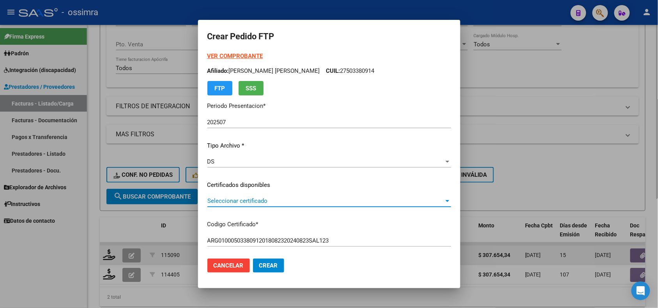
click at [264, 203] on span "Seleccionar certificado" at bounding box center [325, 201] width 237 height 7
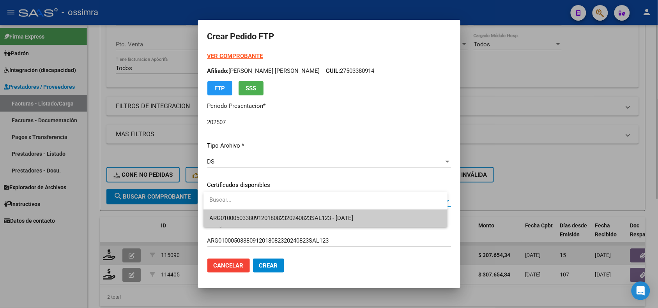
click at [269, 222] on span "ARG01000503380912018082320240823SAL123 - 2024-08-23" at bounding box center [326, 219] width 232 height 18
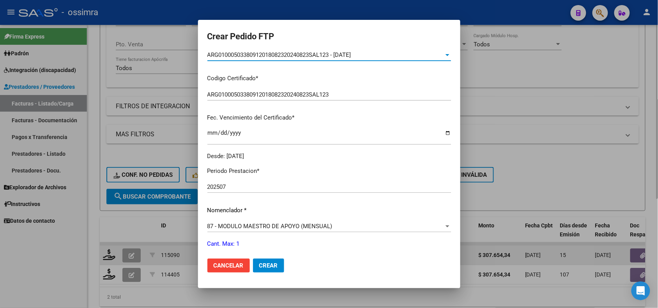
scroll to position [244, 0]
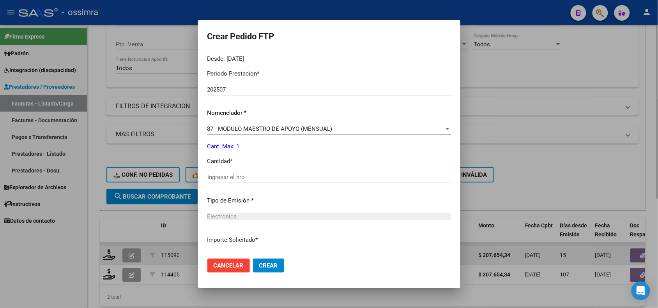
click at [261, 181] on div "Ingresar el nro" at bounding box center [329, 178] width 244 height 12
type input "1"
click at [265, 263] on span "Crear" at bounding box center [268, 265] width 19 height 7
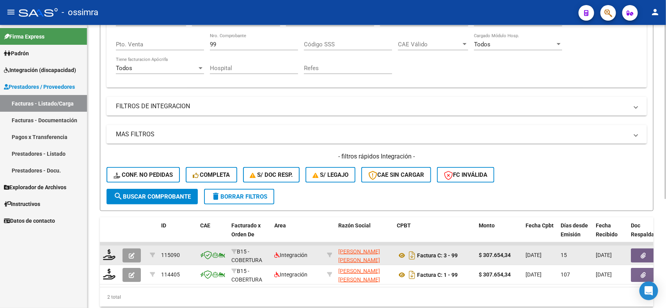
click at [234, 39] on div "99 Nro. Comprobante" at bounding box center [254, 42] width 88 height 17
type input "9"
type input "1995"
click at [157, 193] on span "search Buscar Comprobante" at bounding box center [151, 196] width 77 height 7
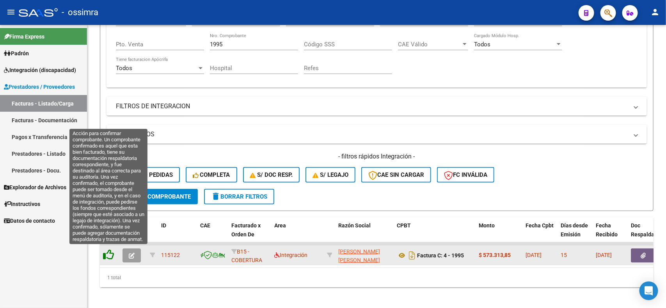
click at [110, 256] on icon at bounding box center [108, 255] width 11 height 11
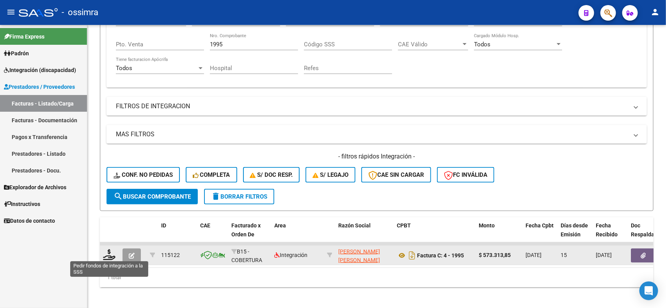
click at [110, 256] on icon at bounding box center [109, 255] width 12 height 11
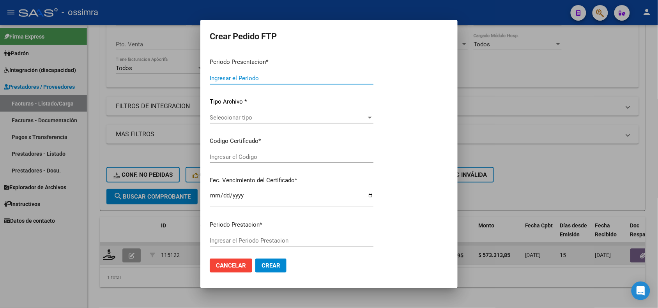
type input "202507"
type input "$ 573.313,85"
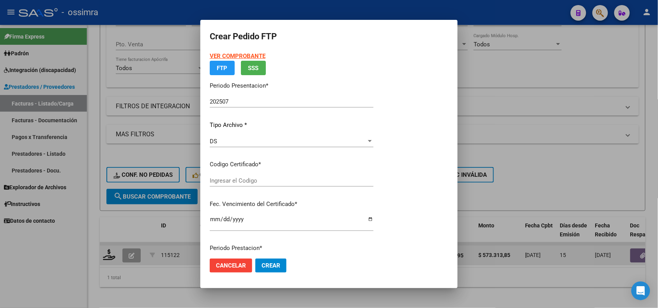
type input "ARG02000490348862019041720240417SAL122"
type input "2024-04-17"
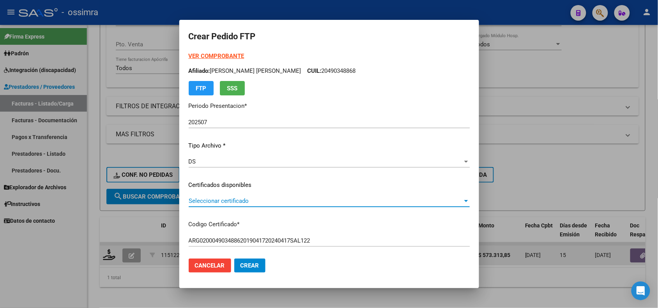
click at [226, 198] on span "Seleccionar certificado" at bounding box center [326, 201] width 274 height 7
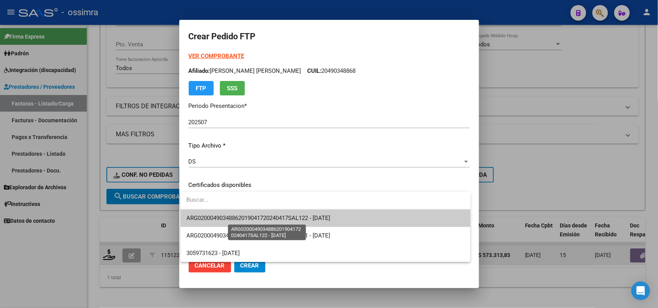
click at [229, 222] on span "ARG02000490348862019041720240417SAL122 - 2024-04-17" at bounding box center [326, 219] width 278 height 18
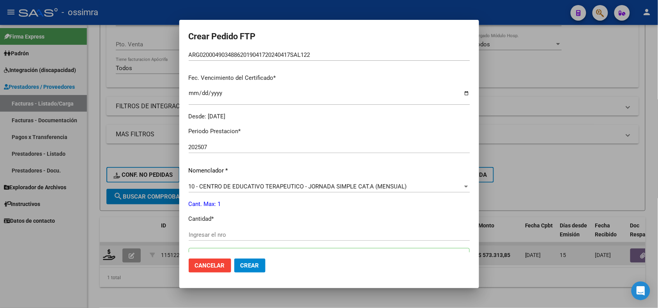
scroll to position [244, 0]
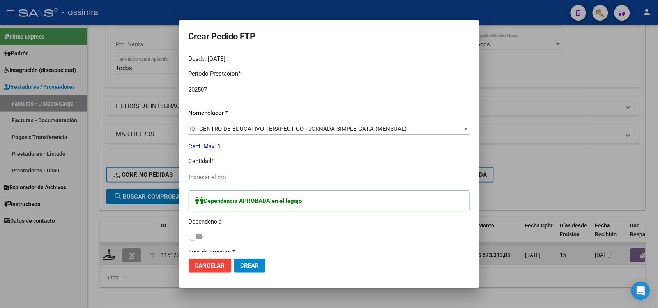
click at [217, 176] on input "Ingresar el nro" at bounding box center [329, 177] width 281 height 7
type input "1"
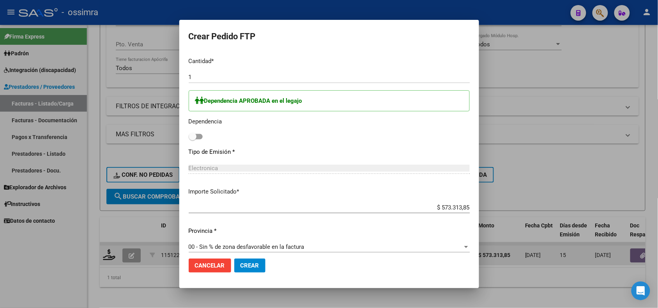
scroll to position [352, 0]
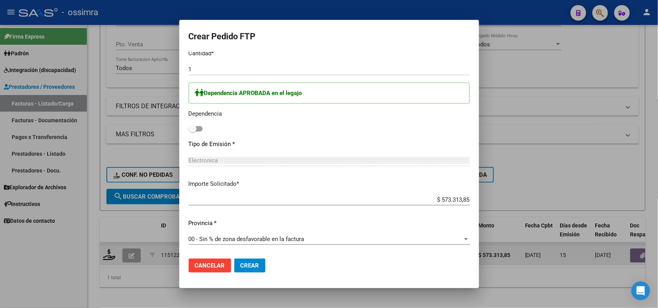
click at [194, 126] on span at bounding box center [196, 128] width 14 height 5
click at [193, 132] on input "checkbox" at bounding box center [192, 132] width 0 height 0
checkbox input "true"
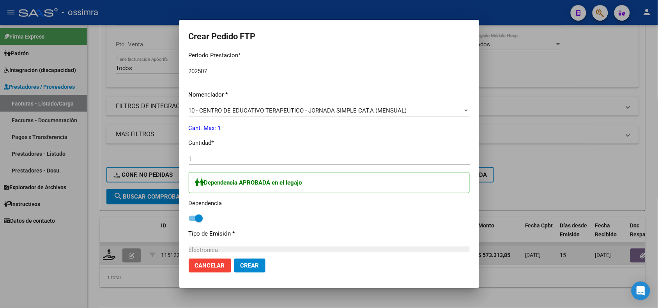
scroll to position [254, 0]
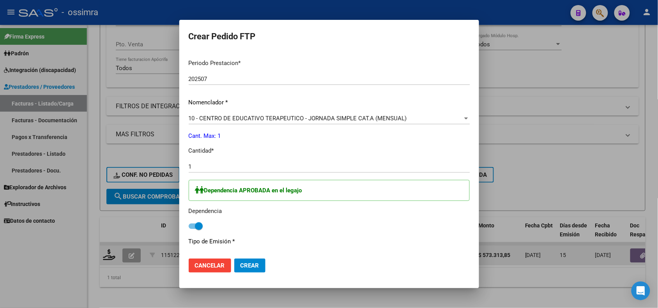
click at [243, 262] on span "Crear" at bounding box center [250, 265] width 19 height 7
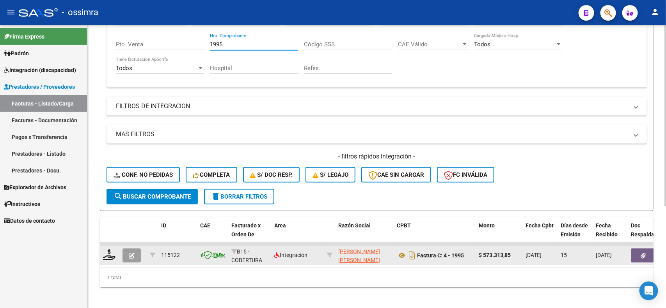
drag, startPoint x: 236, startPoint y: 43, endPoint x: 204, endPoint y: 43, distance: 32.4
click at [204, 43] on div "Comprobante Tipo Comprobante Tipo Start date – End date Fec. Comprobante Desde …" at bounding box center [376, 45] width 521 height 72
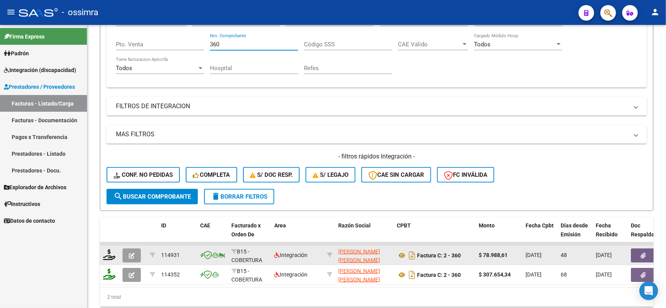
type input "360"
click at [126, 254] on button "button" at bounding box center [131, 256] width 18 height 14
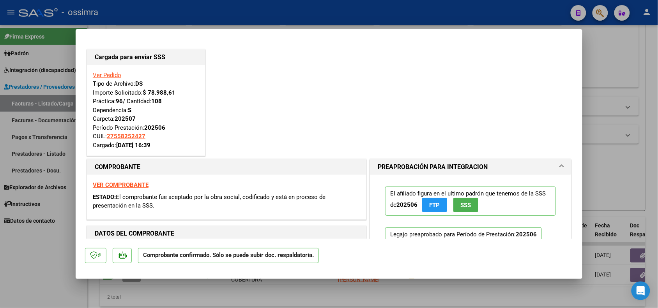
click at [208, 295] on div at bounding box center [329, 154] width 658 height 308
type input "$ 0,00"
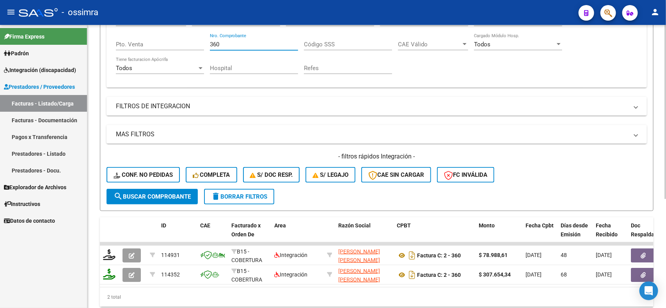
drag, startPoint x: 231, startPoint y: 44, endPoint x: 211, endPoint y: 43, distance: 19.5
click at [211, 43] on input "360" at bounding box center [254, 44] width 88 height 7
type input "3"
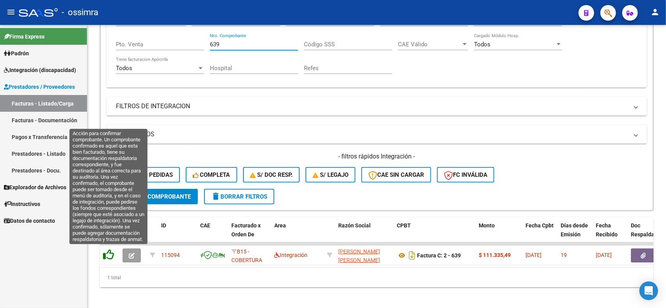
type input "639"
click at [110, 254] on icon at bounding box center [108, 255] width 11 height 11
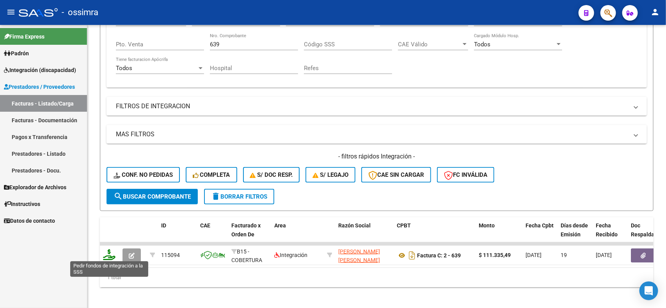
click at [112, 253] on icon at bounding box center [109, 255] width 12 height 11
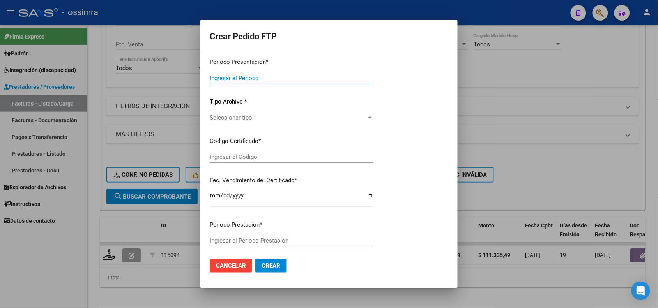
type input "202507"
type input "$ 111.335,49"
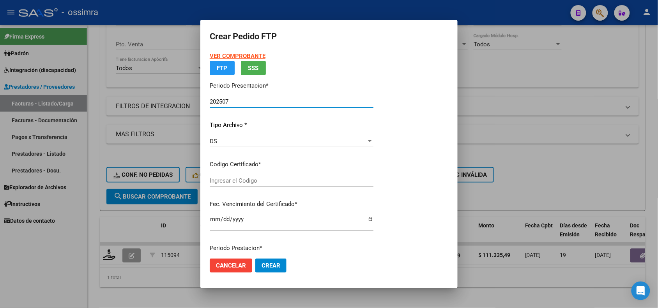
type input "ARG02000576948072023012720250127SAL124"
type input "2025-01-27"
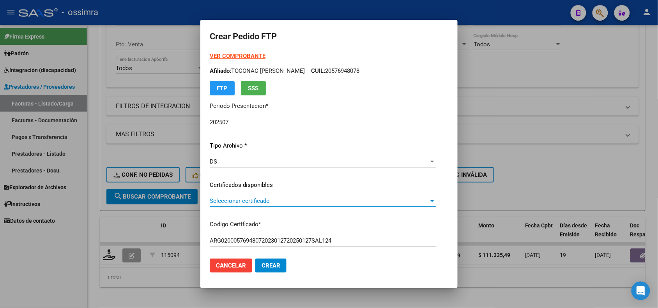
click at [266, 199] on span "Seleccionar certificado" at bounding box center [319, 201] width 219 height 7
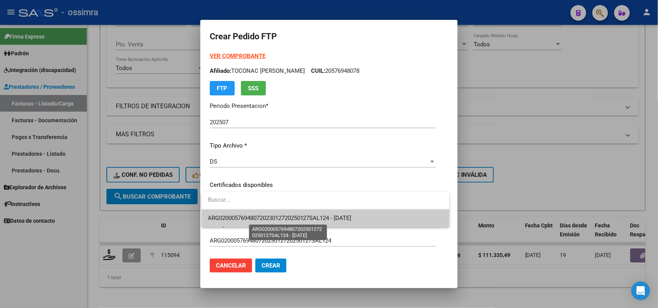
click at [273, 217] on span "ARG02000576948072023012720250127SAL124 - 2025-01-27" at bounding box center [280, 218] width 144 height 7
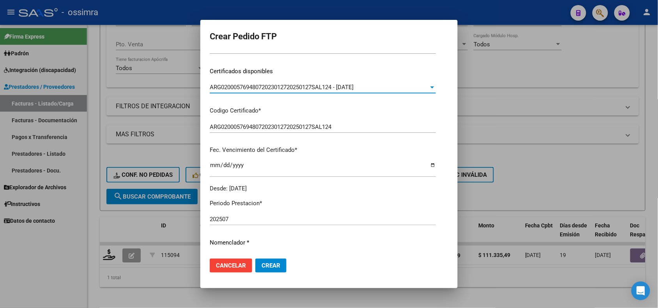
scroll to position [195, 0]
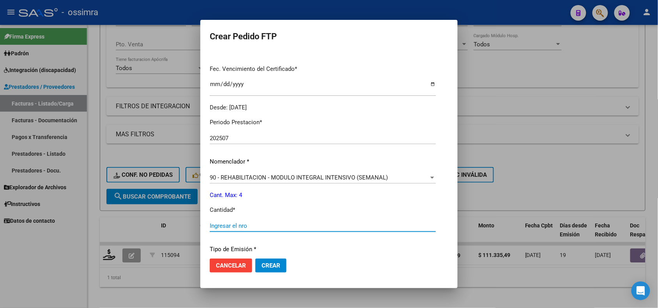
click at [276, 222] on div "Ingresar el nro" at bounding box center [323, 226] width 226 height 12
type input "4"
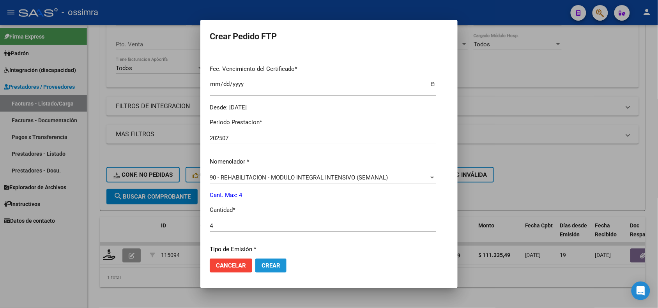
click at [277, 264] on span "Crear" at bounding box center [271, 265] width 19 height 7
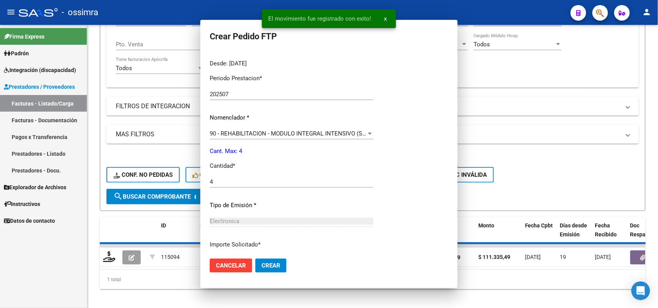
scroll to position [0, 0]
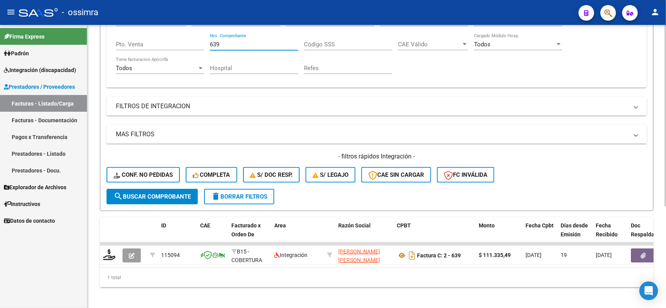
drag, startPoint x: 222, startPoint y: 40, endPoint x: 203, endPoint y: 39, distance: 18.3
click at [203, 39] on div "Comprobante Tipo Comprobante Tipo Start date – End date Fec. Comprobante Desde …" at bounding box center [376, 45] width 521 height 72
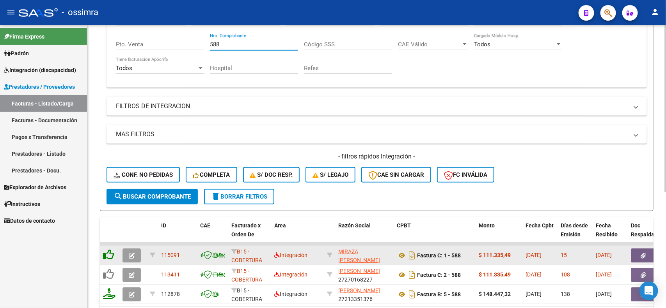
type input "588"
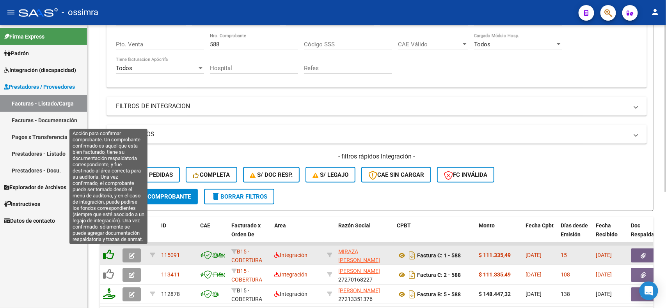
click at [110, 253] on icon at bounding box center [108, 255] width 11 height 11
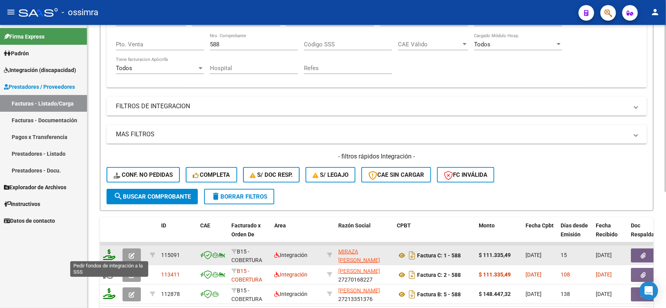
click at [106, 254] on icon at bounding box center [109, 255] width 12 height 11
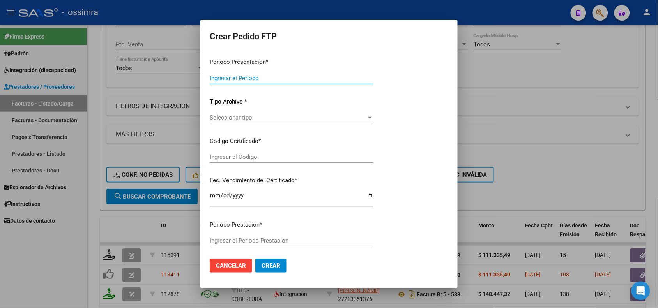
type input "202507"
type input "$ 111.335,49"
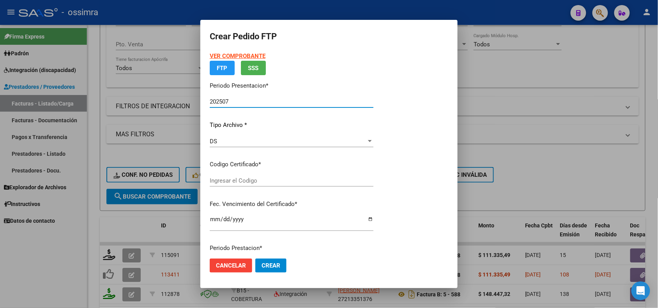
type input "9230095561"
type input "2025-03-29"
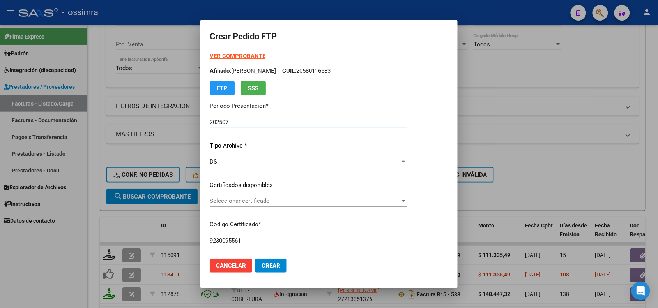
click at [254, 161] on div "DS" at bounding box center [305, 161] width 190 height 7
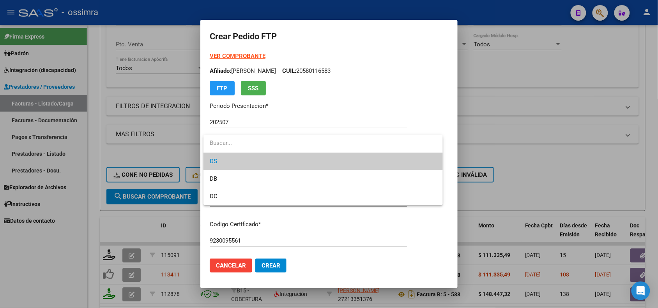
click at [261, 229] on div at bounding box center [329, 154] width 658 height 308
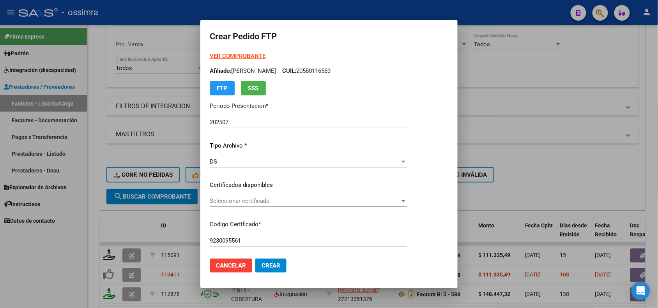
click at [258, 201] on span "Seleccionar certificado" at bounding box center [305, 201] width 190 height 7
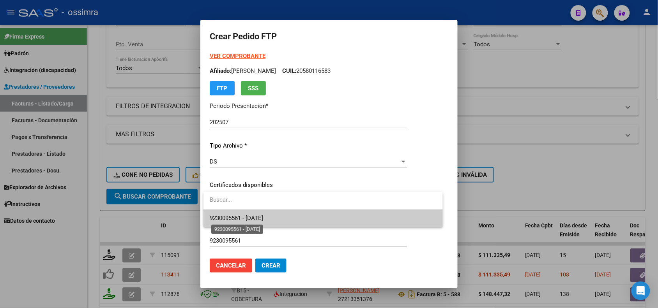
click at [256, 219] on span "9230095561 - 2025-03-29" at bounding box center [236, 218] width 53 height 7
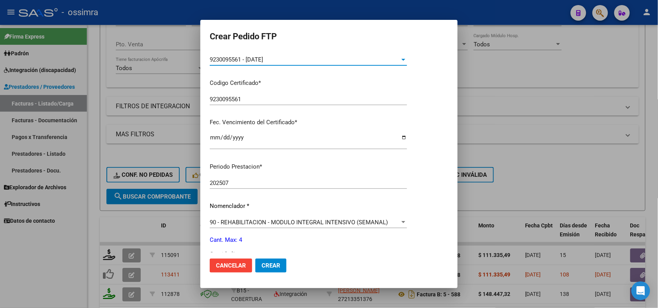
scroll to position [195, 0]
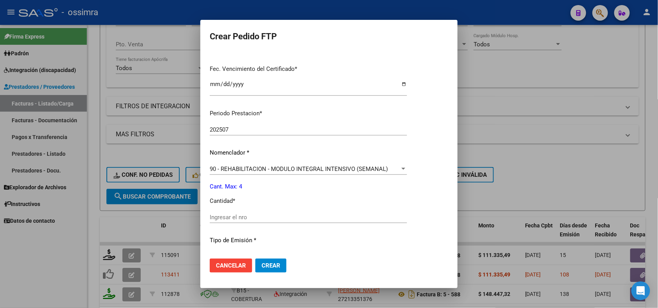
click at [233, 218] on input "Ingresar el nro" at bounding box center [308, 217] width 197 height 7
type input "4"
click at [275, 270] on button "Crear" at bounding box center [270, 266] width 31 height 14
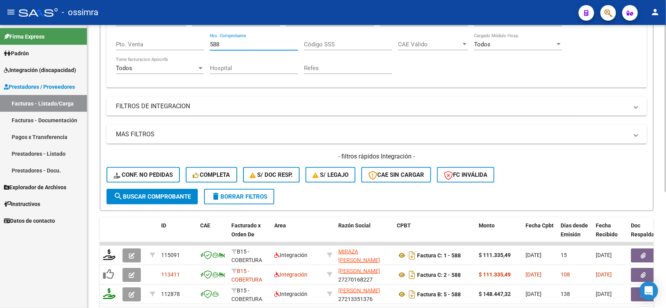
drag, startPoint x: 247, startPoint y: 41, endPoint x: 207, endPoint y: 45, distance: 40.4
click at [207, 45] on div "Comprobante Tipo Comprobante Tipo Start date – End date Fec. Comprobante Desde …" at bounding box center [376, 45] width 521 height 72
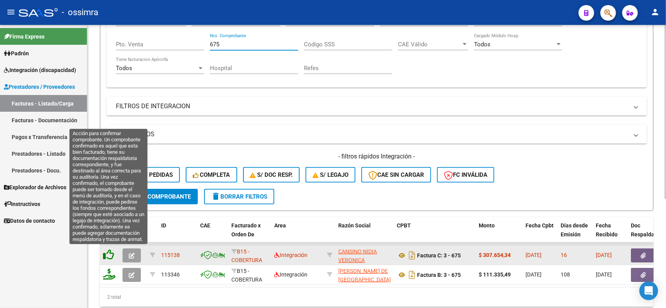
type input "675"
click at [110, 255] on icon at bounding box center [108, 255] width 11 height 11
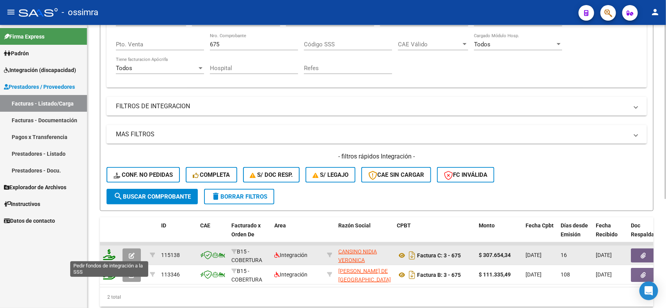
click at [112, 256] on icon at bounding box center [109, 255] width 12 height 11
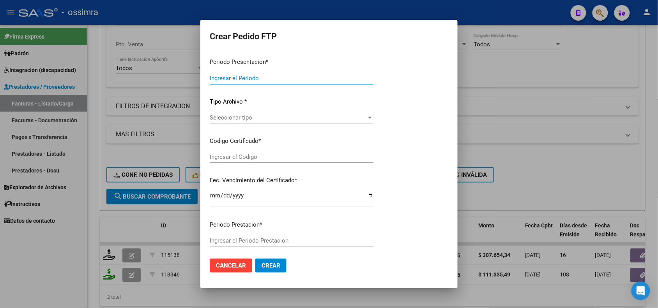
type input "202507"
type input "$ 307.654,34"
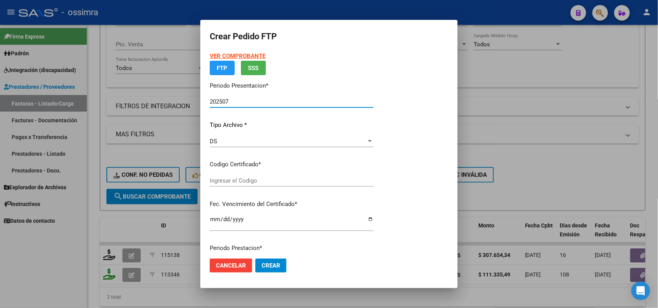
type input "ARG01000531968442022020220280202SAL123"
type input "2028-02-02"
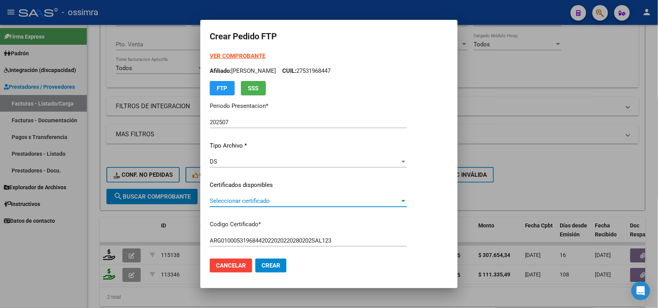
click at [300, 202] on span "Seleccionar certificado" at bounding box center [305, 201] width 190 height 7
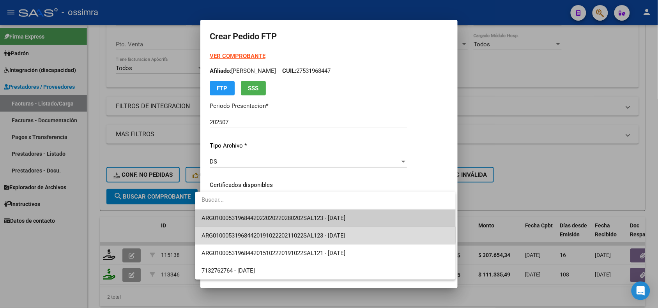
click at [301, 229] on span "ARG01000531968442019102220211022SAL123 - 2021-10-22" at bounding box center [326, 236] width 248 height 18
type input "ARG01000531968442019102220211022SAL123"
type input "2021-10-22"
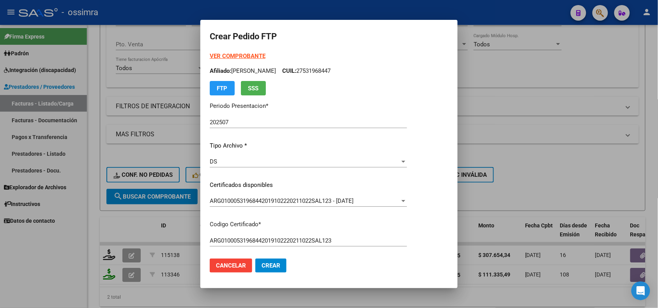
click at [303, 205] on div "ARG01000531968442019102220211022SAL123 - 2021-10-22 Seleccionar certificado" at bounding box center [308, 201] width 197 height 12
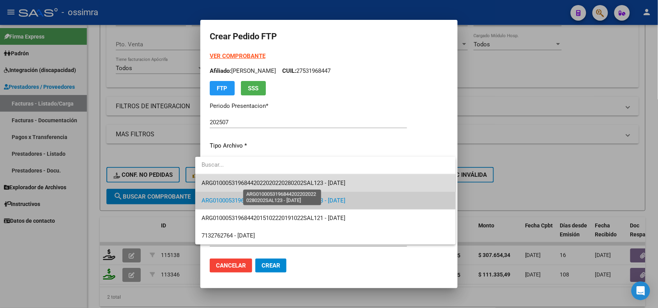
click at [311, 184] on span "ARG01000531968442022020220280202SAL123 - 2028-02-02" at bounding box center [274, 183] width 144 height 7
type input "ARG01000531968442022020220280202SAL123"
type input "2028-02-02"
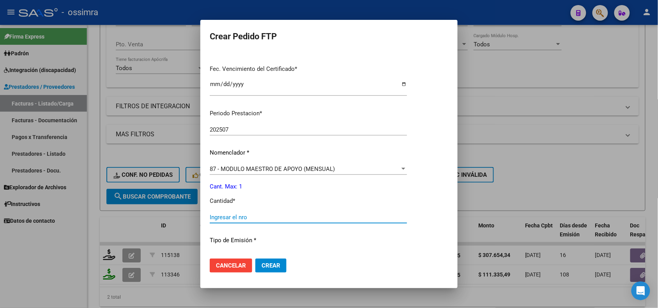
click at [235, 217] on input "Ingresar el nro" at bounding box center [308, 217] width 197 height 7
type input "1"
click at [266, 266] on span "Crear" at bounding box center [271, 265] width 19 height 7
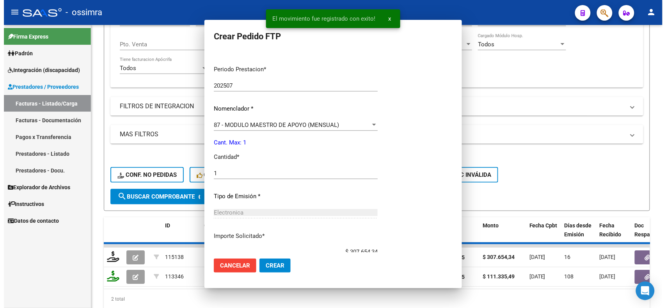
scroll to position [0, 0]
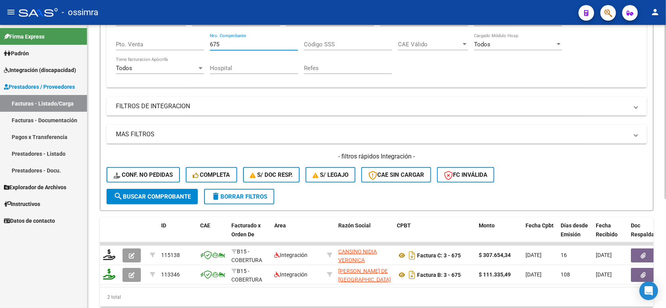
drag, startPoint x: 229, startPoint y: 41, endPoint x: 211, endPoint y: 40, distance: 18.7
click at [211, 41] on input "675" at bounding box center [254, 44] width 88 height 7
click at [164, 186] on div "- filtros rápidos Integración - Conf. no pedidas Completa S/ Doc Resp. S/ legaj…" at bounding box center [376, 170] width 540 height 37
click at [162, 194] on span "search Buscar Comprobante" at bounding box center [151, 196] width 77 height 7
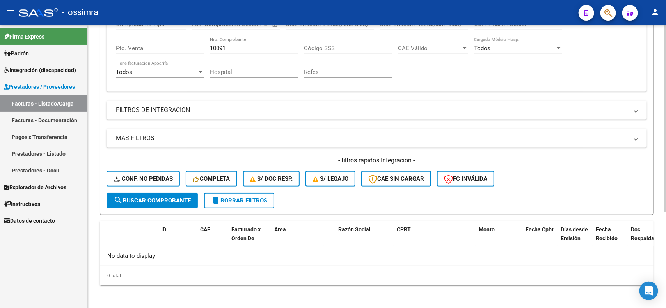
scroll to position [96, 0]
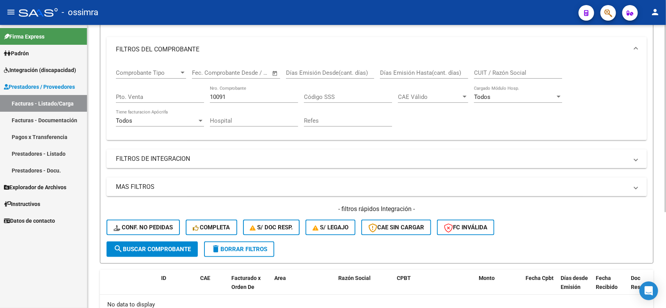
click at [216, 96] on input "10091" at bounding box center [254, 97] width 88 height 7
click at [216, 95] on input "109091" at bounding box center [254, 97] width 88 height 7
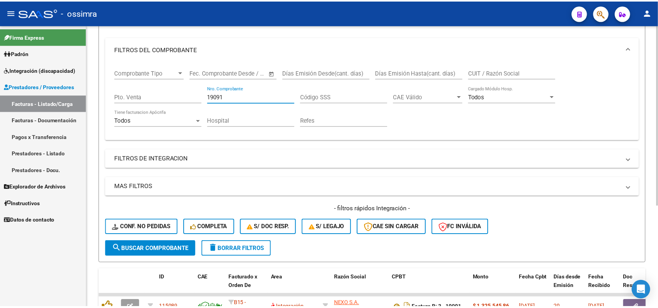
scroll to position [144, 0]
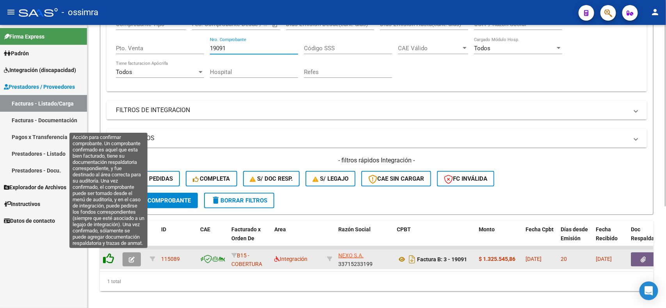
type input "19091"
click at [109, 257] on icon at bounding box center [108, 258] width 11 height 11
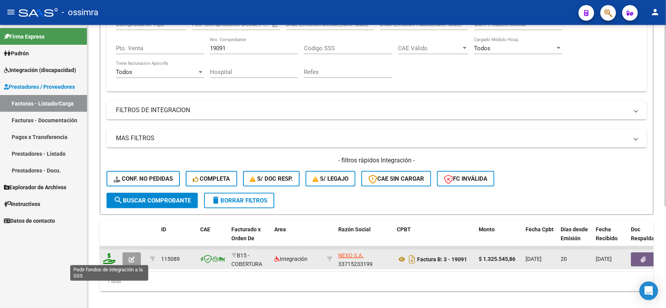
click at [110, 258] on icon at bounding box center [109, 258] width 12 height 11
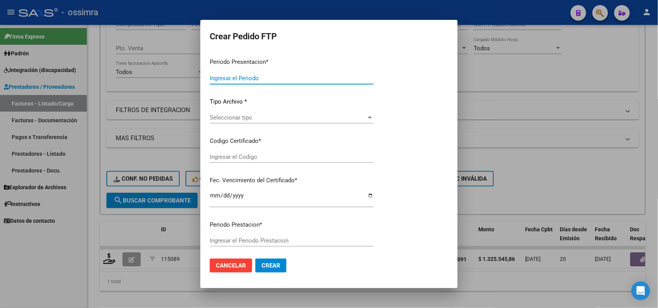
type input "202507"
type input "$ 1.325.545,86"
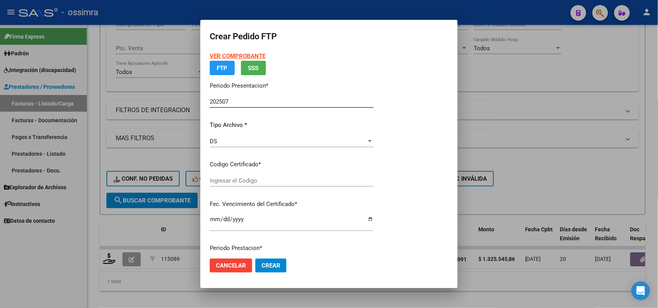
type input "ARG02000516167322018051620230516SAL121"
type input "2023-05-16"
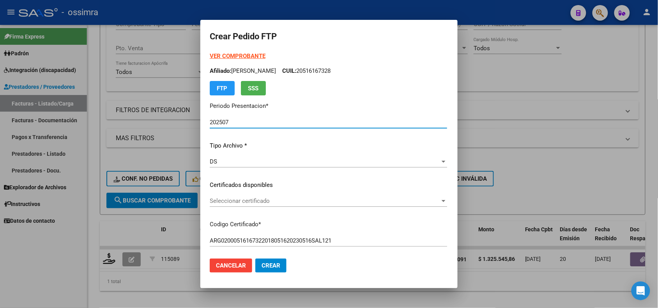
click at [257, 204] on span "Seleccionar certificado" at bounding box center [325, 201] width 230 height 7
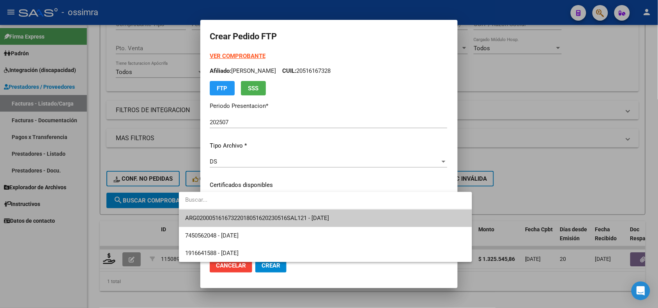
click at [254, 219] on span "ARG02000516167322018051620230516SAL121 - 2023-05-16" at bounding box center [257, 218] width 144 height 7
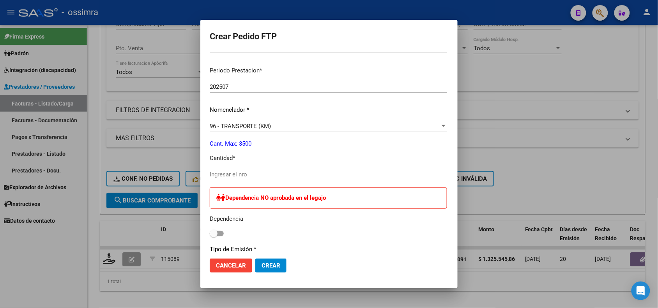
scroll to position [244, 0]
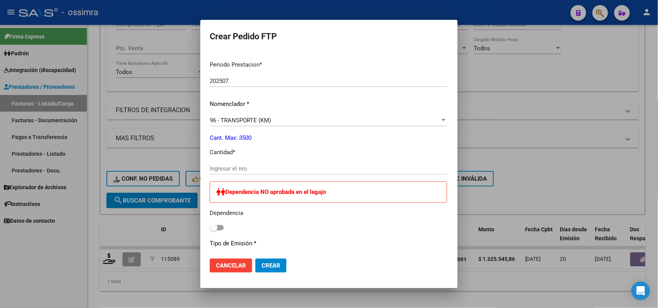
click at [250, 171] on input "Ingresar el nro" at bounding box center [329, 168] width 238 height 7
type input "1104"
click at [210, 228] on span at bounding box center [217, 227] width 14 height 5
click at [213, 231] on input "checkbox" at bounding box center [213, 231] width 0 height 0
checkbox input "true"
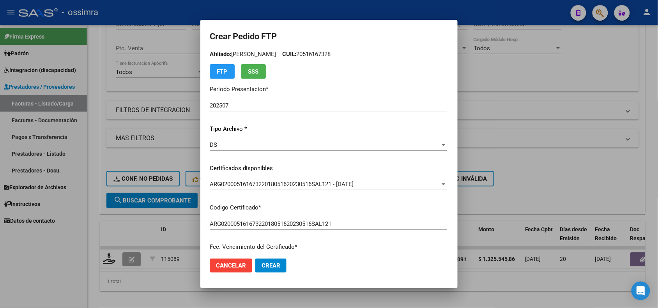
scroll to position [0, 0]
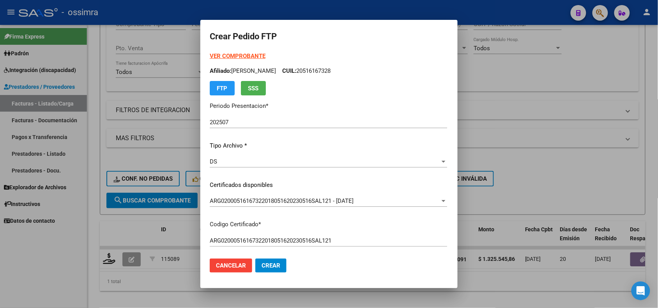
click at [255, 268] on button "Crear" at bounding box center [270, 266] width 31 height 14
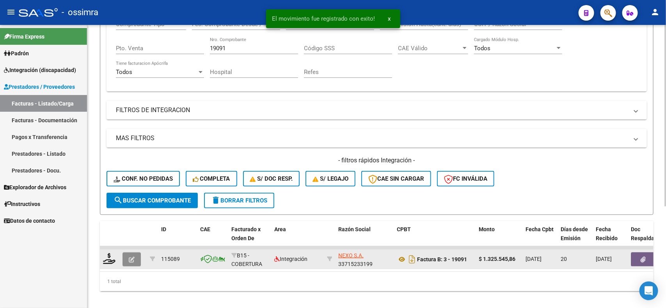
click at [130, 257] on icon "button" at bounding box center [132, 260] width 6 height 6
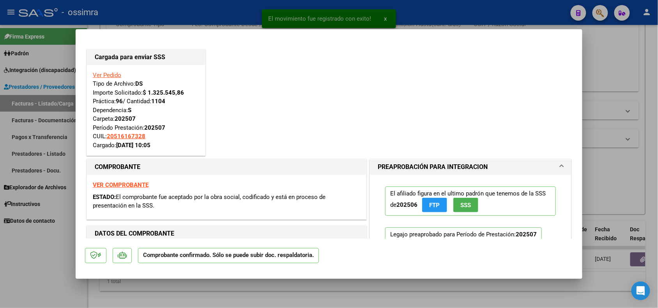
click at [152, 291] on div at bounding box center [329, 154] width 658 height 308
type input "$ 0,00"
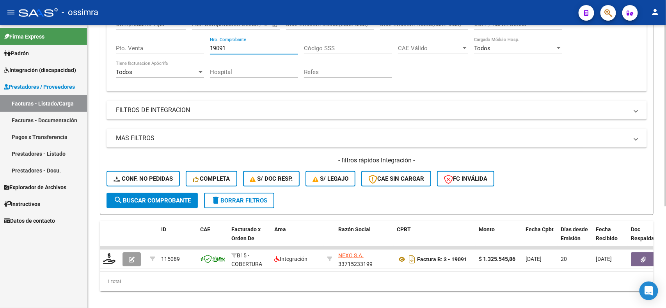
click at [233, 47] on input "19091" at bounding box center [254, 48] width 88 height 7
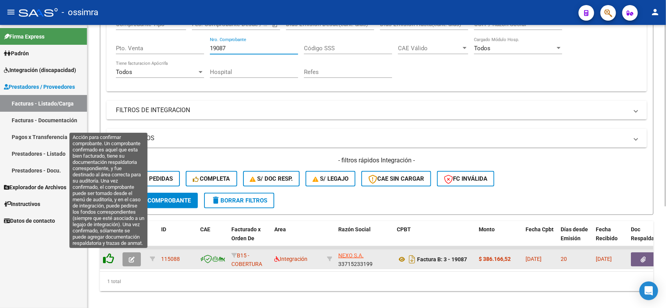
type input "19087"
click at [106, 257] on icon at bounding box center [108, 258] width 11 height 11
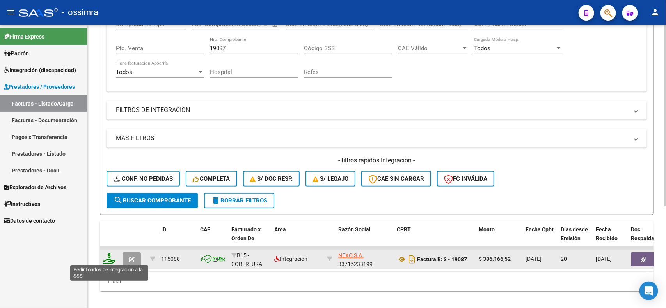
click at [106, 261] on icon at bounding box center [109, 258] width 12 height 11
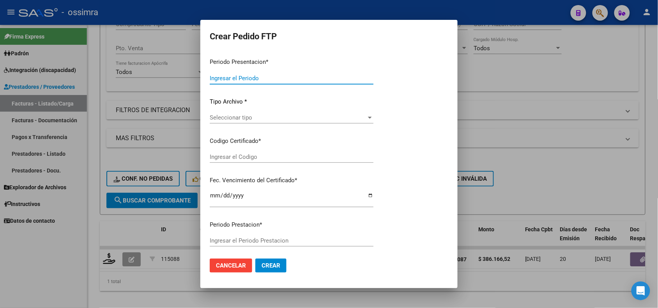
type input "202507"
type input "$ 386.166,52"
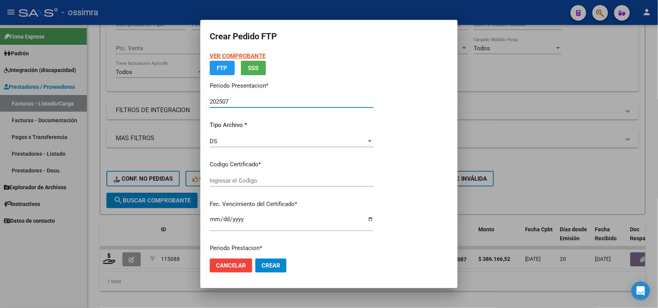
type input "ARG02000562280772023020120280201SAL124"
type input "2028-02-01"
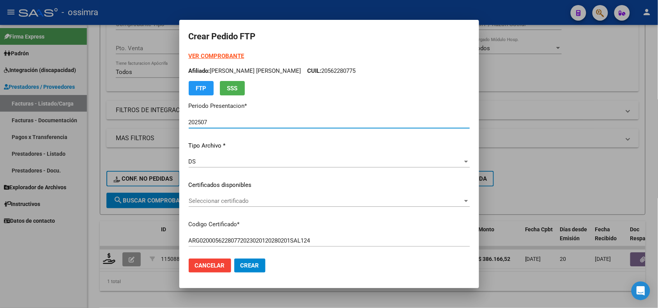
click at [260, 201] on span "Seleccionar certificado" at bounding box center [326, 201] width 274 height 7
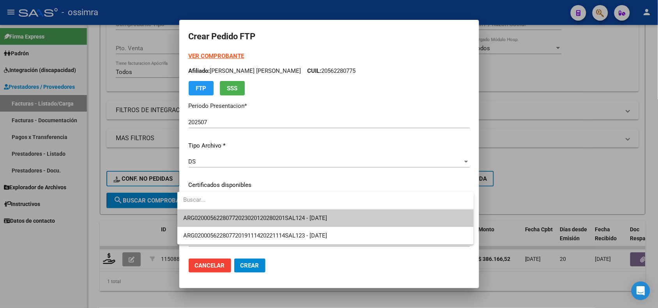
click at [262, 217] on span "ARG02000562280772023020120280201SAL124 - 2028-02-01" at bounding box center [256, 218] width 144 height 7
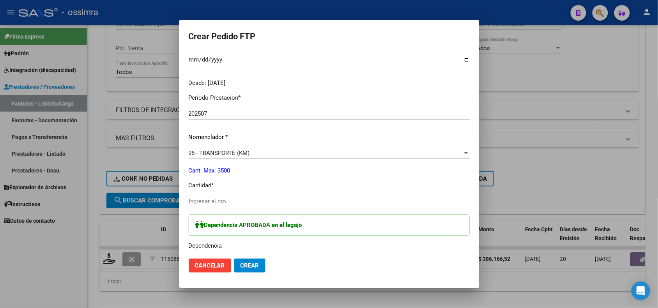
scroll to position [244, 0]
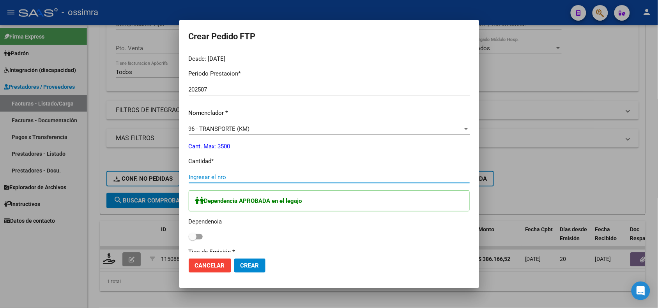
click at [230, 177] on input "Ingresar el nro" at bounding box center [329, 177] width 281 height 7
type input "264"
click at [197, 239] on label at bounding box center [196, 236] width 14 height 9
click at [193, 240] on input "checkbox" at bounding box center [192, 240] width 0 height 0
checkbox input "true"
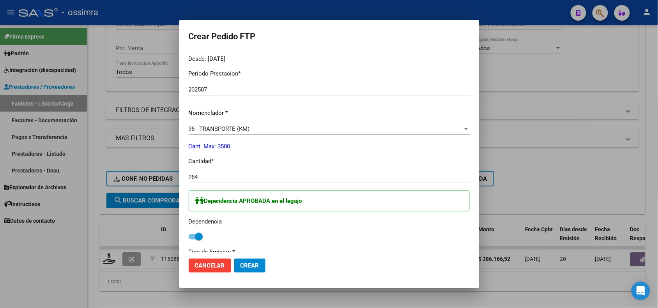
click at [243, 268] on span "Crear" at bounding box center [250, 265] width 19 height 7
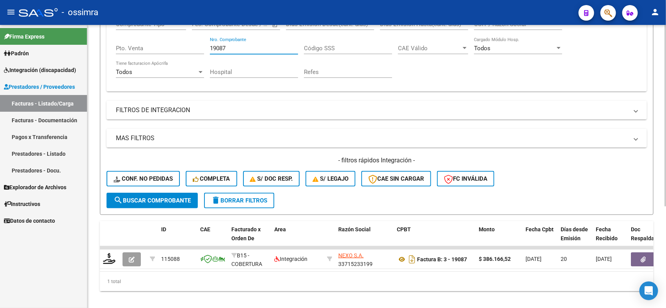
drag, startPoint x: 230, startPoint y: 48, endPoint x: 204, endPoint y: 42, distance: 27.5
click at [204, 42] on div "Comprobante Tipo Comprobante Tipo Start date – End date Fec. Comprobante Desde …" at bounding box center [376, 49] width 521 height 72
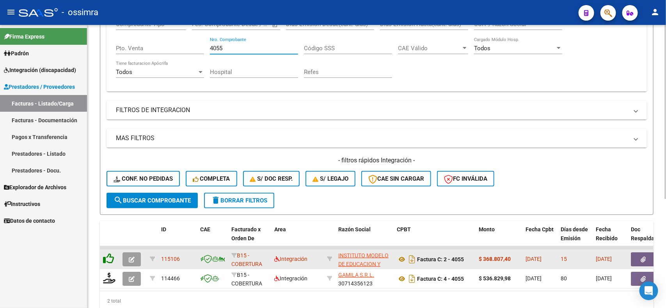
type input "4055"
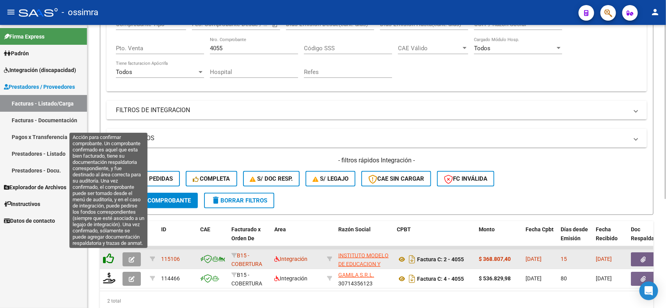
click at [105, 256] on icon at bounding box center [108, 258] width 11 height 11
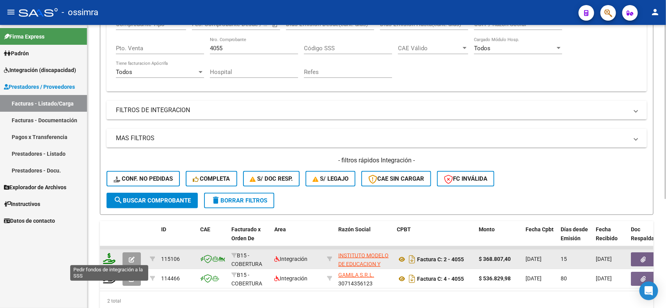
click at [110, 261] on icon at bounding box center [109, 258] width 12 height 11
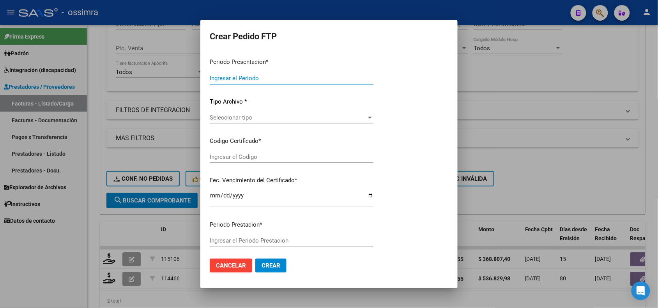
type input "202507"
type input "$ 368.807,40"
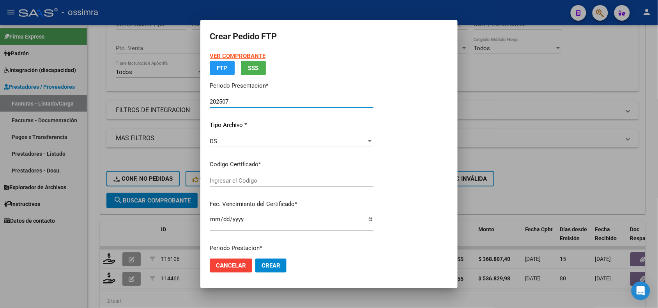
type input "ARG01000532562602017071920220719TUC136"
type input "2022-07-19"
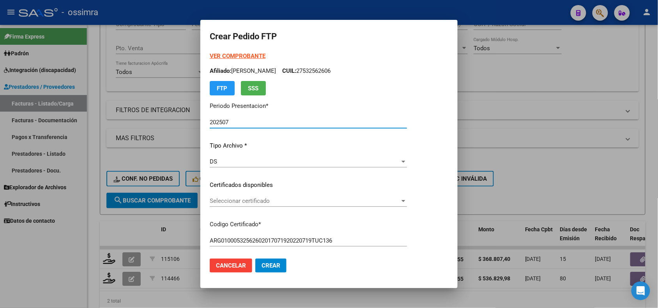
click at [250, 204] on span "Seleccionar certificado" at bounding box center [305, 201] width 190 height 7
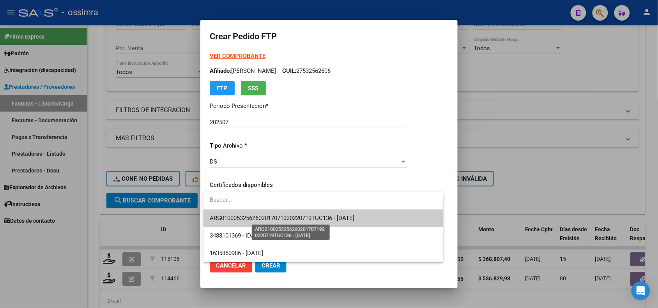
click at [254, 220] on span "ARG01000532562602017071920220719TUC136 - 2022-07-19" at bounding box center [282, 218] width 145 height 7
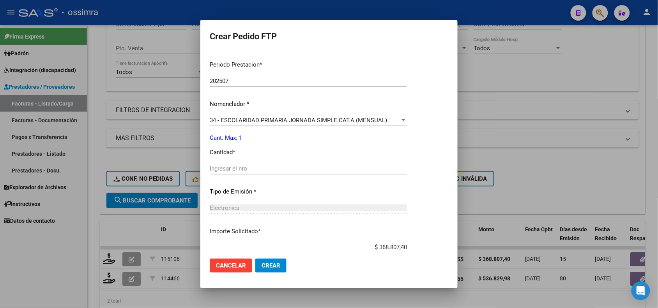
scroll to position [291, 0]
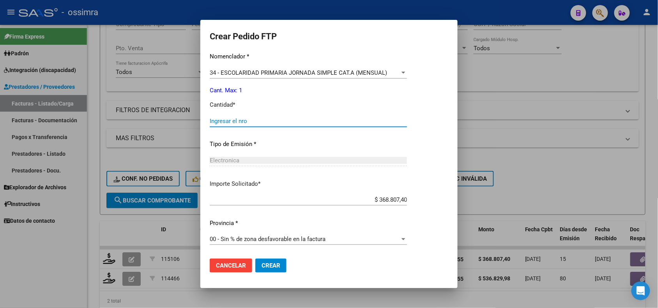
click at [239, 118] on input "Ingresar el nro" at bounding box center [308, 121] width 197 height 7
type input "1"
click at [278, 266] on span "Crear" at bounding box center [271, 265] width 19 height 7
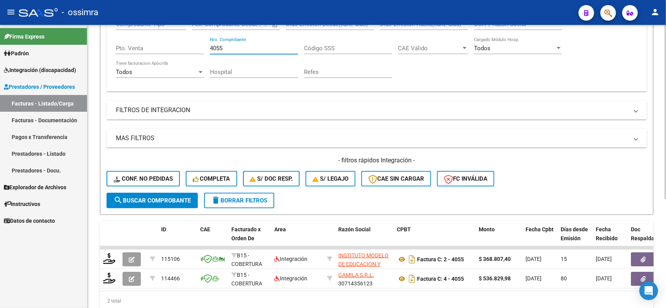
drag, startPoint x: 236, startPoint y: 46, endPoint x: 209, endPoint y: 45, distance: 26.5
click at [210, 45] on input "4055" at bounding box center [254, 48] width 88 height 7
type input "4"
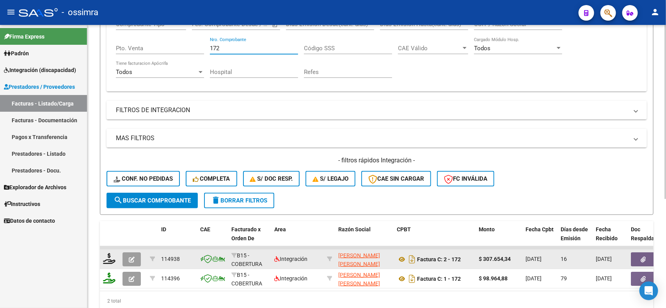
type input "172"
click at [134, 259] on icon "button" at bounding box center [132, 260] width 6 height 6
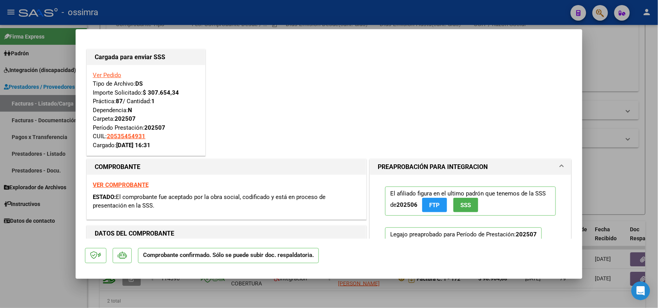
scroll to position [97, 0]
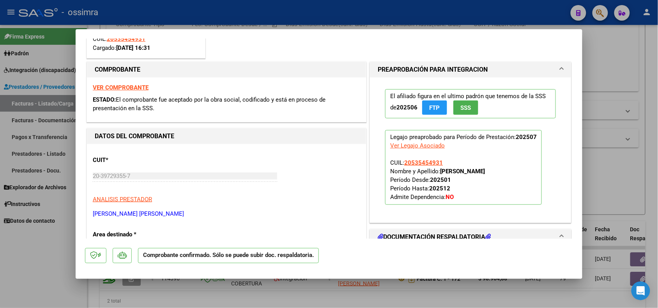
click at [282, 295] on div at bounding box center [329, 154] width 658 height 308
type input "$ 0,00"
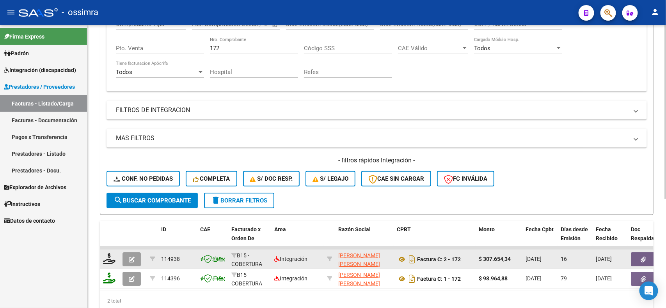
click at [136, 260] on button "button" at bounding box center [131, 260] width 18 height 14
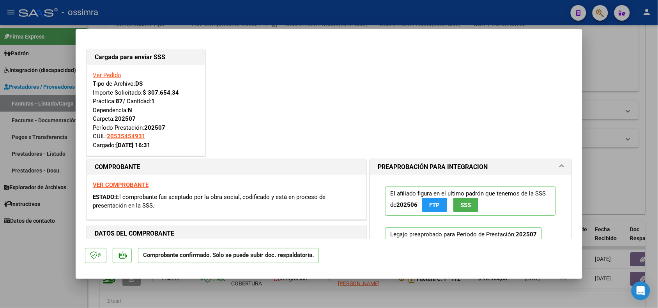
click at [46, 266] on div at bounding box center [329, 154] width 658 height 308
type input "$ 0,00"
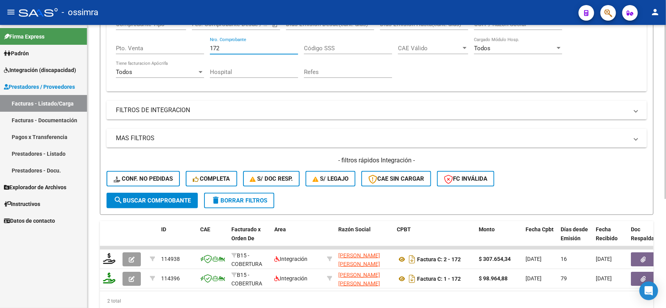
drag, startPoint x: 250, startPoint y: 46, endPoint x: 209, endPoint y: 46, distance: 40.9
click at [209, 46] on div "Comprobante Tipo Comprobante Tipo Start date – End date Fec. Comprobante Desde …" at bounding box center [376, 49] width 521 height 72
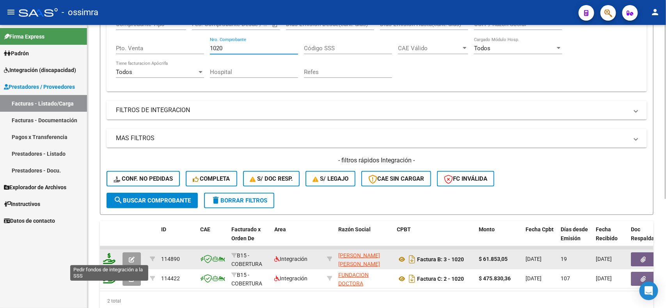
type input "1020"
click at [111, 255] on icon at bounding box center [109, 258] width 12 height 11
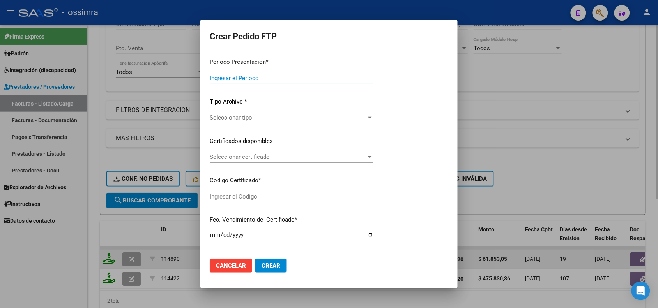
type input "202507"
type input "$ 61.853,05"
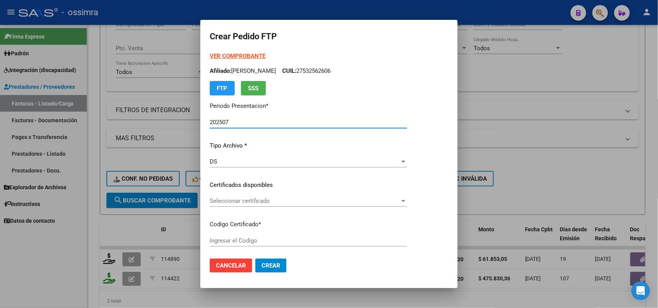
type input "ARG02000537155542018041620230416SAL123"
type input "2023-04-16"
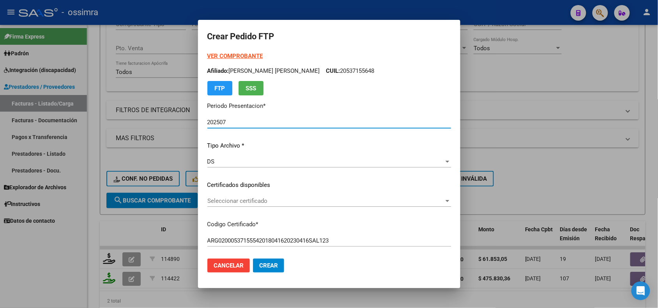
click at [69, 269] on div at bounding box center [329, 154] width 658 height 308
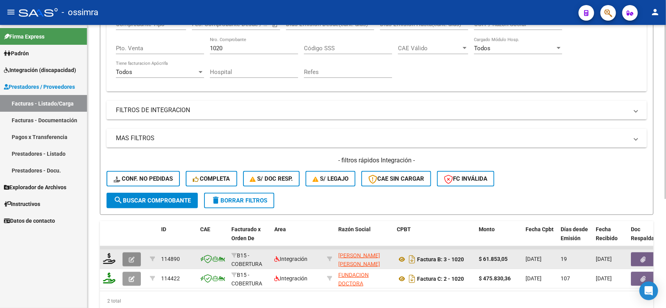
click at [125, 258] on button "button" at bounding box center [131, 260] width 18 height 14
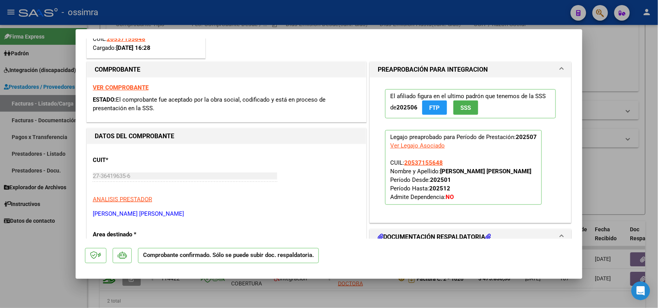
click at [285, 297] on div at bounding box center [329, 154] width 658 height 308
type input "$ 0,00"
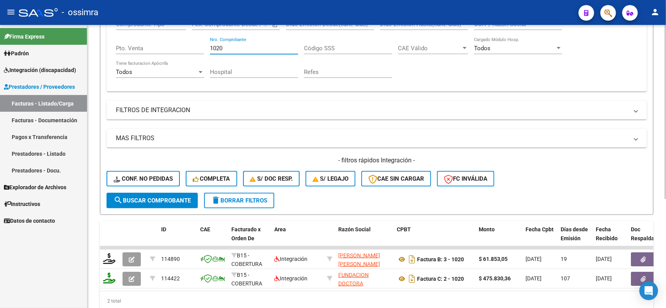
drag, startPoint x: 241, startPoint y: 45, endPoint x: 203, endPoint y: 48, distance: 37.9
click at [203, 47] on div "Comprobante Tipo Comprobante Tipo Start date – End date Fec. Comprobante Desde …" at bounding box center [376, 49] width 521 height 72
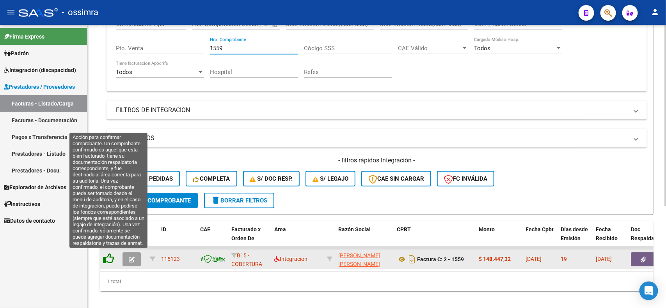
type input "1559"
click at [112, 254] on icon at bounding box center [108, 258] width 11 height 11
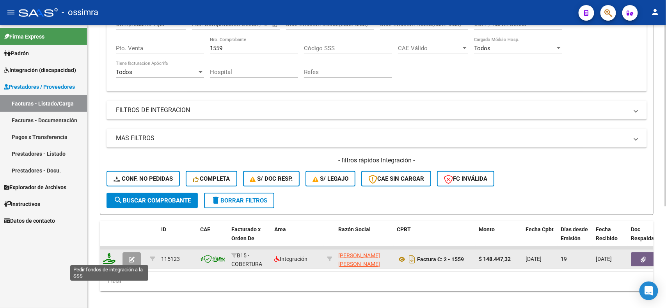
click at [108, 256] on icon at bounding box center [109, 258] width 12 height 11
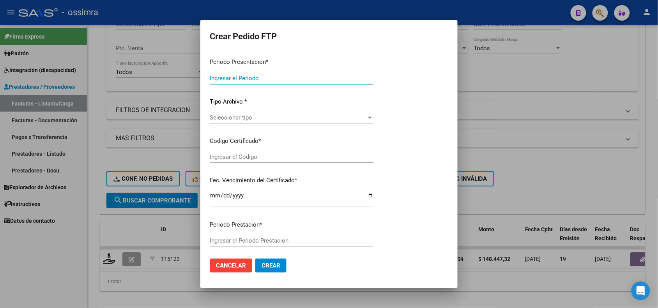
type input "202507"
type input "202506"
type input "$ 148.447,32"
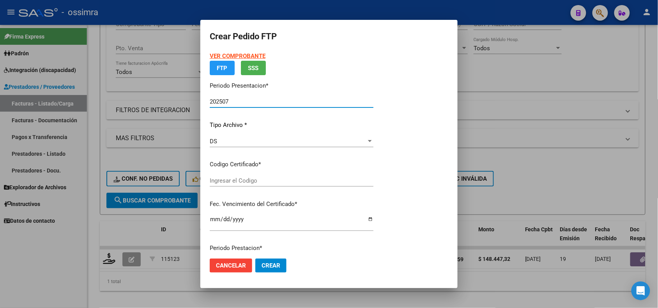
type input "ARG02000516167322018051620230516SAL121"
type input "2023-05-16"
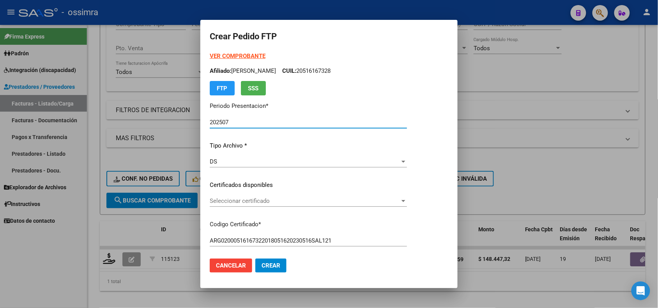
click at [264, 200] on span "Seleccionar certificado" at bounding box center [305, 201] width 190 height 7
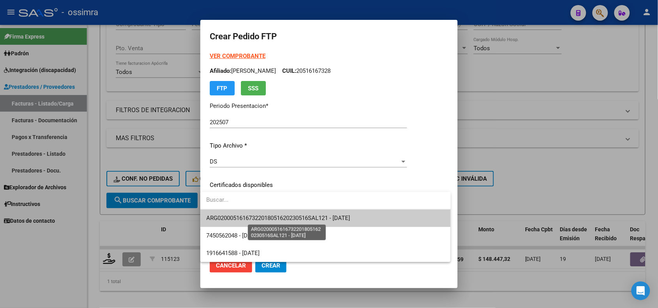
click at [271, 217] on span "ARG02000516167322018051620230516SAL121 - 2023-05-16" at bounding box center [279, 218] width 144 height 7
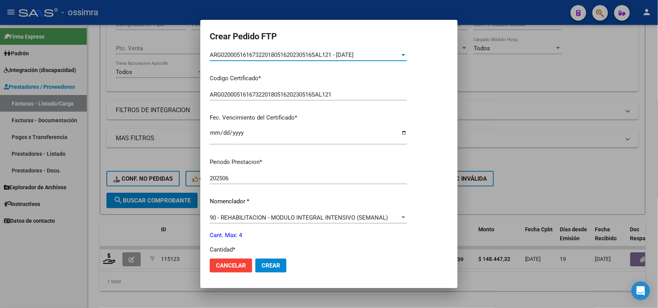
scroll to position [195, 0]
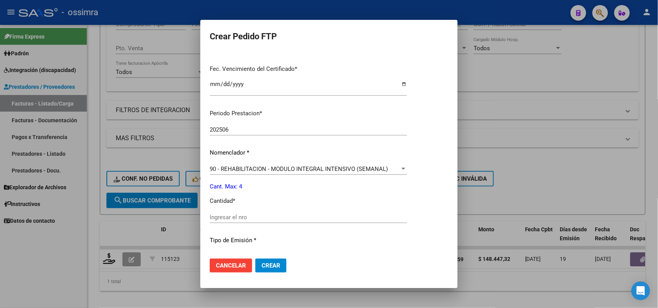
click at [266, 222] on div "Ingresar el nro" at bounding box center [308, 218] width 197 height 12
click at [264, 218] on input "Ingresar el nro" at bounding box center [308, 217] width 197 height 7
type input "4"
click at [264, 262] on span "Crear" at bounding box center [271, 265] width 19 height 7
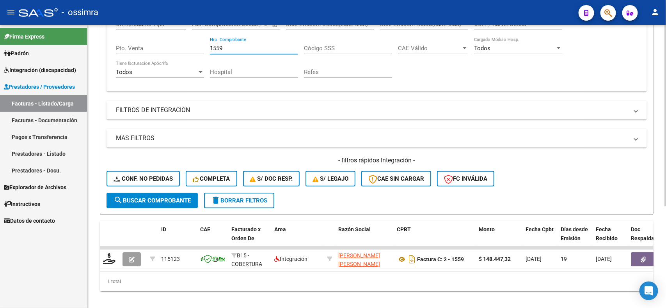
drag, startPoint x: 241, startPoint y: 49, endPoint x: 211, endPoint y: 47, distance: 29.7
click at [211, 47] on input "1559" at bounding box center [254, 48] width 88 height 7
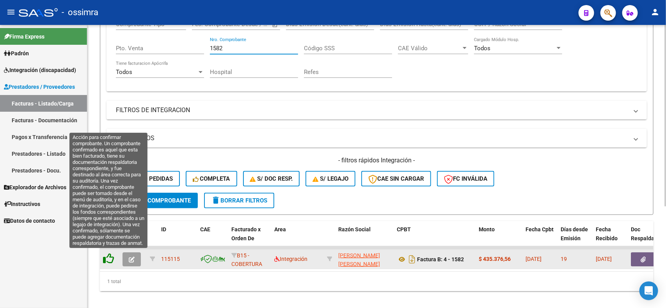
type input "1582"
click at [108, 255] on icon at bounding box center [108, 258] width 11 height 11
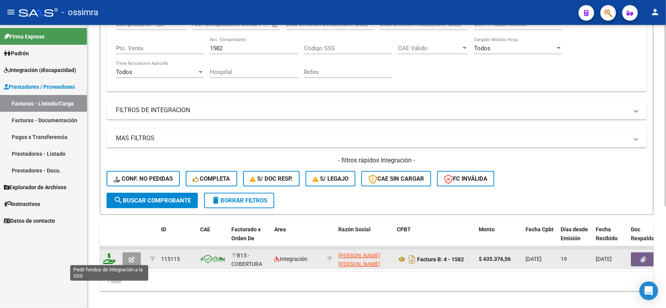
click at [108, 255] on icon at bounding box center [109, 258] width 12 height 11
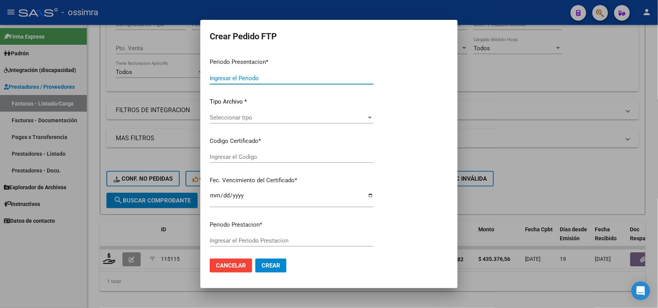
type input "202507"
type input "202506"
type input "$ 435.376,56"
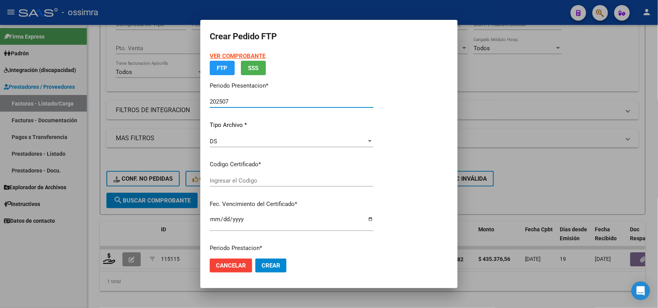
type input "ARG02000552221062021111020261110SAL123"
type input "2026-11-10"
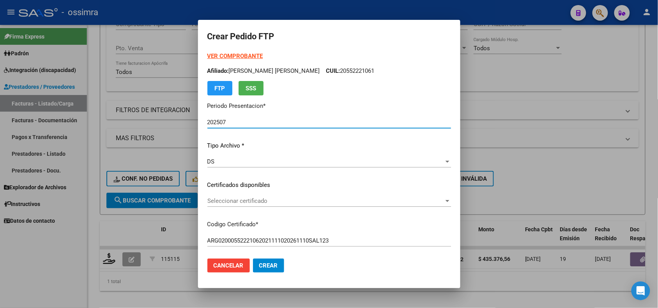
click at [250, 198] on span "Seleccionar certificado" at bounding box center [325, 201] width 237 height 7
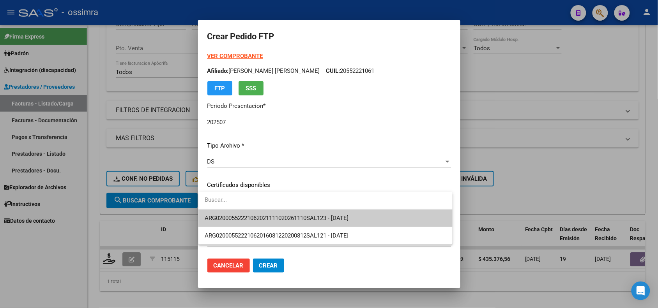
click at [258, 217] on span "ARG02000552221062021111020261110SAL123 - 2026-11-10" at bounding box center [277, 218] width 144 height 7
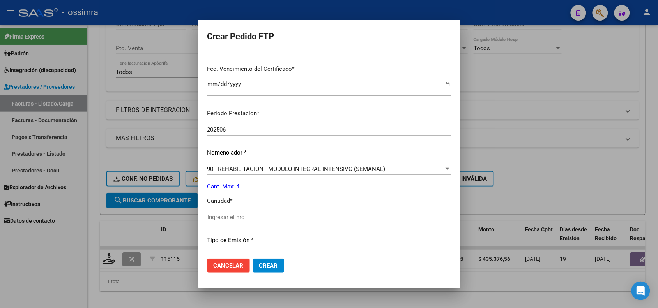
click at [230, 222] on div "Ingresar el nro" at bounding box center [329, 218] width 244 height 12
click at [230, 219] on input "Ingresar el nro" at bounding box center [329, 217] width 244 height 7
type input "4"
click at [264, 265] on span "Crear" at bounding box center [268, 265] width 19 height 7
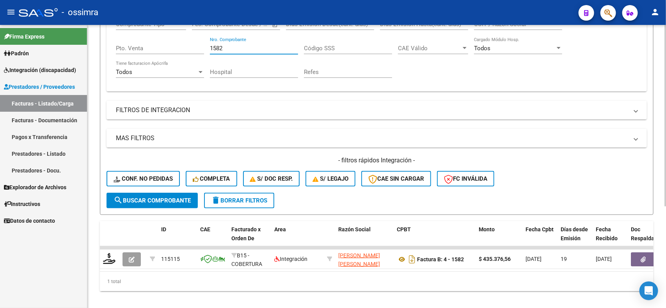
click at [236, 47] on input "1582" at bounding box center [254, 48] width 88 height 7
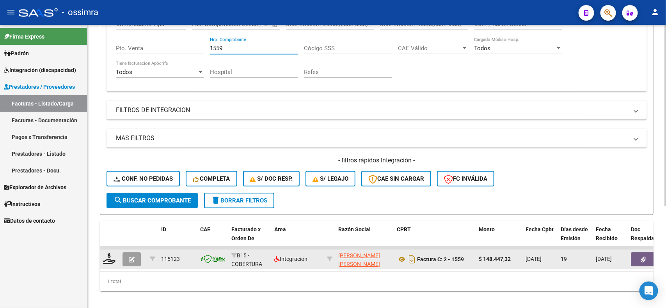
type input "1559"
click at [142, 266] on datatable-body-cell at bounding box center [132, 259] width 27 height 19
click at [134, 260] on icon "button" at bounding box center [132, 260] width 6 height 6
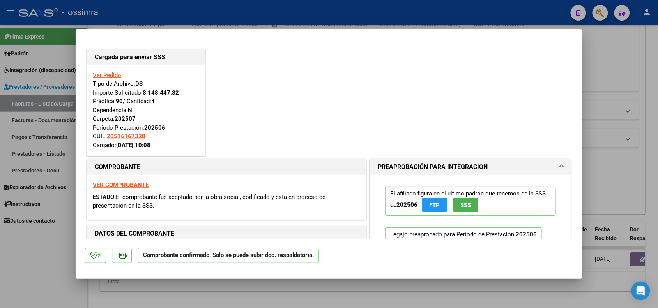
click at [160, 283] on div at bounding box center [329, 154] width 658 height 308
type input "$ 0,00"
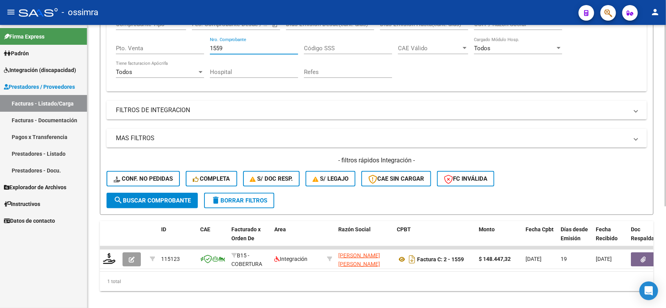
drag, startPoint x: 216, startPoint y: 44, endPoint x: 207, endPoint y: 44, distance: 9.4
click at [207, 44] on div "Comprobante Tipo Comprobante Tipo Start date – End date Fec. Comprobante Desde …" at bounding box center [376, 49] width 521 height 72
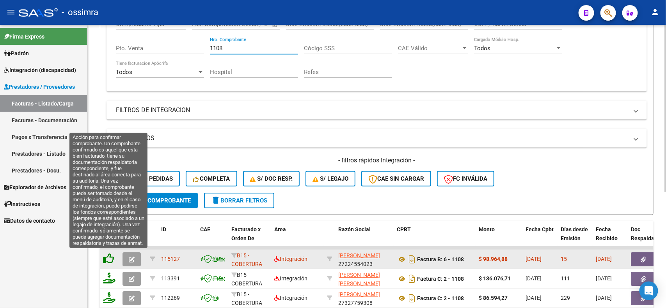
type input "1108"
click at [108, 258] on icon at bounding box center [108, 258] width 11 height 11
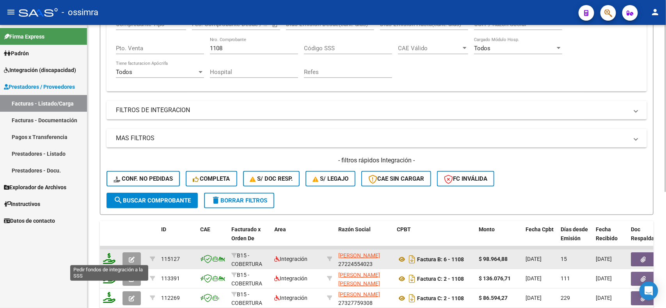
click at [108, 260] on icon at bounding box center [109, 258] width 12 height 11
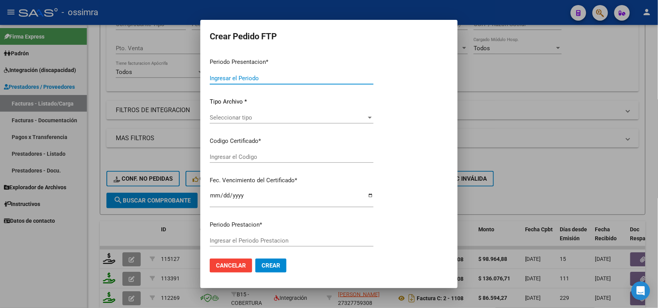
type input "202507"
type input "$ 98.964,88"
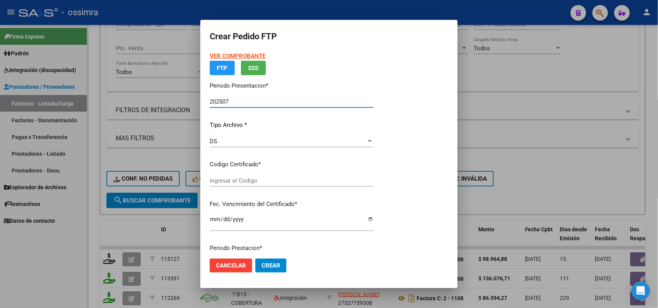
type input "ARG02000550954372021022220260222SAL121"
type input "2026-02-22"
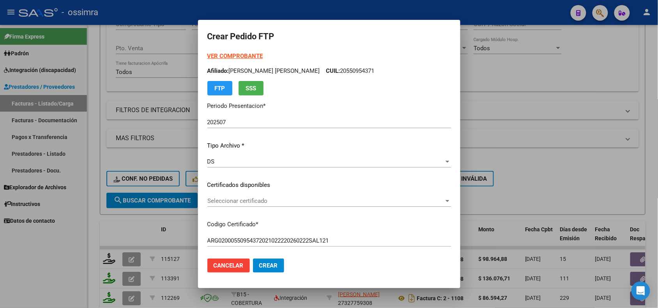
click at [240, 196] on div "Seleccionar certificado Seleccionar certificado" at bounding box center [329, 201] width 244 height 12
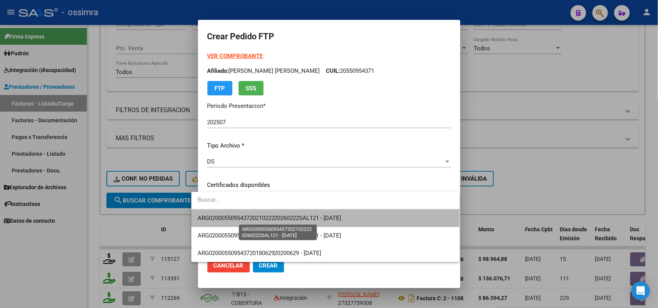
click at [246, 218] on span "ARG02000550954372021022220260222SAL121 - 2026-02-22" at bounding box center [270, 218] width 144 height 7
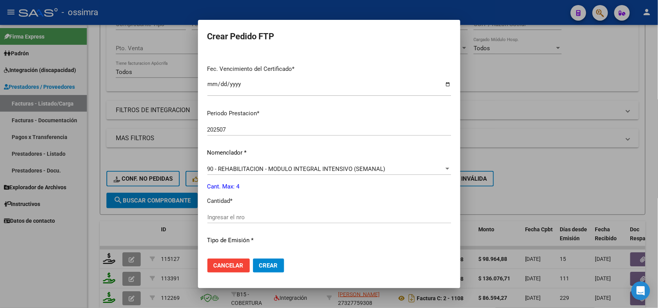
click at [244, 217] on input "Ingresar el nro" at bounding box center [329, 217] width 244 height 7
type input "4"
click at [259, 266] on span "Crear" at bounding box center [268, 265] width 19 height 7
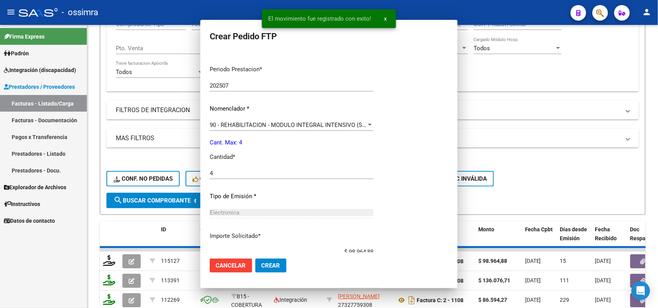
scroll to position [0, 0]
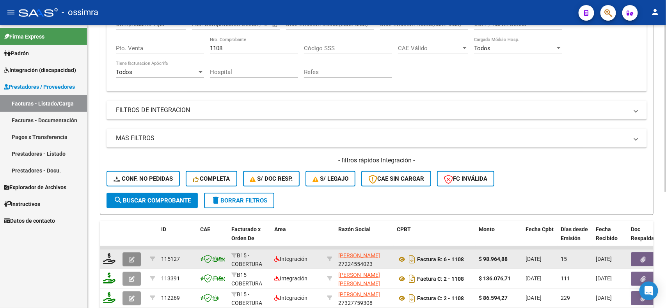
click at [127, 253] on button "button" at bounding box center [131, 260] width 18 height 14
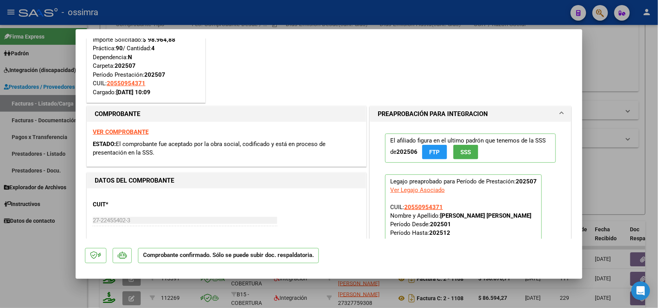
scroll to position [146, 0]
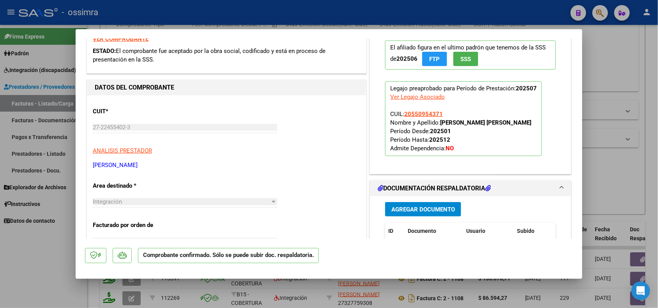
click at [636, 184] on div at bounding box center [329, 154] width 658 height 308
type input "$ 0,00"
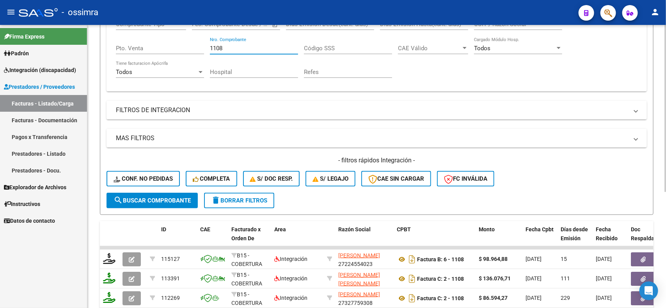
click at [227, 45] on input "1108" at bounding box center [254, 48] width 88 height 7
type input "14569"
click at [147, 207] on form "Filtros Id Area Area Seleccionar Gerenciador Seleccionar Gerenciador Todos Conf…" at bounding box center [376, 81] width 553 height 267
click at [144, 197] on span "search Buscar Comprobante" at bounding box center [151, 200] width 77 height 7
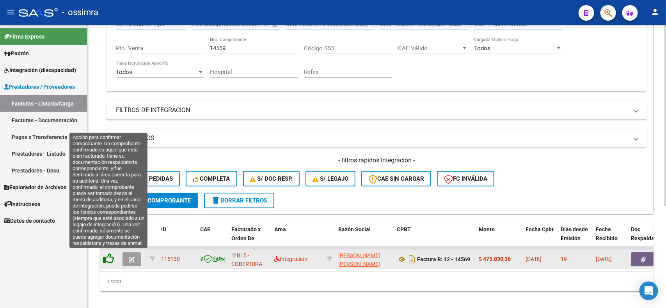
click at [110, 259] on icon at bounding box center [108, 258] width 11 height 11
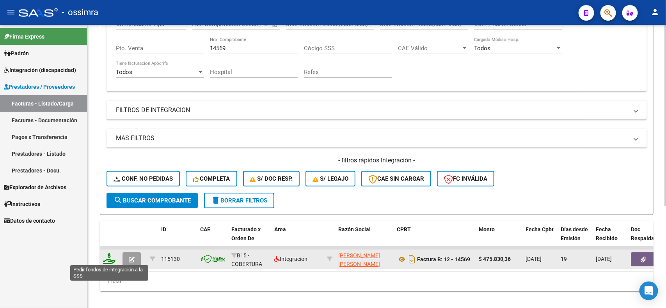
click at [110, 257] on icon at bounding box center [109, 258] width 12 height 11
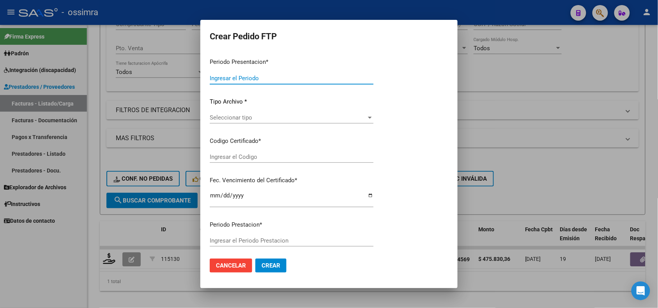
type input "202507"
type input "$ 475.830,36"
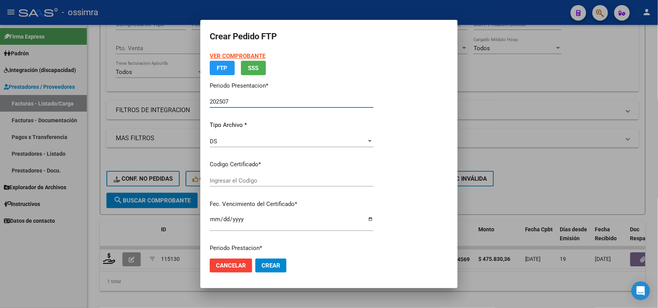
type input "ARG01000510949662017031520210315TUC137"
type input "2021-03-15"
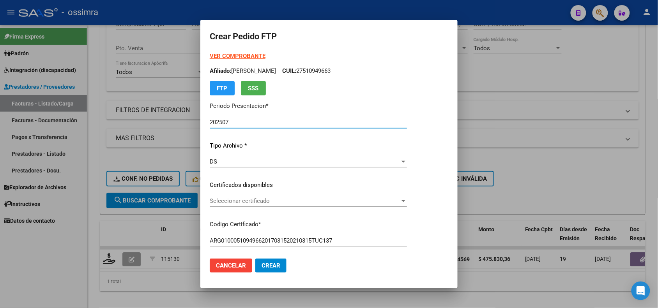
click at [243, 202] on span "Seleccionar certificado" at bounding box center [305, 201] width 190 height 7
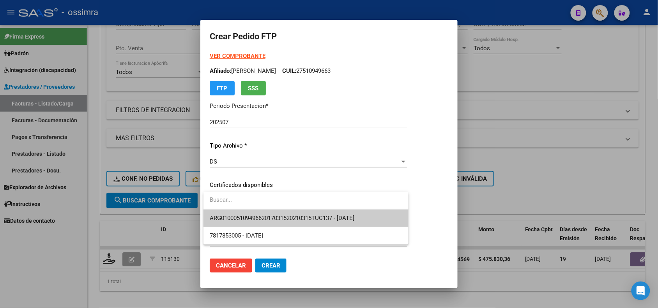
click at [272, 223] on span "ARG01000510949662017031520210315TUC137 - 2021-03-15" at bounding box center [306, 219] width 193 height 18
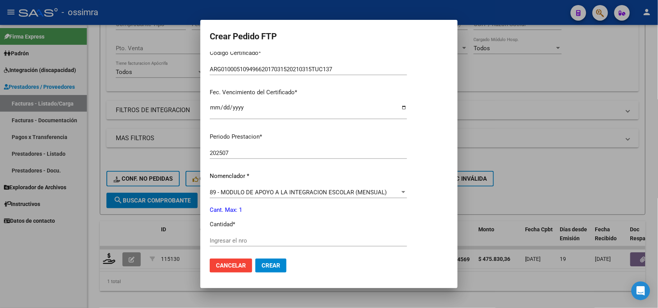
scroll to position [195, 0]
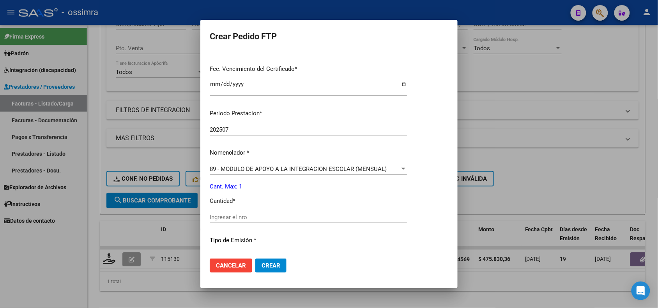
click at [257, 215] on input "Ingresar el nro" at bounding box center [308, 217] width 197 height 7
type input "1"
click at [269, 261] on button "Crear" at bounding box center [270, 266] width 31 height 14
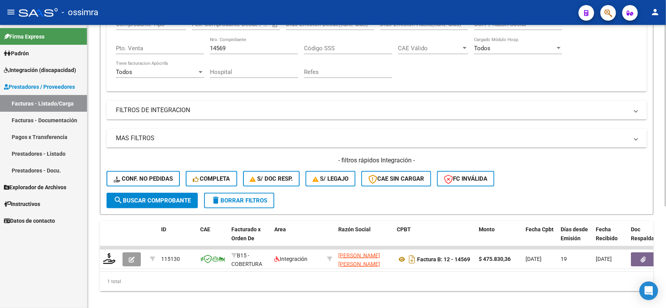
click at [229, 49] on input "14569" at bounding box center [254, 48] width 88 height 7
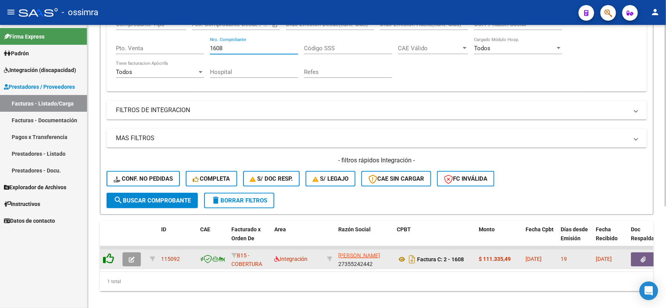
type input "1608"
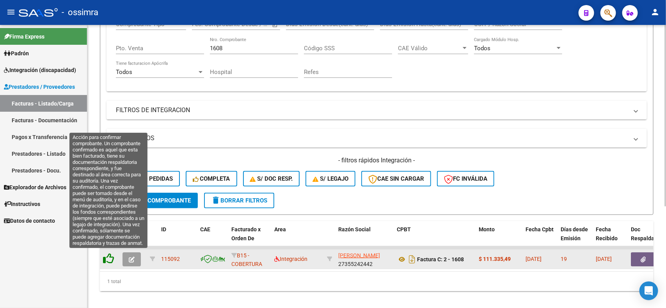
click at [112, 256] on icon at bounding box center [108, 258] width 11 height 11
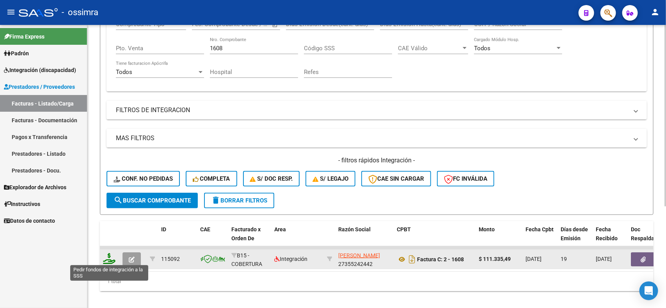
click at [107, 261] on icon at bounding box center [109, 258] width 12 height 11
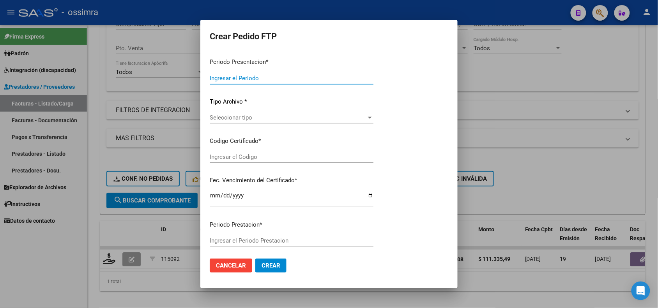
type input "202507"
type input "$ 111.335,49"
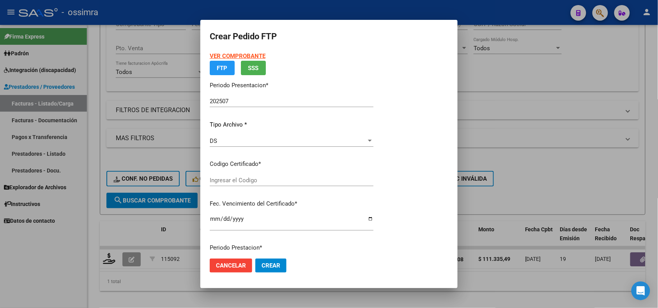
type input "9230095561"
type input "2025-03-29"
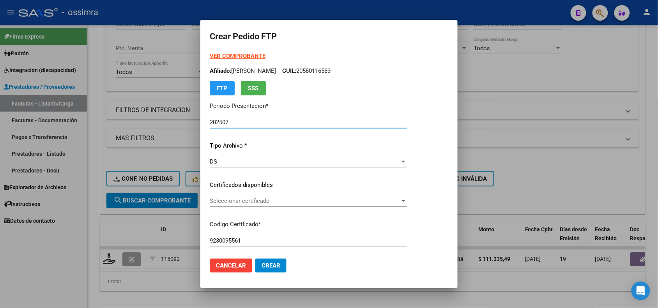
click at [258, 203] on span "Seleccionar certificado" at bounding box center [305, 201] width 190 height 7
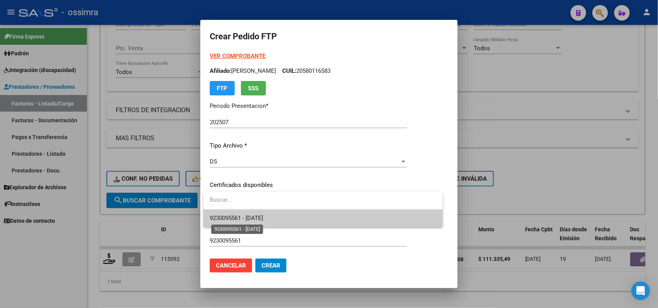
click at [263, 222] on span "9230095561 - 2025-03-29" at bounding box center [236, 218] width 53 height 7
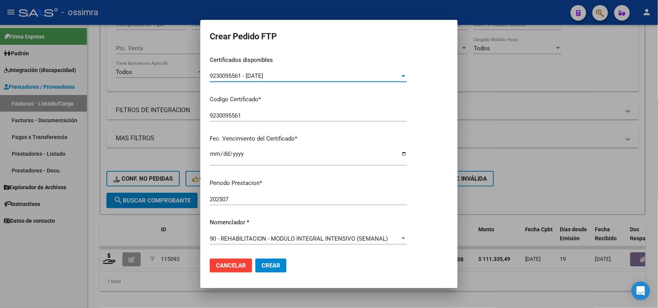
scroll to position [195, 0]
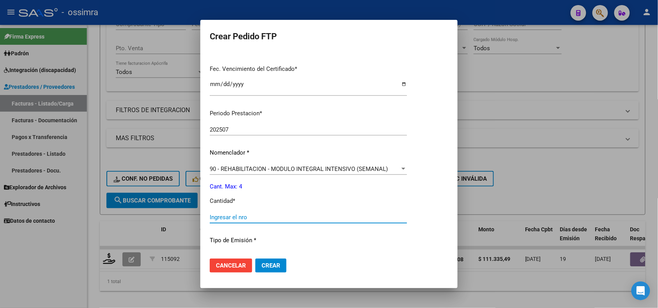
click at [270, 220] on input "Ingresar el nro" at bounding box center [308, 217] width 197 height 7
click at [262, 262] on button "Crear" at bounding box center [270, 266] width 31 height 14
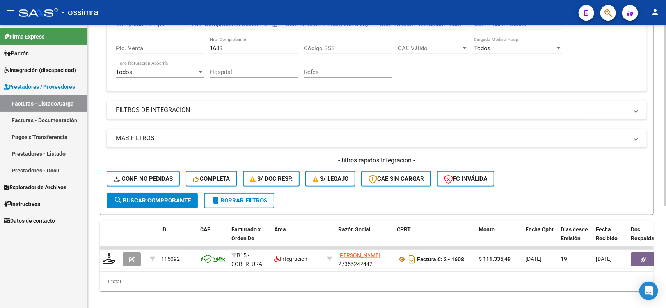
click at [232, 45] on input "1608" at bounding box center [254, 48] width 88 height 7
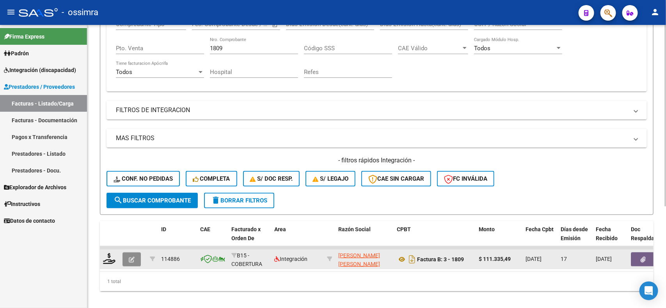
click at [133, 257] on icon "button" at bounding box center [132, 260] width 6 height 6
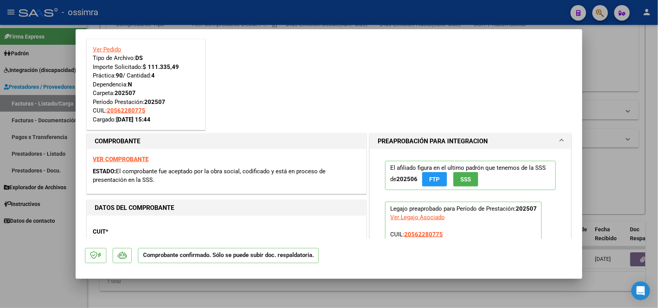
scroll to position [49, 0]
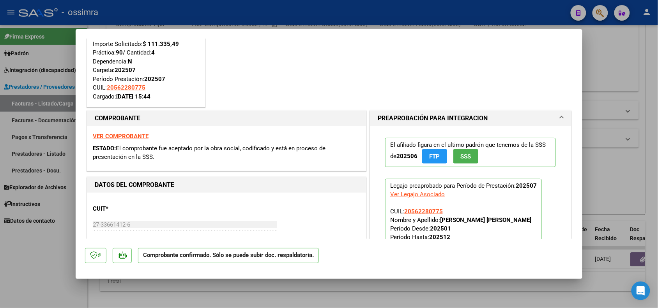
click at [32, 247] on div at bounding box center [329, 154] width 658 height 308
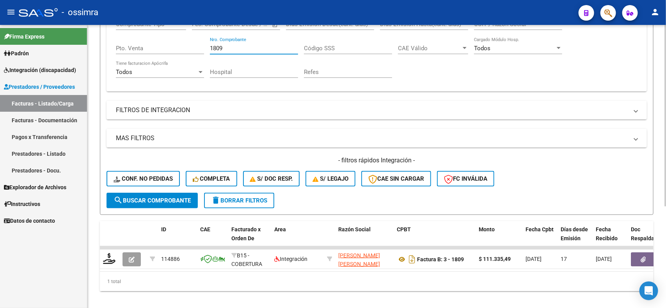
drag, startPoint x: 237, startPoint y: 49, endPoint x: 210, endPoint y: 49, distance: 27.3
click at [210, 49] on input "1809" at bounding box center [254, 48] width 88 height 7
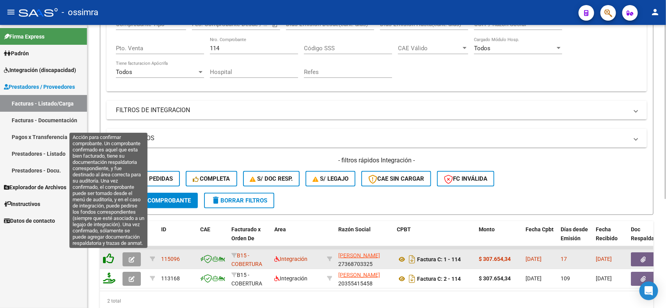
click at [110, 255] on icon at bounding box center [108, 258] width 11 height 11
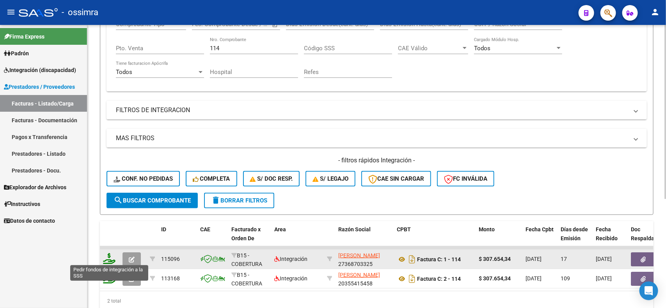
click at [110, 255] on icon at bounding box center [109, 258] width 12 height 11
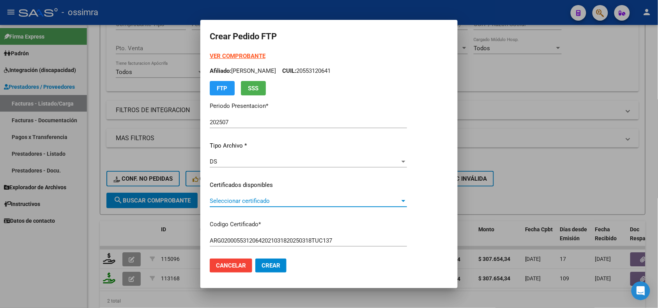
click at [237, 202] on span "Seleccionar certificado" at bounding box center [305, 201] width 190 height 7
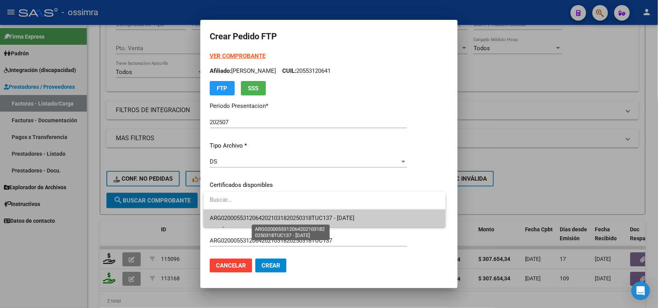
click at [234, 216] on span "ARG02000553120642021031820250318TUC137 - 2025-03-18" at bounding box center [282, 218] width 145 height 7
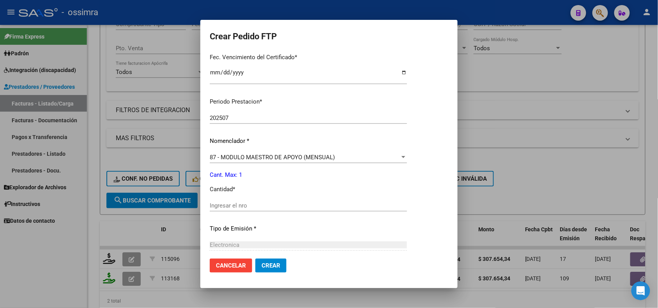
scroll to position [244, 0]
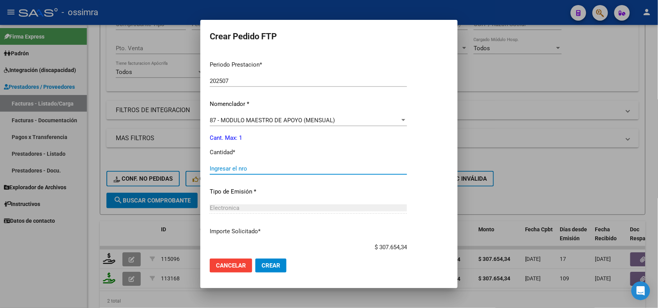
click at [258, 165] on input "Ingresar el nro" at bounding box center [308, 168] width 197 height 7
click at [274, 264] on span "Crear" at bounding box center [271, 265] width 19 height 7
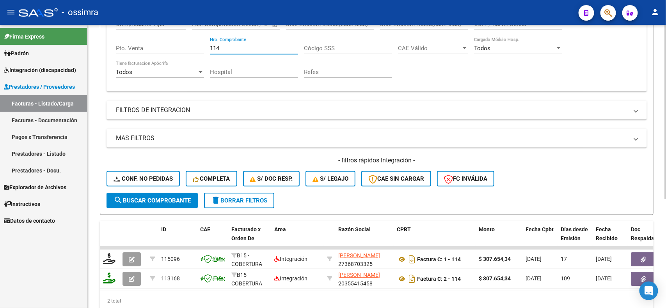
click at [225, 47] on input "114" at bounding box center [254, 48] width 88 height 7
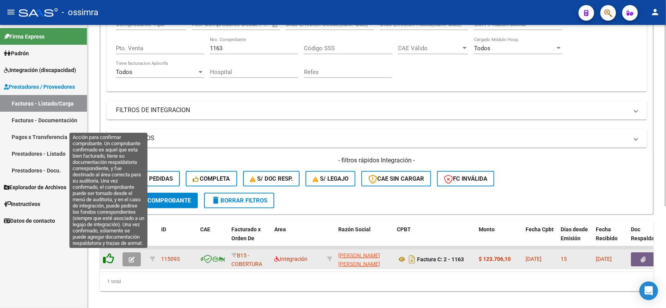
click at [110, 260] on icon at bounding box center [108, 258] width 11 height 11
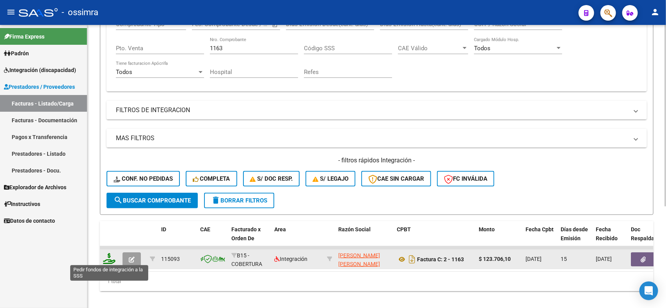
click at [110, 259] on icon at bounding box center [109, 258] width 12 height 11
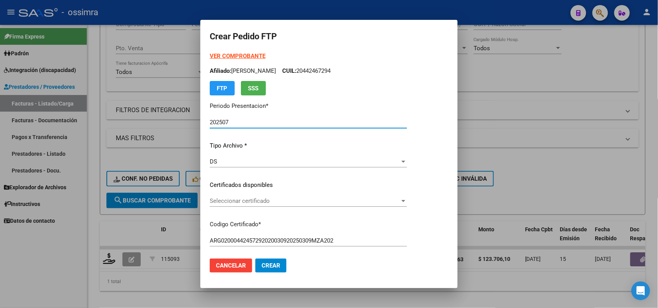
click at [234, 200] on span "Seleccionar certificado" at bounding box center [305, 201] width 190 height 7
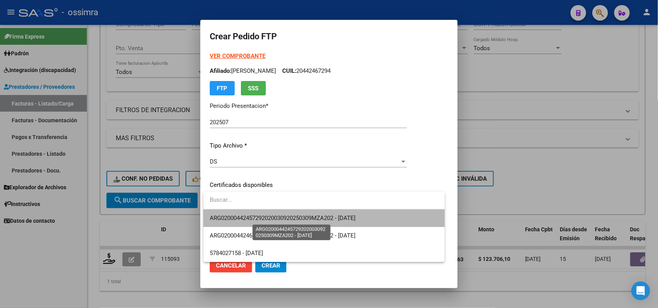
click at [247, 221] on span "ARG02000442457292020030920250309MZA202 - 2025-03-09" at bounding box center [283, 218] width 146 height 7
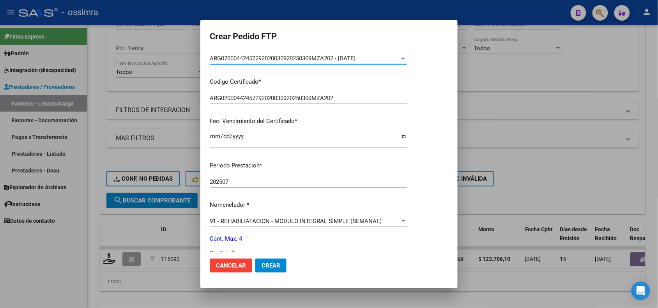
scroll to position [195, 0]
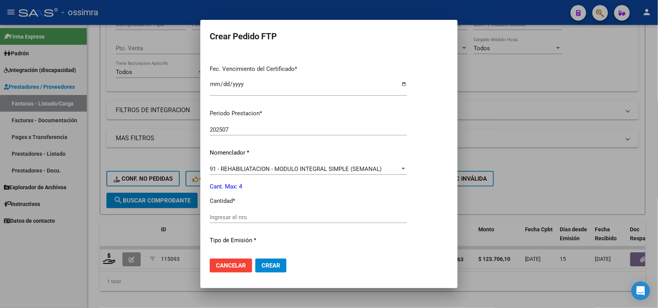
click at [250, 222] on div "Ingresar el nro" at bounding box center [308, 218] width 197 height 12
click at [279, 266] on span "Crear" at bounding box center [271, 265] width 19 height 7
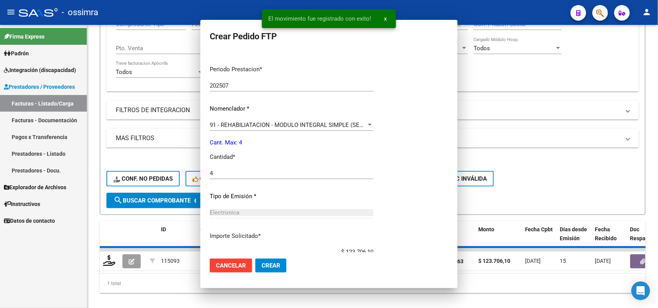
scroll to position [0, 0]
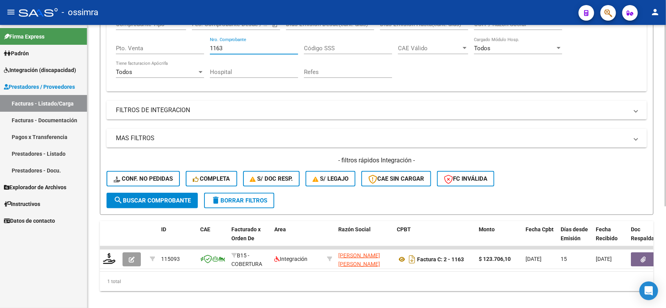
click at [231, 49] on input "1163" at bounding box center [254, 48] width 88 height 7
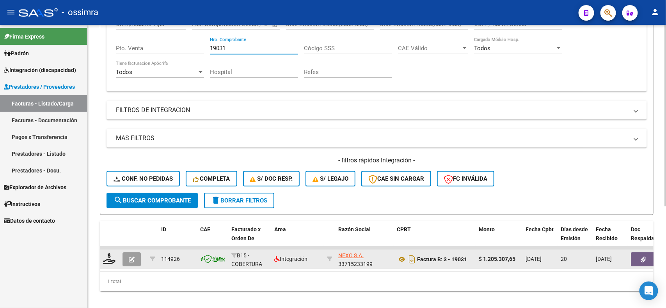
click at [129, 257] on icon "button" at bounding box center [132, 260] width 6 height 6
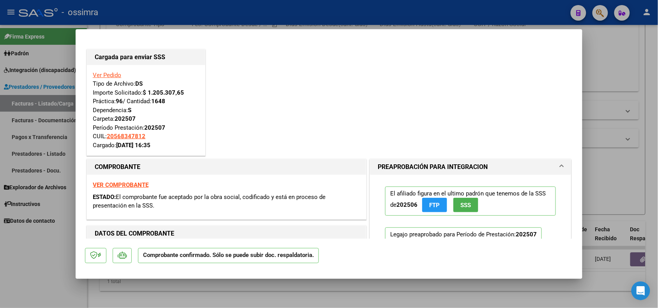
click at [49, 256] on div at bounding box center [329, 154] width 658 height 308
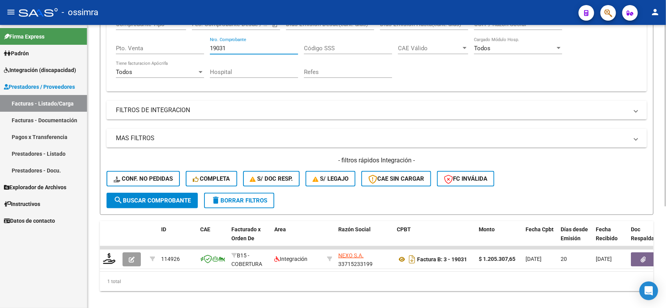
drag, startPoint x: 227, startPoint y: 48, endPoint x: 202, endPoint y: 48, distance: 25.3
click at [202, 48] on div "Comprobante Tipo Comprobante Tipo Start date – End date Fec. Comprobante Desde …" at bounding box center [376, 49] width 521 height 72
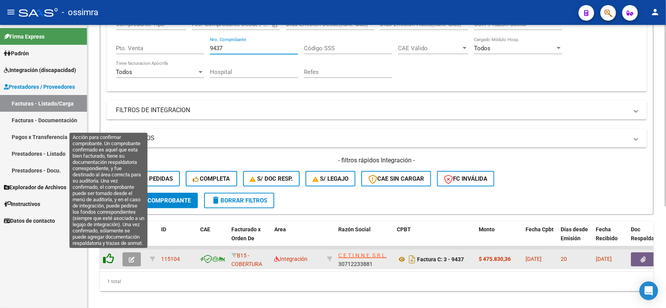
click at [108, 256] on icon at bounding box center [108, 258] width 11 height 11
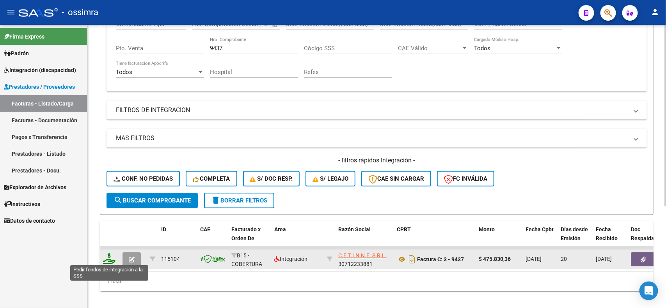
click at [103, 259] on icon at bounding box center [109, 258] width 12 height 11
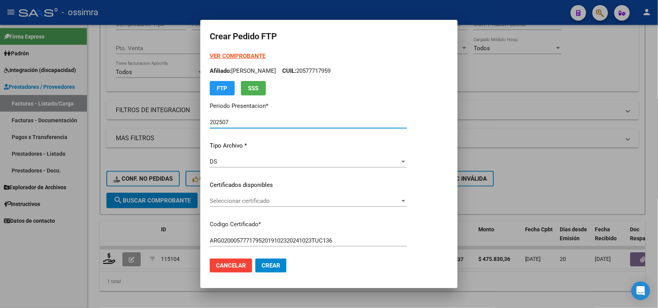
click at [261, 198] on span "Seleccionar certificado" at bounding box center [305, 201] width 190 height 7
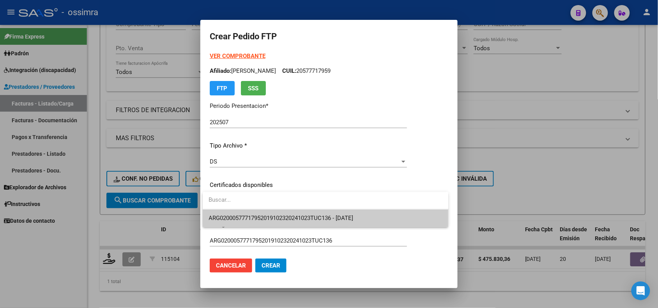
click at [269, 214] on span "ARG02000577717952019102320241023TUC136 - 2024-10-23" at bounding box center [326, 219] width 234 height 18
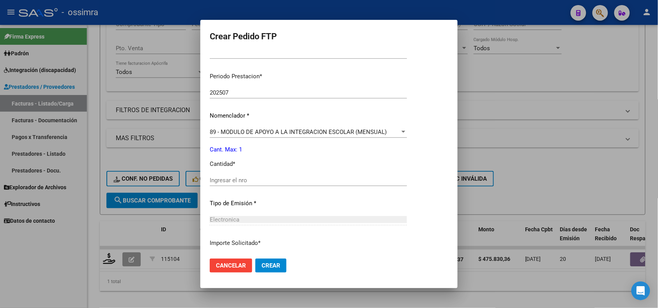
scroll to position [244, 0]
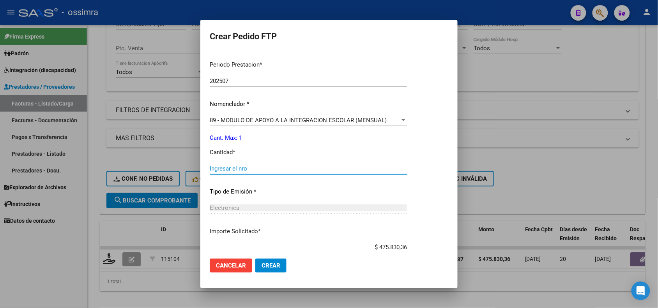
click at [261, 167] on input "Ingresar el nro" at bounding box center [308, 168] width 197 height 7
click at [281, 267] on button "Crear" at bounding box center [270, 266] width 31 height 14
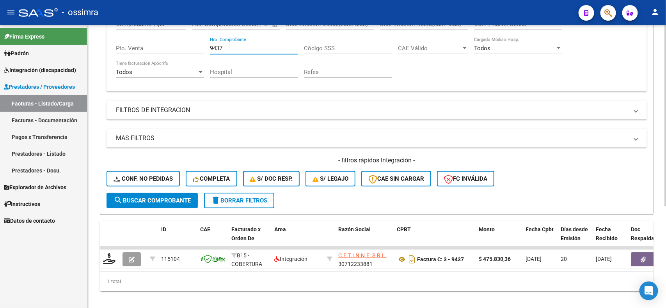
drag, startPoint x: 227, startPoint y: 49, endPoint x: 207, endPoint y: 49, distance: 19.9
click at [207, 49] on div "Comprobante Tipo Comprobante Tipo Start date – End date Fec. Comprobante Desde …" at bounding box center [376, 49] width 521 height 72
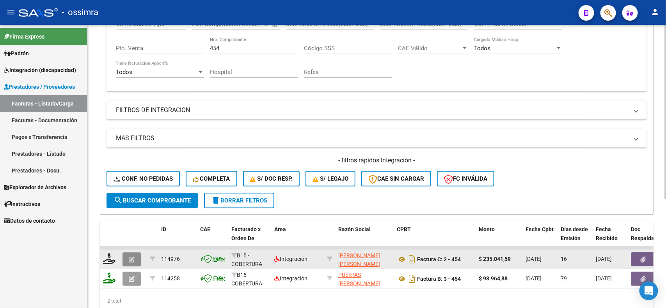
click at [128, 259] on button "button" at bounding box center [131, 260] width 18 height 14
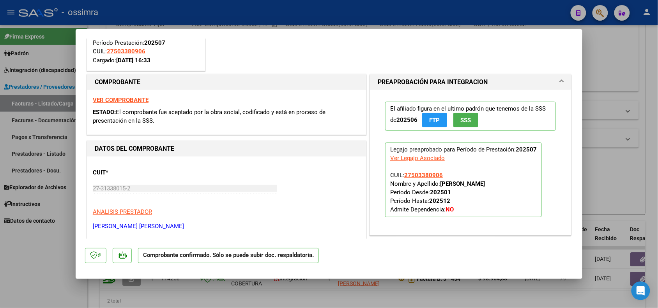
scroll to position [97, 0]
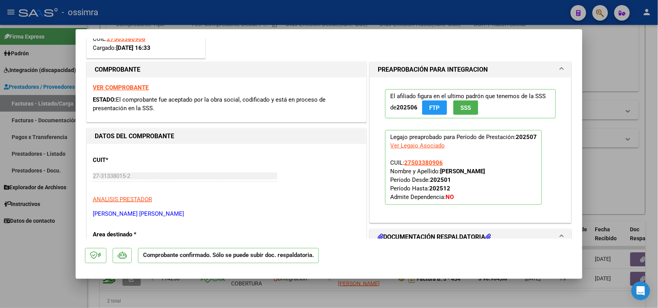
click at [53, 255] on div at bounding box center [329, 154] width 658 height 308
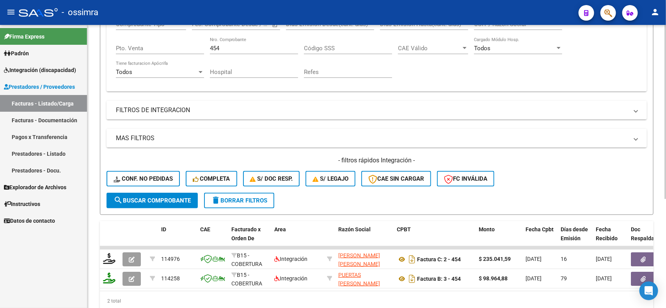
click at [223, 49] on input "454" at bounding box center [254, 48] width 88 height 7
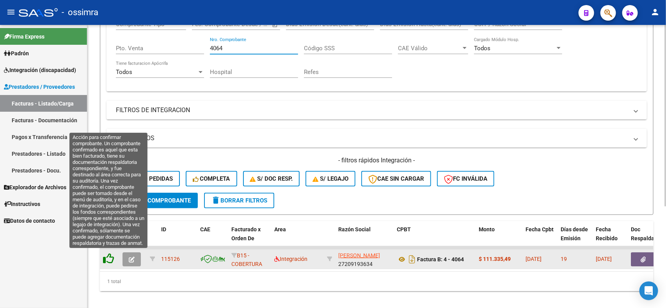
click at [108, 259] on icon at bounding box center [108, 258] width 11 height 11
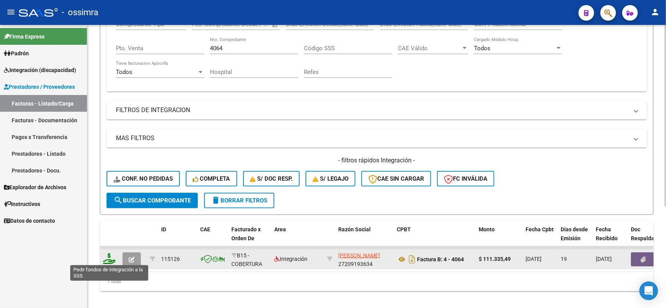
click at [108, 258] on icon at bounding box center [109, 258] width 12 height 11
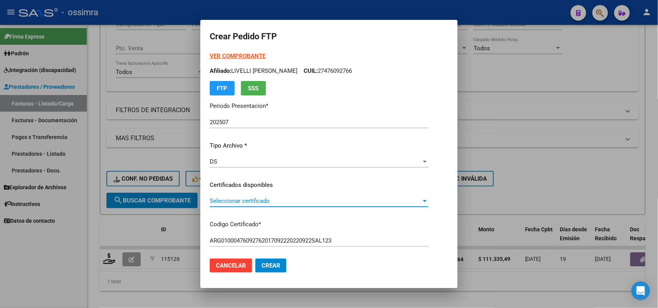
click at [258, 202] on span "Seleccionar certificado" at bounding box center [316, 201] width 212 height 7
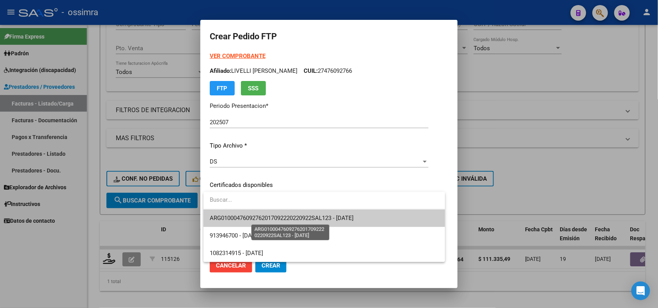
click at [261, 217] on span "ARG01000476092762017092220220922SAL123 - 2022-09-22" at bounding box center [282, 218] width 144 height 7
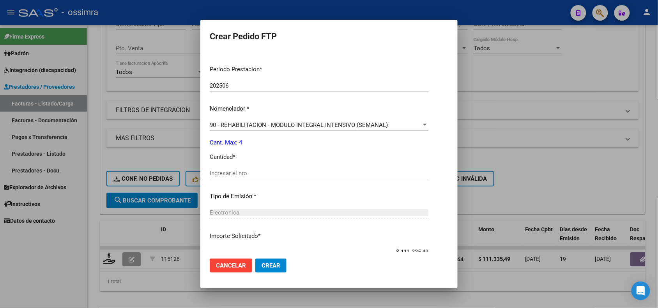
scroll to position [291, 0]
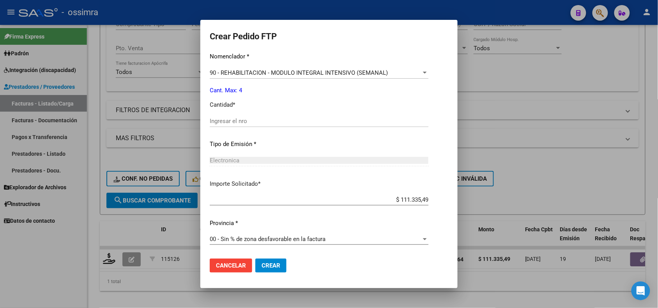
click at [257, 123] on input "Ingresar el nro" at bounding box center [319, 121] width 219 height 7
click at [265, 264] on span "Crear" at bounding box center [271, 265] width 19 height 7
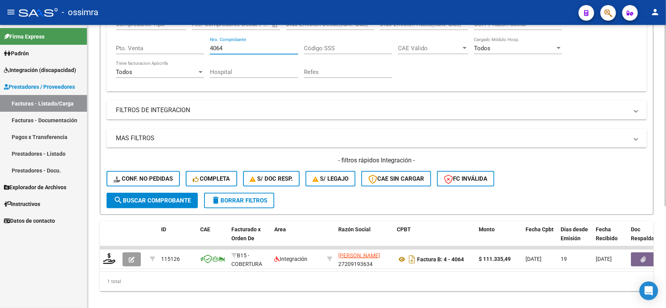
drag, startPoint x: 227, startPoint y: 46, endPoint x: 208, endPoint y: 45, distance: 18.8
click at [209, 45] on div "Comprobante Tipo Comprobante Tipo Start date – End date Fec. Comprobante Desde …" at bounding box center [376, 49] width 521 height 72
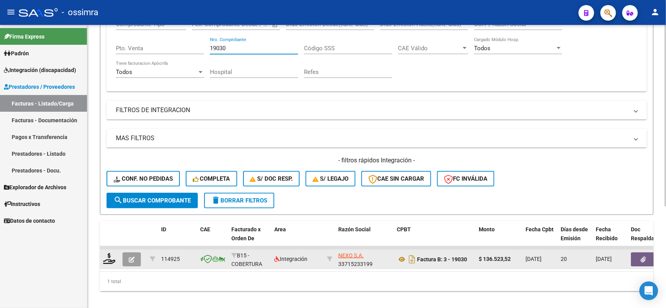
click at [131, 262] on button "button" at bounding box center [131, 260] width 18 height 14
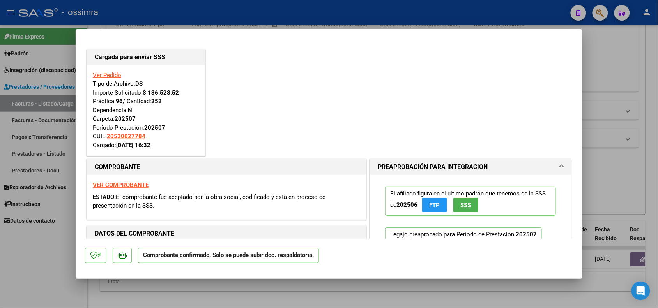
click at [33, 267] on div at bounding box center [329, 154] width 658 height 308
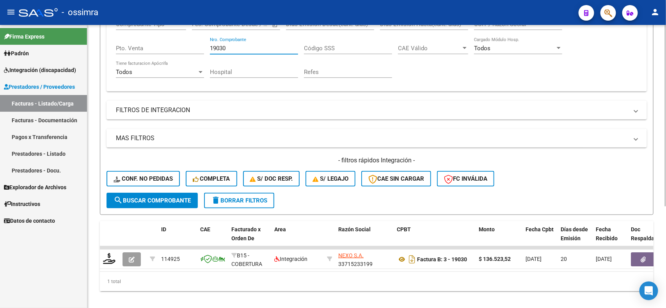
drag, startPoint x: 228, startPoint y: 45, endPoint x: 208, endPoint y: 45, distance: 20.3
click at [208, 45] on div "Comprobante Tipo Comprobante Tipo Start date – End date Fec. Comprobante Desde …" at bounding box center [376, 49] width 521 height 72
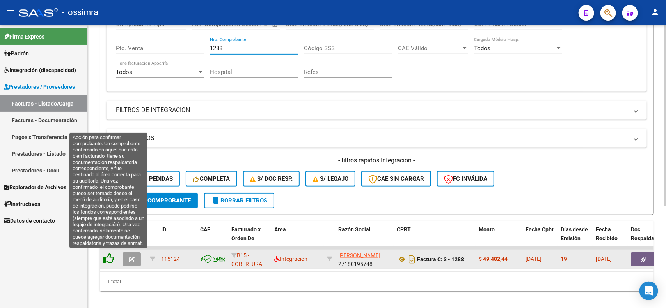
click at [106, 256] on icon at bounding box center [108, 258] width 11 height 11
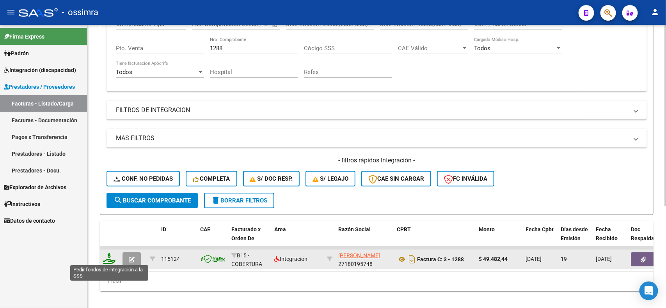
click at [112, 258] on icon at bounding box center [109, 258] width 12 height 11
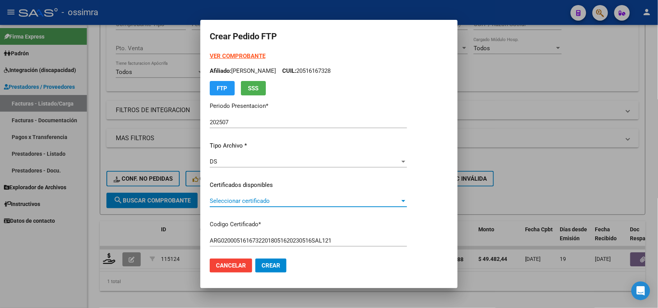
click at [262, 203] on span "Seleccionar certificado" at bounding box center [305, 201] width 190 height 7
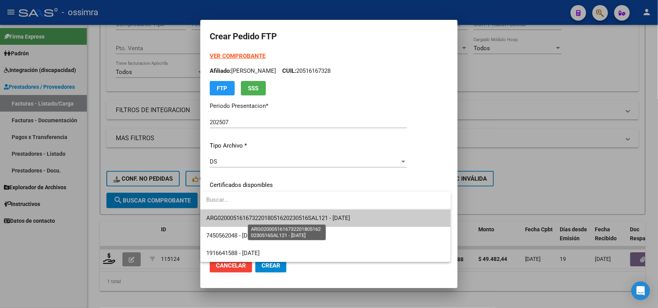
click at [266, 217] on span "ARG02000516167322018051620230516SAL121 - 2023-05-16" at bounding box center [279, 218] width 144 height 7
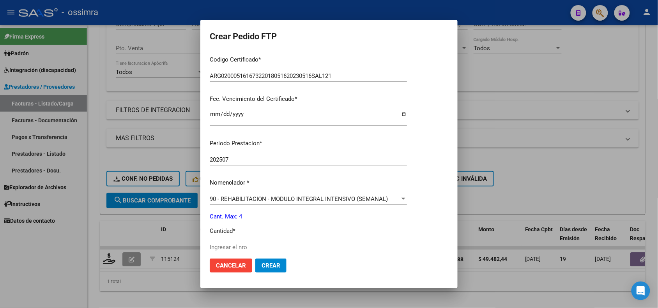
scroll to position [195, 0]
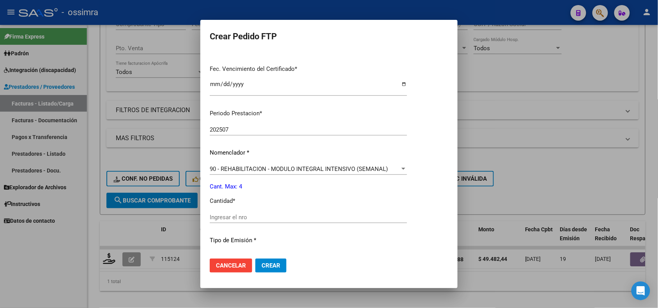
click at [262, 221] on div "Ingresar el nro" at bounding box center [308, 218] width 197 height 12
click at [274, 264] on span "Crear" at bounding box center [271, 265] width 19 height 7
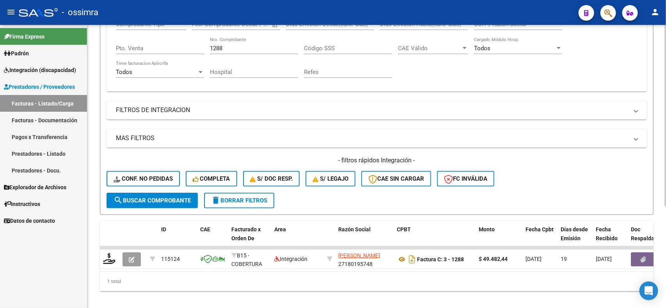
click at [233, 53] on div "1288 Nro. Comprobante" at bounding box center [254, 45] width 88 height 17
click at [226, 46] on input "1288" at bounding box center [254, 48] width 88 height 7
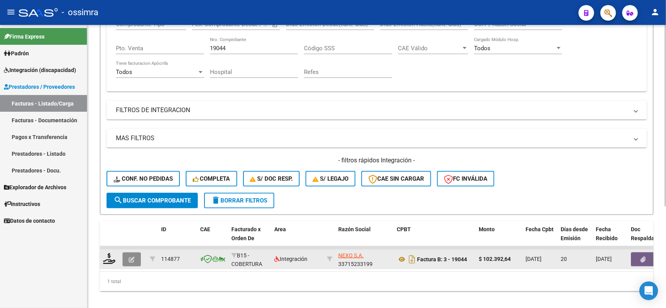
click at [132, 260] on icon "button" at bounding box center [132, 260] width 6 height 6
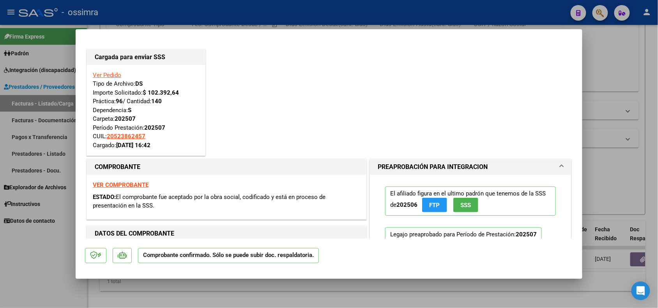
scroll to position [49, 0]
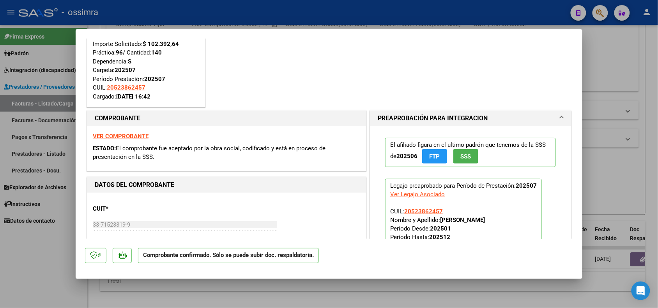
click at [110, 135] on strong "VER COMPROBANTE" at bounding box center [121, 136] width 56 height 7
click at [610, 72] on div at bounding box center [329, 154] width 658 height 308
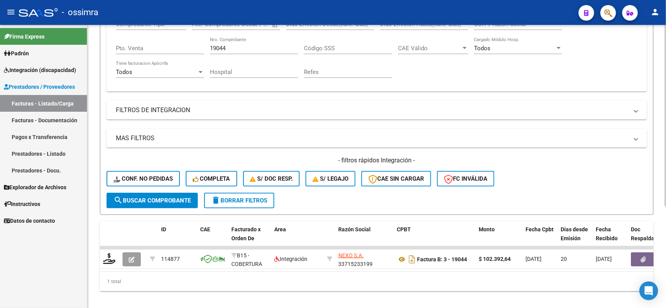
drag, startPoint x: 240, startPoint y: 53, endPoint x: 214, endPoint y: 53, distance: 26.5
click at [214, 53] on div "19044 Nro. Comprobante" at bounding box center [254, 49] width 88 height 24
click at [228, 51] on input "19044" at bounding box center [254, 48] width 88 height 7
drag, startPoint x: 233, startPoint y: 48, endPoint x: 209, endPoint y: 47, distance: 23.4
click at [210, 47] on input "19044" at bounding box center [254, 48] width 88 height 7
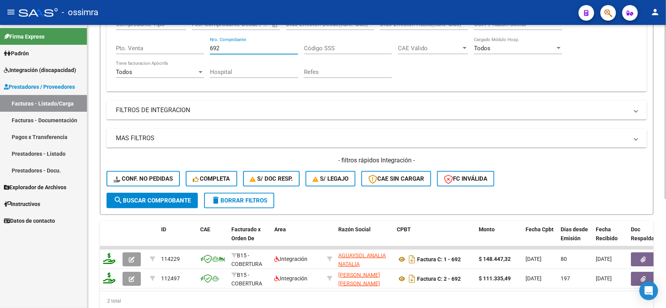
click at [213, 45] on input "692" at bounding box center [254, 48] width 88 height 7
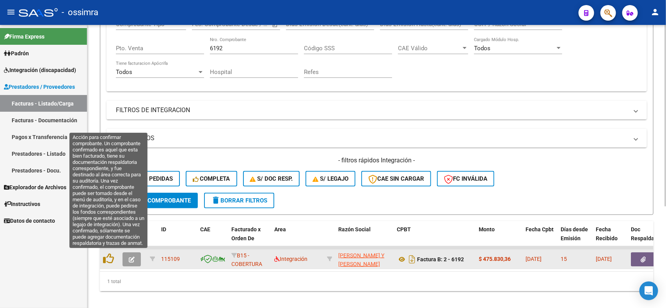
drag, startPoint x: 104, startPoint y: 259, endPoint x: 100, endPoint y: 258, distance: 3.9
click at [101, 258] on datatable-body-cell at bounding box center [109, 259] width 19 height 19
click at [112, 258] on icon at bounding box center [108, 258] width 11 height 11
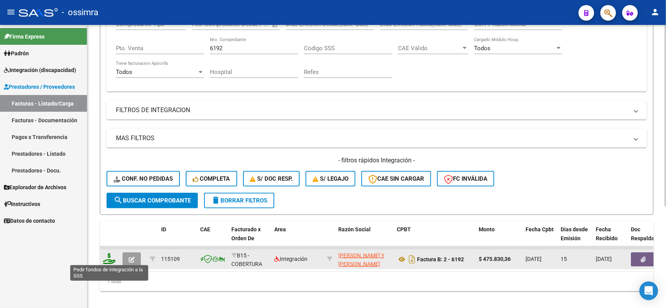
click at [112, 258] on icon at bounding box center [109, 258] width 12 height 11
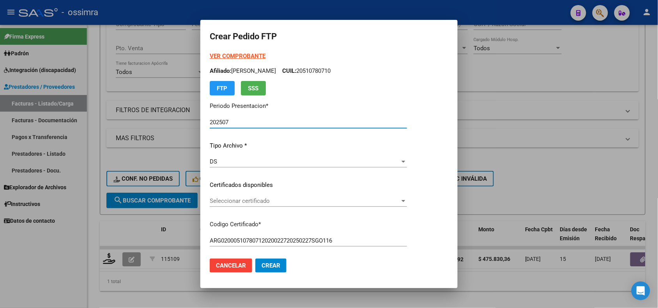
click at [270, 195] on div "Seleccionar certificado Seleccionar certificado" at bounding box center [308, 201] width 197 height 12
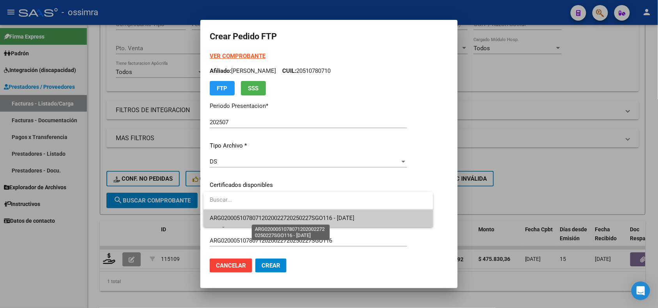
click at [259, 218] on span "ARG02000510780712020022720250227SGO116 - 2025-02-27" at bounding box center [282, 218] width 145 height 7
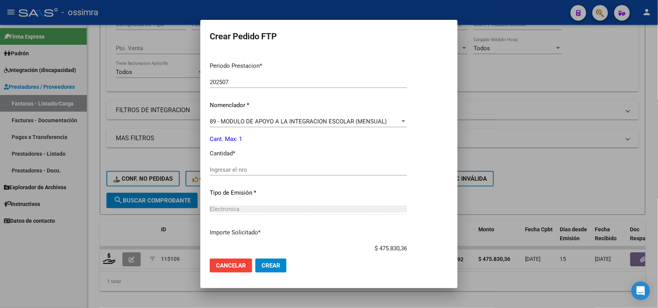
scroll to position [244, 0]
click at [249, 172] on input "Ingresar el nro" at bounding box center [308, 168] width 197 height 7
click at [268, 262] on button "Crear" at bounding box center [270, 266] width 31 height 14
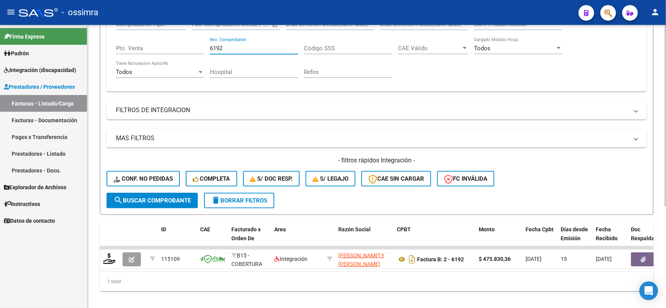
click at [251, 45] on input "6192" at bounding box center [254, 48] width 88 height 7
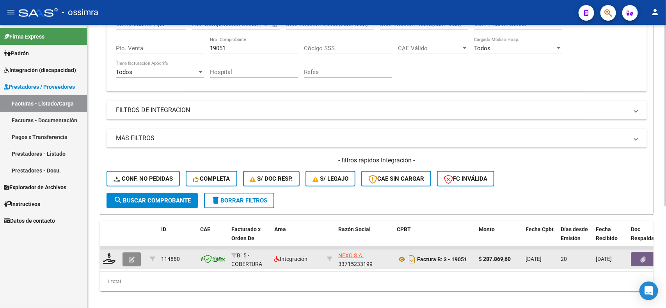
click at [129, 262] on button "button" at bounding box center [131, 260] width 18 height 14
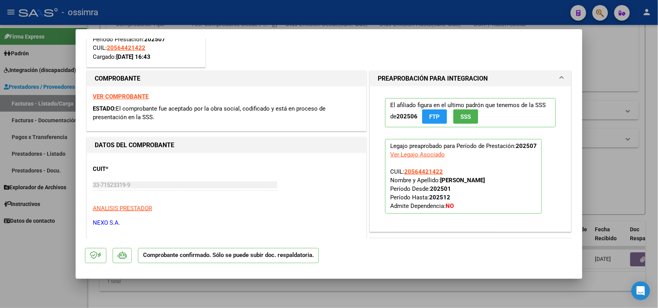
scroll to position [97, 0]
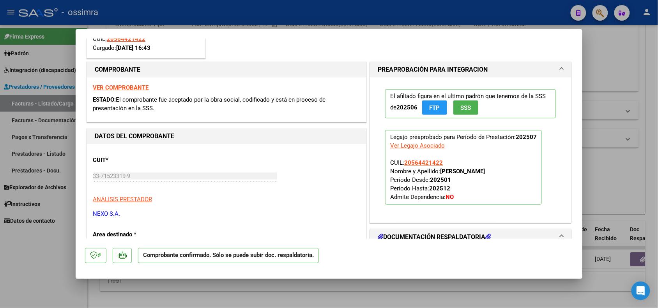
click at [140, 90] on strong "VER COMPROBANTE" at bounding box center [121, 87] width 56 height 7
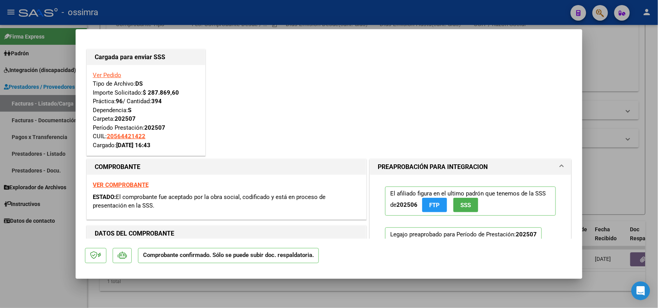
click at [36, 261] on div at bounding box center [329, 154] width 658 height 308
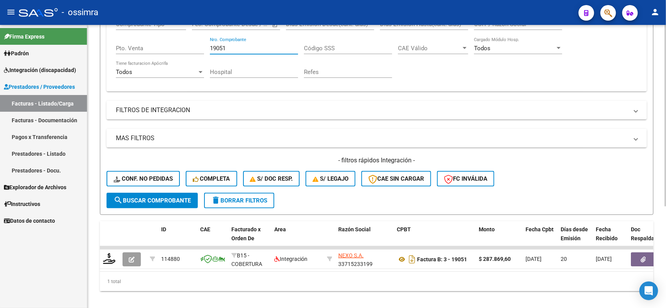
drag, startPoint x: 233, startPoint y: 45, endPoint x: 208, endPoint y: 45, distance: 25.3
click at [208, 45] on div "Comprobante Tipo Comprobante Tipo Start date – End date Fec. Comprobante Desde …" at bounding box center [376, 49] width 521 height 72
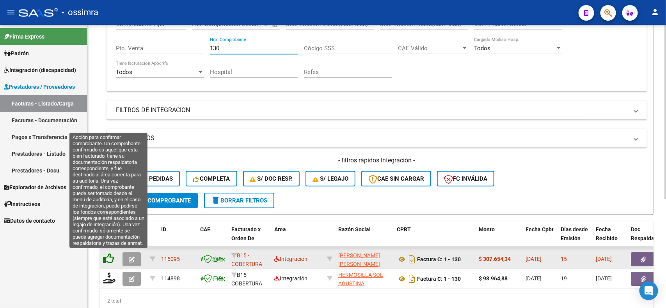
click at [112, 256] on icon at bounding box center [108, 258] width 11 height 11
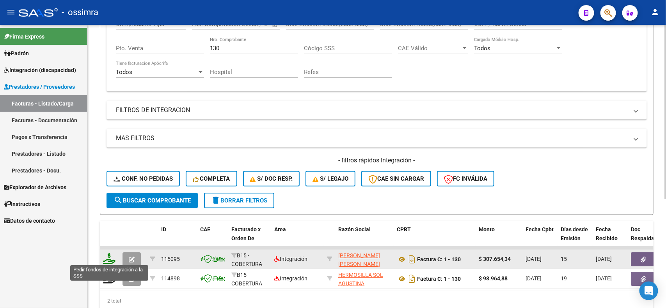
click at [112, 256] on icon at bounding box center [109, 258] width 12 height 11
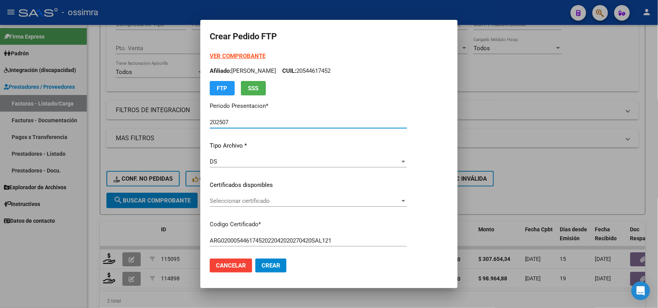
click at [245, 202] on span "Seleccionar certificado" at bounding box center [305, 201] width 190 height 7
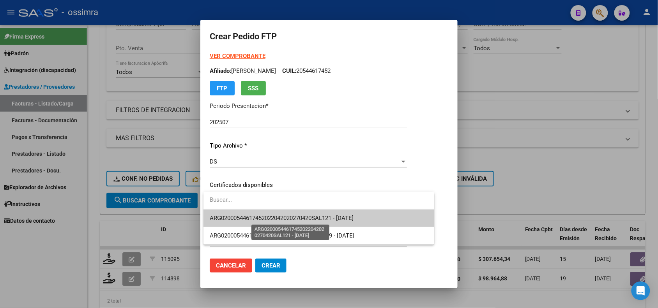
click at [250, 219] on span "ARG02000544617452022042020270420SAL121 - 2027-04-20" at bounding box center [282, 218] width 144 height 7
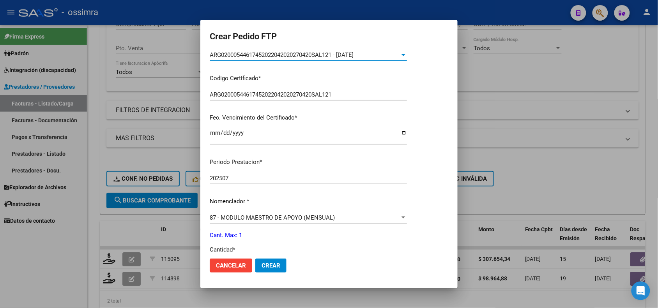
scroll to position [195, 0]
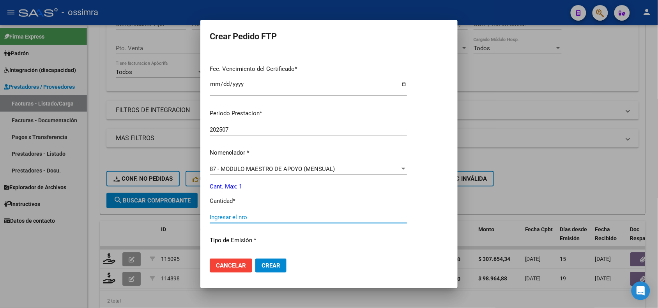
click at [250, 219] on input "Ingresar el nro" at bounding box center [308, 217] width 197 height 7
click at [281, 274] on mat-dialog-actions "Cancelar Crear" at bounding box center [329, 266] width 239 height 27
click at [272, 262] on button "Crear" at bounding box center [270, 266] width 31 height 14
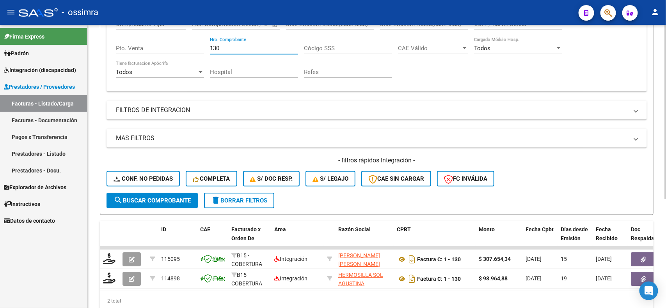
drag, startPoint x: 225, startPoint y: 49, endPoint x: 207, endPoint y: 49, distance: 18.3
click at [207, 49] on div "Comprobante Tipo Comprobante Tipo Start date – End date Fec. Comprobante Desde …" at bounding box center [376, 49] width 521 height 72
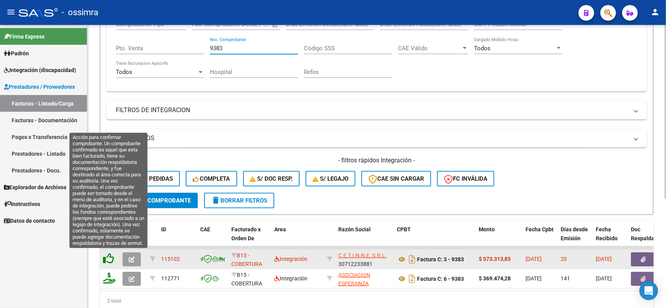
click at [106, 256] on icon at bounding box center [108, 258] width 11 height 11
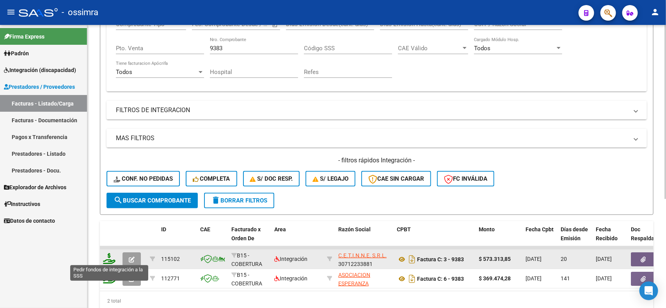
click at [107, 257] on icon at bounding box center [109, 258] width 12 height 11
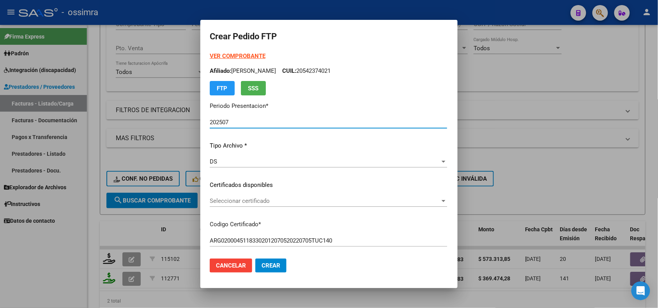
click at [227, 201] on span "Seleccionar certificado" at bounding box center [325, 201] width 230 height 7
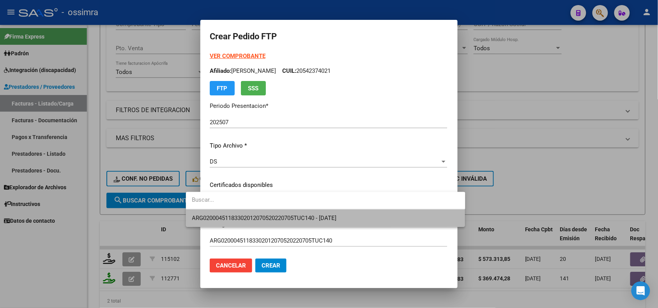
click at [230, 214] on span "ARG02000451183302012070520220705TUC140 - 2022-07-05" at bounding box center [325, 219] width 267 height 18
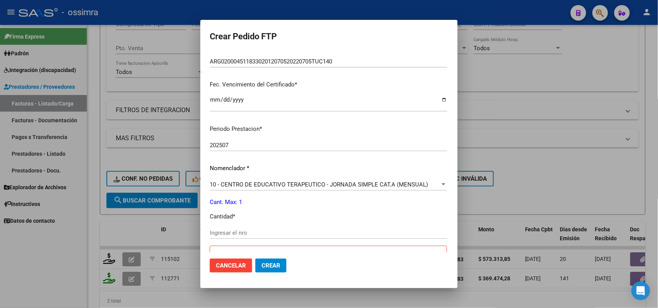
scroll to position [195, 0]
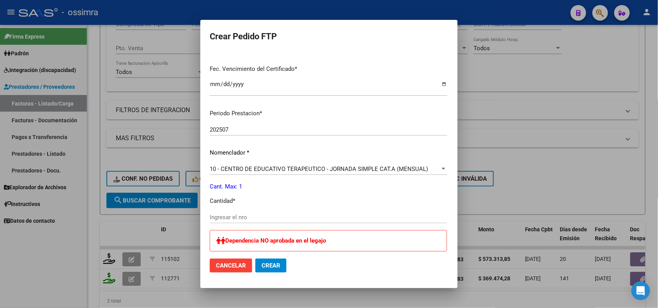
click at [230, 214] on input "Ingresar el nro" at bounding box center [329, 217] width 238 height 7
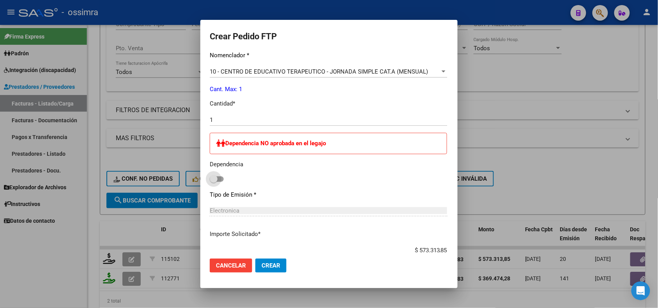
click at [210, 175] on label at bounding box center [217, 179] width 14 height 9
click at [213, 182] on input "checkbox" at bounding box center [213, 182] width 0 height 0
click at [262, 266] on span "Crear" at bounding box center [271, 265] width 19 height 7
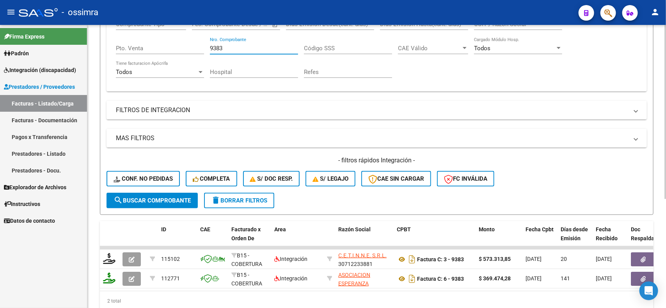
drag, startPoint x: 242, startPoint y: 46, endPoint x: 202, endPoint y: 46, distance: 40.6
click at [203, 46] on div "Comprobante Tipo Comprobante Tipo Start date – End date Fec. Comprobante Desde …" at bounding box center [376, 49] width 521 height 72
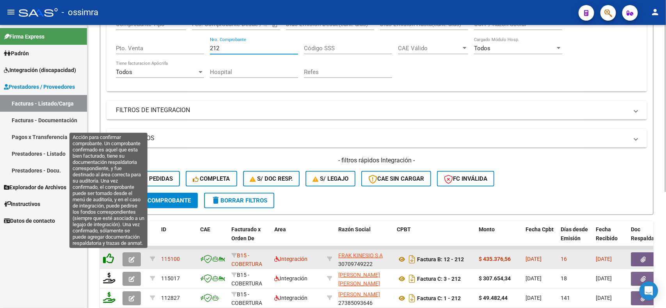
click at [109, 256] on icon at bounding box center [108, 258] width 11 height 11
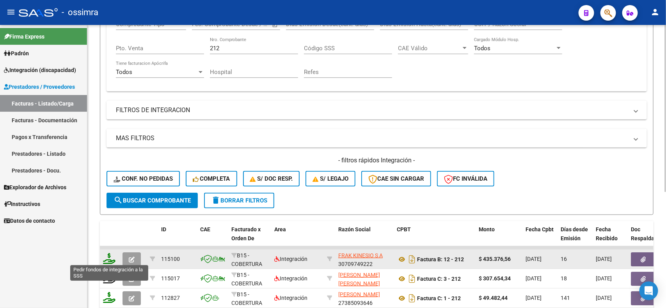
click at [110, 256] on icon at bounding box center [109, 258] width 12 height 11
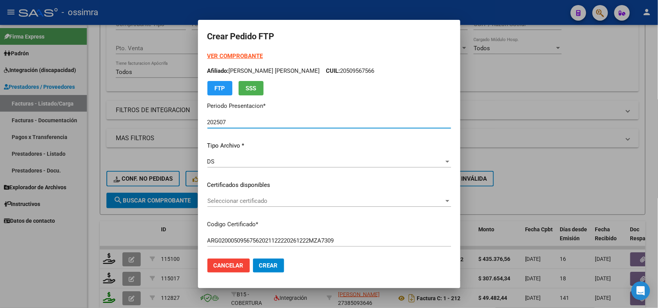
click at [251, 199] on span "Seleccionar certificado" at bounding box center [325, 201] width 237 height 7
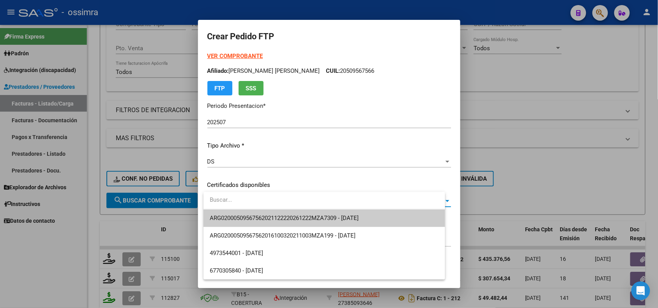
click at [252, 223] on span "ARG02000509567562021122220261222MZA7309 - 2026-12-22" at bounding box center [324, 219] width 229 height 18
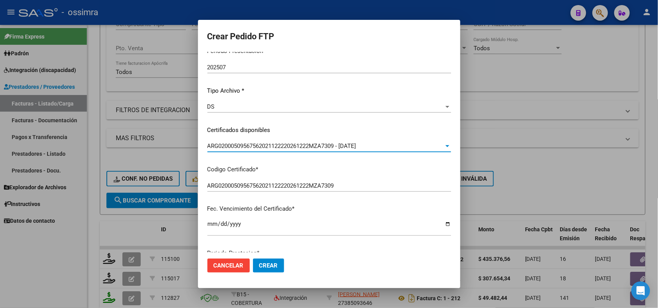
scroll to position [195, 0]
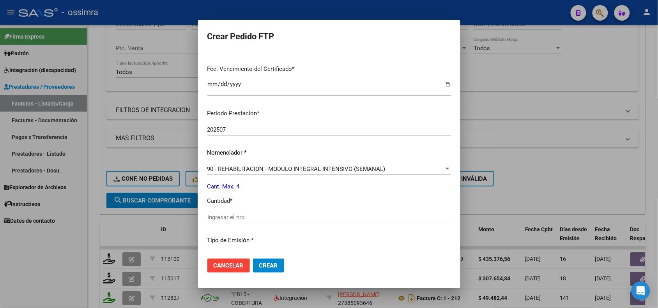
click at [242, 215] on input "Ingresar el nro" at bounding box center [329, 217] width 244 height 7
click at [270, 261] on button "Crear" at bounding box center [268, 266] width 31 height 14
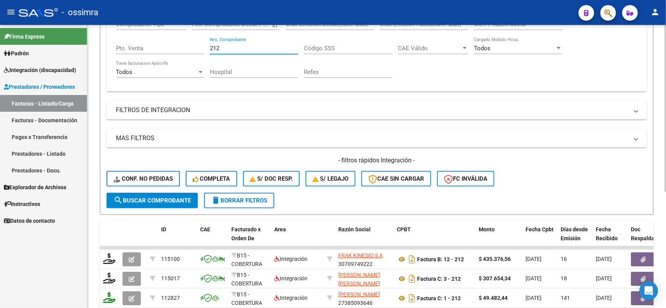
drag, startPoint x: 225, startPoint y: 47, endPoint x: 202, endPoint y: 47, distance: 22.6
click at [202, 47] on div "Comprobante Tipo Comprobante Tipo Start date – End date Fec. Comprobante Desde …" at bounding box center [376, 49] width 521 height 72
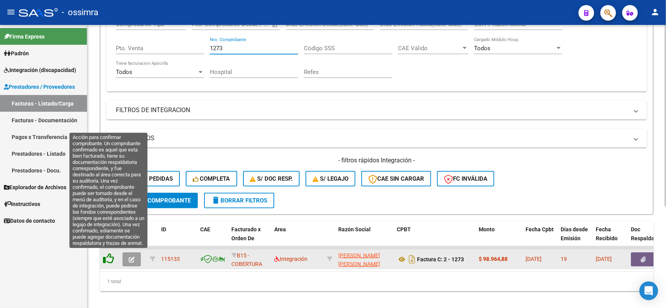
click at [106, 261] on icon at bounding box center [108, 258] width 11 height 11
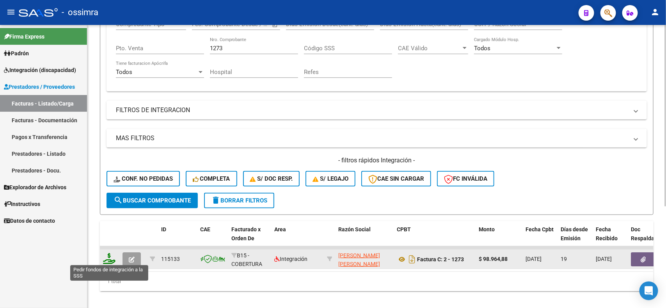
click at [106, 256] on icon at bounding box center [109, 258] width 12 height 11
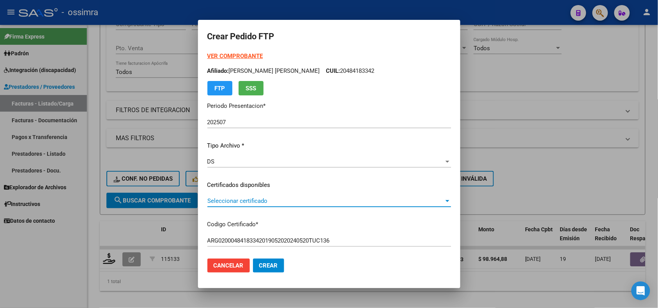
click at [257, 199] on span "Seleccionar certificado" at bounding box center [325, 201] width 237 height 7
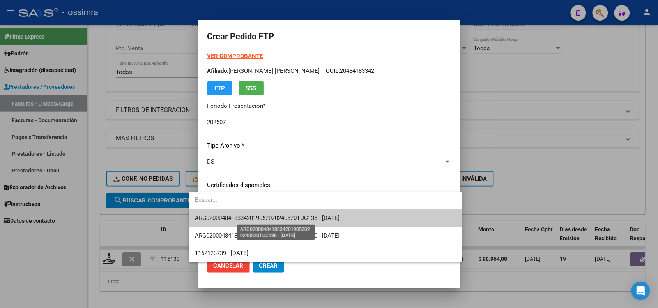
click at [260, 221] on span "ARG02000484183342019052020240520TUC136 - 2024-05-20" at bounding box center [267, 218] width 145 height 7
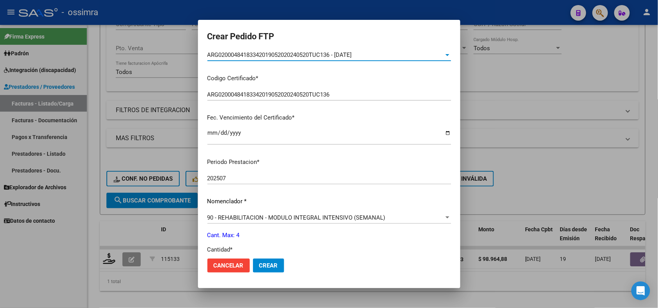
scroll to position [195, 0]
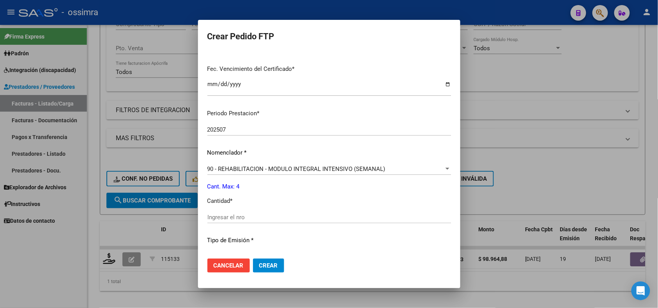
click at [259, 220] on input "Ingresar el nro" at bounding box center [329, 217] width 244 height 7
click at [259, 261] on button "Crear" at bounding box center [268, 266] width 31 height 14
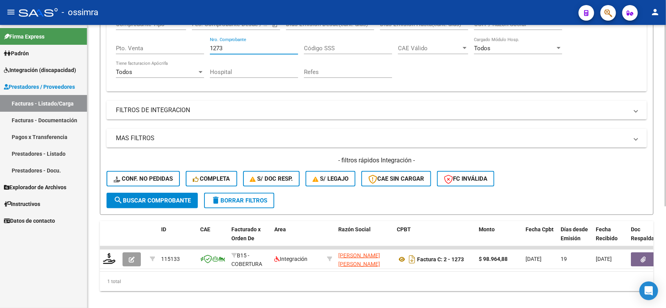
drag, startPoint x: 227, startPoint y: 49, endPoint x: 213, endPoint y: 49, distance: 14.0
click at [213, 49] on input "1273" at bounding box center [254, 48] width 88 height 7
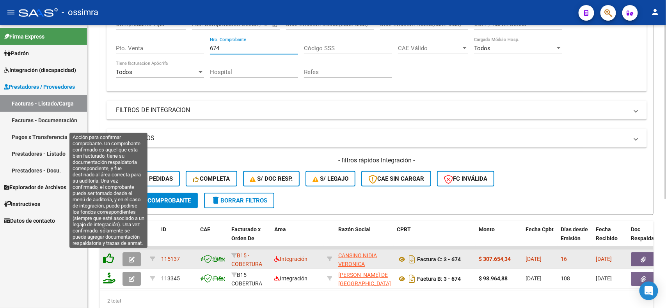
click at [110, 257] on icon at bounding box center [108, 258] width 11 height 11
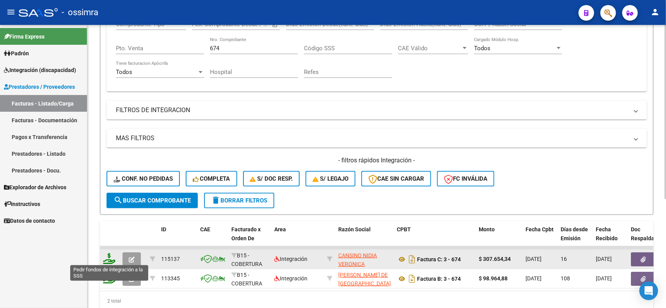
click at [110, 257] on icon at bounding box center [109, 258] width 12 height 11
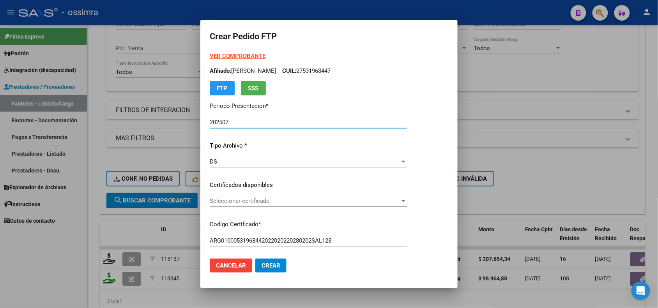
click at [250, 197] on div "Seleccionar certificado Seleccionar certificado" at bounding box center [308, 201] width 197 height 12
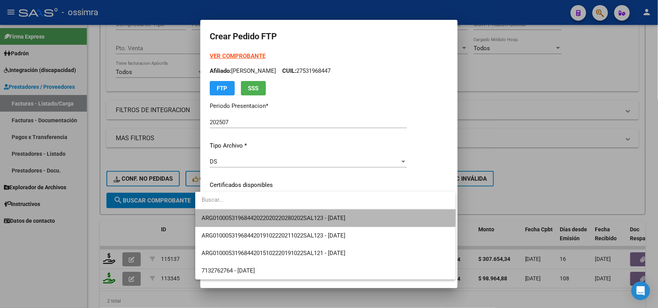
click at [258, 213] on span "ARG01000531968442022020220280202SAL123 - 2028-02-02" at bounding box center [326, 219] width 248 height 18
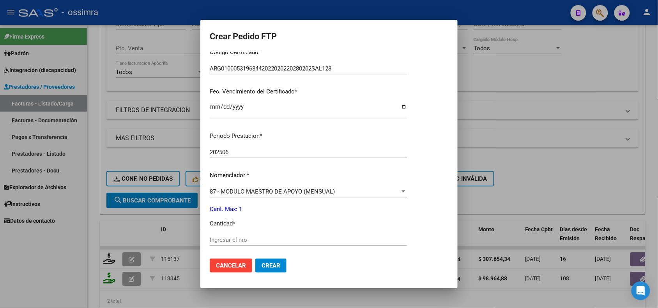
scroll to position [195, 0]
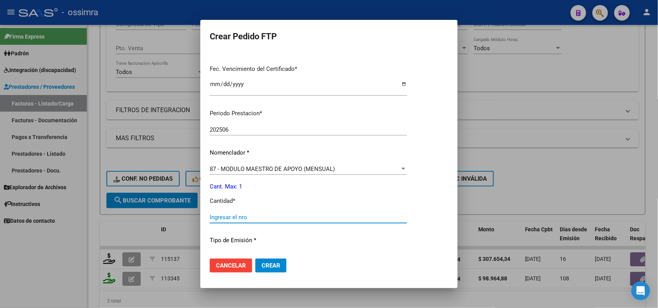
click at [259, 214] on input "Ingresar el nro" at bounding box center [308, 217] width 197 height 7
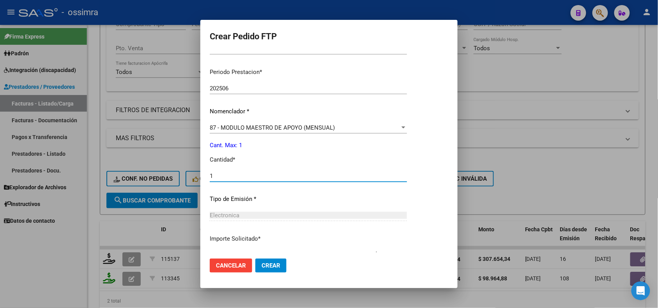
scroll to position [291, 0]
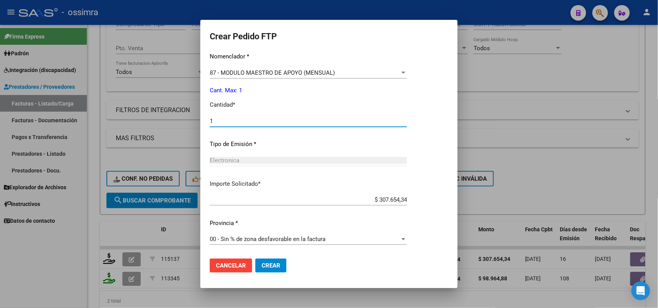
click at [262, 262] on span "Crear" at bounding box center [271, 265] width 19 height 7
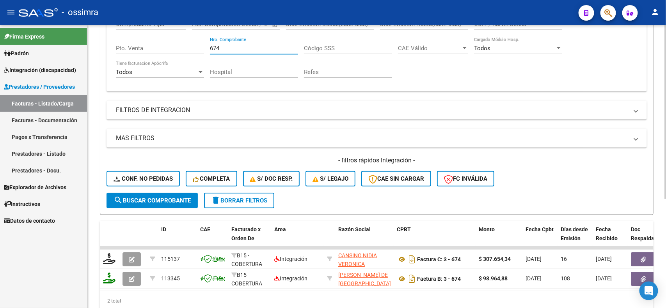
drag, startPoint x: 229, startPoint y: 47, endPoint x: 207, endPoint y: 47, distance: 21.1
click at [207, 47] on div "Comprobante Tipo Comprobante Tipo Start date – End date Fec. Comprobante Desde …" at bounding box center [376, 49] width 521 height 72
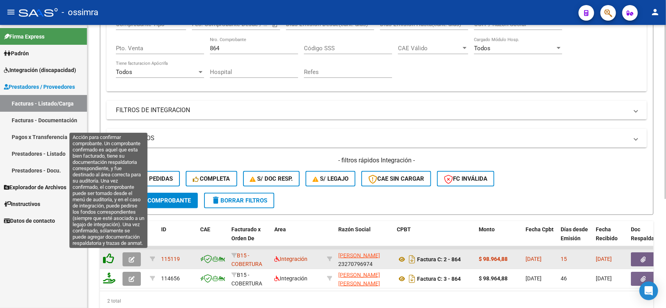
click at [106, 256] on icon at bounding box center [108, 258] width 11 height 11
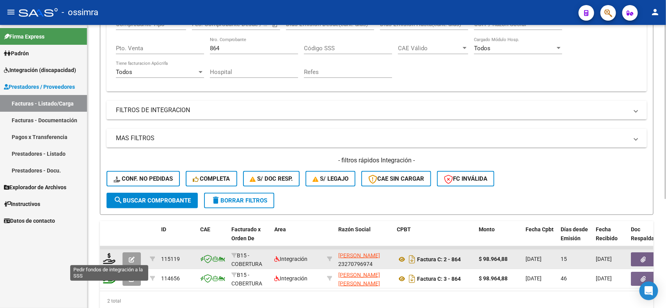
click at [106, 256] on icon at bounding box center [109, 258] width 12 height 11
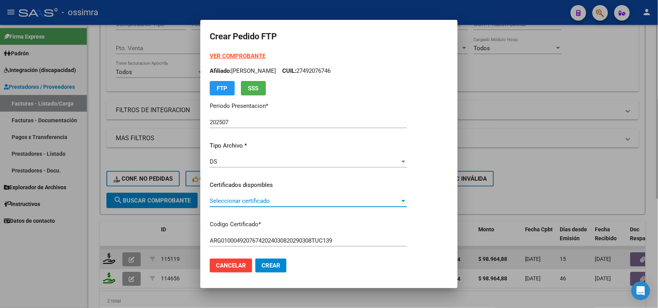
click at [246, 203] on span "Seleccionar certificado" at bounding box center [305, 201] width 190 height 7
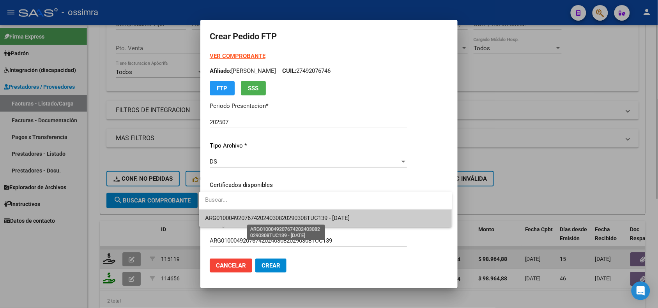
click at [250, 219] on span "ARG01000492076742024030820290308TUC139 - 2029-03-08" at bounding box center [278, 218] width 145 height 7
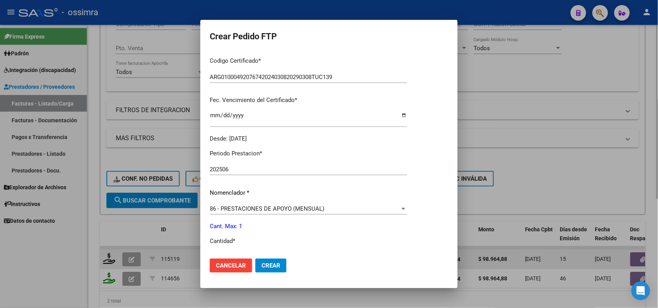
scroll to position [195, 0]
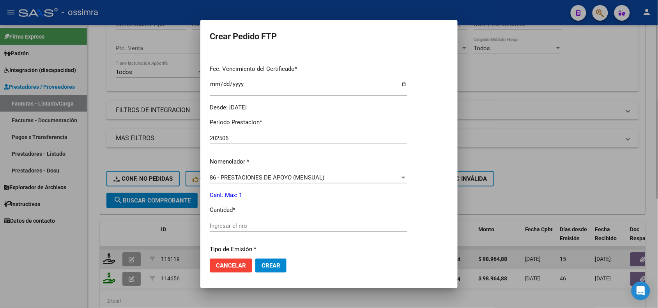
click at [250, 219] on div "Periodo Prestacion * 202506 Ingresar el Periodo Prestacion Nomenclador * 86 - P…" at bounding box center [308, 274] width 197 height 325
click at [250, 221] on div "Ingresar el nro" at bounding box center [308, 226] width 197 height 12
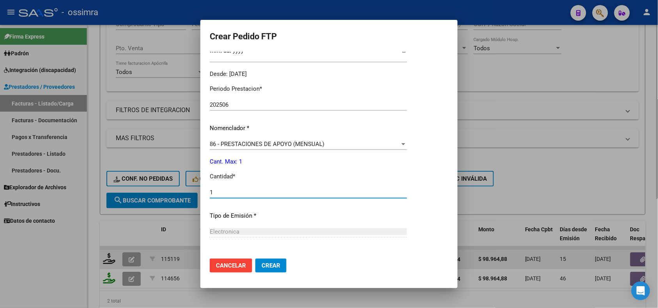
scroll to position [379, 0]
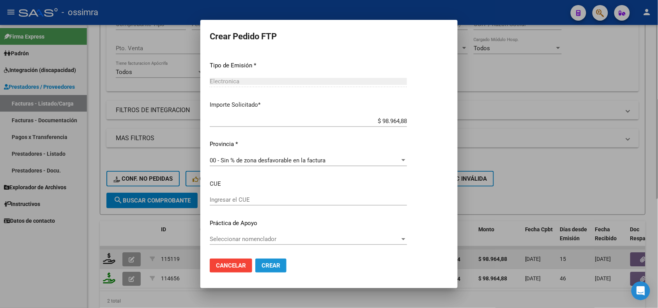
click at [269, 264] on span "Crear" at bounding box center [271, 265] width 19 height 7
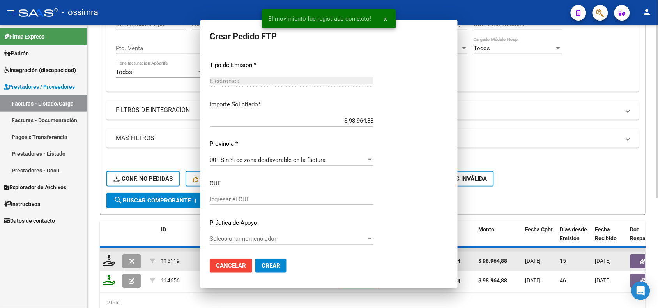
scroll to position [335, 0]
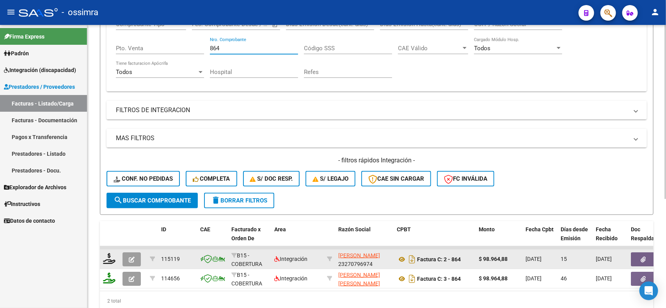
drag, startPoint x: 219, startPoint y: 45, endPoint x: 207, endPoint y: 45, distance: 11.7
click at [207, 45] on div "Comprobante Tipo Comprobante Tipo Start date – End date Fec. Comprobante Desde …" at bounding box center [376, 49] width 521 height 72
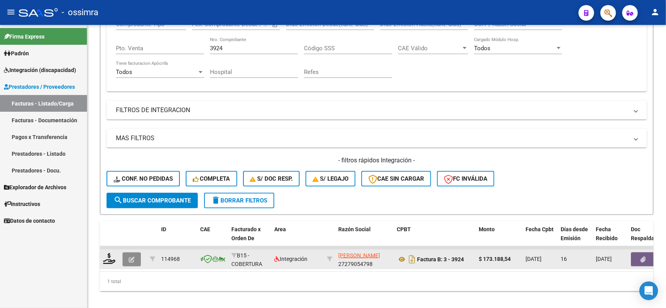
click at [123, 261] on button "button" at bounding box center [131, 260] width 18 height 14
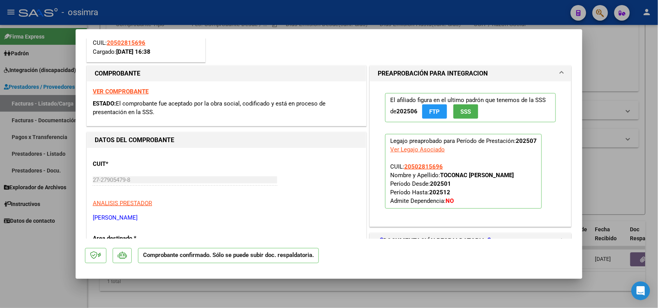
scroll to position [97, 0]
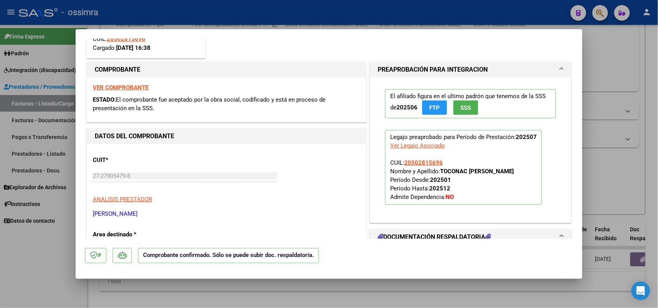
click at [42, 241] on div at bounding box center [329, 154] width 658 height 308
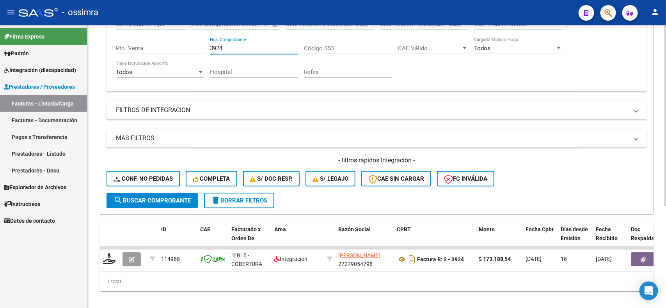
drag, startPoint x: 223, startPoint y: 47, endPoint x: 203, endPoint y: 47, distance: 20.3
click at [203, 47] on div "Comprobante Tipo Comprobante Tipo Start date – End date Fec. Comprobante Desde …" at bounding box center [376, 49] width 521 height 72
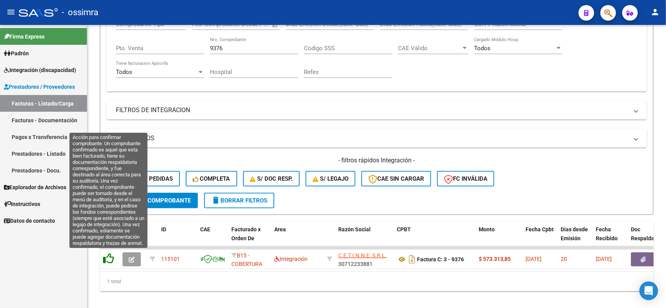
click at [110, 255] on icon at bounding box center [108, 258] width 11 height 11
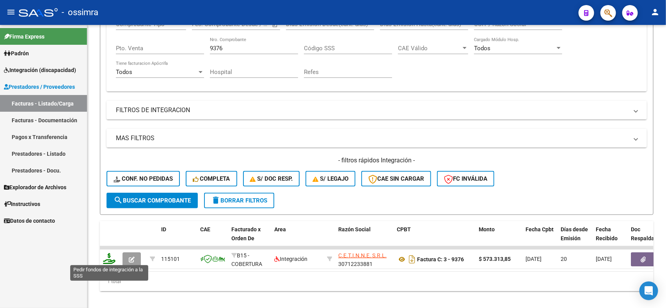
click at [111, 261] on icon at bounding box center [109, 258] width 12 height 11
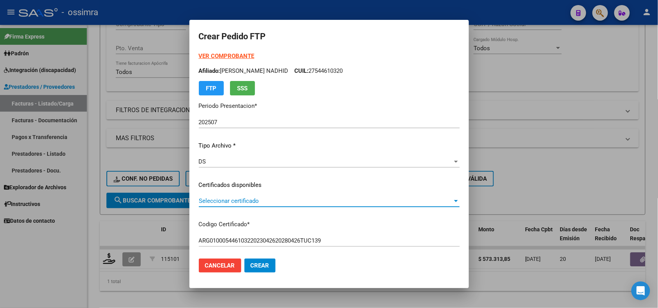
click at [271, 198] on span "Seleccionar certificado" at bounding box center [326, 201] width 254 height 7
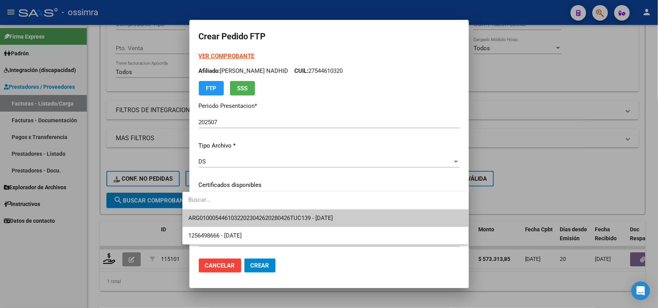
click at [273, 215] on span "ARG01000544610322023042620280426TUC139 - 2028-04-30" at bounding box center [261, 218] width 145 height 7
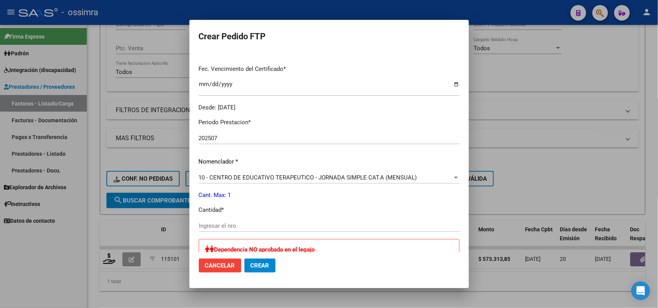
scroll to position [244, 0]
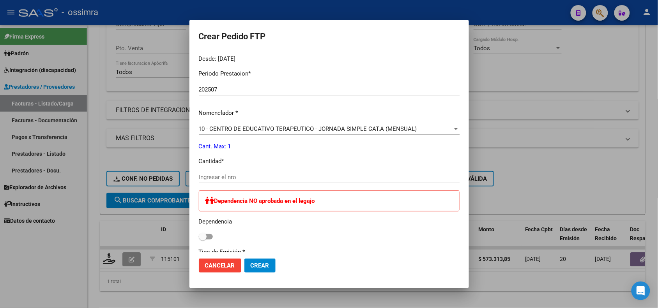
click at [245, 176] on input "Ingresar el nro" at bounding box center [329, 177] width 261 height 7
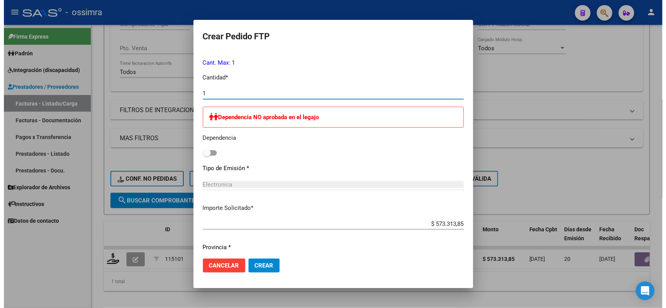
scroll to position [352, 0]
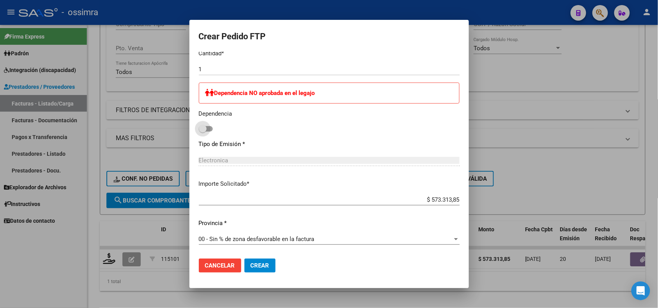
click at [199, 129] on span at bounding box center [206, 128] width 14 height 5
click at [202, 132] on input "checkbox" at bounding box center [202, 132] width 0 height 0
click at [251, 264] on span "Crear" at bounding box center [260, 265] width 19 height 7
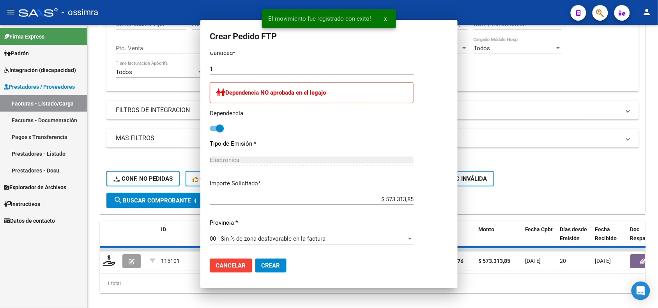
scroll to position [0, 0]
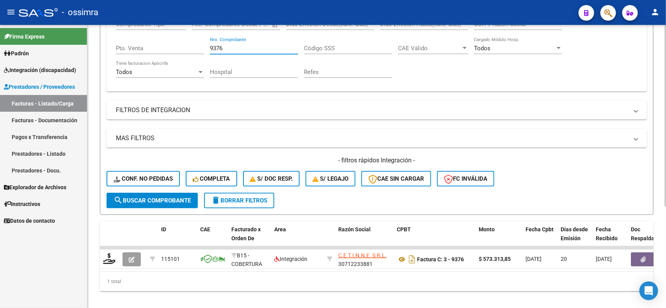
drag, startPoint x: 221, startPoint y: 47, endPoint x: 204, endPoint y: 46, distance: 17.2
click at [204, 46] on div "Comprobante Tipo Comprobante Tipo Start date – End date Fec. Comprobante Desde …" at bounding box center [376, 49] width 521 height 72
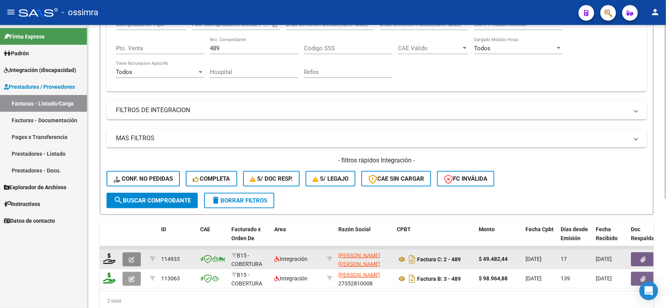
click at [126, 254] on button "button" at bounding box center [131, 260] width 18 height 14
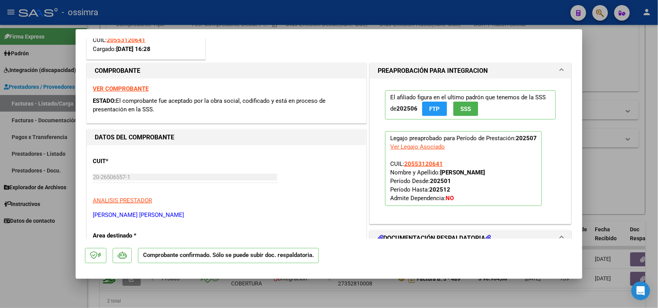
scroll to position [97, 0]
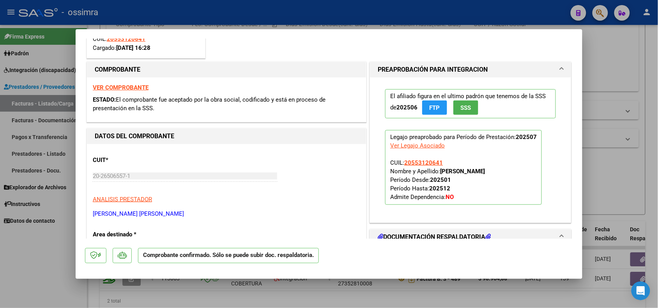
click at [69, 259] on div at bounding box center [329, 154] width 658 height 308
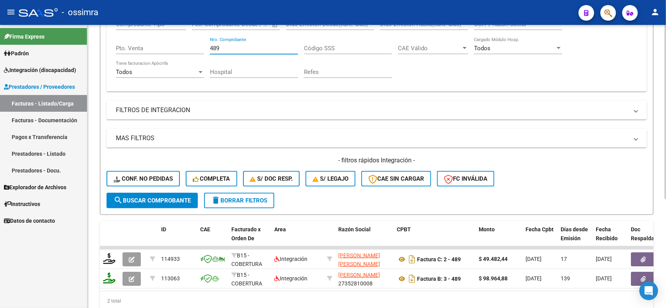
drag, startPoint x: 225, startPoint y: 46, endPoint x: 209, endPoint y: 46, distance: 16.4
click at [209, 46] on div "Comprobante Tipo Comprobante Tipo Start date – End date Fec. Comprobante Desde …" at bounding box center [376, 49] width 521 height 72
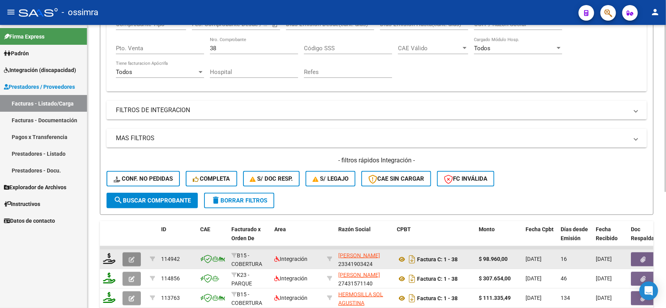
click at [130, 260] on icon "button" at bounding box center [132, 260] width 6 height 6
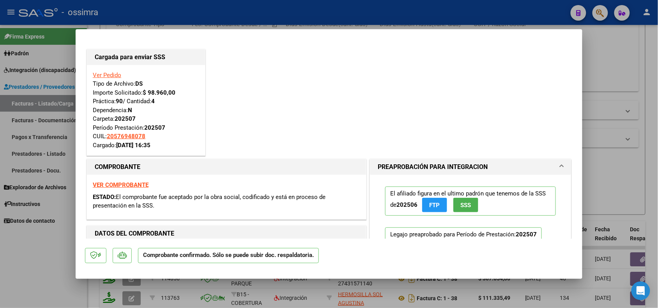
scroll to position [49, 0]
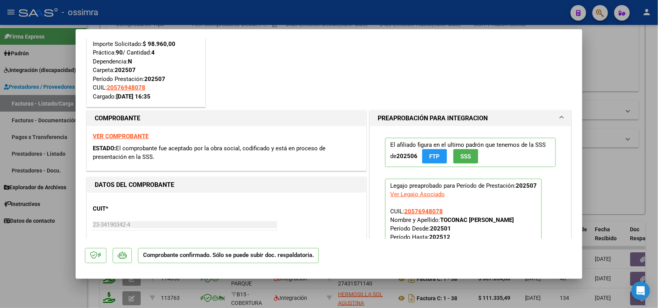
click at [24, 272] on div at bounding box center [329, 154] width 658 height 308
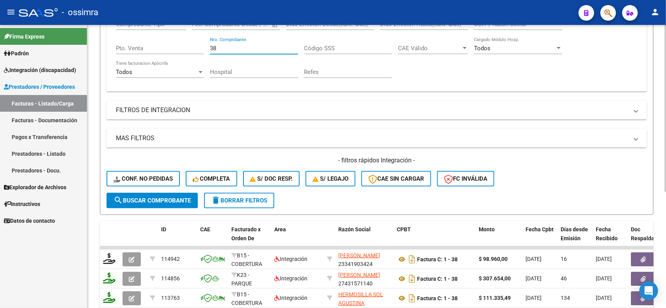
drag, startPoint x: 223, startPoint y: 46, endPoint x: 204, endPoint y: 46, distance: 19.1
click at [204, 46] on div "Comprobante Tipo Comprobante Tipo Start date – End date Fec. Comprobante Desde …" at bounding box center [376, 49] width 521 height 72
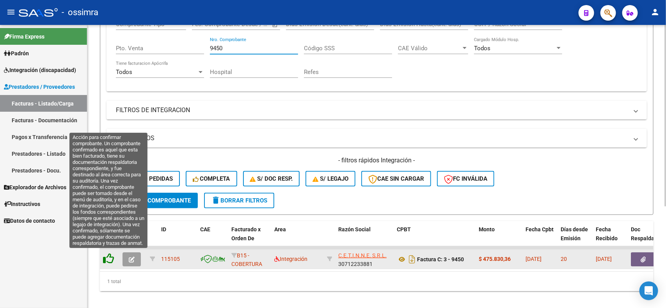
click at [108, 258] on icon at bounding box center [108, 258] width 11 height 11
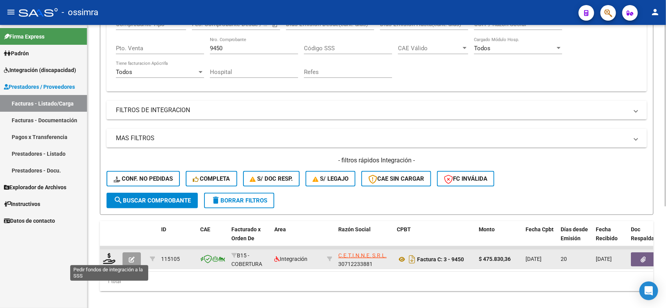
click at [108, 258] on icon at bounding box center [109, 258] width 12 height 11
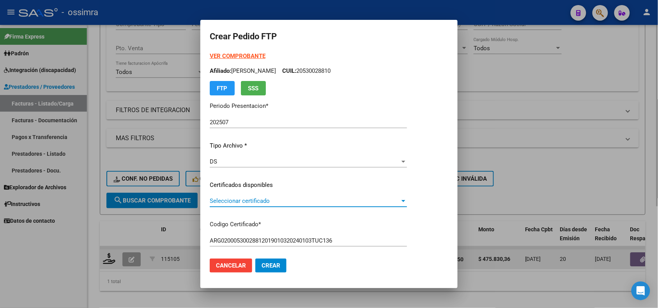
click at [252, 204] on span "Seleccionar certificado" at bounding box center [305, 201] width 190 height 7
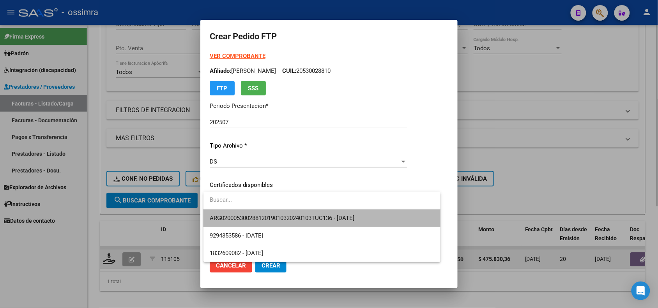
click at [252, 214] on span "ARG02000530028812019010320240103TUC136 - 2024-01-03" at bounding box center [322, 219] width 225 height 18
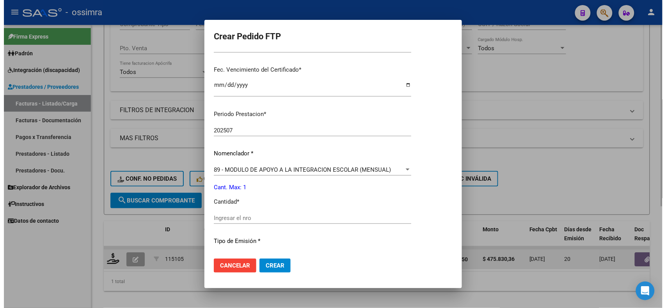
scroll to position [195, 0]
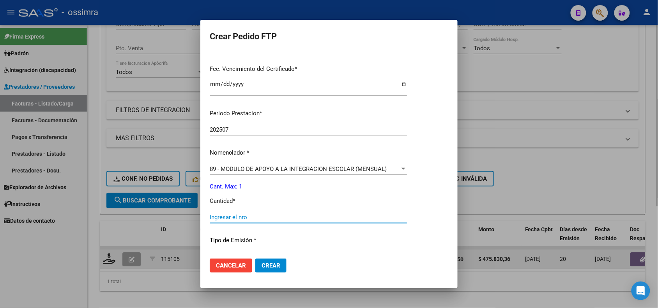
click at [254, 220] on input "Ingresar el nro" at bounding box center [308, 217] width 197 height 7
click at [272, 268] on span "Crear" at bounding box center [271, 265] width 19 height 7
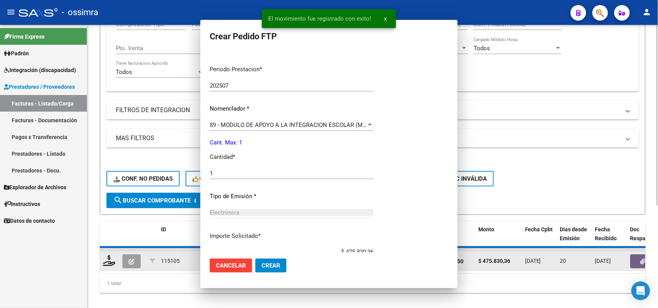
scroll to position [0, 0]
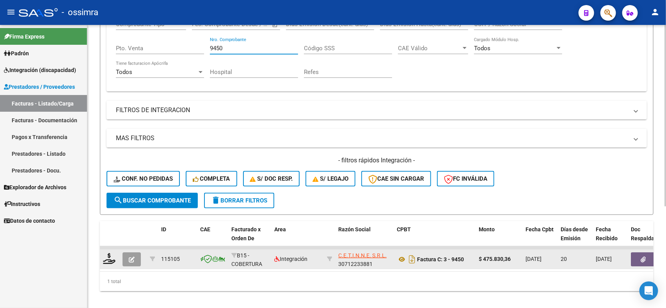
drag, startPoint x: 218, startPoint y: 48, endPoint x: 211, endPoint y: 48, distance: 7.8
click at [210, 48] on input "9450" at bounding box center [254, 48] width 88 height 7
drag, startPoint x: 227, startPoint y: 48, endPoint x: 206, endPoint y: 48, distance: 21.4
click at [206, 48] on div "Comprobante Tipo Comprobante Tipo Start date – End date Fec. Comprobante Desde …" at bounding box center [376, 49] width 521 height 72
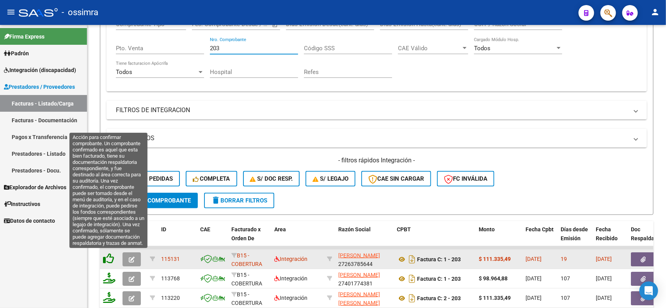
click at [109, 260] on icon at bounding box center [108, 258] width 11 height 11
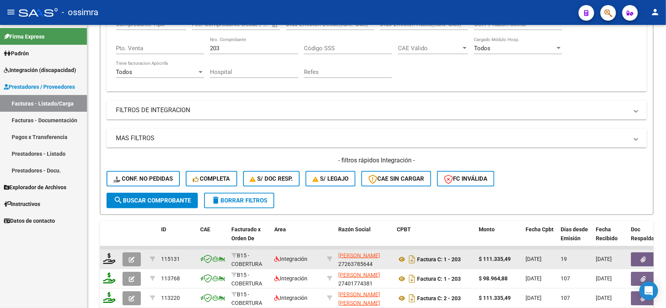
click at [115, 254] on div at bounding box center [109, 259] width 13 height 12
click at [107, 254] on icon at bounding box center [109, 258] width 12 height 11
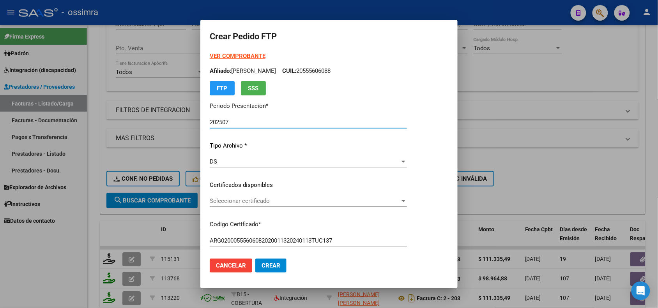
click at [254, 204] on span "Seleccionar certificado" at bounding box center [305, 201] width 190 height 7
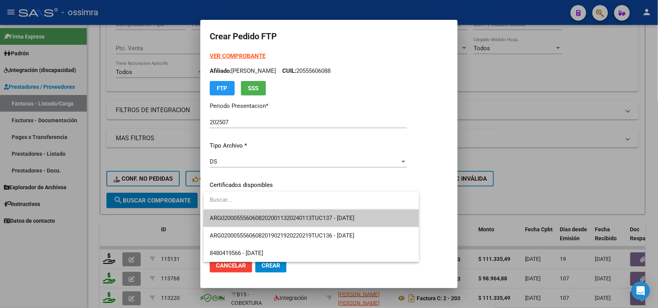
click at [246, 213] on span "ARG02000555606082020011320240113TUC137 - 2024-01-13" at bounding box center [311, 219] width 203 height 18
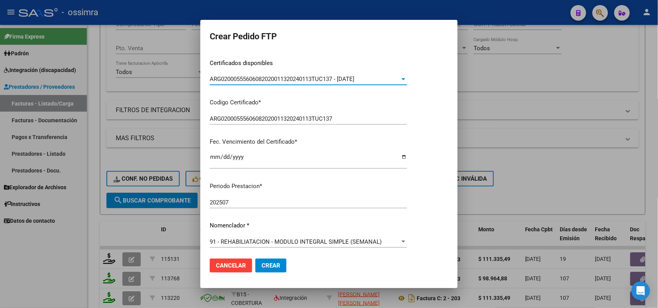
scroll to position [146, 0]
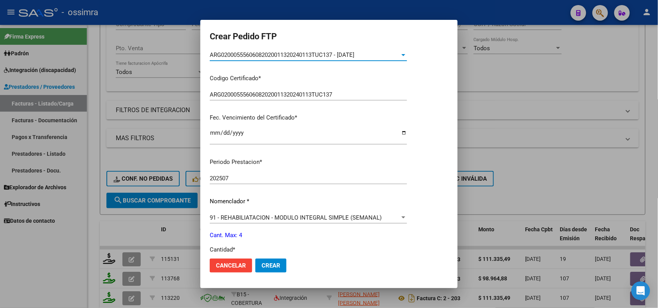
click at [233, 217] on span "91 - REHABILIATACION - MODULO INTEGRAL SIMPLE (SEMANAL)" at bounding box center [296, 217] width 172 height 7
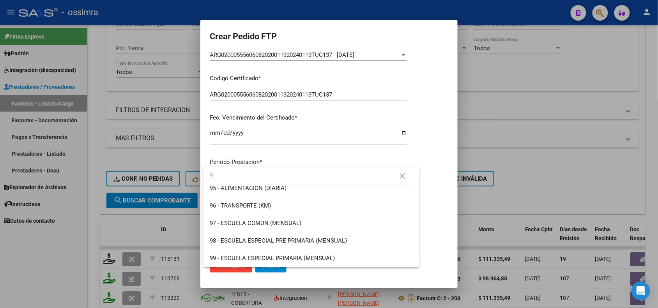
scroll to position [0, 0]
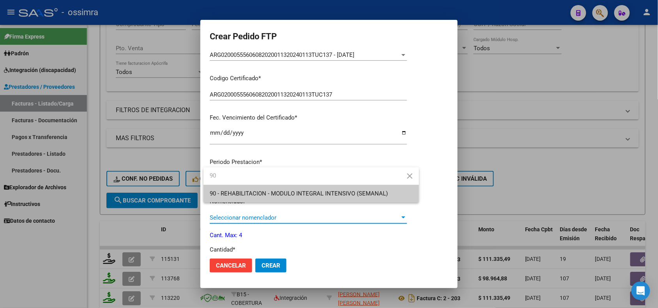
click at [243, 186] on span "90 - REHABILITACION - MODULO INTEGRAL INTENSIVO (SEMANAL)" at bounding box center [311, 194] width 203 height 18
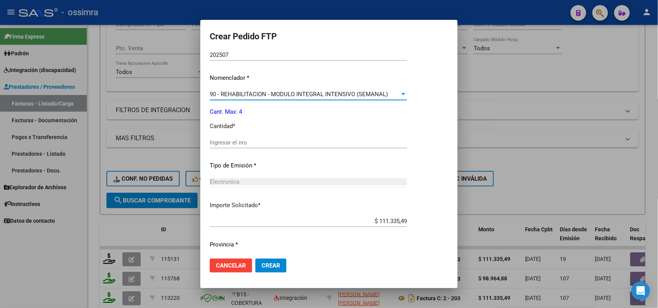
scroll to position [291, 0]
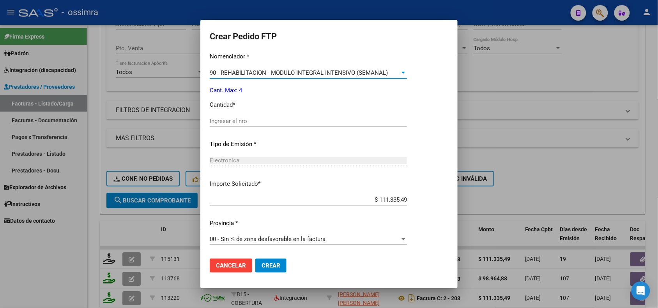
click at [232, 122] on input "Ingresar el nro" at bounding box center [308, 121] width 197 height 7
click at [266, 264] on span "Crear" at bounding box center [271, 265] width 19 height 7
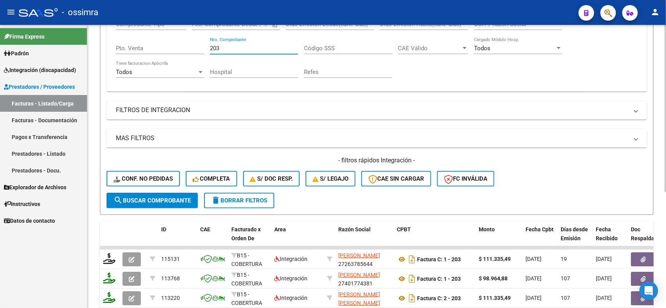
drag, startPoint x: 233, startPoint y: 48, endPoint x: 207, endPoint y: 47, distance: 25.7
click at [207, 47] on div "Comprobante Tipo Comprobante Tipo Start date – End date Fec. Comprobante Desde …" at bounding box center [376, 49] width 521 height 72
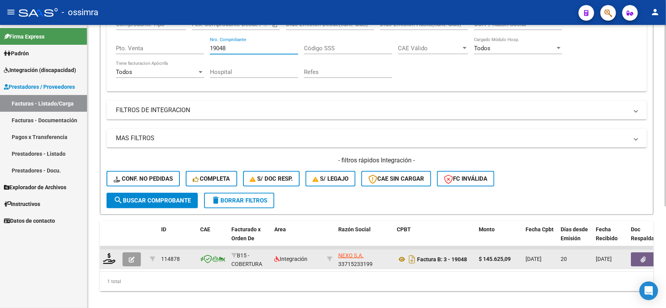
click at [136, 253] on button "button" at bounding box center [131, 260] width 18 height 14
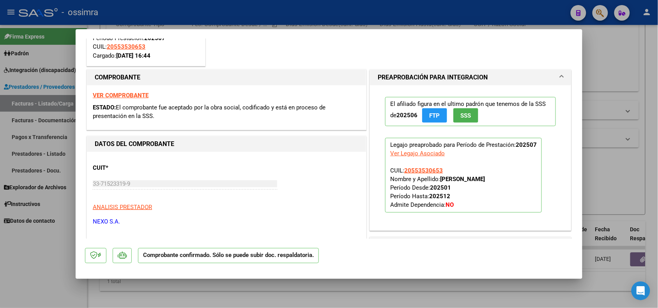
scroll to position [97, 0]
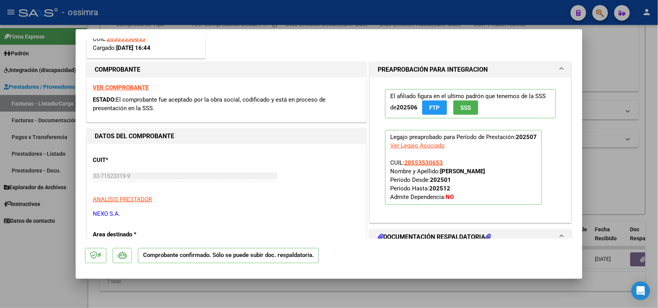
click at [138, 84] on strong "VER COMPROBANTE" at bounding box center [121, 87] width 56 height 7
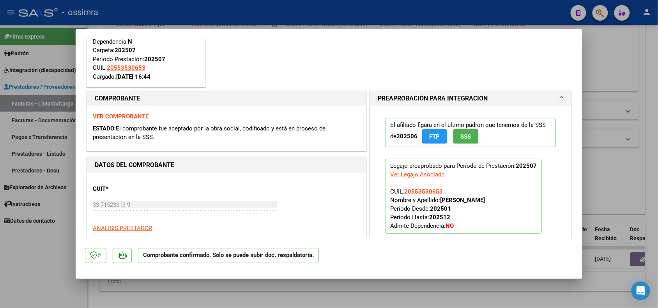
scroll to position [0, 0]
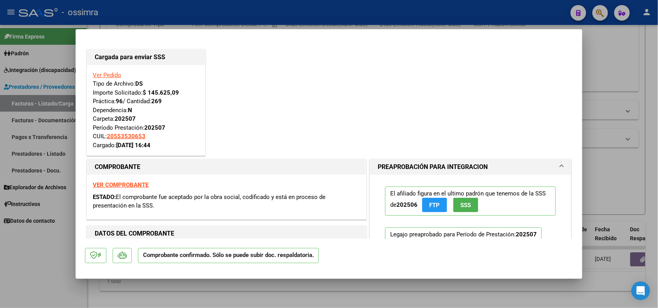
click at [199, 295] on div at bounding box center [329, 154] width 658 height 308
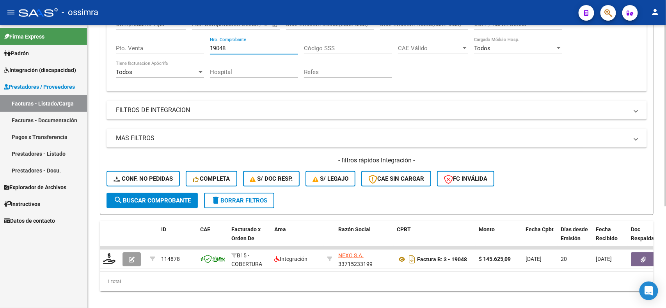
drag, startPoint x: 225, startPoint y: 45, endPoint x: 211, endPoint y: 45, distance: 14.4
click at [211, 45] on input "19048" at bounding box center [254, 48] width 88 height 7
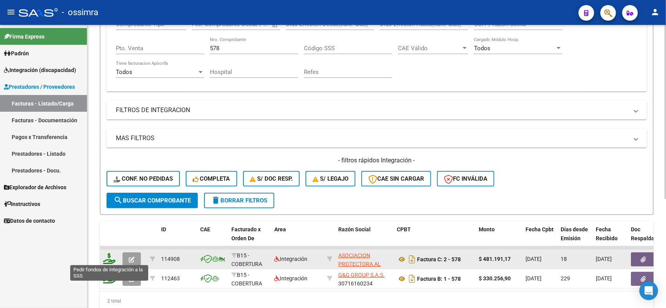
click at [110, 258] on icon at bounding box center [109, 258] width 12 height 11
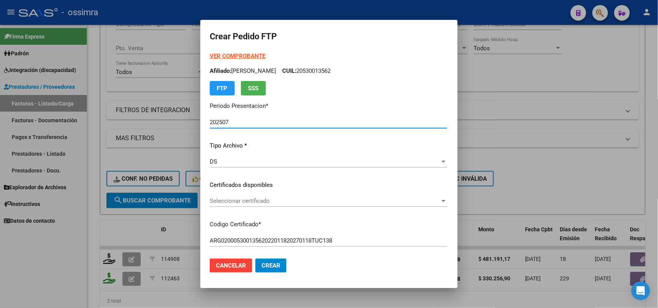
click at [218, 267] on span "Cancelar" at bounding box center [231, 265] width 30 height 7
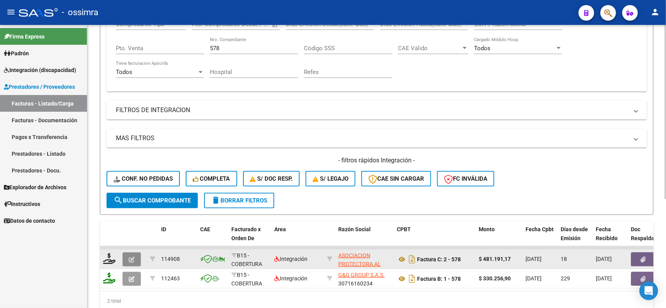
click at [137, 261] on button "button" at bounding box center [131, 260] width 18 height 14
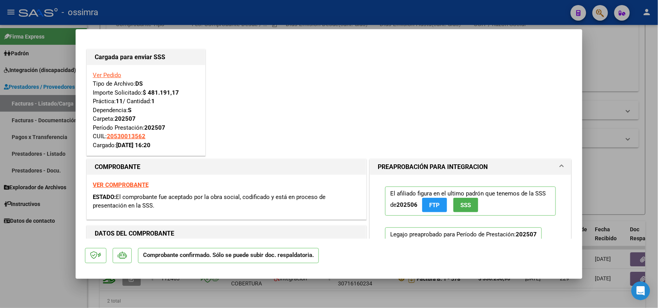
click at [45, 278] on div at bounding box center [329, 154] width 658 height 308
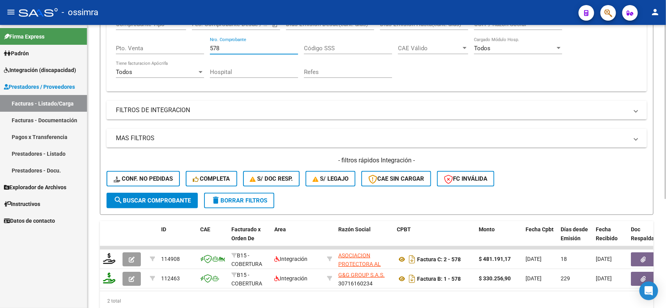
click at [213, 45] on input "578" at bounding box center [254, 48] width 88 height 7
click at [142, 193] on button "search Buscar Comprobante" at bounding box center [151, 201] width 91 height 16
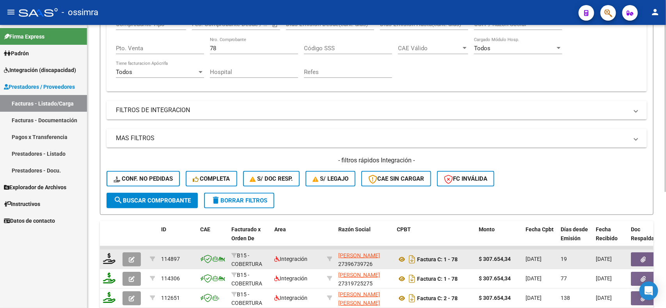
click at [128, 257] on button "button" at bounding box center [131, 260] width 18 height 14
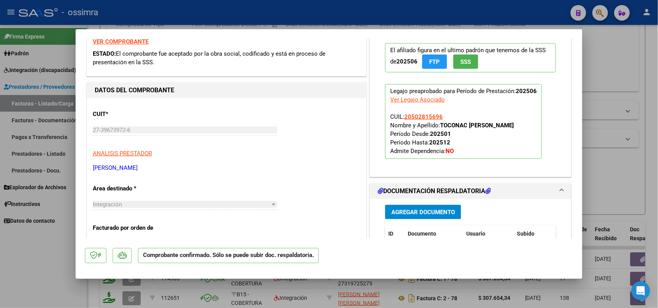
scroll to position [146, 0]
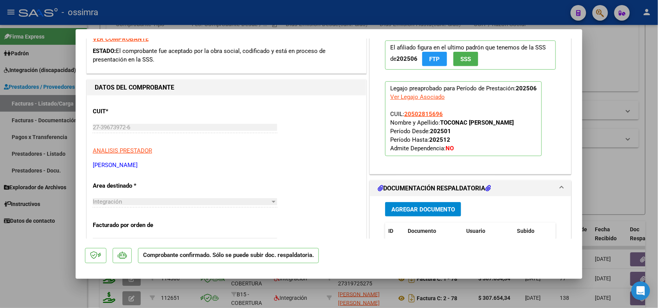
click at [55, 254] on div at bounding box center [329, 154] width 658 height 308
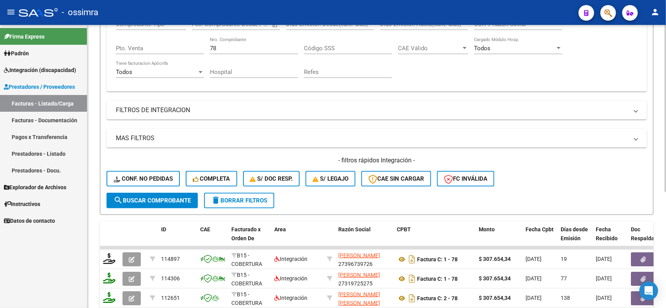
click at [220, 49] on input "78" at bounding box center [254, 48] width 88 height 7
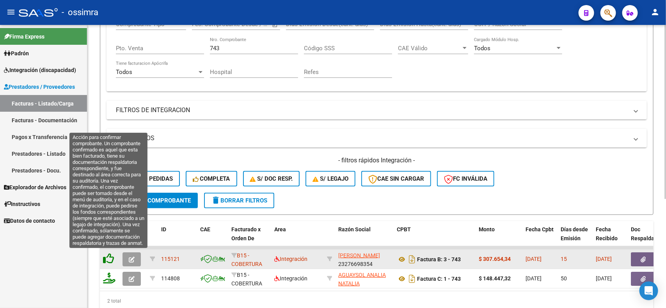
click at [106, 256] on icon at bounding box center [108, 258] width 11 height 11
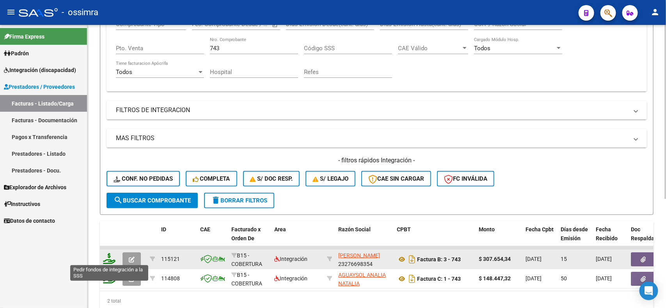
click at [109, 257] on icon at bounding box center [109, 258] width 12 height 11
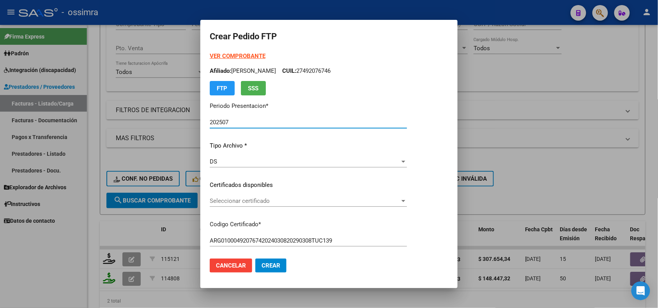
click at [232, 204] on span "Seleccionar certificado" at bounding box center [305, 201] width 190 height 7
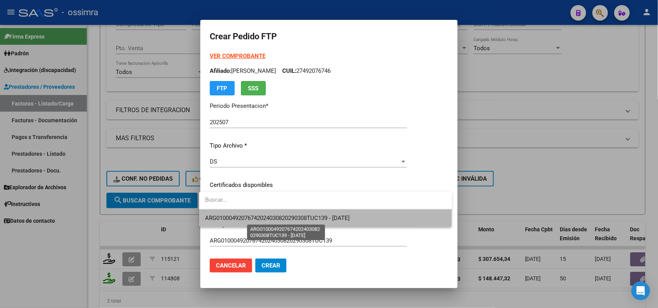
click at [238, 216] on span "ARG01000492076742024030820290308TUC139 - 2029-03-08" at bounding box center [278, 218] width 145 height 7
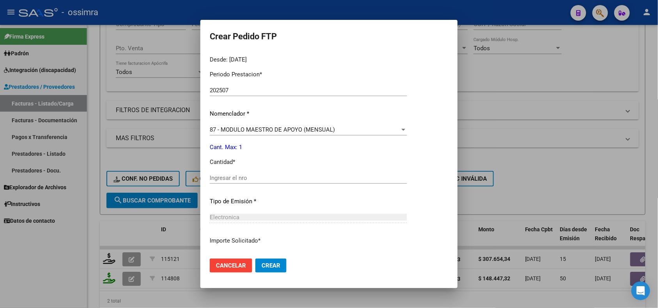
scroll to position [244, 0]
click at [237, 181] on div "Ingresar el nro" at bounding box center [308, 178] width 197 height 12
click at [275, 264] on span "Crear" at bounding box center [271, 265] width 19 height 7
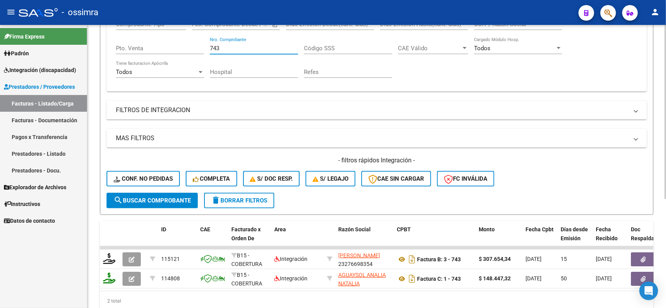
drag, startPoint x: 229, startPoint y: 44, endPoint x: 205, endPoint y: 44, distance: 23.8
click at [205, 44] on div "Comprobante Tipo Comprobante Tipo Start date – End date Fec. Comprobante Desde …" at bounding box center [376, 49] width 521 height 72
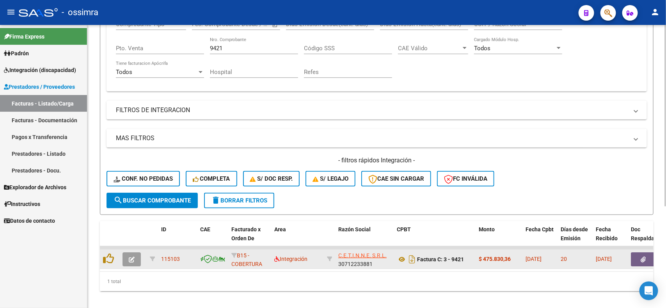
click at [102, 257] on datatable-body-cell at bounding box center [109, 259] width 19 height 19
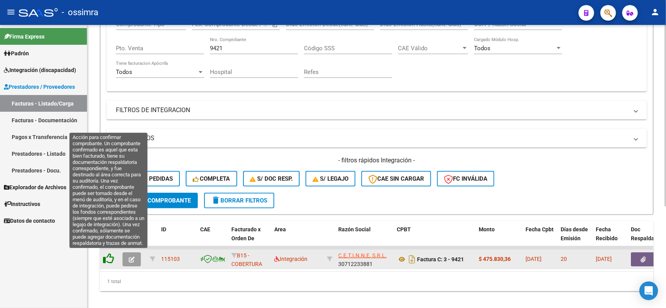
click at [106, 254] on icon at bounding box center [108, 258] width 11 height 11
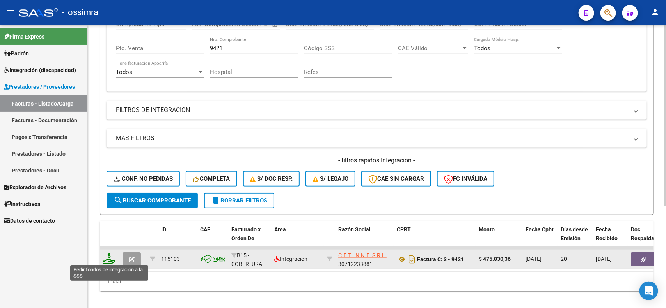
click at [111, 260] on icon at bounding box center [109, 258] width 12 height 11
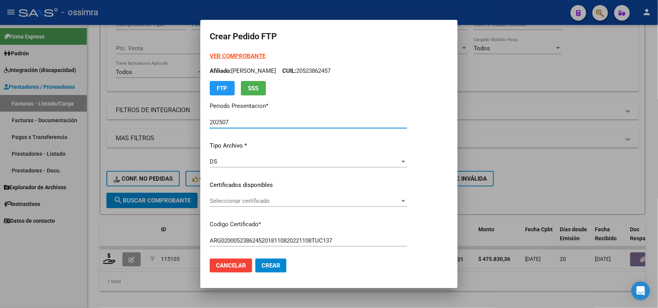
click at [262, 199] on span "Seleccionar certificado" at bounding box center [305, 201] width 190 height 7
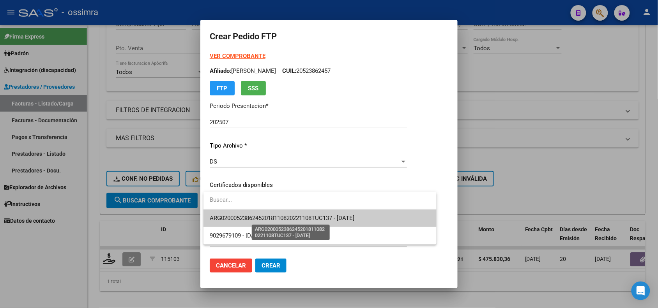
click at [268, 221] on span "ARG02000523862452018110820221108TUC137 - 2022-11-08" at bounding box center [282, 218] width 145 height 7
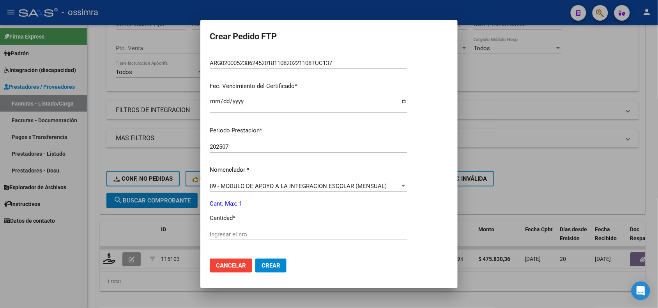
scroll to position [195, 0]
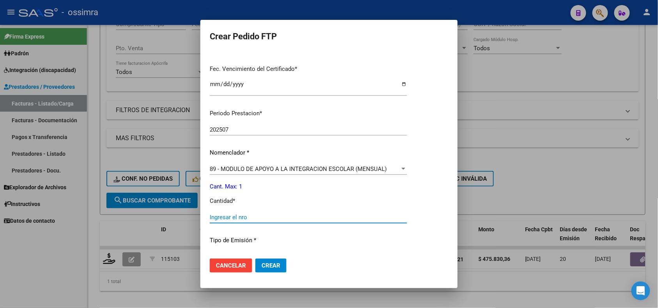
click at [268, 220] on input "Ingresar el nro" at bounding box center [308, 217] width 197 height 7
click at [266, 261] on button "Crear" at bounding box center [270, 266] width 31 height 14
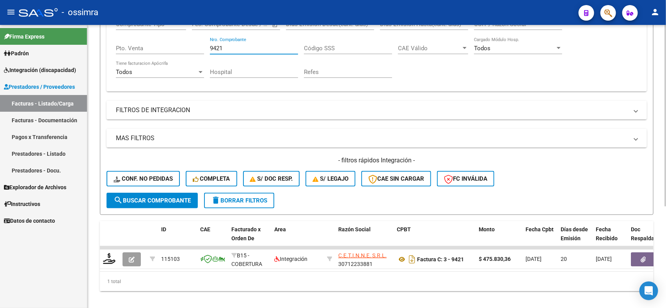
drag, startPoint x: 232, startPoint y: 44, endPoint x: 206, endPoint y: 46, distance: 26.2
click at [206, 46] on div "Comprobante Tipo Comprobante Tipo Start date – End date Fec. Comprobante Desde …" at bounding box center [376, 49] width 521 height 72
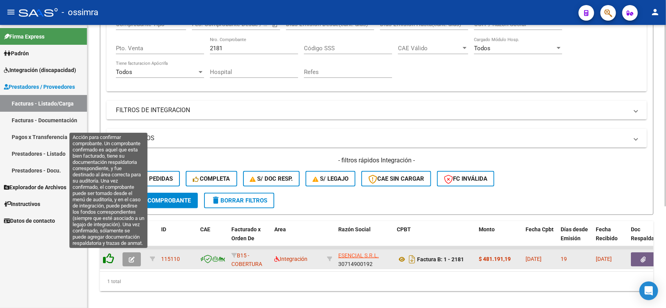
click at [105, 257] on icon at bounding box center [108, 258] width 11 height 11
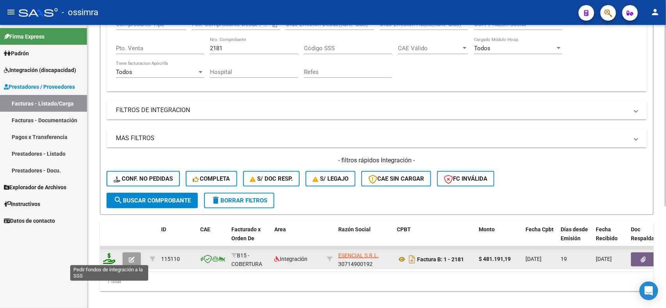
click at [108, 257] on icon at bounding box center [109, 258] width 12 height 11
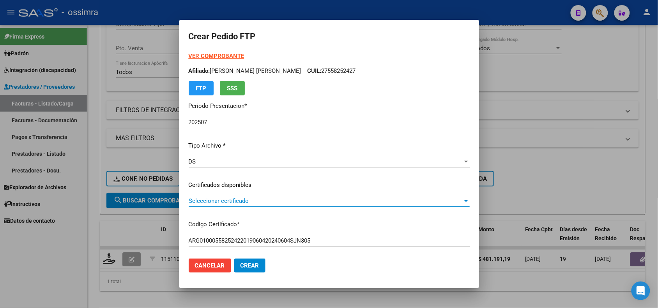
click at [219, 199] on span "Seleccionar certificado" at bounding box center [326, 201] width 274 height 7
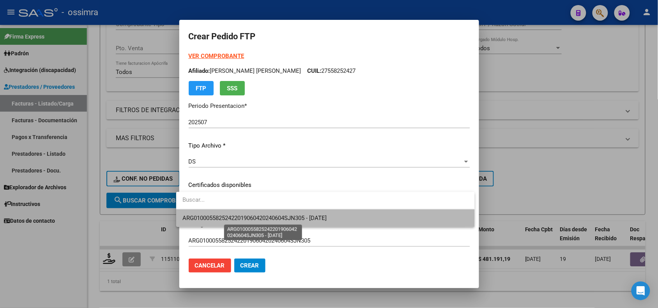
click at [222, 216] on span "ARG01000558252422019060420240604SJN305 - 2024-06-04" at bounding box center [255, 218] width 144 height 7
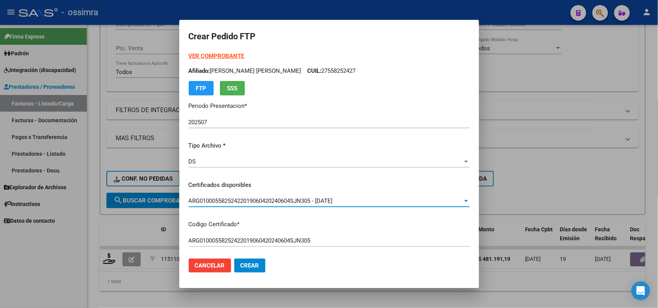
click at [208, 53] on strong "VER COMPROBANTE" at bounding box center [217, 56] width 56 height 7
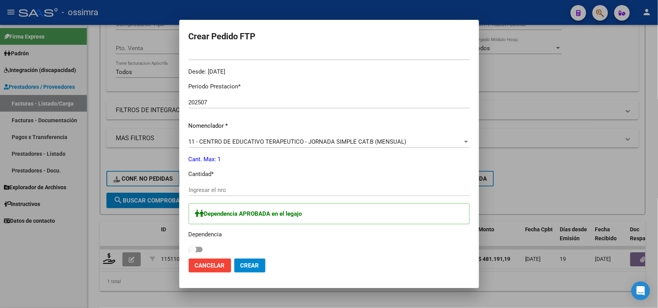
scroll to position [244, 0]
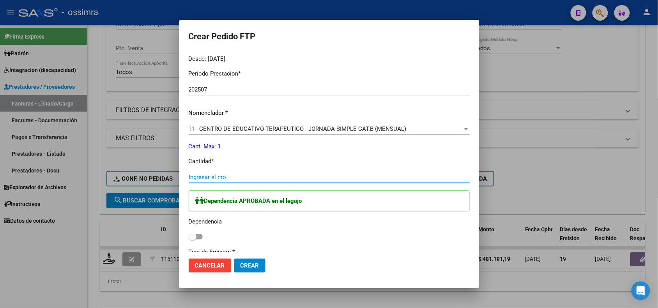
click at [201, 176] on input "Ingresar el nro" at bounding box center [329, 177] width 281 height 7
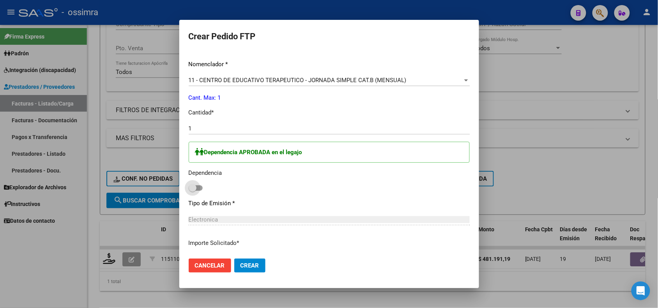
click at [195, 188] on span at bounding box center [196, 188] width 14 height 5
click at [193, 191] on input "checkbox" at bounding box center [192, 191] width 0 height 0
click at [245, 265] on span "Crear" at bounding box center [250, 265] width 19 height 7
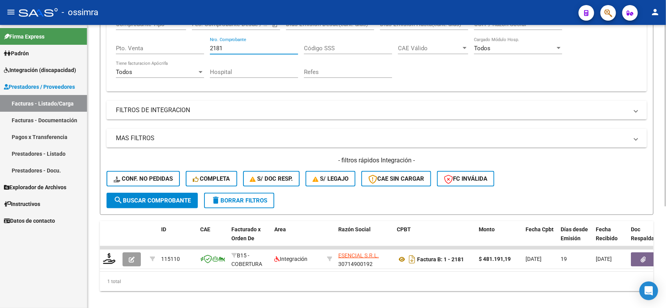
drag, startPoint x: 233, startPoint y: 49, endPoint x: 209, endPoint y: 48, distance: 24.6
click at [209, 48] on div "Comprobante Tipo Comprobante Tipo Start date – End date Fec. Comprobante Desde …" at bounding box center [376, 49] width 521 height 72
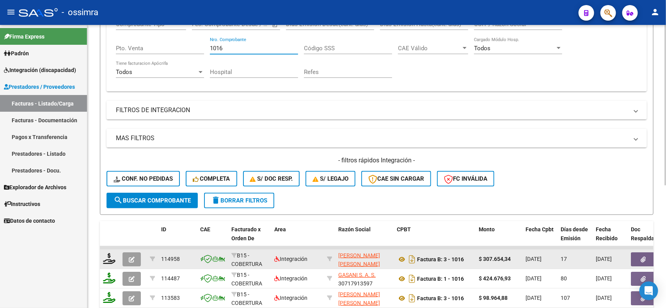
click at [127, 256] on button "button" at bounding box center [131, 260] width 18 height 14
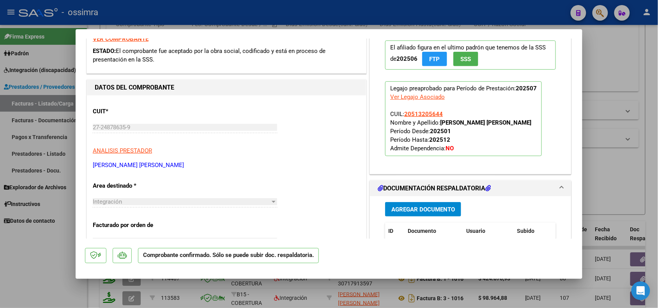
scroll to position [0, 0]
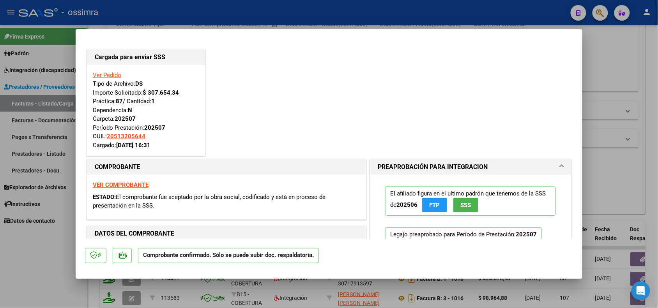
click at [39, 290] on div at bounding box center [329, 154] width 658 height 308
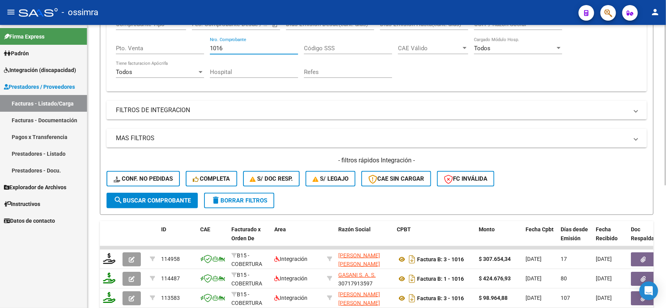
click at [234, 49] on input "1016" at bounding box center [254, 48] width 88 height 7
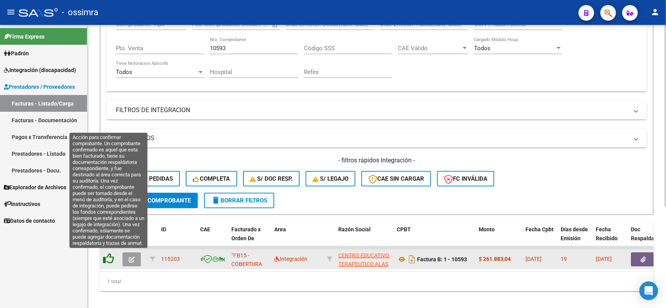
click at [106, 256] on icon at bounding box center [108, 258] width 11 height 11
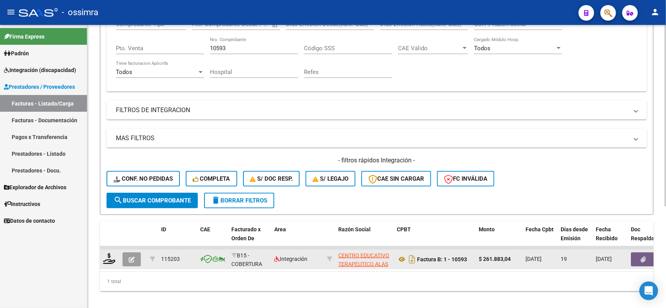
drag, startPoint x: 109, startPoint y: 264, endPoint x: 117, endPoint y: 263, distance: 7.8
click at [108, 264] on datatable-body-cell at bounding box center [109, 259] width 19 height 19
click at [100, 254] on datatable-body-cell at bounding box center [109, 259] width 19 height 19
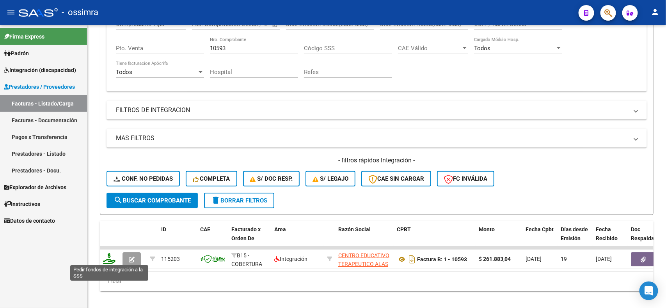
click at [110, 259] on icon at bounding box center [109, 258] width 12 height 11
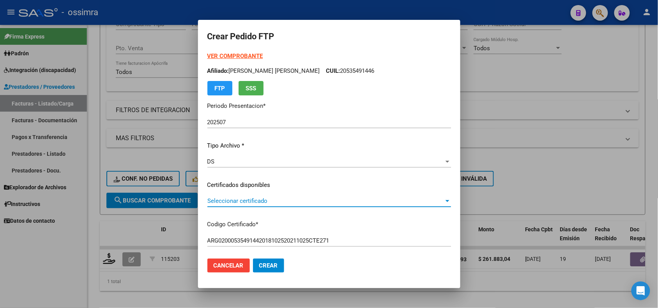
click at [269, 200] on span "Seleccionar certificado" at bounding box center [325, 201] width 237 height 7
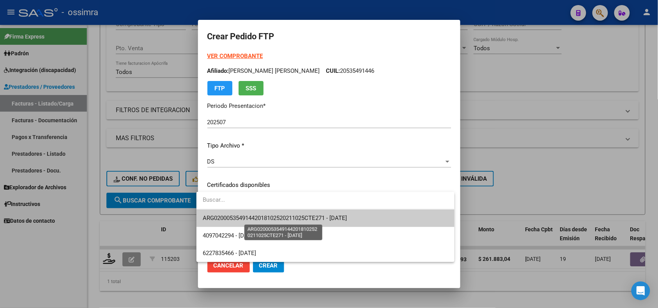
click at [282, 222] on span "ARG02000535491442018102520211025CTE271 - 2021-10-25" at bounding box center [275, 218] width 144 height 7
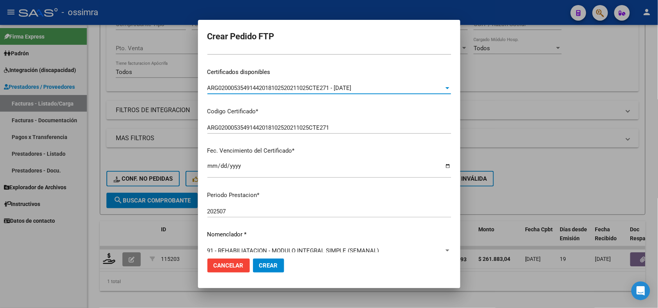
scroll to position [195, 0]
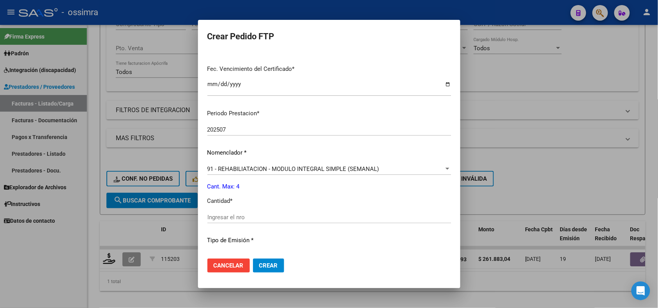
click at [276, 214] on input "Ingresar el nro" at bounding box center [329, 217] width 244 height 7
click at [273, 261] on button "Crear" at bounding box center [268, 266] width 31 height 14
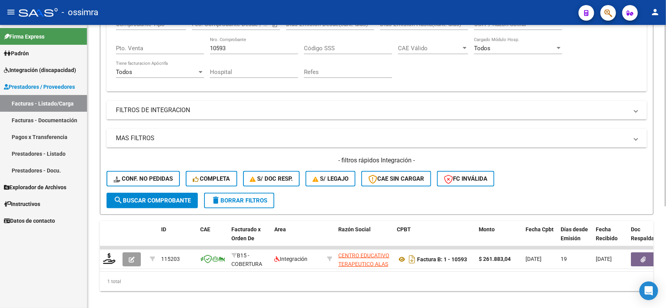
click at [233, 49] on input "10593" at bounding box center [254, 48] width 88 height 7
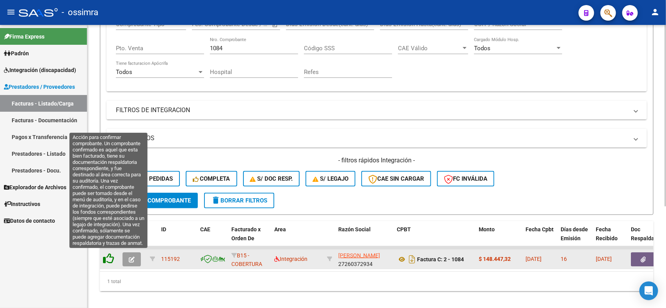
click at [111, 259] on icon at bounding box center [108, 258] width 11 height 11
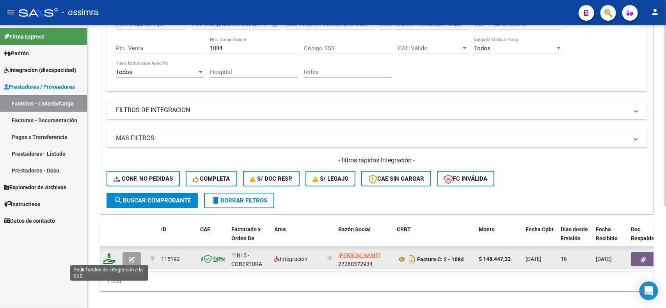
click at [111, 260] on icon at bounding box center [109, 258] width 12 height 11
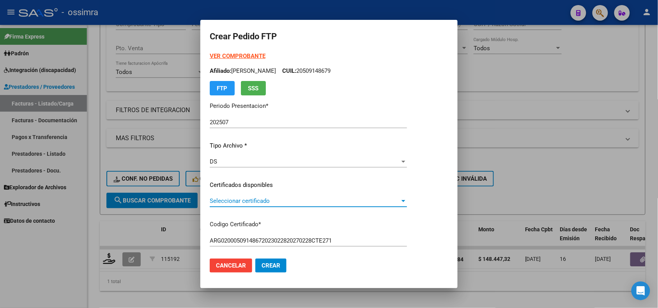
click at [257, 199] on span "Seleccionar certificado" at bounding box center [305, 201] width 190 height 7
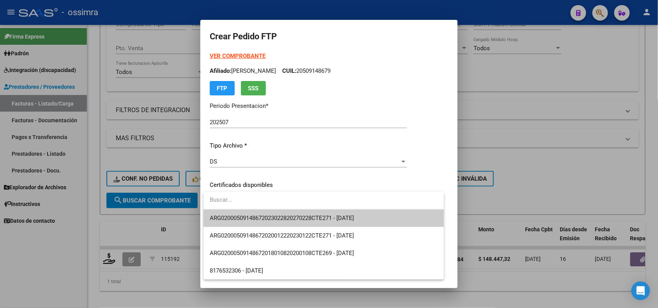
click at [261, 211] on span "ARG02000509148672023022820270228СТE271 - 2027-02-28" at bounding box center [324, 219] width 228 height 18
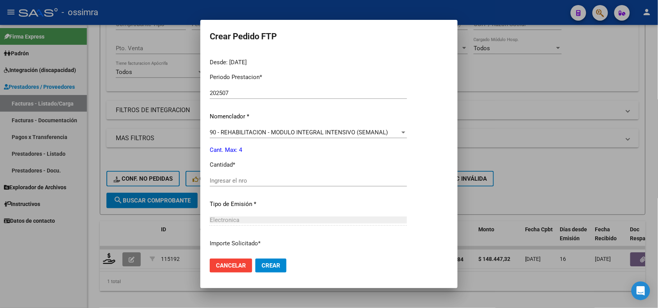
scroll to position [244, 0]
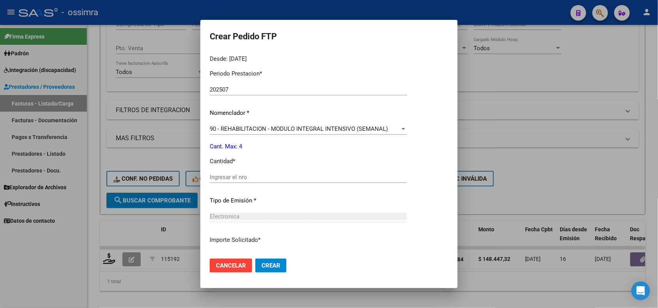
click at [250, 173] on div "Ingresar el nro" at bounding box center [308, 178] width 197 height 12
click at [274, 272] on button "Crear" at bounding box center [270, 266] width 31 height 14
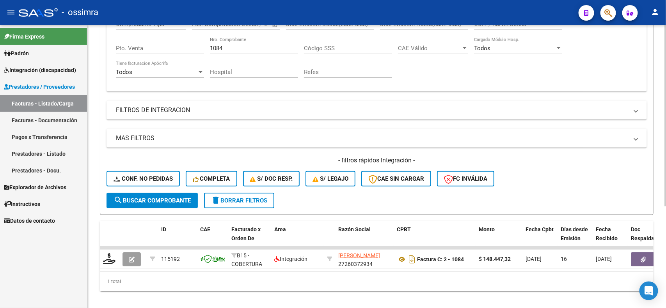
click at [239, 47] on input "1084" at bounding box center [254, 48] width 88 height 7
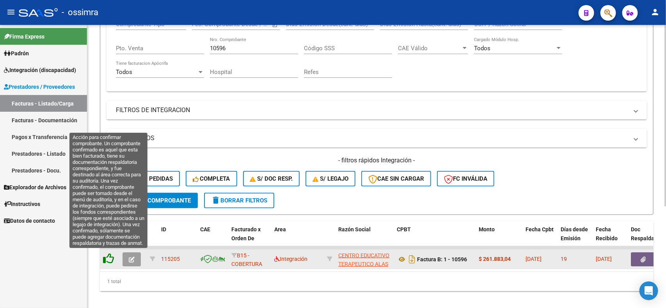
click at [107, 260] on icon at bounding box center [108, 258] width 11 height 11
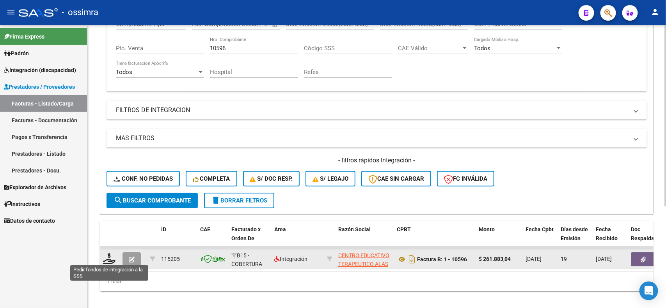
click at [107, 260] on icon at bounding box center [109, 258] width 12 height 11
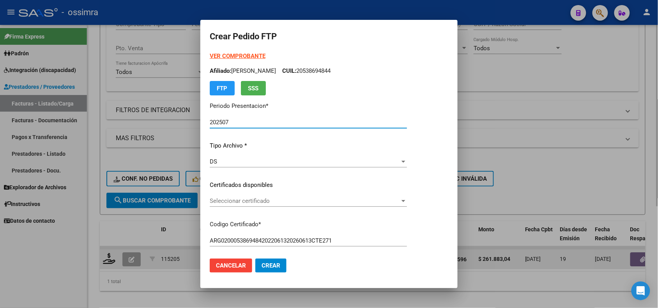
click at [275, 203] on span "Seleccionar certificado" at bounding box center [305, 201] width 190 height 7
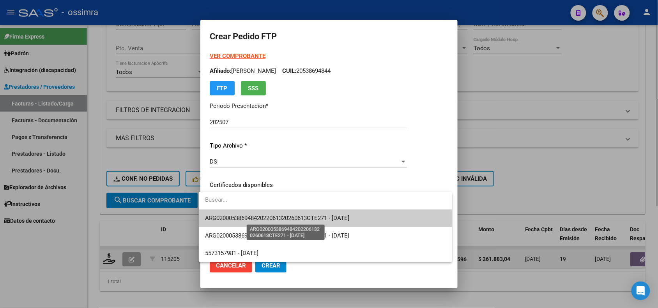
click at [287, 219] on span "ARG02000538694842022061320260613CTE271 - 2026-06-13" at bounding box center [277, 218] width 144 height 7
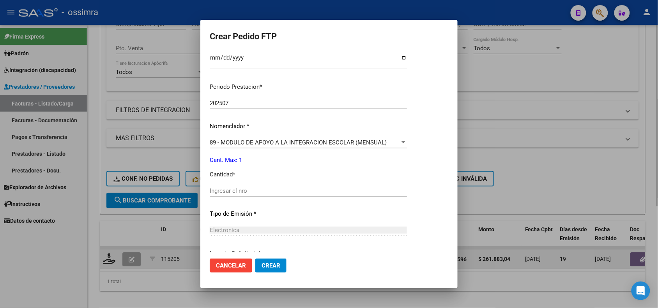
scroll to position [244, 0]
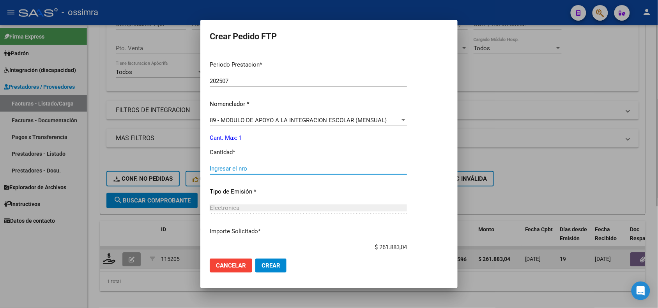
click at [224, 168] on input "Ingresar el nro" at bounding box center [308, 168] width 197 height 7
click at [267, 268] on span "Crear" at bounding box center [271, 265] width 19 height 7
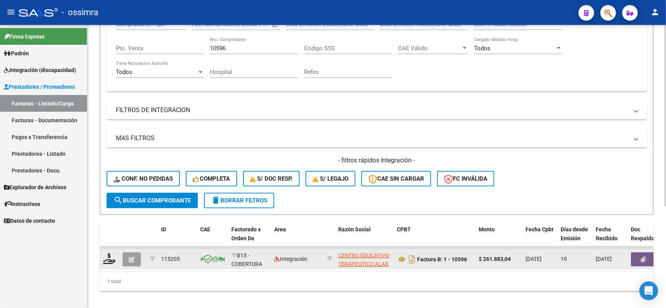
drag, startPoint x: 239, startPoint y: 51, endPoint x: 214, endPoint y: 50, distance: 24.2
click at [214, 50] on div "10596 Nro. Comprobante" at bounding box center [254, 45] width 88 height 17
click at [219, 48] on input "10596" at bounding box center [254, 48] width 88 height 7
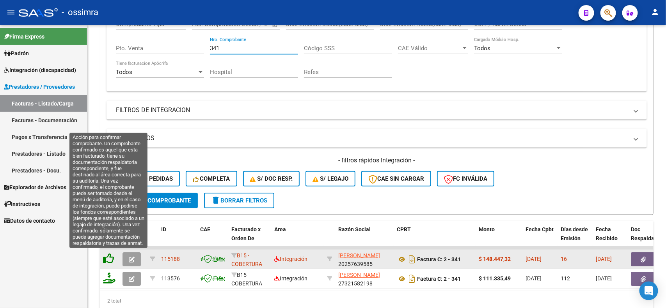
click at [108, 253] on icon at bounding box center [108, 258] width 11 height 11
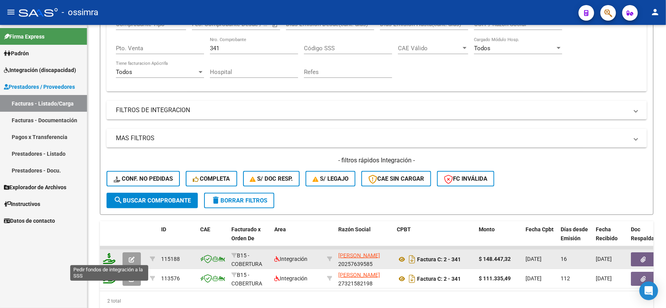
click at [108, 253] on icon at bounding box center [109, 258] width 12 height 11
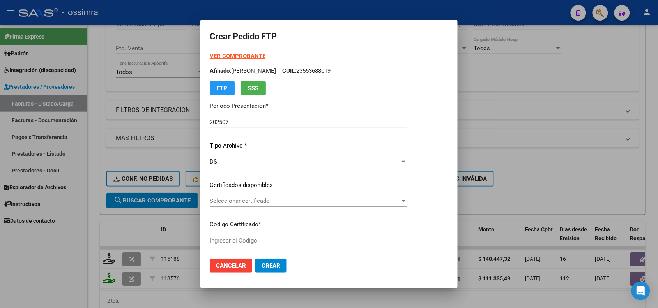
click at [246, 202] on span "Seleccionar certificado" at bounding box center [305, 201] width 190 height 7
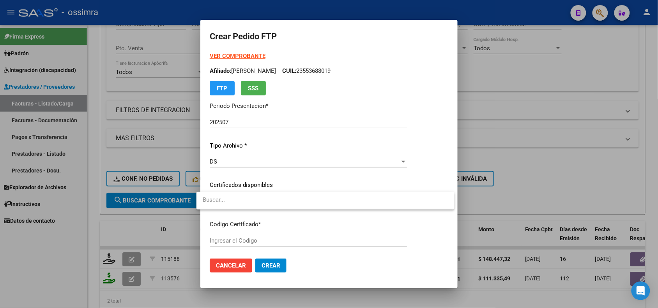
click at [243, 197] on input "dropdown search" at bounding box center [326, 200] width 258 height 18
click at [286, 183] on div at bounding box center [329, 154] width 658 height 308
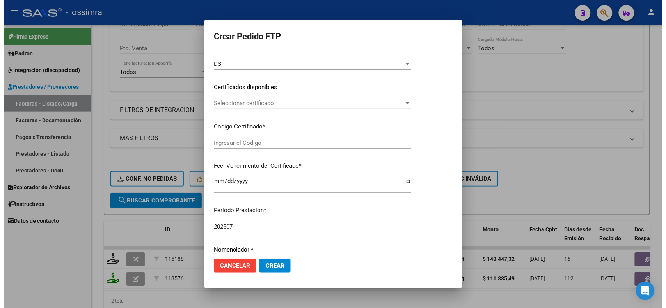
scroll to position [97, 0]
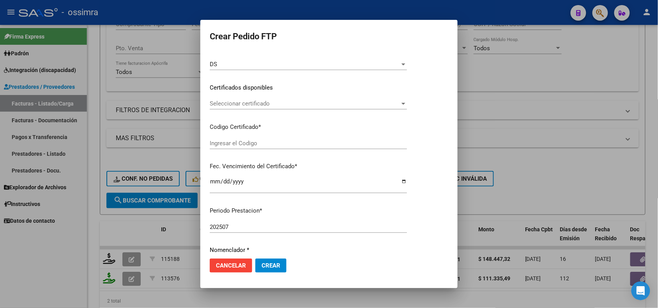
click at [554, 140] on div at bounding box center [329, 154] width 658 height 308
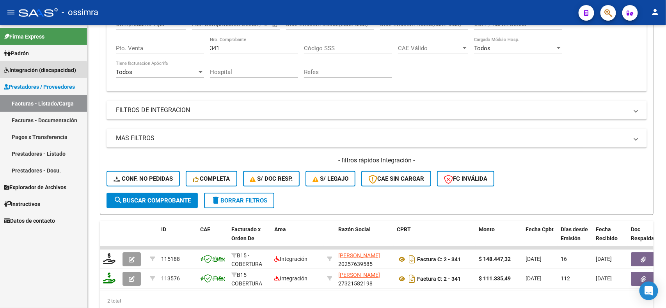
click at [26, 70] on span "Integración (discapacidad)" at bounding box center [40, 70] width 72 height 9
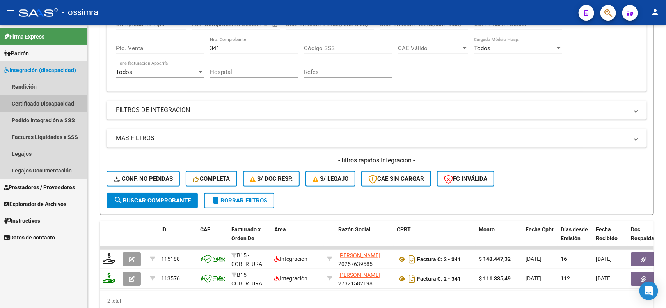
click at [24, 99] on link "Certificado Discapacidad" at bounding box center [43, 103] width 87 height 17
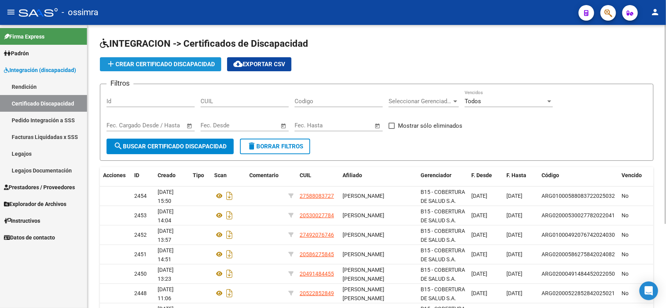
click at [148, 61] on span "add Crear Certificado Discapacidad" at bounding box center [160, 64] width 109 height 7
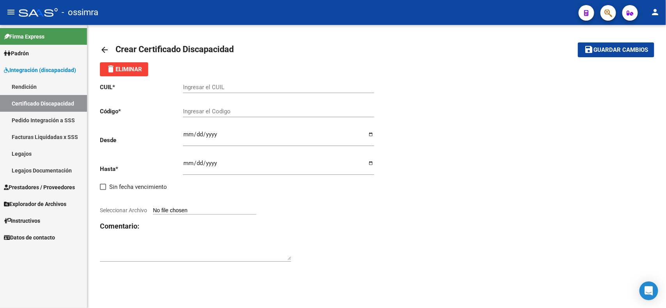
click at [246, 88] on input "Ingresar el CUIL" at bounding box center [278, 87] width 191 height 7
paste input "23-55368801-9"
click at [237, 108] on input "Ingresar el Codigo" at bounding box center [278, 111] width 191 height 7
click at [243, 112] on input "Ingresar el Codigo" at bounding box center [278, 111] width 191 height 7
paste input "ARG02000553688012022083020280830CHA484"
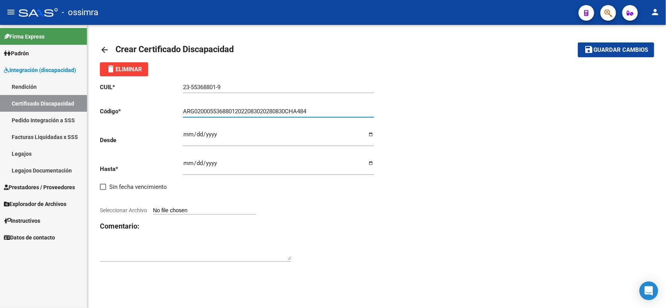
click at [188, 133] on input "Ingresar fec. Desde" at bounding box center [278, 137] width 191 height 12
click at [183, 164] on input "Ingresar fec. Hasta" at bounding box center [278, 166] width 191 height 12
click at [190, 209] on input "Seleccionar Archivo" at bounding box center [204, 210] width 103 height 7
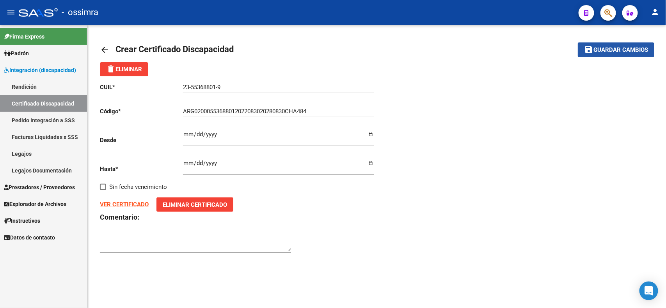
click at [613, 51] on span "Guardar cambios" at bounding box center [620, 50] width 55 height 7
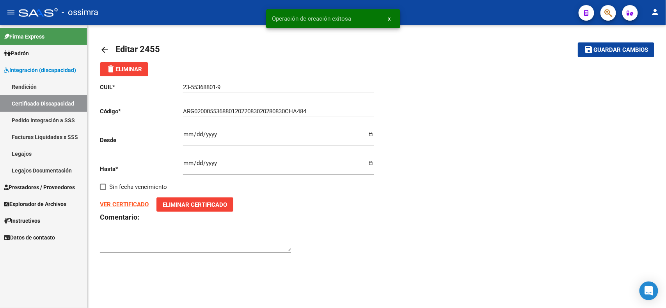
click at [69, 72] on span "Integración (discapacidad)" at bounding box center [40, 70] width 72 height 9
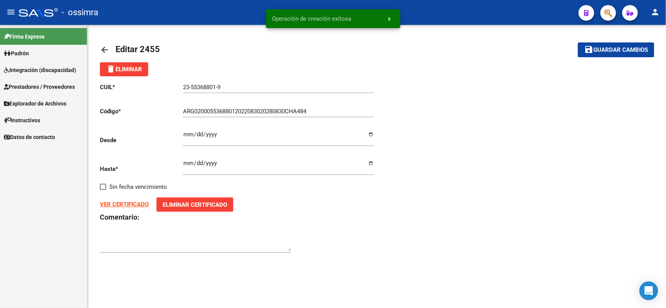
click at [62, 83] on span "Prestadores / Proveedores" at bounding box center [39, 87] width 71 height 9
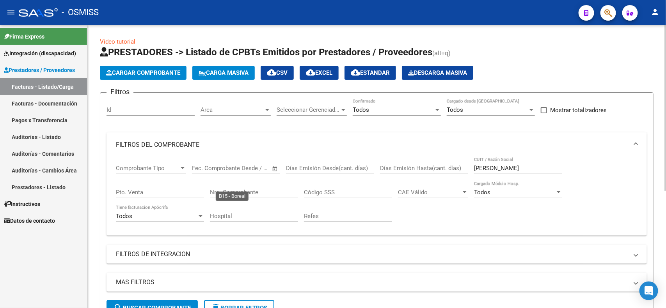
scroll to position [200, 0]
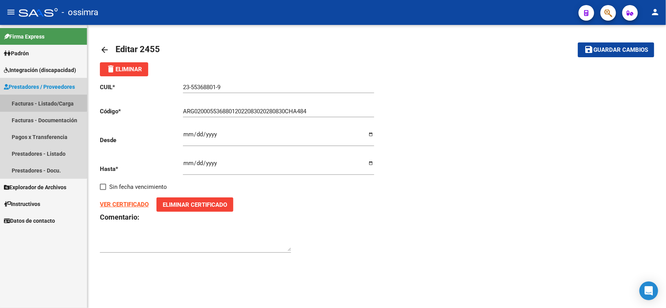
click at [40, 97] on link "Facturas - Listado/Carga" at bounding box center [43, 103] width 87 height 17
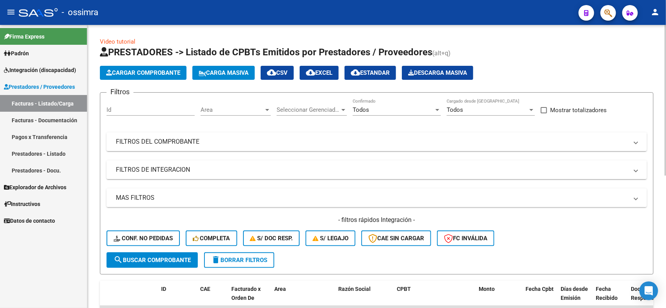
click at [246, 195] on mat-panel-title "MAS FILTROS" at bounding box center [372, 198] width 512 height 9
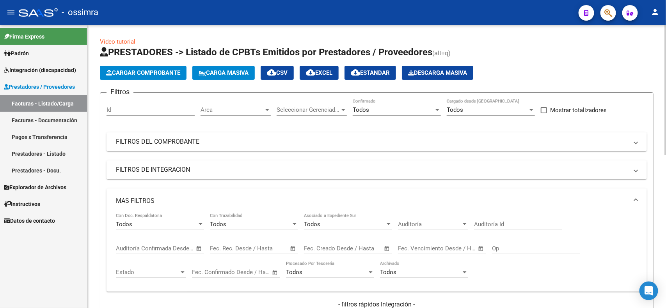
click at [295, 248] on span "Open calendar" at bounding box center [293, 249] width 19 height 19
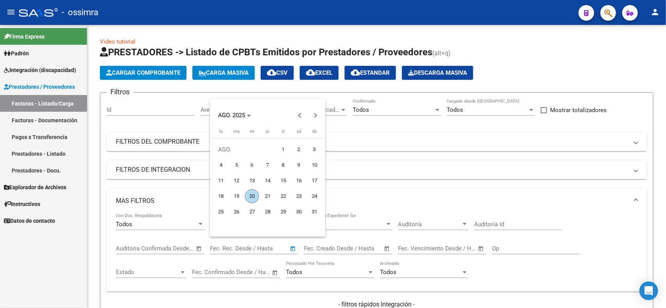
click at [282, 150] on span "1" at bounding box center [283, 150] width 14 height 14
type input "[DATE]"
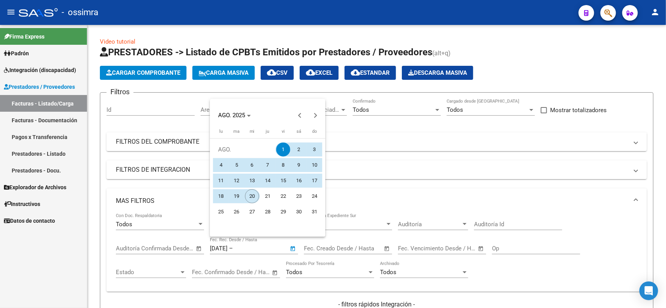
click at [249, 192] on span "20" at bounding box center [252, 197] width 14 height 14
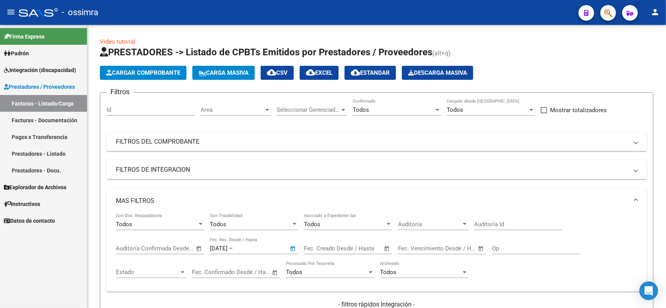
type input "[DATE]"
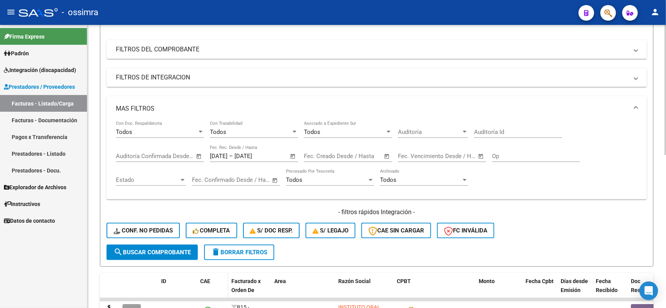
scroll to position [146, 0]
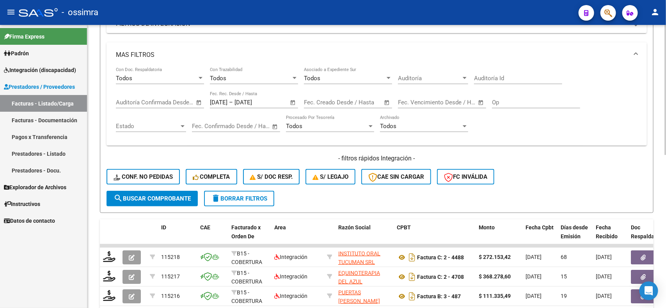
click at [154, 198] on span "search Buscar Comprobante" at bounding box center [151, 198] width 77 height 7
click at [163, 47] on mat-expansion-panel-header "MAS FILTROS" at bounding box center [376, 55] width 540 height 25
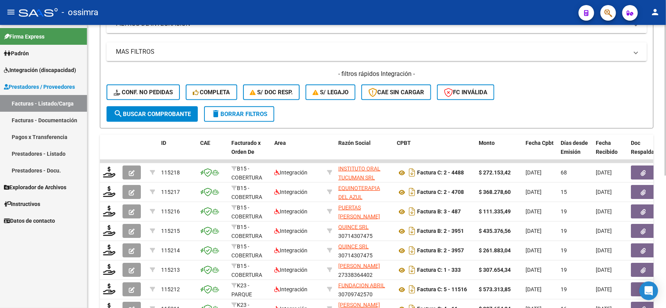
scroll to position [97, 0]
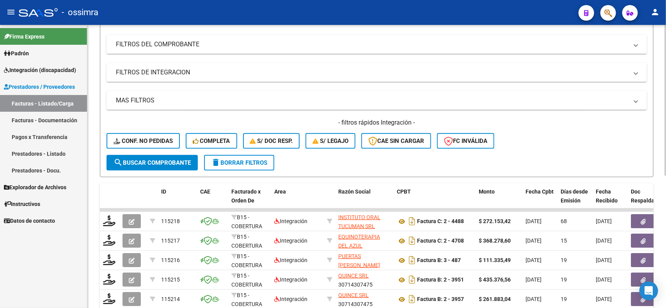
click at [200, 48] on mat-expansion-panel-header "FILTROS DEL COMPROBANTE" at bounding box center [376, 44] width 540 height 19
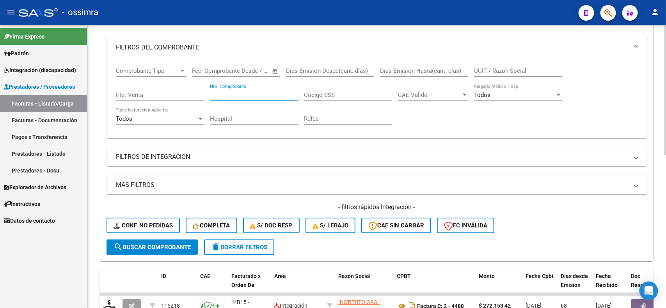
click at [252, 93] on input "Nro. Comprobante" at bounding box center [254, 95] width 88 height 7
type input "341"
click at [145, 244] on span "search Buscar Comprobante" at bounding box center [151, 247] width 77 height 7
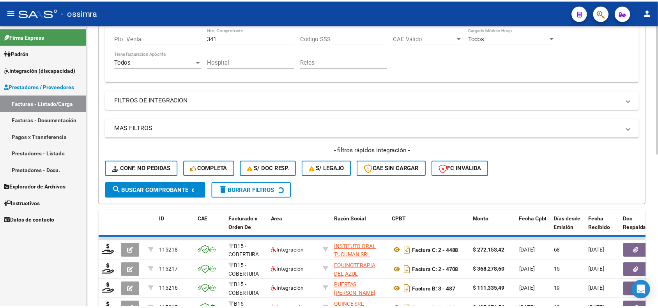
scroll to position [158, 0]
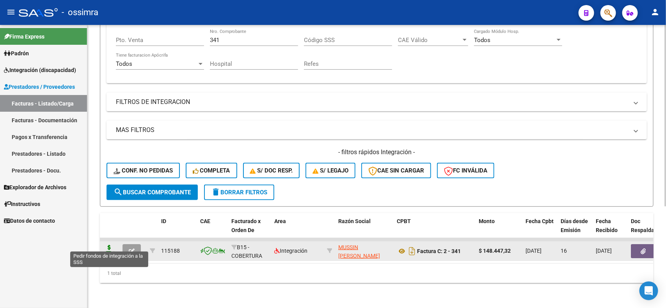
click at [112, 245] on icon at bounding box center [109, 250] width 12 height 11
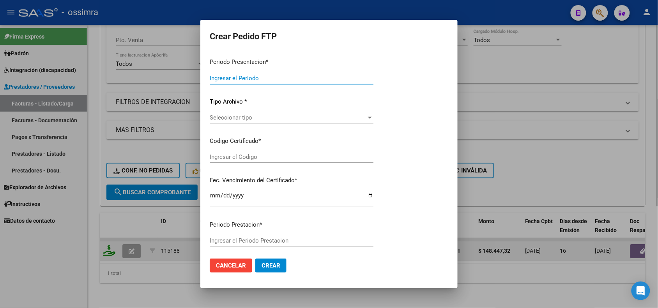
type input "202507"
type input "$ 148.447,32"
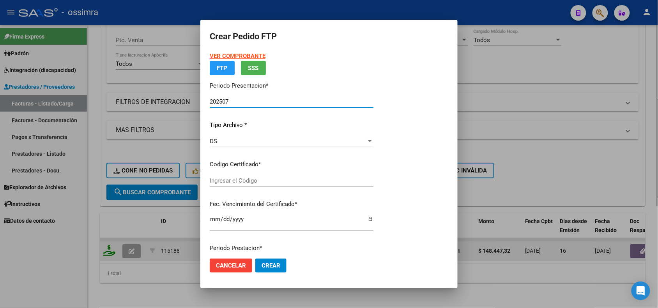
type input "ARG02000553688012022083020280830CHA484"
type input "2028-08-30"
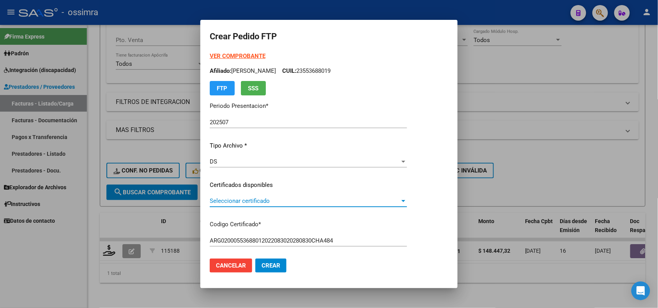
click at [285, 200] on span "Seleccionar certificado" at bounding box center [305, 201] width 190 height 7
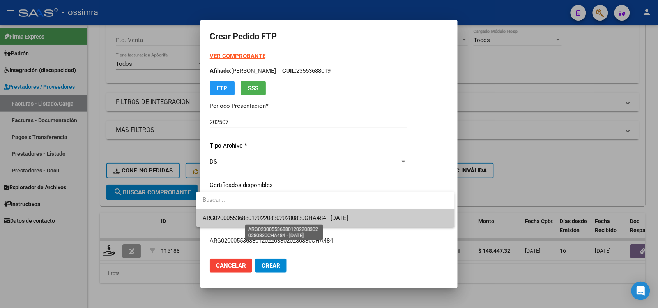
click at [292, 218] on span "ARG02000553688012022083020280830CHA484 - 2028-08-30" at bounding box center [275, 218] width 145 height 7
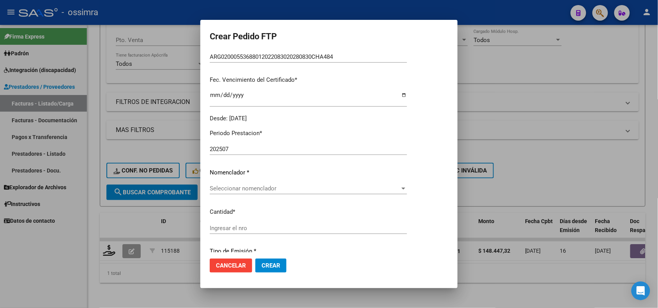
scroll to position [195, 0]
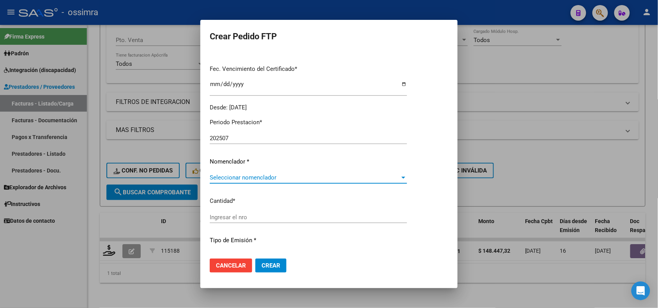
click at [247, 179] on span "Seleccionar nomenclador" at bounding box center [305, 177] width 190 height 7
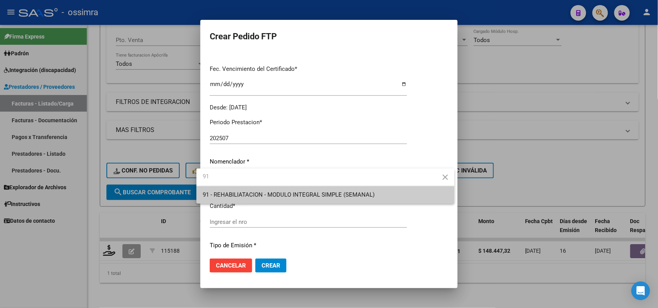
type input "91"
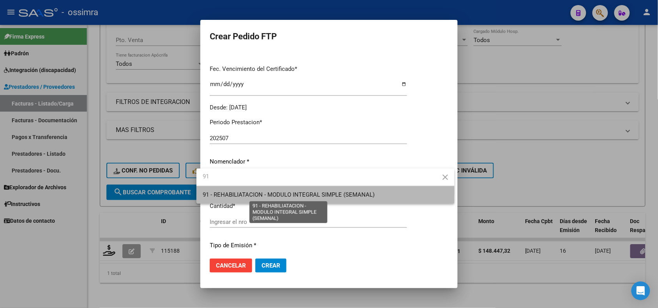
click at [254, 198] on span "91 - REHABILIATACION - MODULO INTEGRAL SIMPLE (SEMANAL)" at bounding box center [289, 194] width 172 height 7
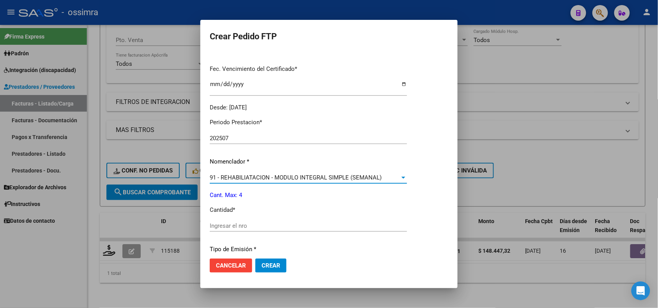
click at [242, 228] on input "Ingresar el nro" at bounding box center [308, 226] width 197 height 7
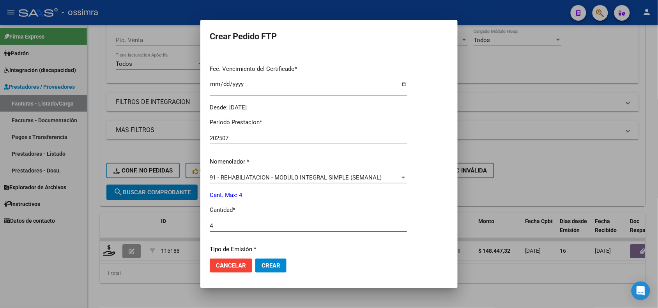
type input "4"
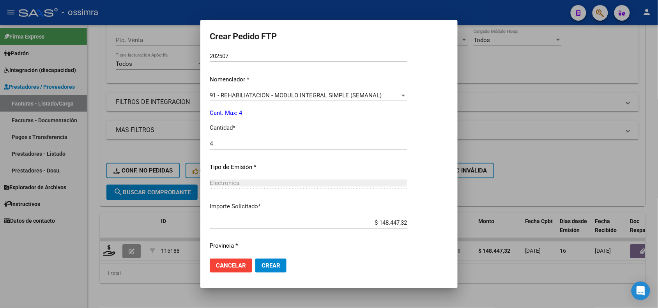
scroll to position [300, 0]
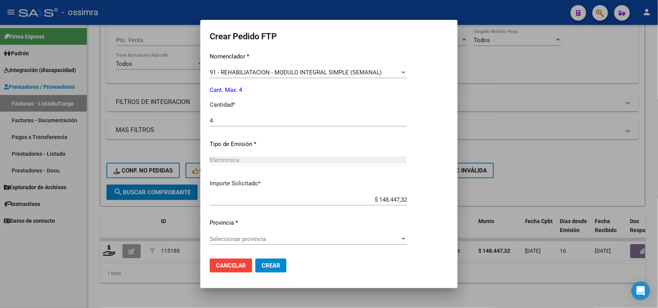
click at [245, 242] on span "Seleccionar provincia" at bounding box center [305, 239] width 190 height 7
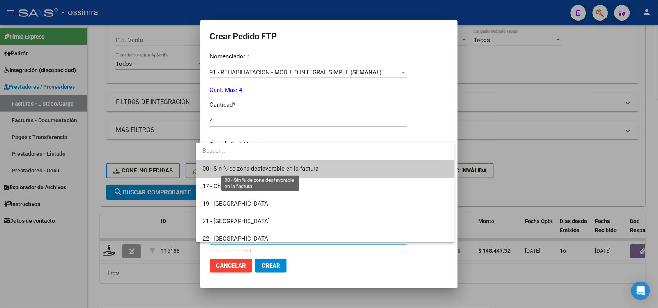
click at [248, 170] on span "00 - Sin % de zona desfavorable en la factura" at bounding box center [261, 168] width 116 height 7
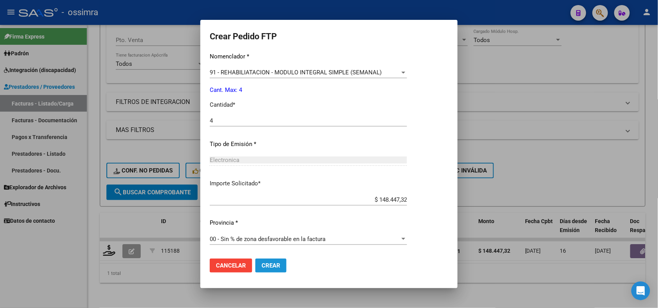
click at [269, 269] on button "Crear" at bounding box center [270, 266] width 31 height 14
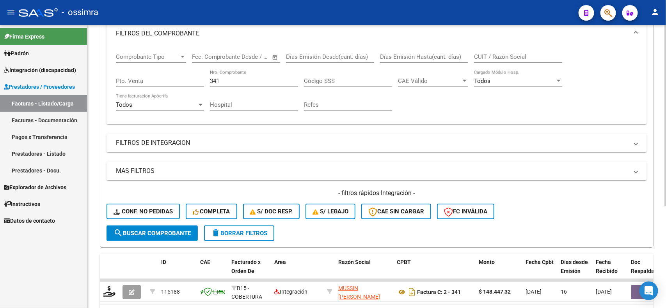
scroll to position [109, 0]
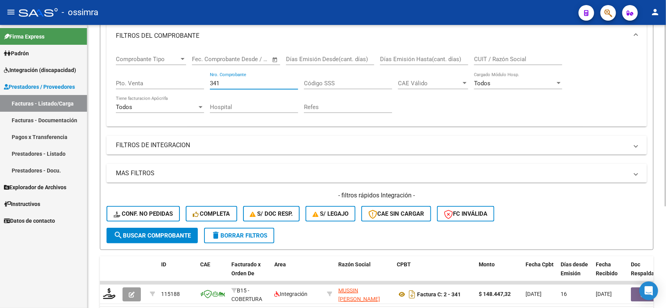
drag, startPoint x: 220, startPoint y: 81, endPoint x: 207, endPoint y: 80, distance: 12.9
click at [207, 80] on div "Comprobante Tipo Comprobante Tipo Start date – End date Fec. Comprobante Desde …" at bounding box center [376, 84] width 521 height 72
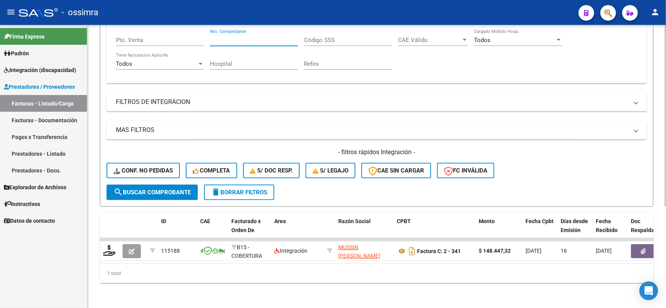
scroll to position [158, 0]
click at [157, 185] on button "search Buscar Comprobante" at bounding box center [151, 193] width 91 height 16
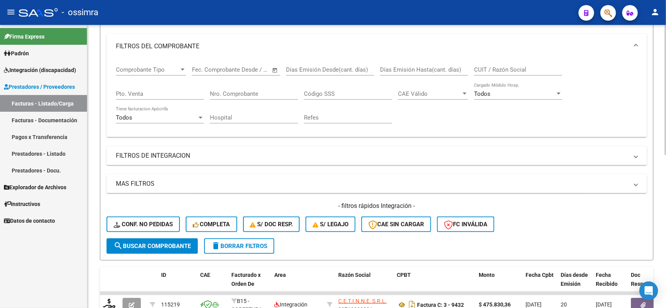
scroll to position [90, 0]
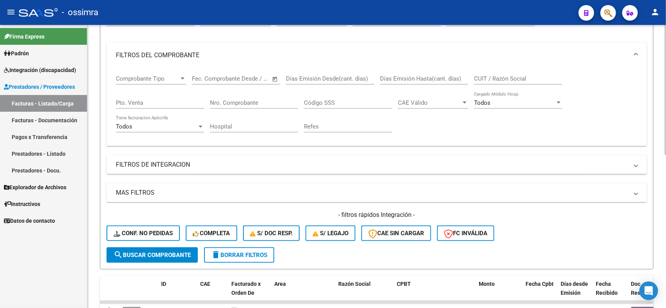
click at [227, 190] on mat-panel-title "MAS FILTROS" at bounding box center [372, 193] width 512 height 9
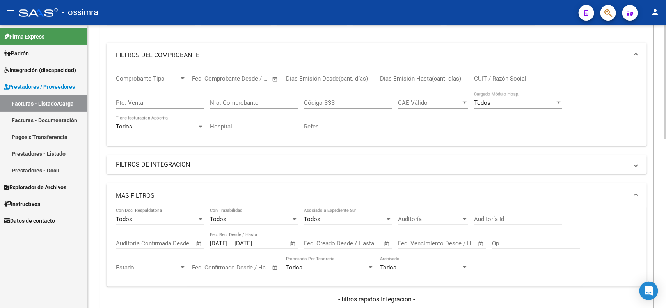
click at [200, 188] on mat-expansion-panel-header "MAS FILTROS" at bounding box center [376, 196] width 540 height 25
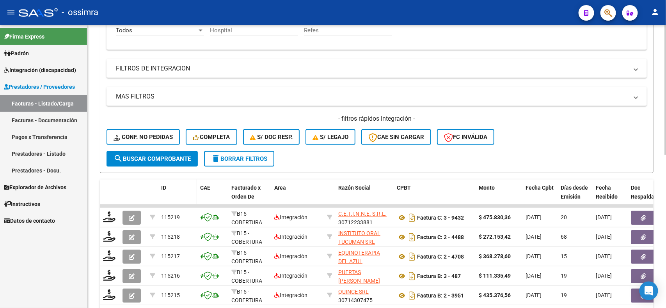
scroll to position [187, 0]
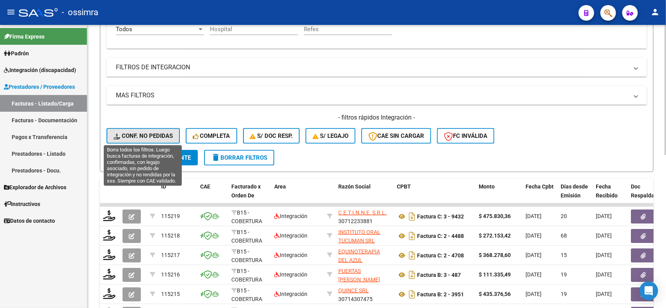
click at [154, 137] on span "Conf. no pedidas" at bounding box center [142, 136] width 59 height 7
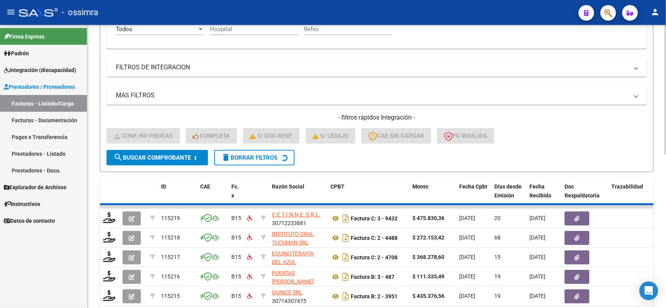
scroll to position [144, 0]
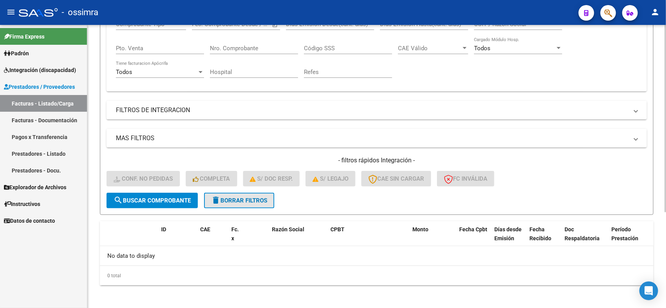
click at [218, 197] on mat-icon "delete" at bounding box center [215, 200] width 9 height 9
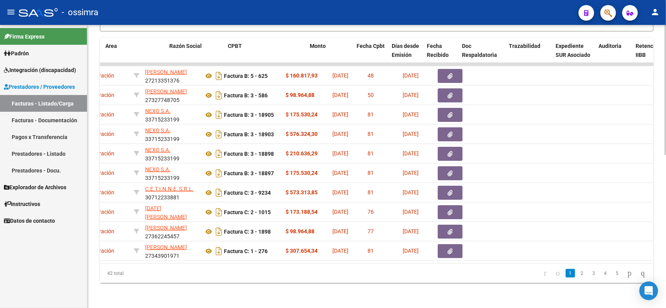
scroll to position [0, 0]
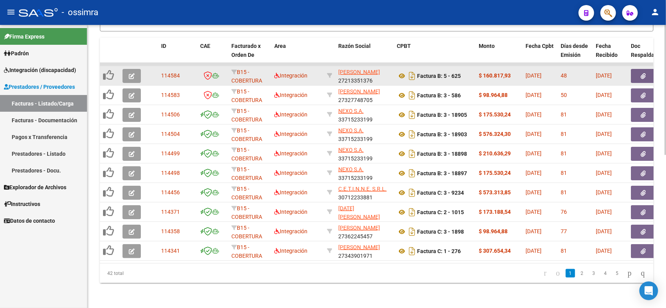
click at [135, 69] on button "button" at bounding box center [131, 76] width 18 height 14
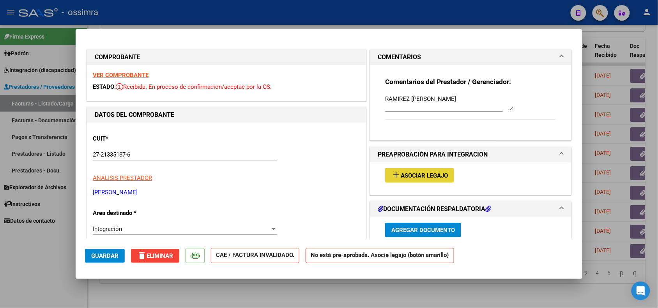
click at [420, 174] on span "Asociar Legajo" at bounding box center [424, 175] width 47 height 7
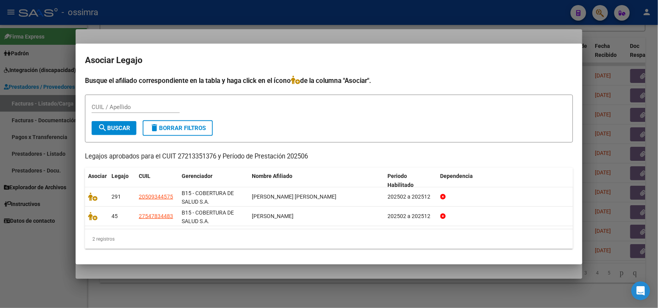
click at [215, 290] on div at bounding box center [329, 154] width 658 height 308
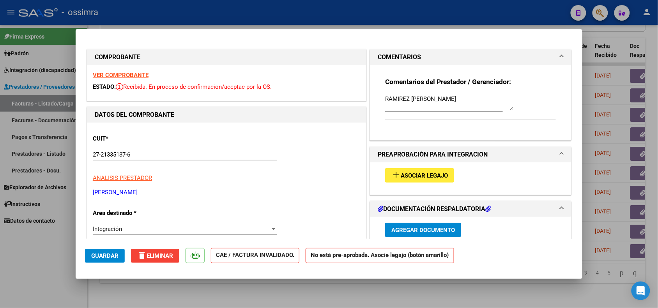
click at [55, 254] on div at bounding box center [329, 154] width 658 height 308
type input "$ 0,00"
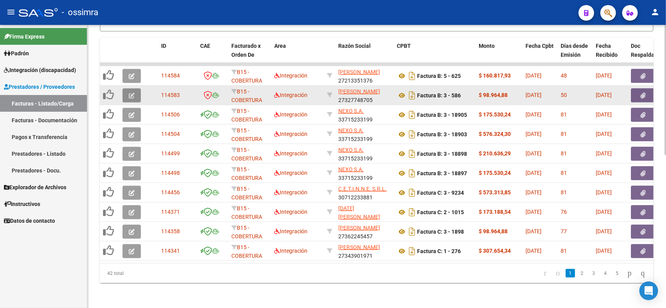
click at [128, 89] on button "button" at bounding box center [131, 96] width 18 height 14
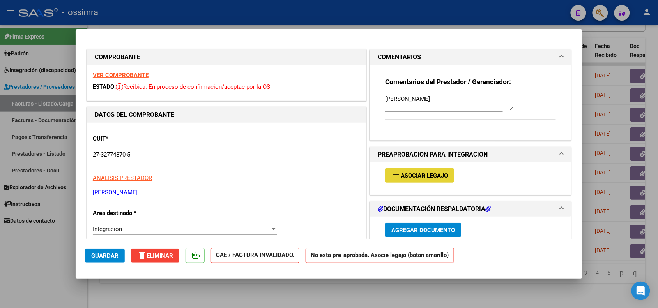
click at [395, 177] on mat-icon "add" at bounding box center [396, 174] width 9 height 9
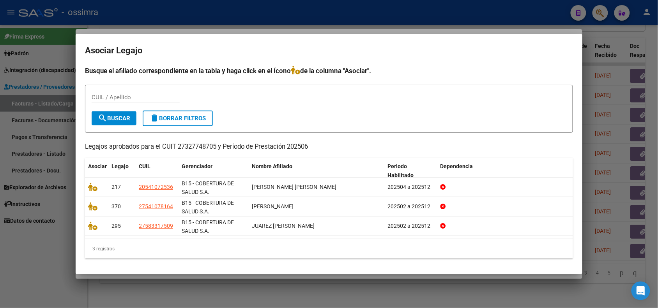
click at [235, 285] on div at bounding box center [329, 154] width 658 height 308
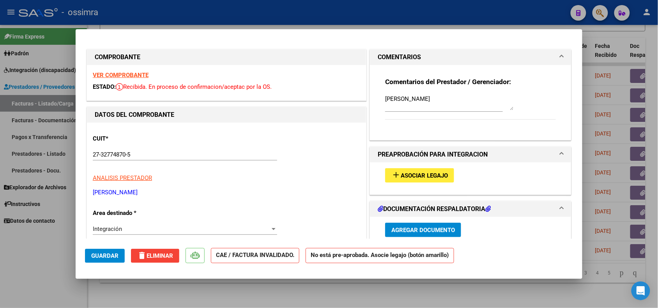
click at [134, 289] on div at bounding box center [329, 154] width 658 height 308
type input "$ 0,00"
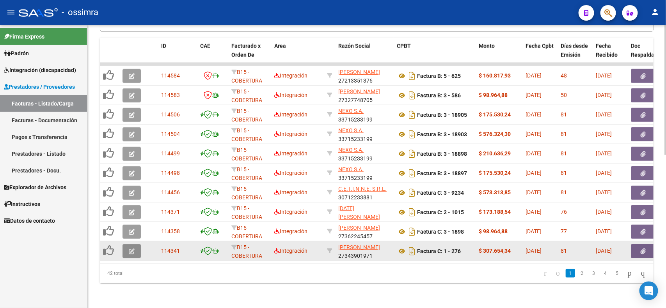
click at [136, 245] on button "button" at bounding box center [131, 252] width 18 height 14
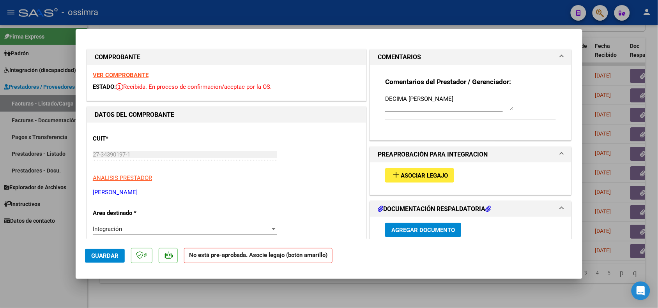
click at [392, 174] on mat-icon "add" at bounding box center [396, 174] width 9 height 9
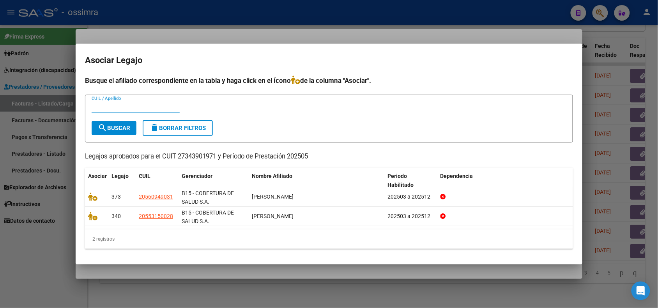
click at [269, 272] on div at bounding box center [329, 154] width 658 height 308
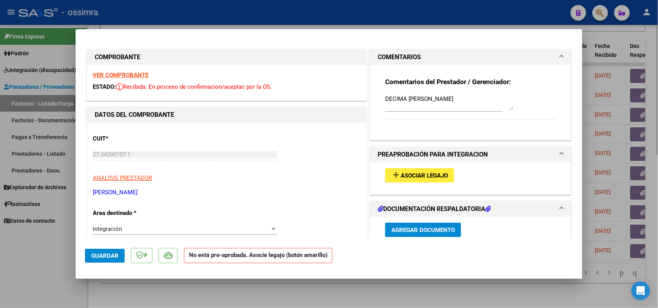
click at [246, 293] on div at bounding box center [329, 154] width 658 height 308
type input "$ 0,00"
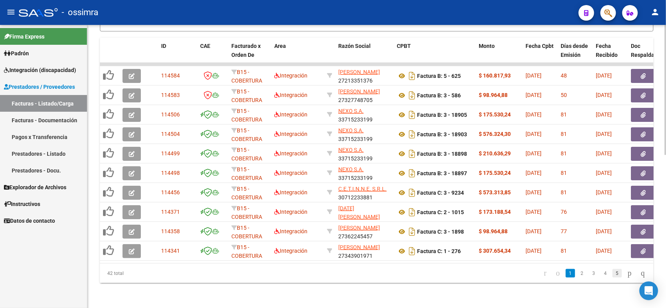
click at [612, 272] on link "5" at bounding box center [616, 273] width 9 height 9
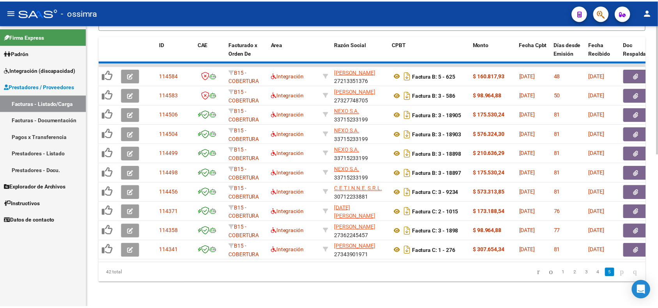
scroll to position [197, 0]
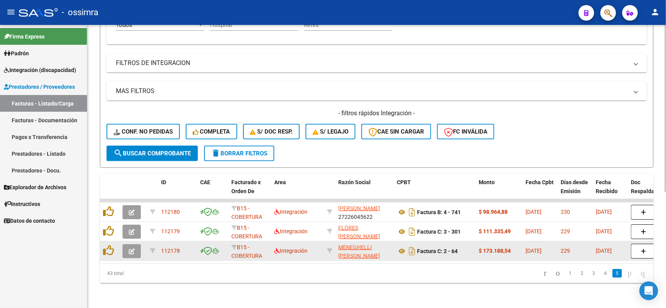
click at [129, 248] on span "button" at bounding box center [132, 251] width 6 height 7
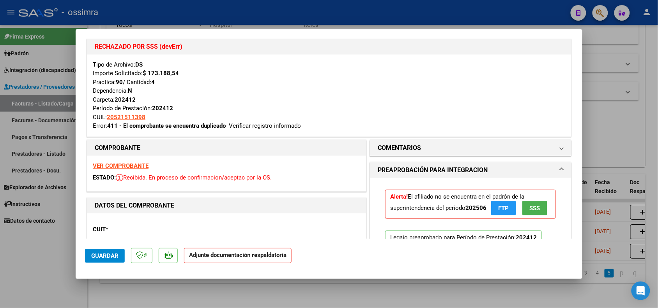
scroll to position [0, 0]
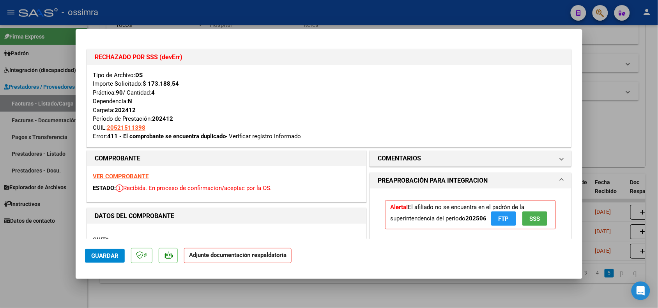
click at [39, 269] on div at bounding box center [329, 154] width 658 height 308
type input "$ 0,00"
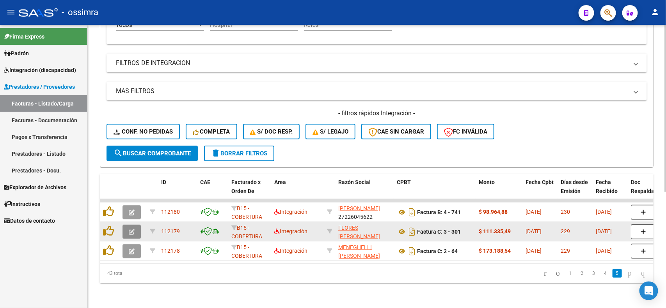
click at [131, 229] on button "button" at bounding box center [131, 232] width 18 height 14
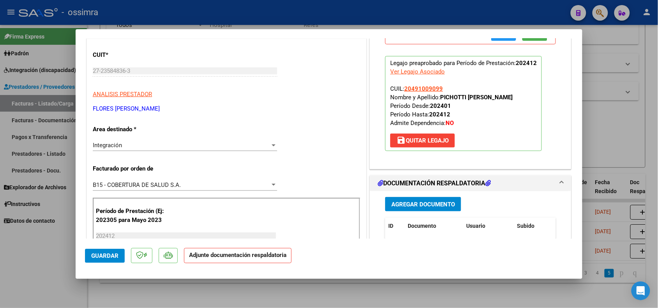
scroll to position [195, 0]
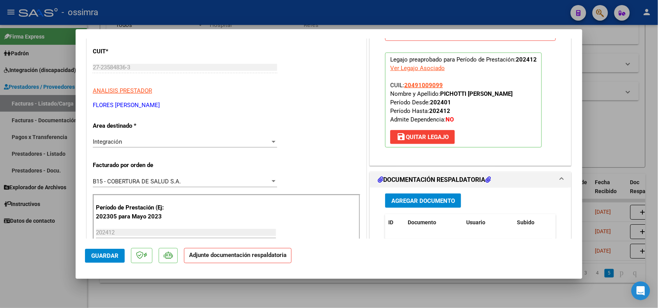
click at [47, 277] on div at bounding box center [329, 154] width 658 height 308
type input "$ 0,00"
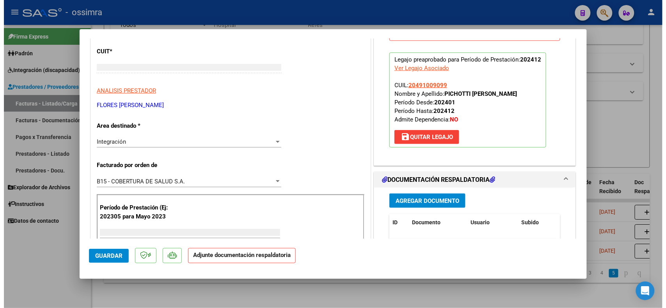
scroll to position [0, 0]
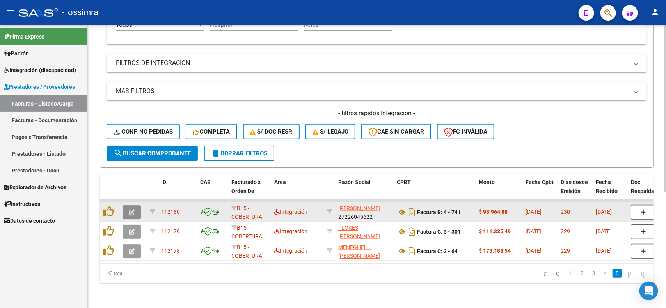
click at [135, 206] on button "button" at bounding box center [131, 213] width 18 height 14
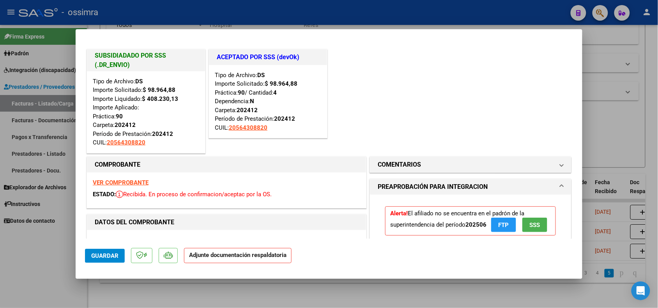
click at [39, 246] on div at bounding box center [329, 154] width 658 height 308
type input "$ 0,00"
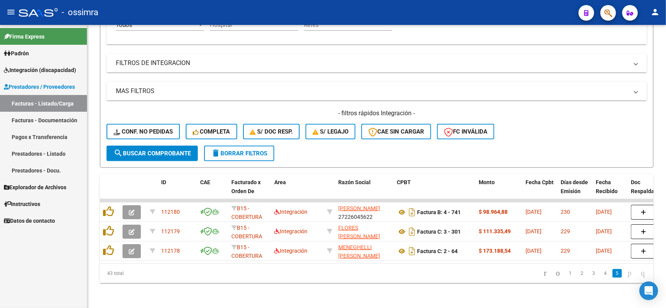
click at [601, 271] on link "4" at bounding box center [605, 273] width 9 height 9
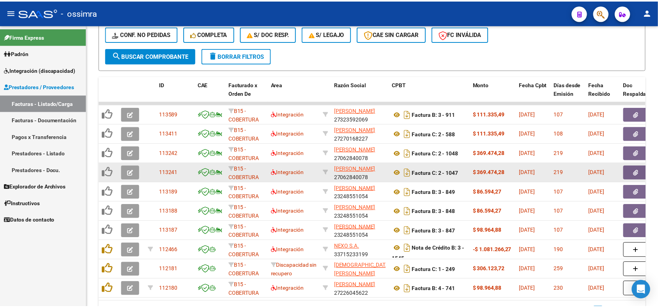
scroll to position [333, 0]
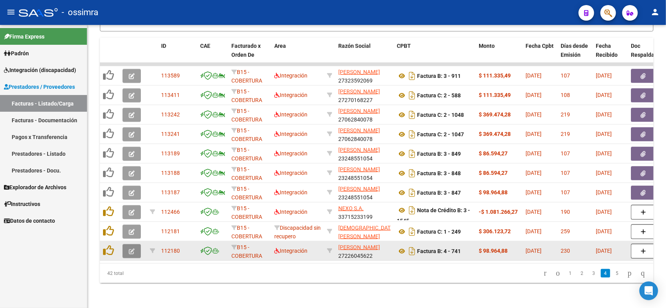
click at [131, 249] on icon "button" at bounding box center [132, 252] width 6 height 6
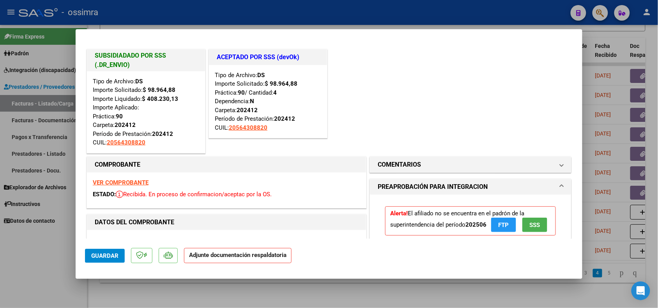
click at [46, 264] on div at bounding box center [329, 154] width 658 height 308
type input "$ 0,00"
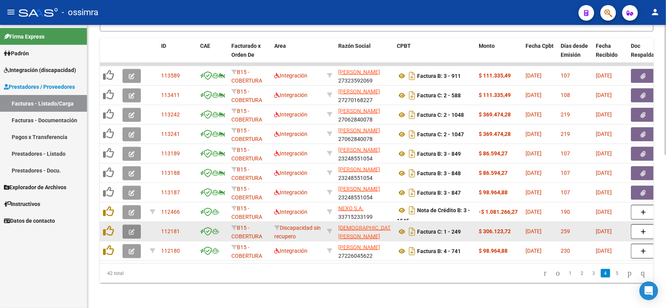
click at [129, 229] on icon "button" at bounding box center [132, 232] width 6 height 6
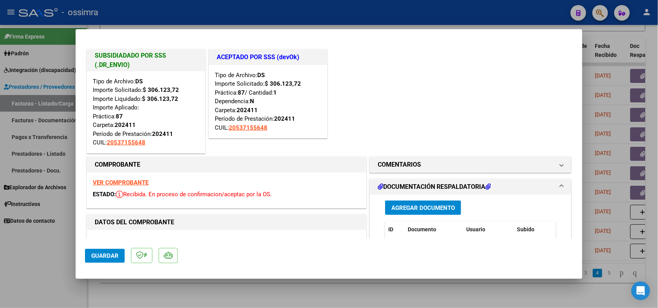
click at [39, 267] on div at bounding box center [329, 154] width 658 height 308
type input "$ 0,00"
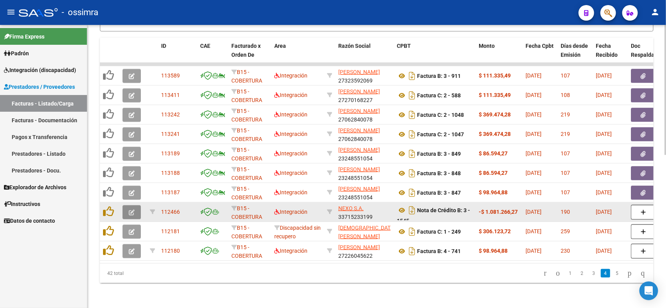
click at [135, 206] on button "button" at bounding box center [131, 213] width 18 height 14
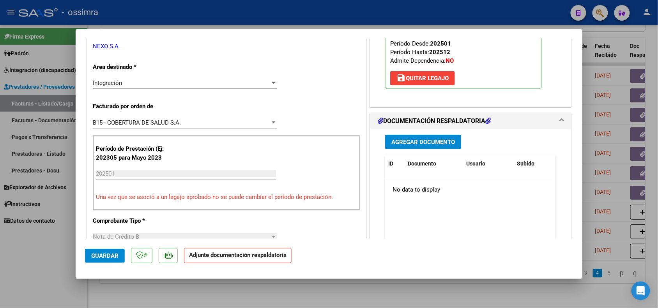
scroll to position [0, 0]
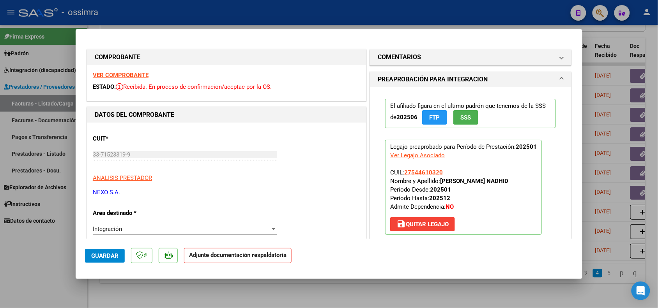
click at [42, 275] on div at bounding box center [329, 154] width 658 height 308
type input "$ 0,00"
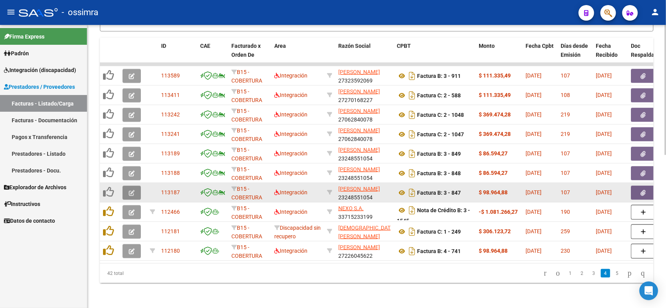
click at [129, 190] on icon "button" at bounding box center [132, 193] width 6 height 6
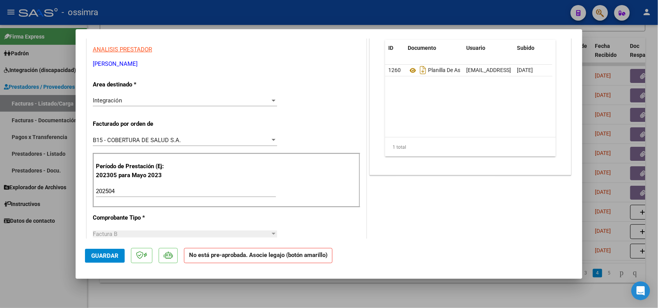
scroll to position [146, 0]
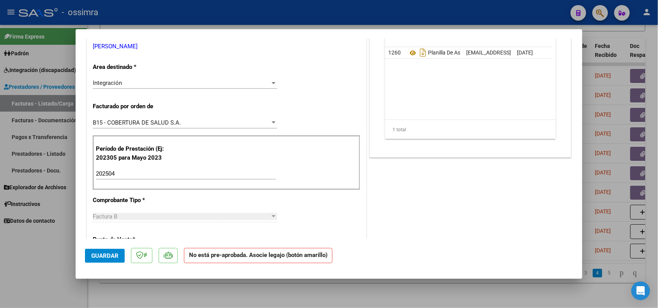
click at [61, 250] on div at bounding box center [329, 154] width 658 height 308
type input "$ 0,00"
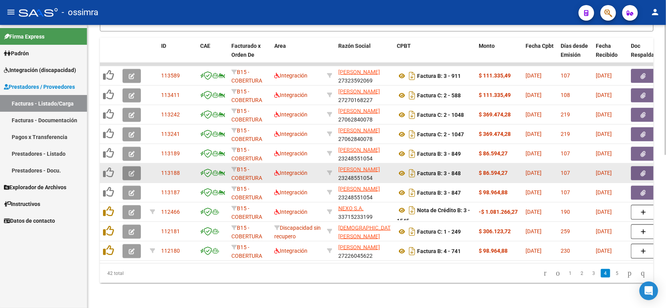
click at [129, 167] on button "button" at bounding box center [131, 174] width 18 height 14
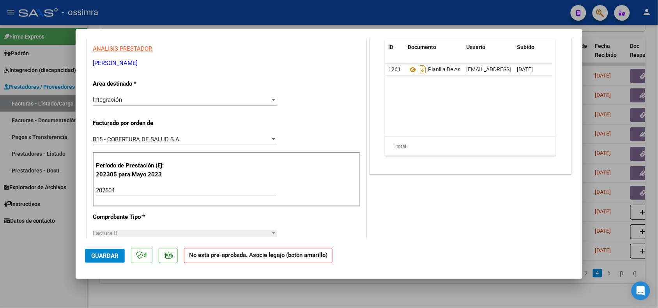
scroll to position [146, 0]
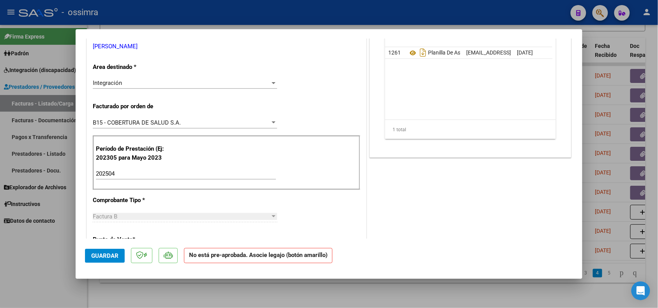
click at [49, 262] on div at bounding box center [329, 154] width 658 height 308
type input "$ 0,00"
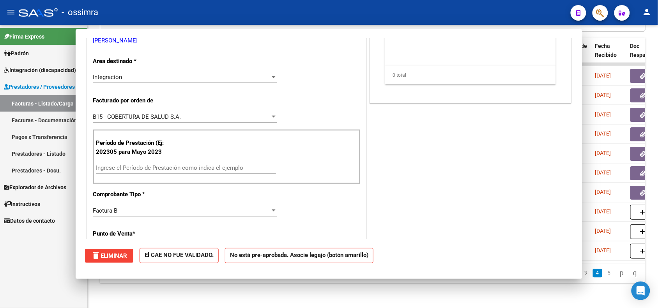
scroll to position [0, 0]
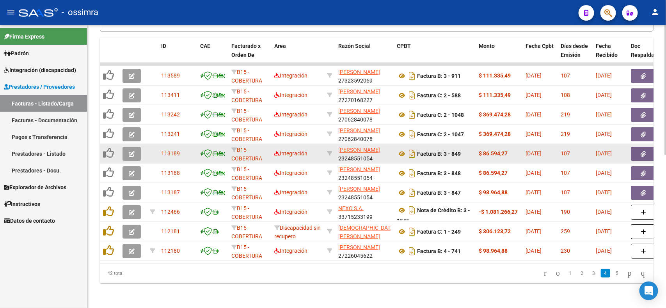
click at [129, 147] on button "button" at bounding box center [131, 154] width 18 height 14
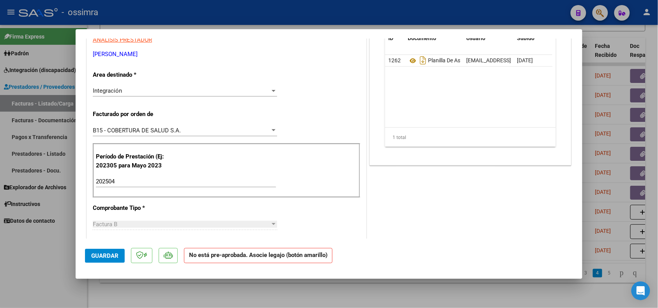
scroll to position [146, 0]
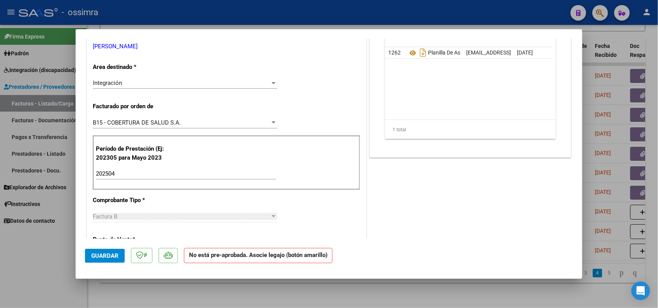
click at [53, 263] on div at bounding box center [329, 154] width 658 height 308
type input "$ 0,00"
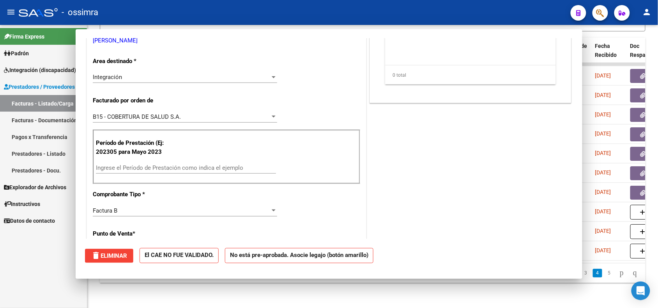
scroll to position [0, 0]
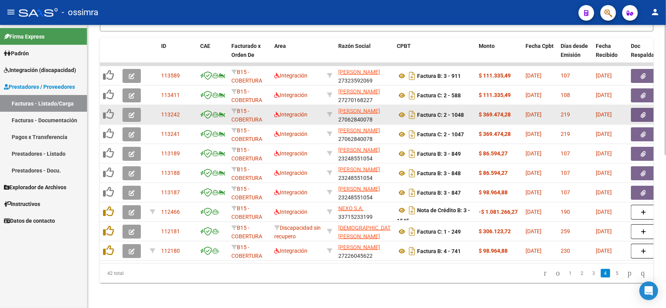
click at [135, 108] on button "button" at bounding box center [131, 115] width 18 height 14
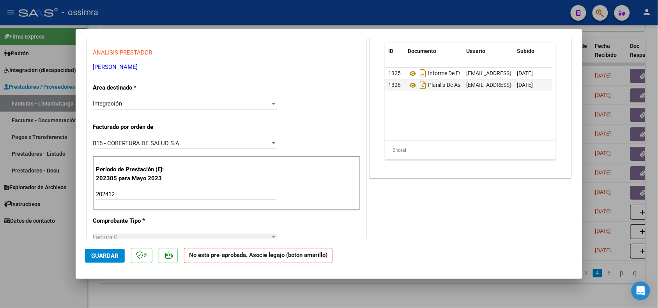
scroll to position [195, 0]
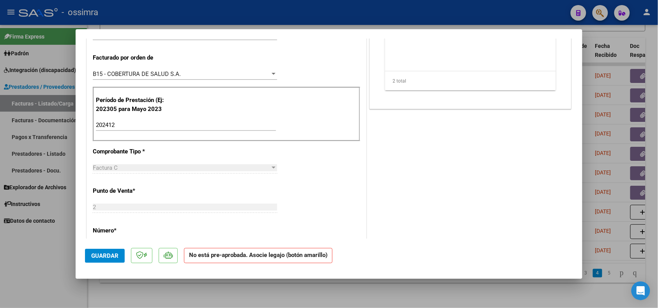
click at [60, 257] on div at bounding box center [329, 154] width 658 height 308
type input "$ 0,00"
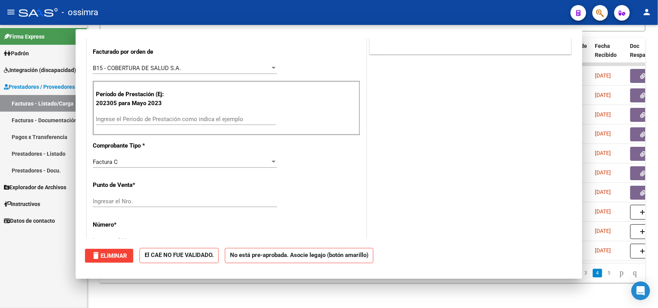
scroll to position [189, 0]
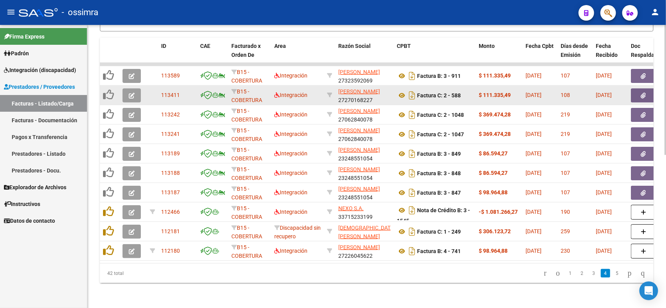
click at [138, 89] on button "button" at bounding box center [131, 96] width 18 height 14
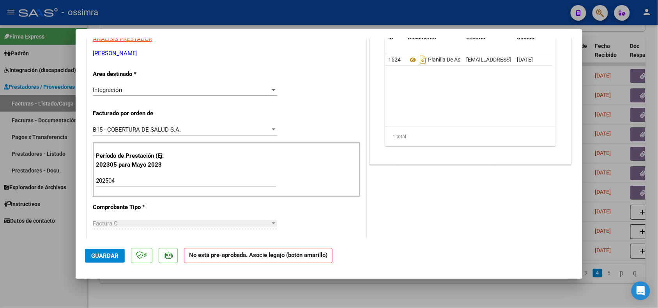
scroll to position [146, 0]
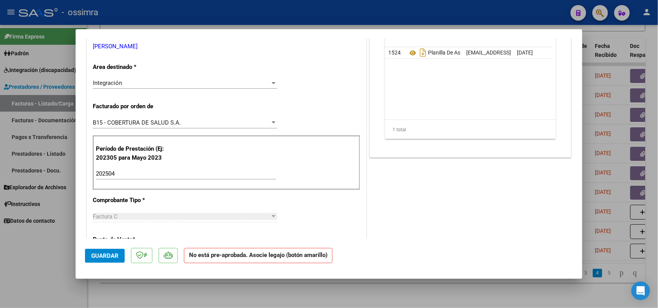
click at [35, 261] on div at bounding box center [329, 154] width 658 height 308
type input "$ 0,00"
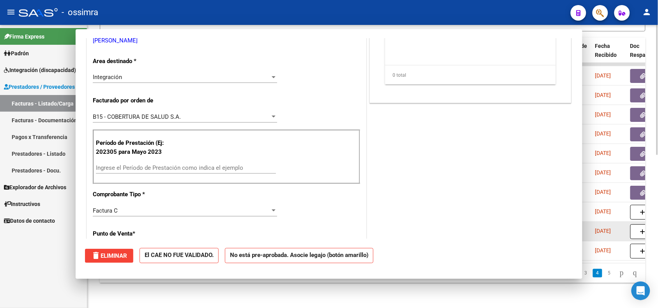
scroll to position [0, 0]
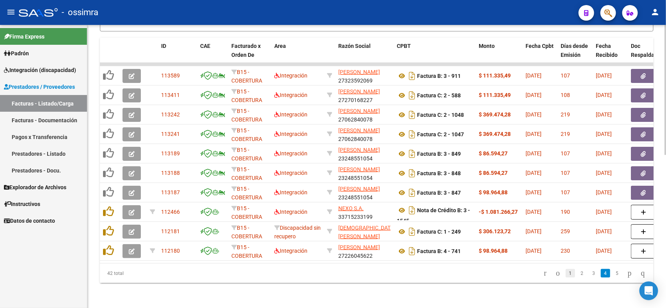
click at [565, 275] on link "1" at bounding box center [569, 273] width 9 height 9
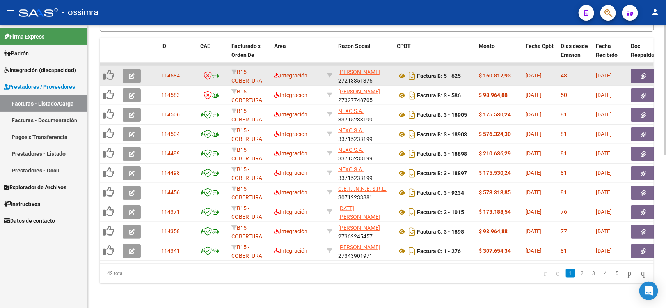
click at [129, 73] on icon "button" at bounding box center [132, 76] width 6 height 6
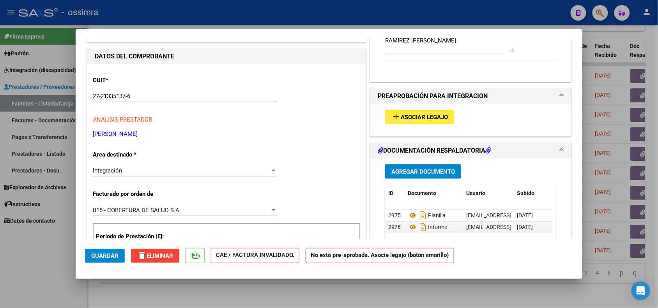
scroll to position [146, 0]
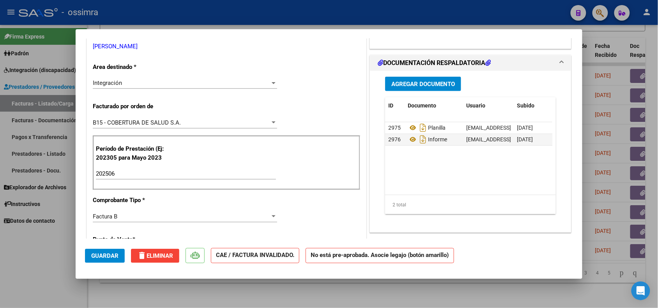
click at [55, 257] on div at bounding box center [329, 154] width 658 height 308
type input "$ 0,00"
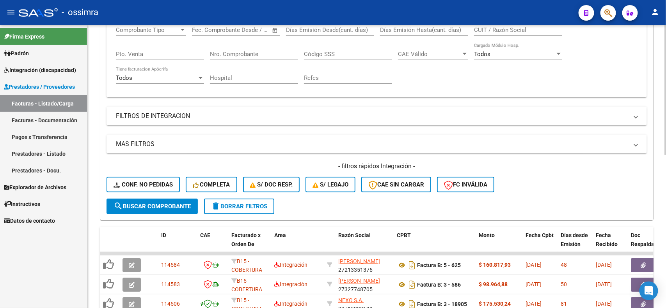
scroll to position [0, 0]
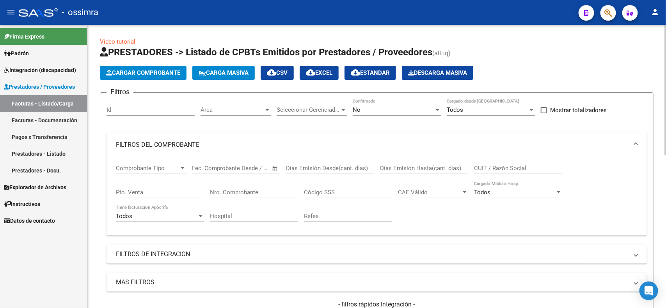
click at [332, 71] on span "cloud_download EXCEL" at bounding box center [319, 72] width 27 height 7
click at [158, 110] on input "Id" at bounding box center [150, 109] width 88 height 7
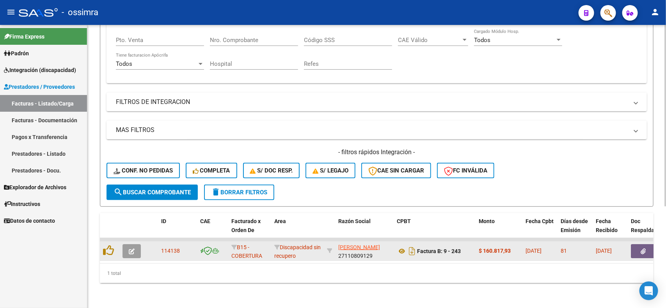
type input "114137"
click at [133, 249] on icon "button" at bounding box center [132, 252] width 6 height 6
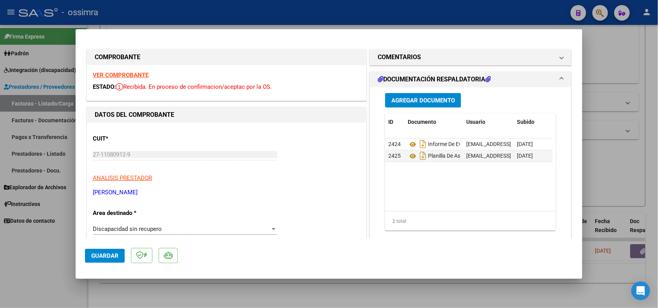
click at [136, 72] on strong "VER COMPROBANTE" at bounding box center [121, 75] width 56 height 7
click at [53, 258] on div at bounding box center [329, 154] width 658 height 308
type input "$ 0,00"
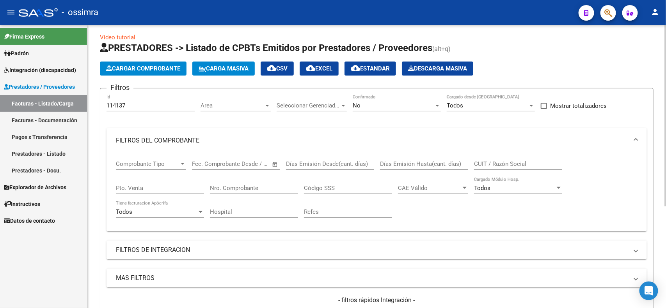
scroll to position [0, 0]
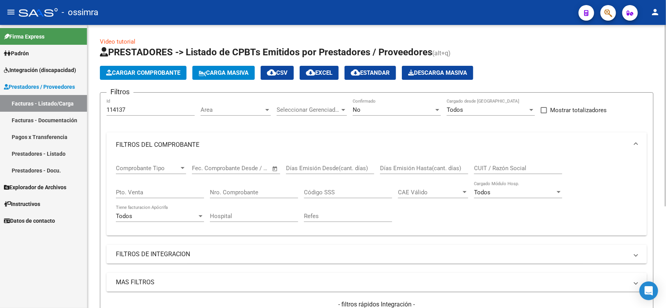
click at [138, 110] on input "114137" at bounding box center [150, 109] width 88 height 7
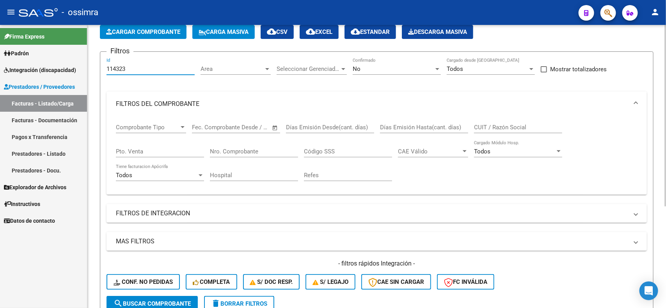
scroll to position [97, 0]
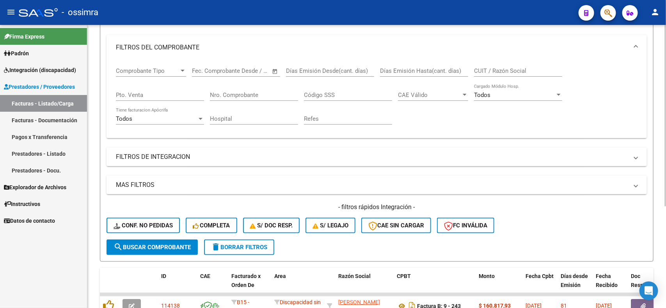
type input "114323"
click at [155, 240] on button "search Buscar Comprobante" at bounding box center [151, 248] width 91 height 16
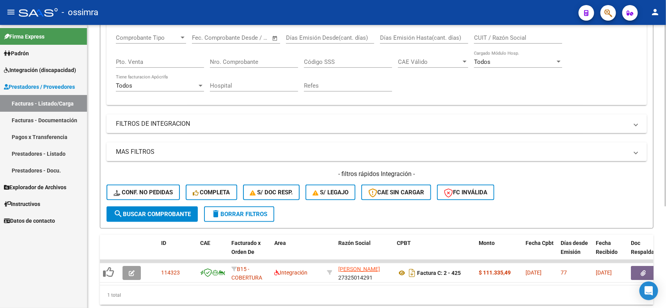
scroll to position [146, 0]
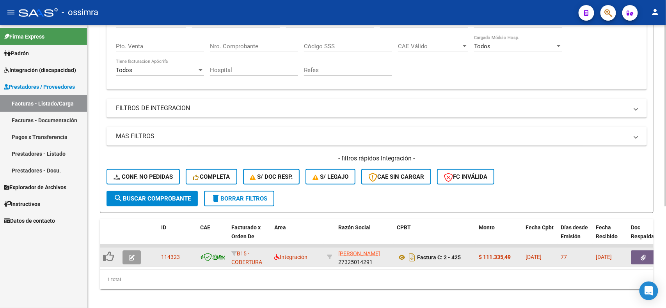
click at [137, 255] on button "button" at bounding box center [131, 258] width 18 height 14
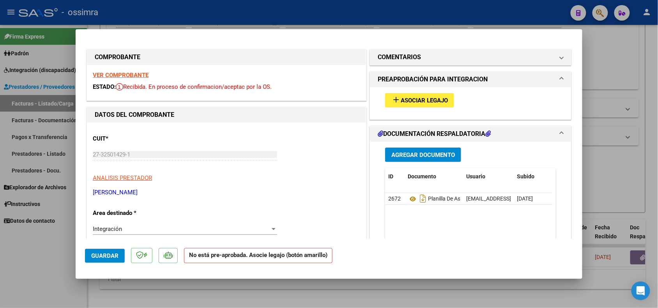
click at [116, 73] on strong "VER COMPROBANTE" at bounding box center [121, 75] width 56 height 7
click at [407, 100] on span "Asociar Legajo" at bounding box center [424, 100] width 47 height 7
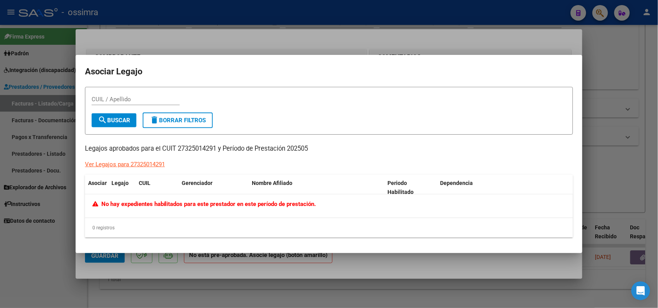
click at [57, 244] on div at bounding box center [329, 154] width 658 height 308
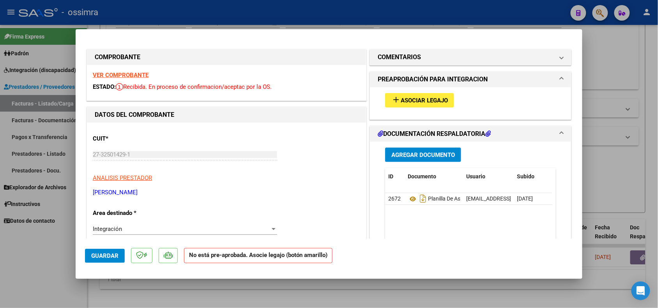
click at [357, 294] on div at bounding box center [329, 154] width 658 height 308
type input "$ 0,00"
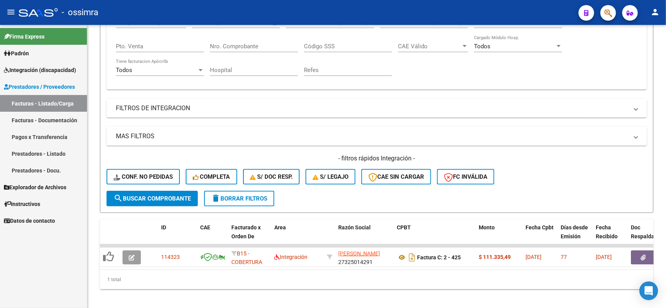
click at [202, 131] on mat-expansion-panel-header "MAS FILTROS" at bounding box center [376, 136] width 540 height 19
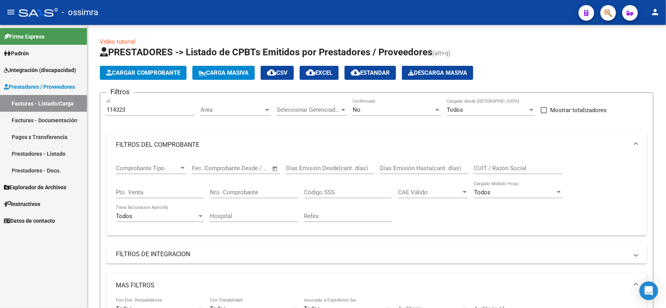
scroll to position [49, 0]
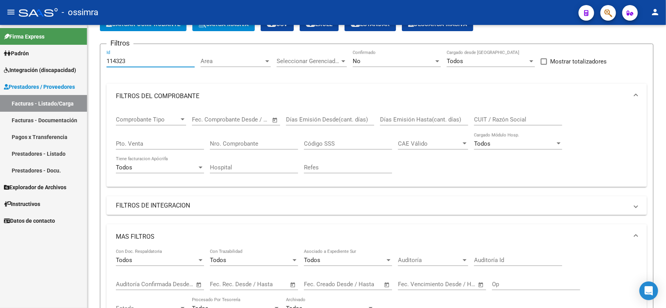
drag, startPoint x: 133, startPoint y: 62, endPoint x: 101, endPoint y: 62, distance: 32.0
click at [101, 62] on form "Filtros 114323 Id Area Area Seleccionar Gerenciador Seleccionar Gerenciador No …" at bounding box center [376, 220] width 553 height 352
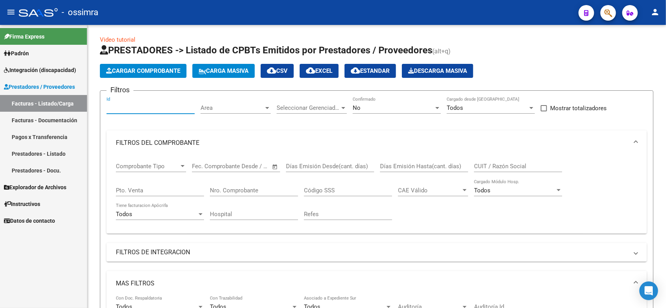
scroll to position [0, 0]
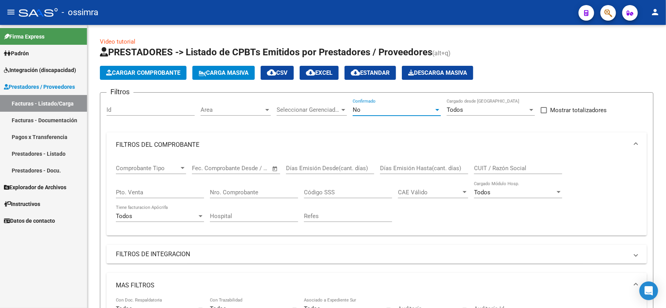
click at [427, 110] on div "No" at bounding box center [393, 109] width 81 height 7
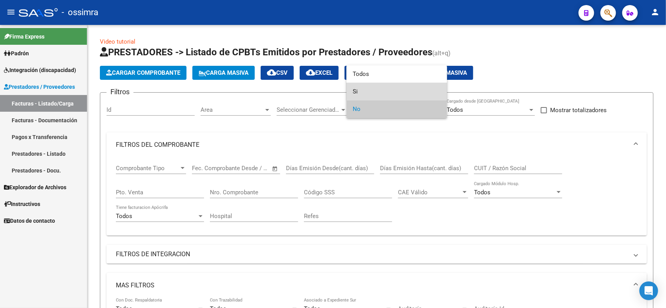
click at [378, 87] on span "Si" at bounding box center [397, 92] width 88 height 18
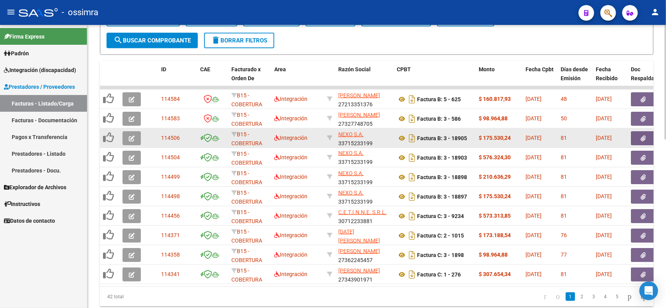
scroll to position [418, 0]
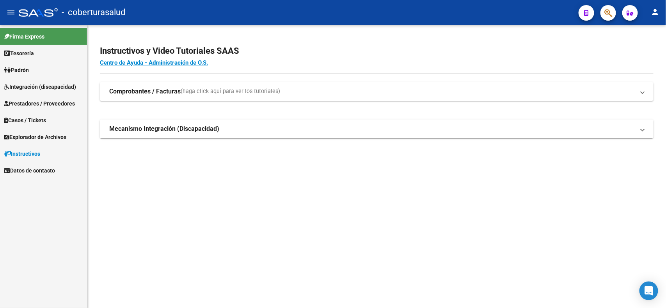
click at [55, 104] on span "Prestadores / Proveedores" at bounding box center [39, 103] width 71 height 9
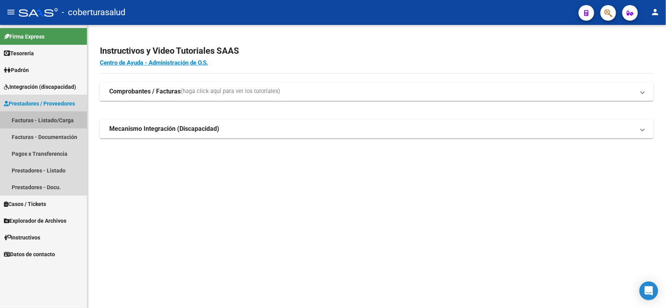
click at [59, 118] on link "Facturas - Listado/Carga" at bounding box center [43, 120] width 87 height 17
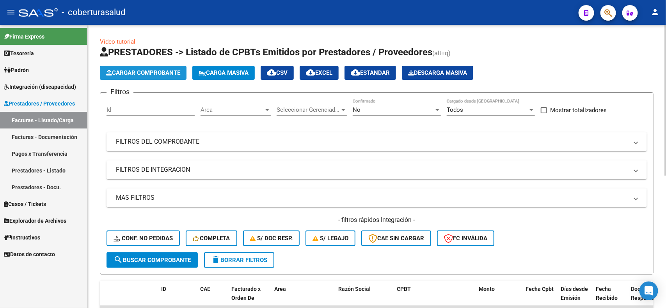
click at [168, 73] on span "Cargar Comprobante" at bounding box center [143, 72] width 74 height 7
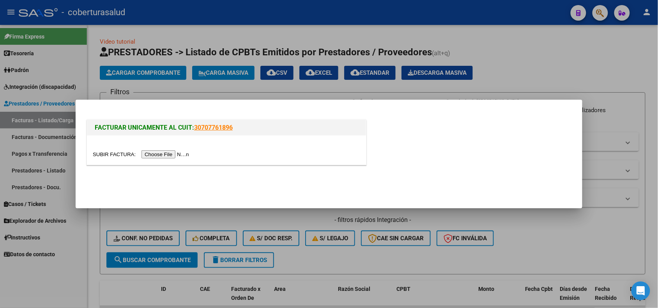
click at [166, 151] on input "file" at bounding box center [142, 155] width 99 height 8
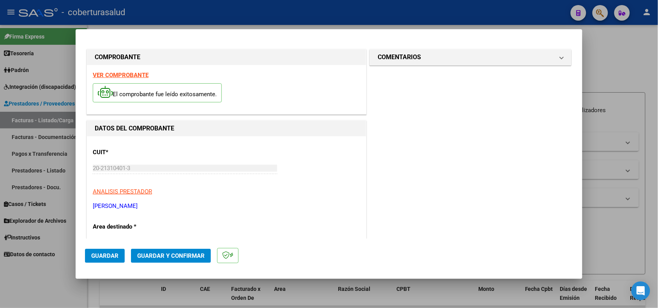
click at [136, 73] on strong "VER COMPROBANTE" at bounding box center [121, 75] width 56 height 7
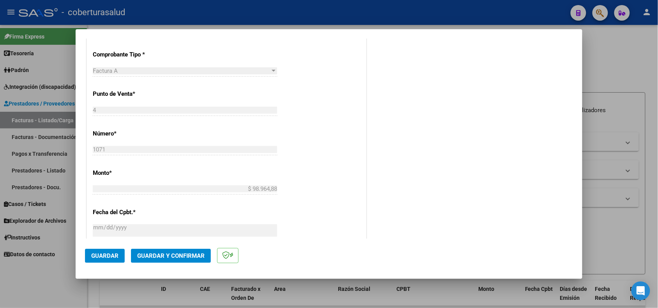
scroll to position [146, 0]
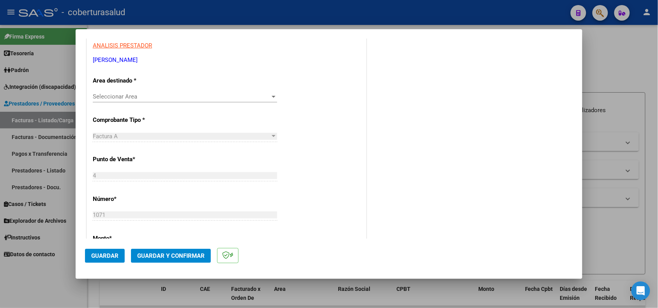
click at [195, 101] on div "Seleccionar Area Seleccionar Area" at bounding box center [185, 97] width 184 height 12
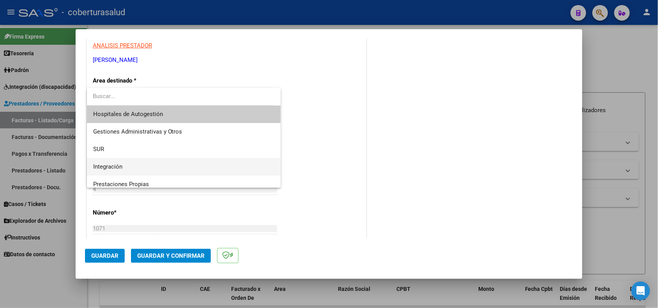
click at [138, 165] on span "Integración" at bounding box center [184, 167] width 182 height 18
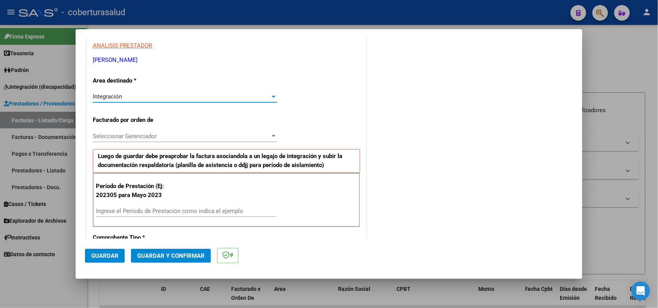
click at [178, 140] on div "Seleccionar Gerenciador Seleccionar Gerenciador" at bounding box center [185, 137] width 184 height 12
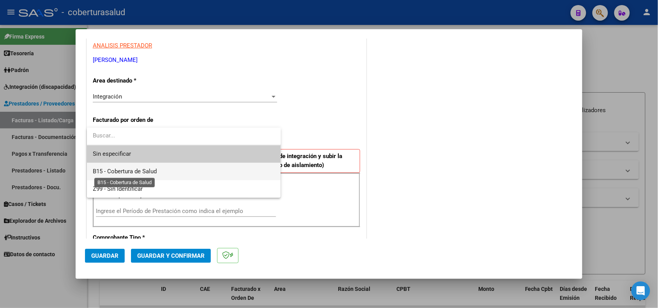
click at [153, 170] on span "B15 - Cobertura de Salud" at bounding box center [125, 171] width 64 height 7
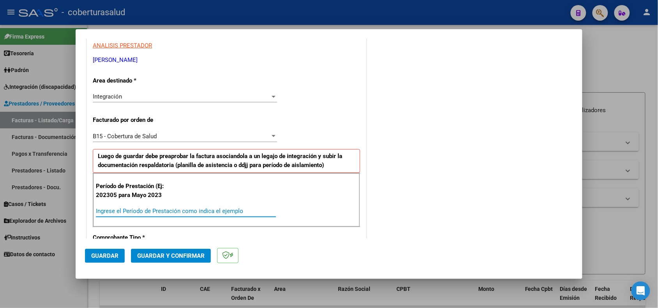
click at [157, 211] on input "Ingrese el Período de Prestación como indica el ejemplo" at bounding box center [186, 211] width 180 height 7
type input "202505"
click at [104, 260] on button "Guardar" at bounding box center [105, 256] width 40 height 14
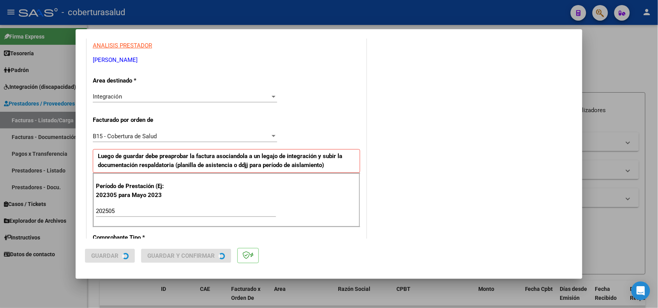
scroll to position [0, 0]
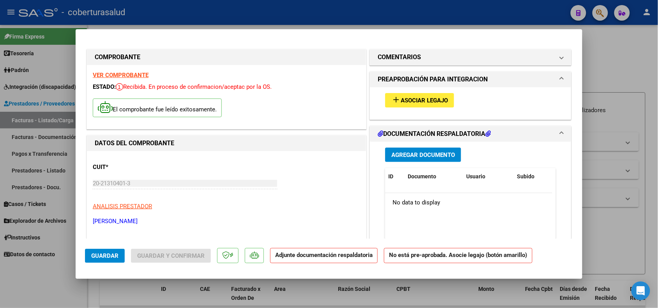
click at [420, 101] on span "Asociar Legajo" at bounding box center [424, 100] width 47 height 7
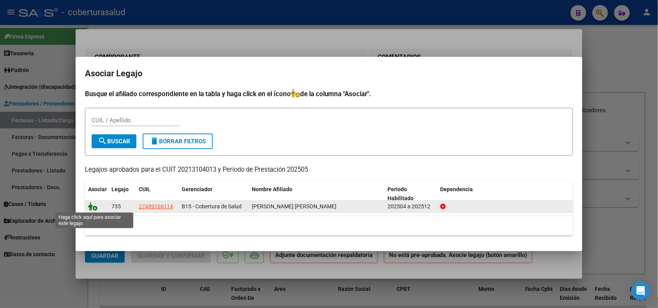
click at [90, 206] on icon at bounding box center [92, 206] width 9 height 9
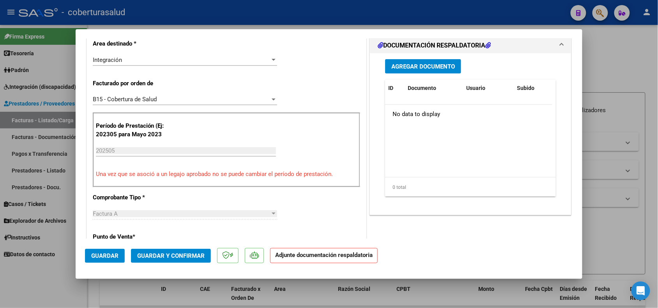
scroll to position [146, 0]
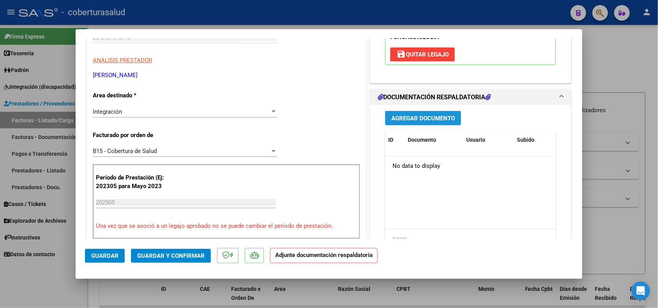
click at [427, 122] on span "Agregar Documento" at bounding box center [424, 118] width 64 height 7
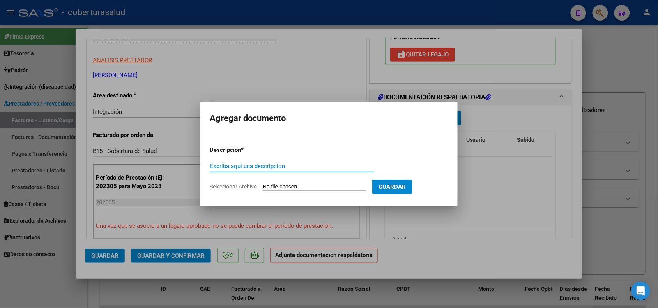
click at [289, 168] on input "Escriba aquí una descripcion" at bounding box center [292, 166] width 165 height 7
type input "PLANILLA DE ASISTENCIA"
click at [302, 187] on input "Seleccionar Archivo" at bounding box center [314, 187] width 103 height 7
type input "C:\fakepath\asi nie mayo.pdf"
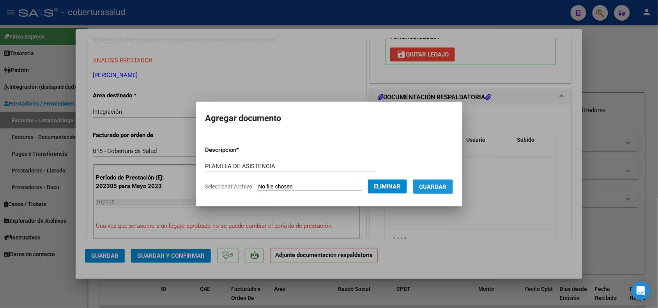
click at [447, 187] on span "Guardar" at bounding box center [433, 187] width 27 height 7
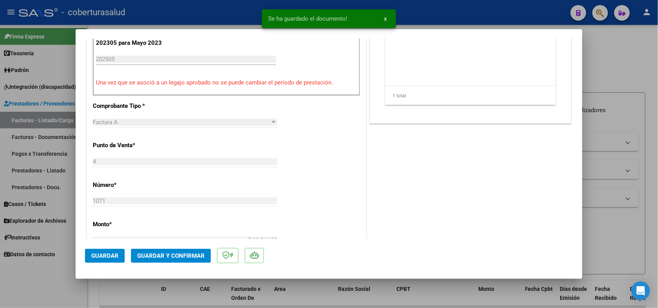
scroll to position [292, 0]
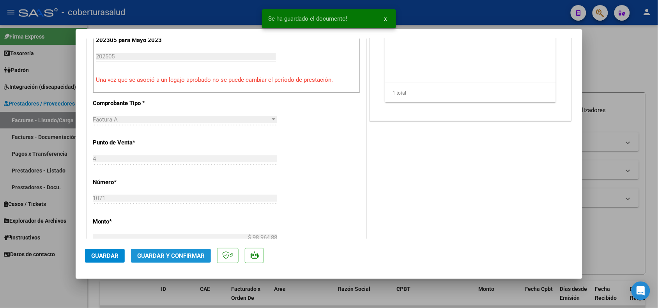
click at [169, 257] on span "Guardar y Confirmar" at bounding box center [170, 256] width 67 height 7
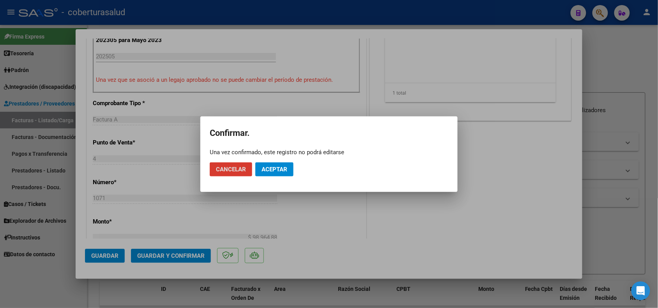
click at [266, 166] on span "Aceptar" at bounding box center [275, 169] width 26 height 7
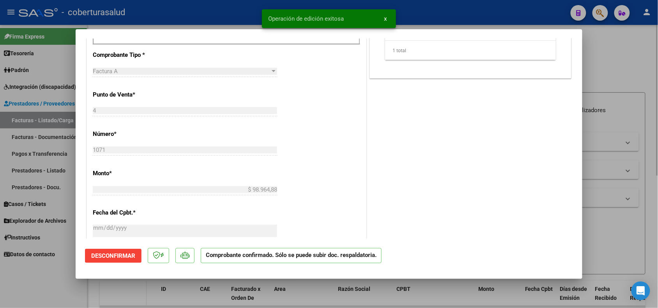
click at [140, 293] on div at bounding box center [329, 154] width 658 height 308
type input "$ 0,00"
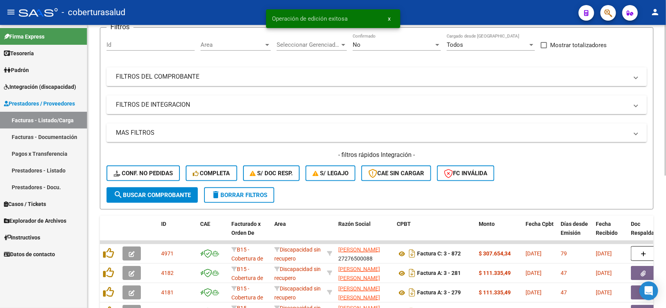
scroll to position [49, 0]
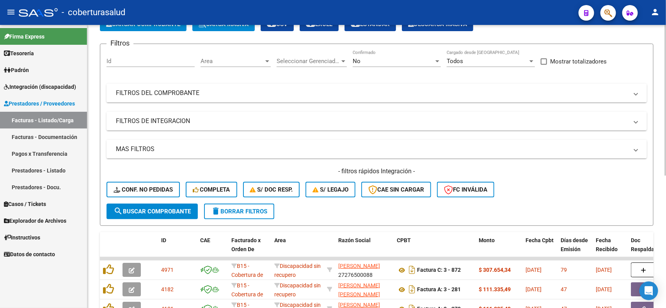
click at [418, 56] on div "No Confirmado" at bounding box center [397, 58] width 88 height 17
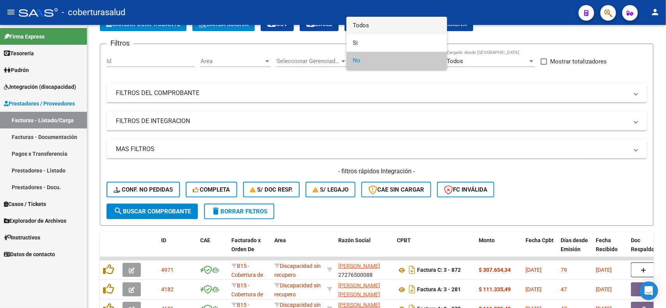
click at [380, 27] on span "Todos" at bounding box center [397, 26] width 88 height 18
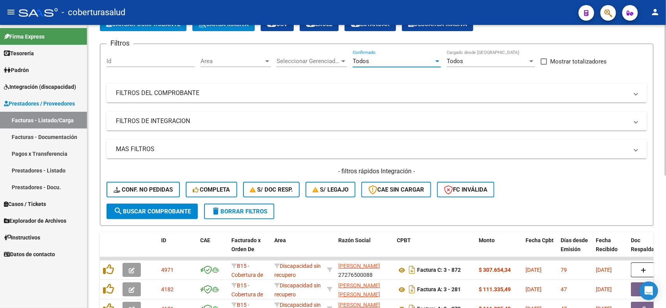
click at [262, 96] on mat-expansion-panel-header "FILTROS DEL COMPROBANTE" at bounding box center [376, 93] width 540 height 19
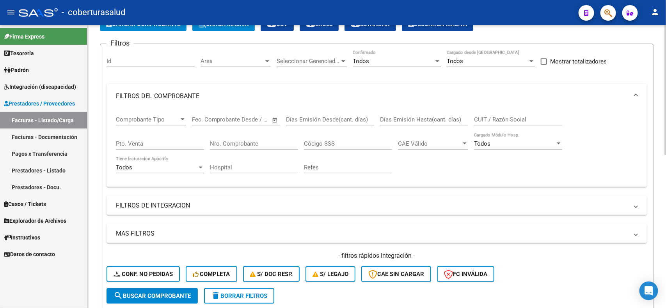
click at [248, 144] on input "Nro. Comprobante" at bounding box center [254, 143] width 88 height 7
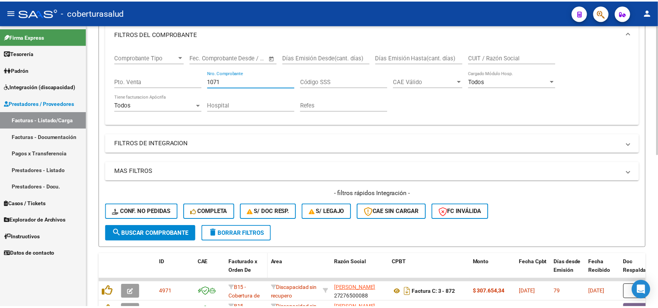
scroll to position [195, 0]
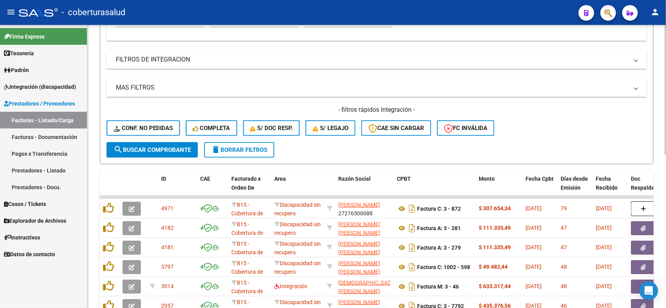
type input "1071"
click at [151, 147] on span "search Buscar Comprobante" at bounding box center [151, 150] width 77 height 7
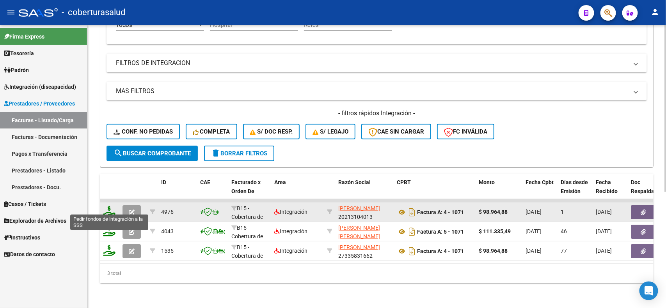
click at [112, 206] on icon at bounding box center [109, 211] width 12 height 11
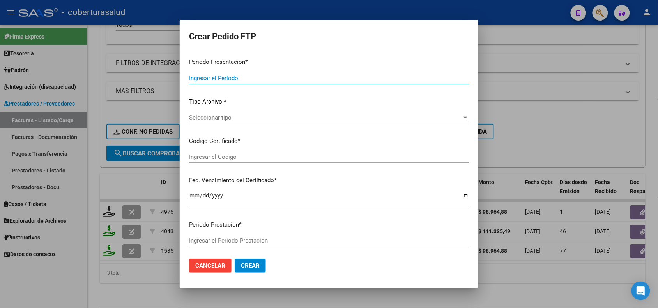
type input "202507"
type input "202505"
type input "$ 98.964,88"
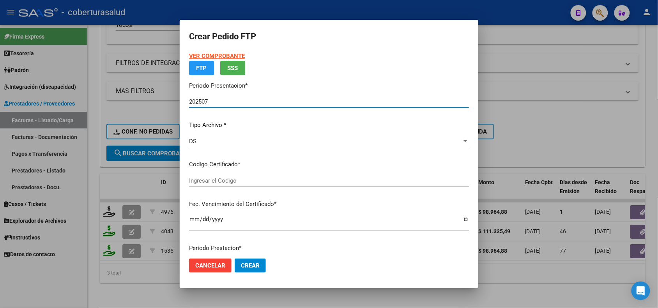
type input "ARG01000489166112022070520270705SAL123"
type input "[DATE]"
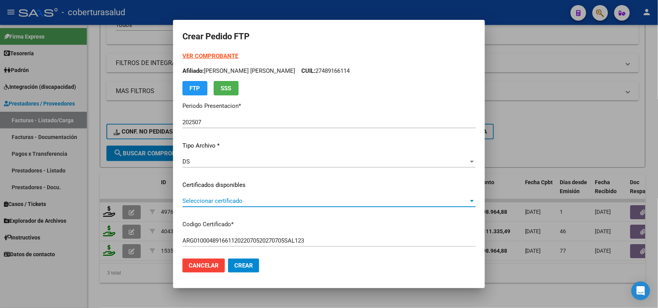
click at [275, 203] on span "Seleccionar certificado" at bounding box center [326, 201] width 286 height 7
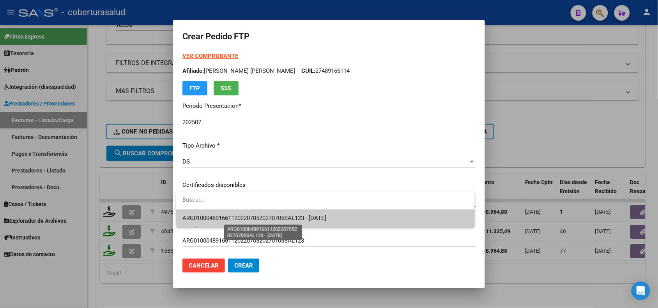
click at [279, 221] on span "ARG01000489166112022070520270705SAL123 - [DATE]" at bounding box center [255, 218] width 144 height 7
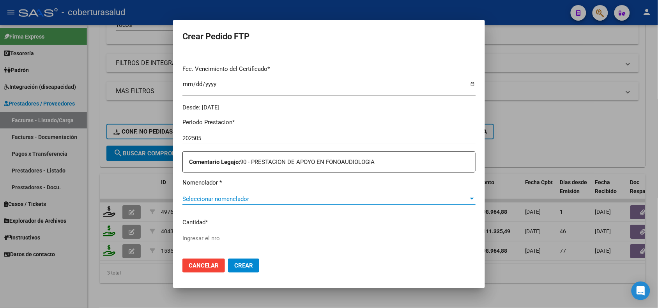
click at [275, 197] on span "Seleccionar nomenclador" at bounding box center [326, 199] width 286 height 7
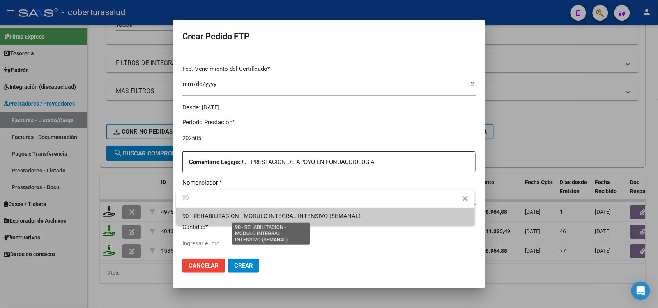
type input "90"
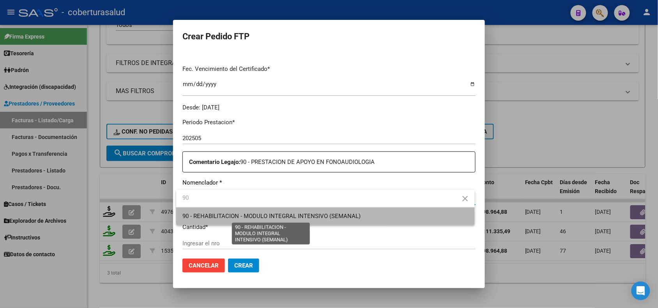
click at [282, 218] on span "90 - REHABILITACION - MODULO INTEGRAL INTENSIVO (SEMANAL)" at bounding box center [272, 216] width 178 height 7
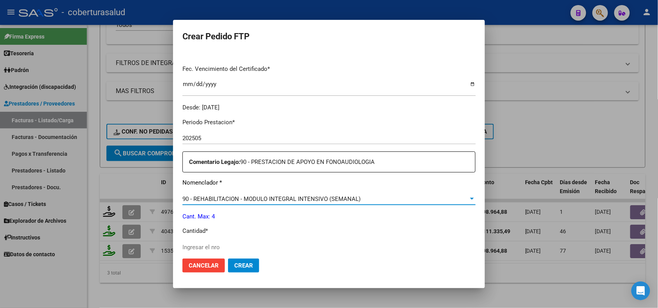
click at [226, 234] on p "Cantidad *" at bounding box center [329, 231] width 293 height 9
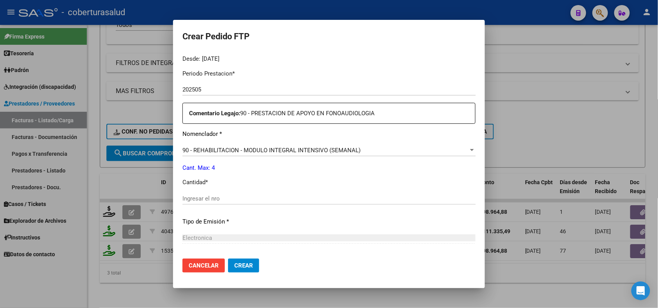
click at [223, 200] on input "Ingresar el nro" at bounding box center [329, 198] width 293 height 7
type input "4"
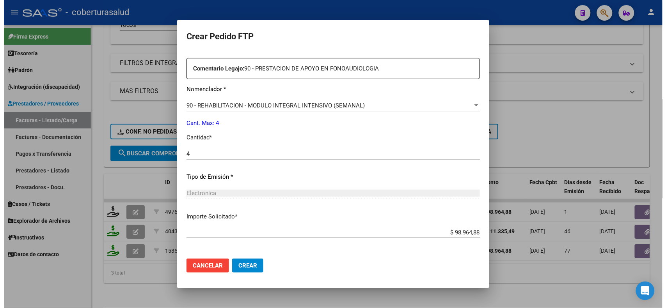
scroll to position [322, 0]
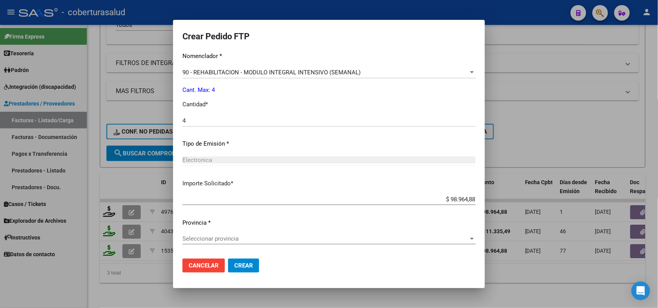
click at [249, 240] on span "Seleccionar provincia" at bounding box center [326, 239] width 286 height 7
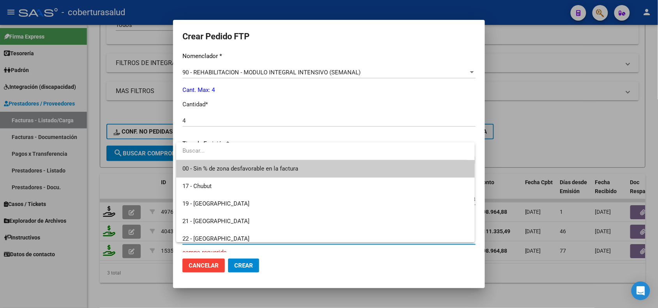
click at [227, 170] on span "00 - Sin % de zona desfavorable en la factura" at bounding box center [241, 168] width 116 height 7
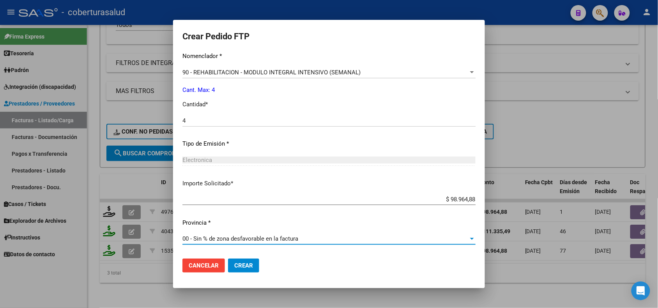
click at [248, 263] on span "Crear" at bounding box center [243, 265] width 19 height 7
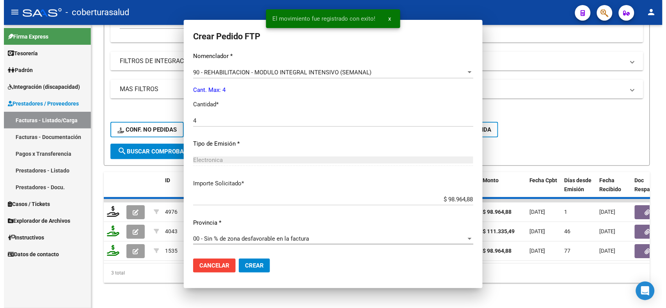
scroll to position [0, 0]
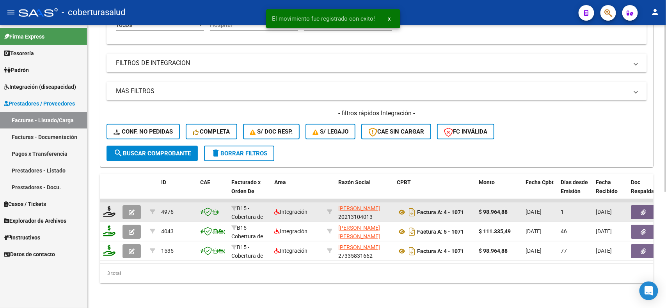
click at [131, 210] on icon "button" at bounding box center [132, 213] width 6 height 6
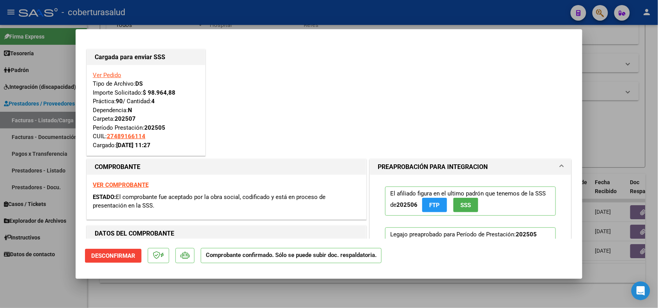
click at [208, 296] on div at bounding box center [329, 154] width 658 height 308
type input "$ 0,00"
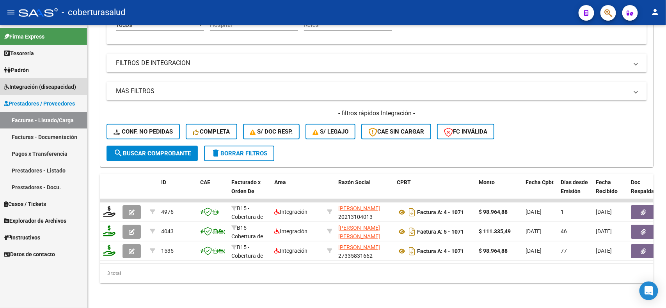
click at [63, 83] on span "Integración (discapacidad)" at bounding box center [40, 87] width 72 height 9
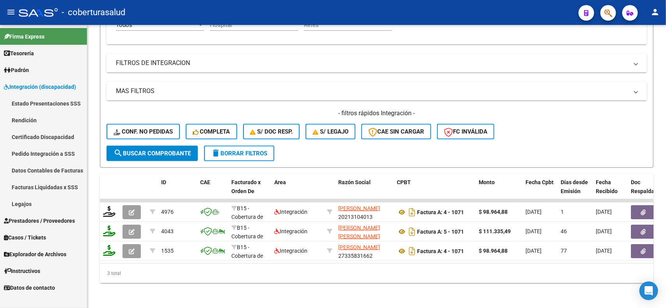
click at [48, 151] on link "Pedido Integración a SSS" at bounding box center [43, 153] width 87 height 17
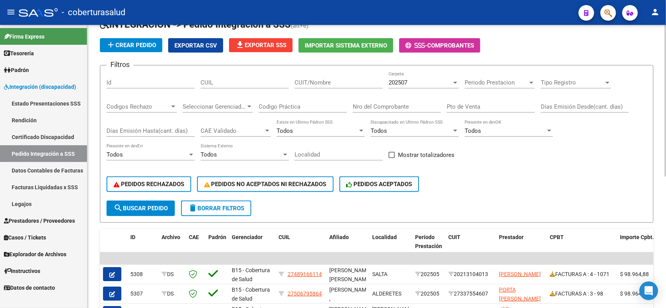
scroll to position [97, 0]
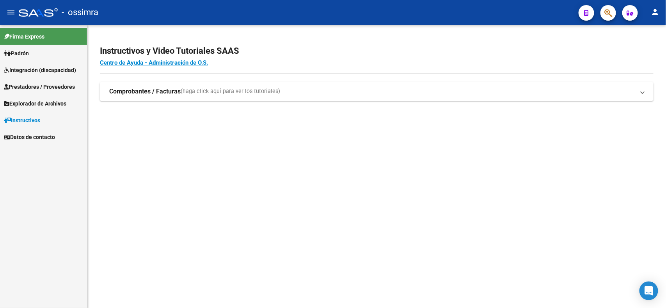
click at [59, 66] on span "Integración (discapacidad)" at bounding box center [40, 70] width 72 height 9
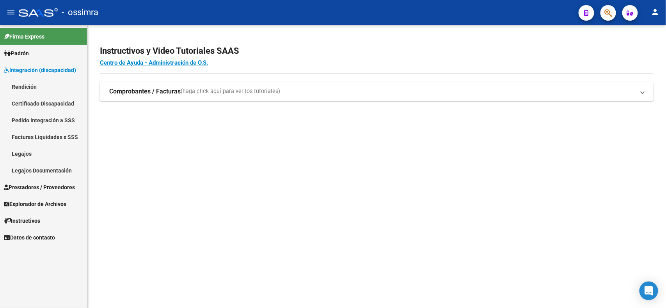
click at [52, 67] on span "Integración (discapacidad)" at bounding box center [40, 70] width 72 height 9
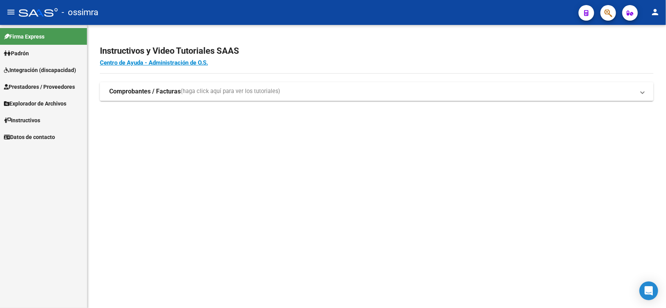
click at [44, 94] on link "Prestadores / Proveedores" at bounding box center [43, 86] width 87 height 17
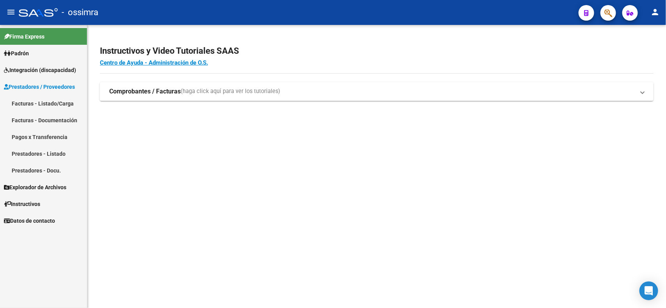
click at [47, 103] on link "Facturas - Listado/Carga" at bounding box center [43, 103] width 87 height 17
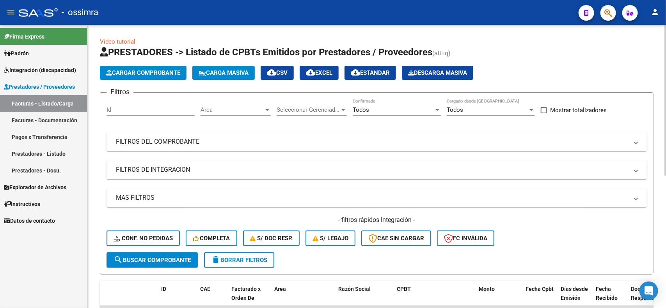
click at [312, 138] on mat-panel-title "FILTROS DEL COMPROBANTE" at bounding box center [372, 142] width 512 height 9
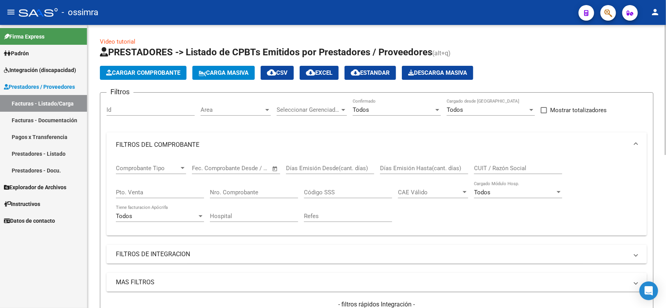
click at [484, 169] on input "CUIT / Razón Social" at bounding box center [518, 168] width 88 height 7
paste input "27205863392"
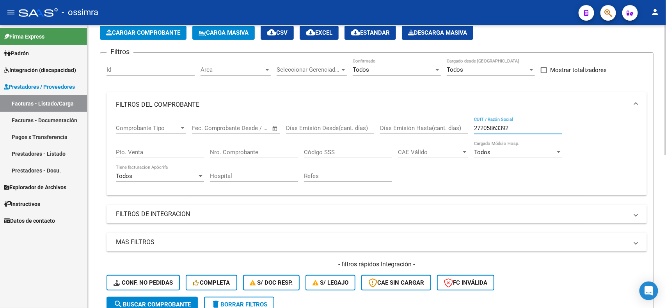
scroll to position [97, 0]
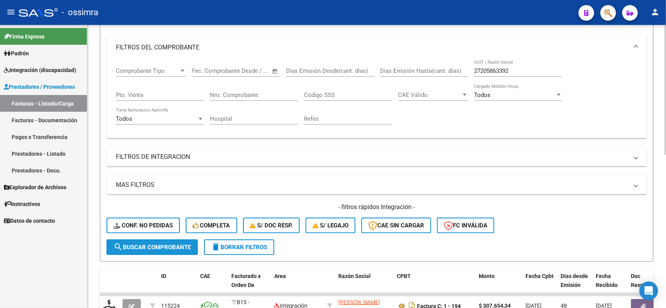
click at [163, 240] on button "search Buscar Comprobante" at bounding box center [151, 248] width 91 height 16
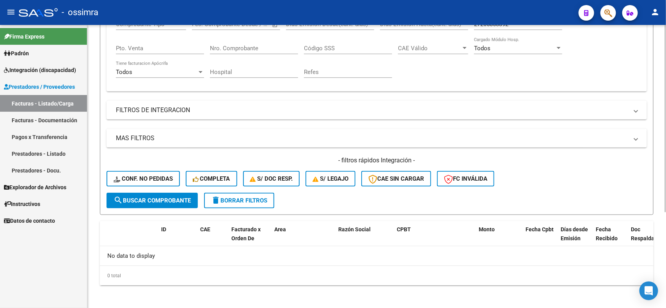
scroll to position [0, 0]
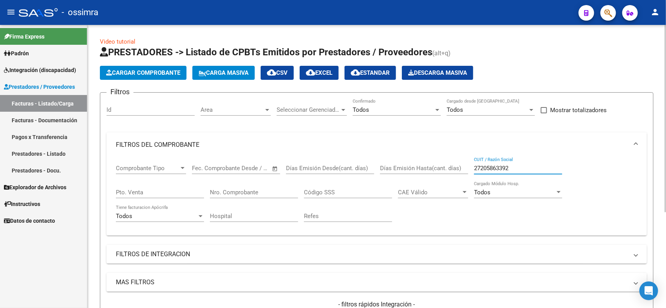
drag, startPoint x: 511, startPoint y: 166, endPoint x: 466, endPoint y: 166, distance: 44.5
click at [466, 166] on div "Comprobante Tipo Comprobante Tipo Start date – End date Fec. Comprobante Desde …" at bounding box center [376, 194] width 521 height 72
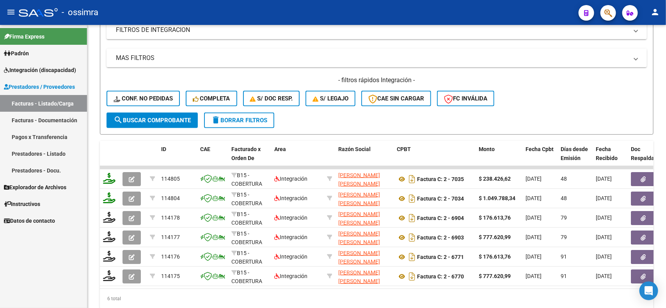
type input "[PERSON_NAME] [PERSON_NAME]"
